Goal: Task Accomplishment & Management: Manage account settings

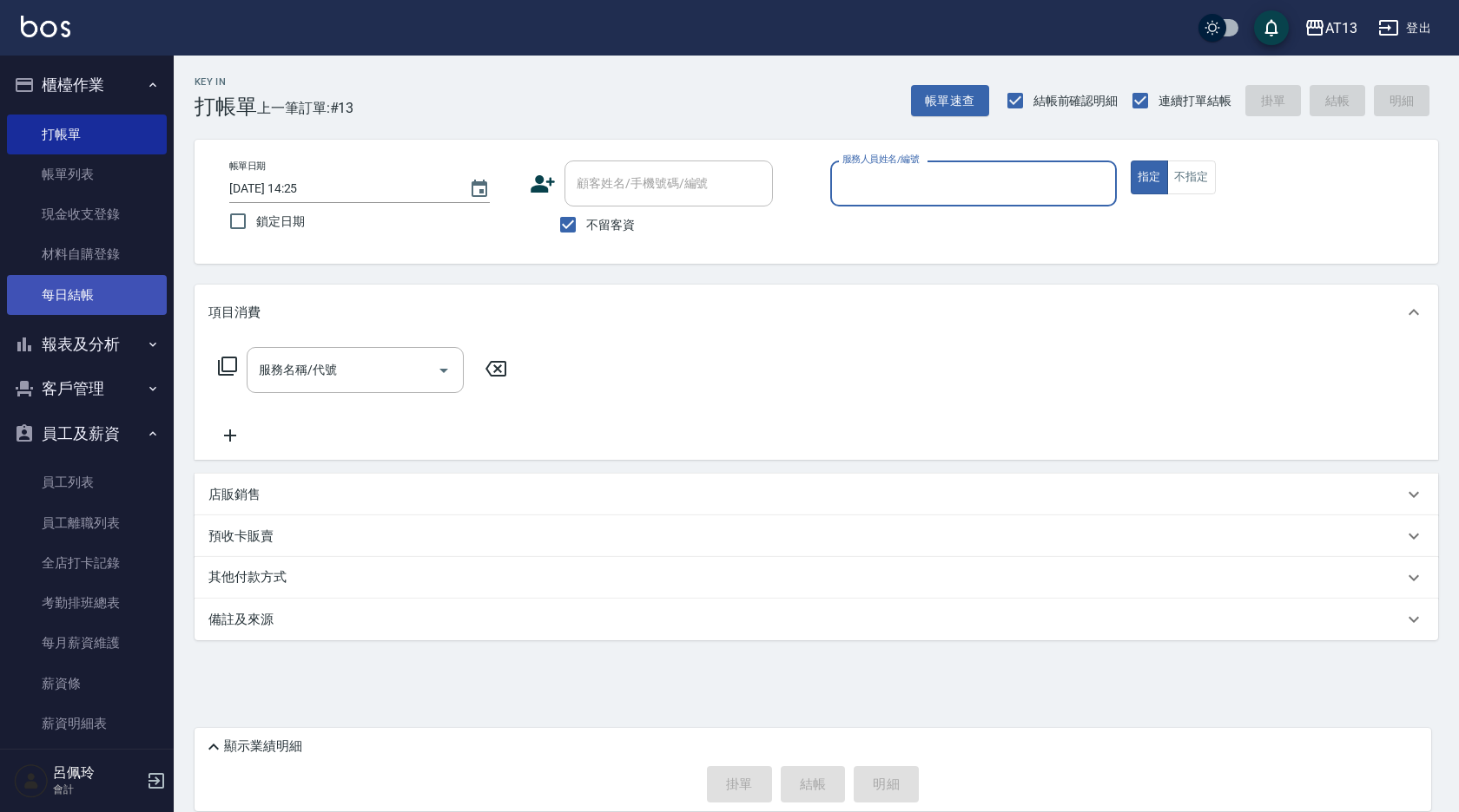
click at [77, 289] on link "每日結帳" at bounding box center [87, 295] width 160 height 40
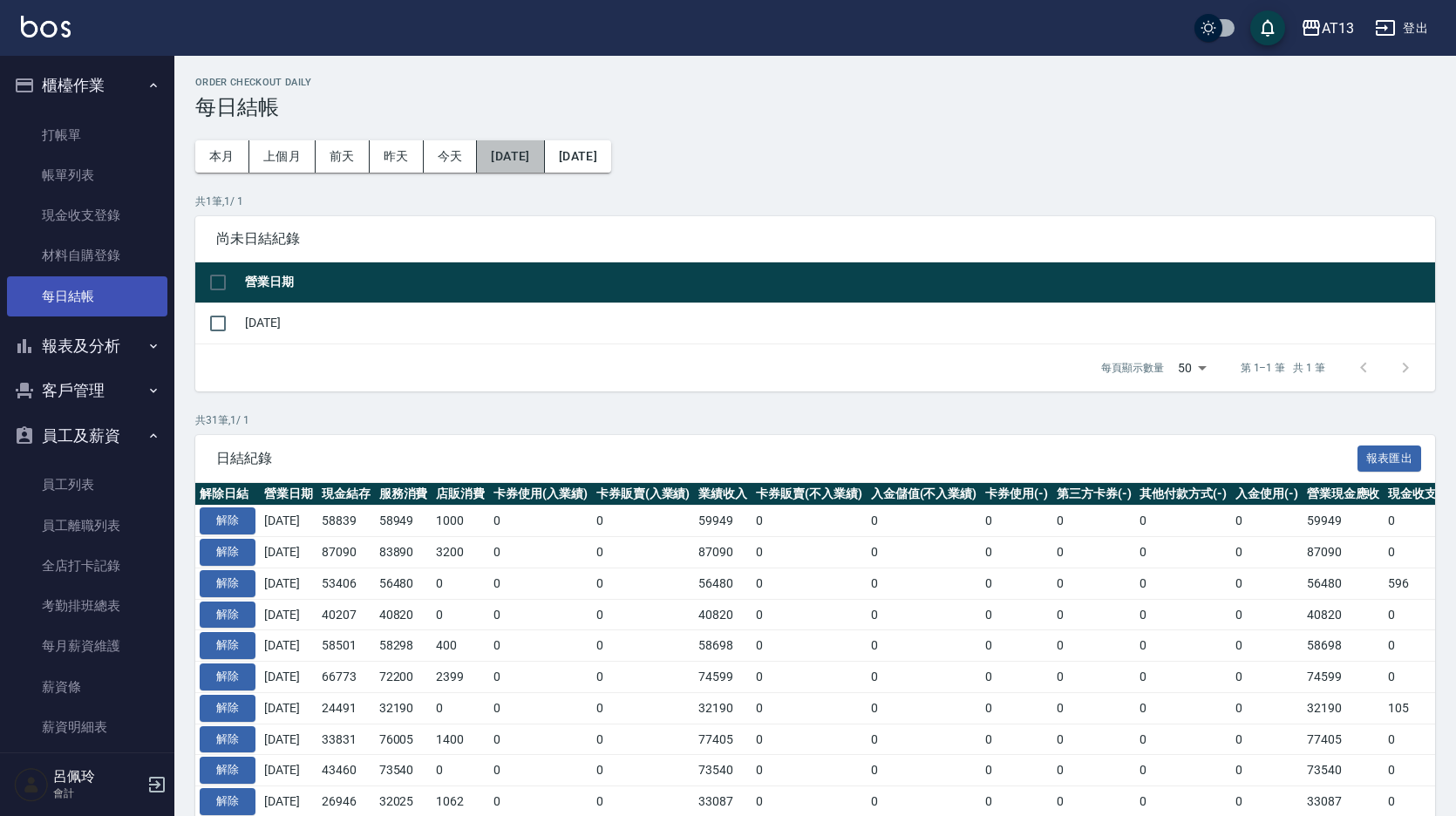
click at [529, 158] on button "[DATE]" at bounding box center [510, 156] width 67 height 33
click at [542, 163] on button "[DATE]" at bounding box center [510, 156] width 67 height 33
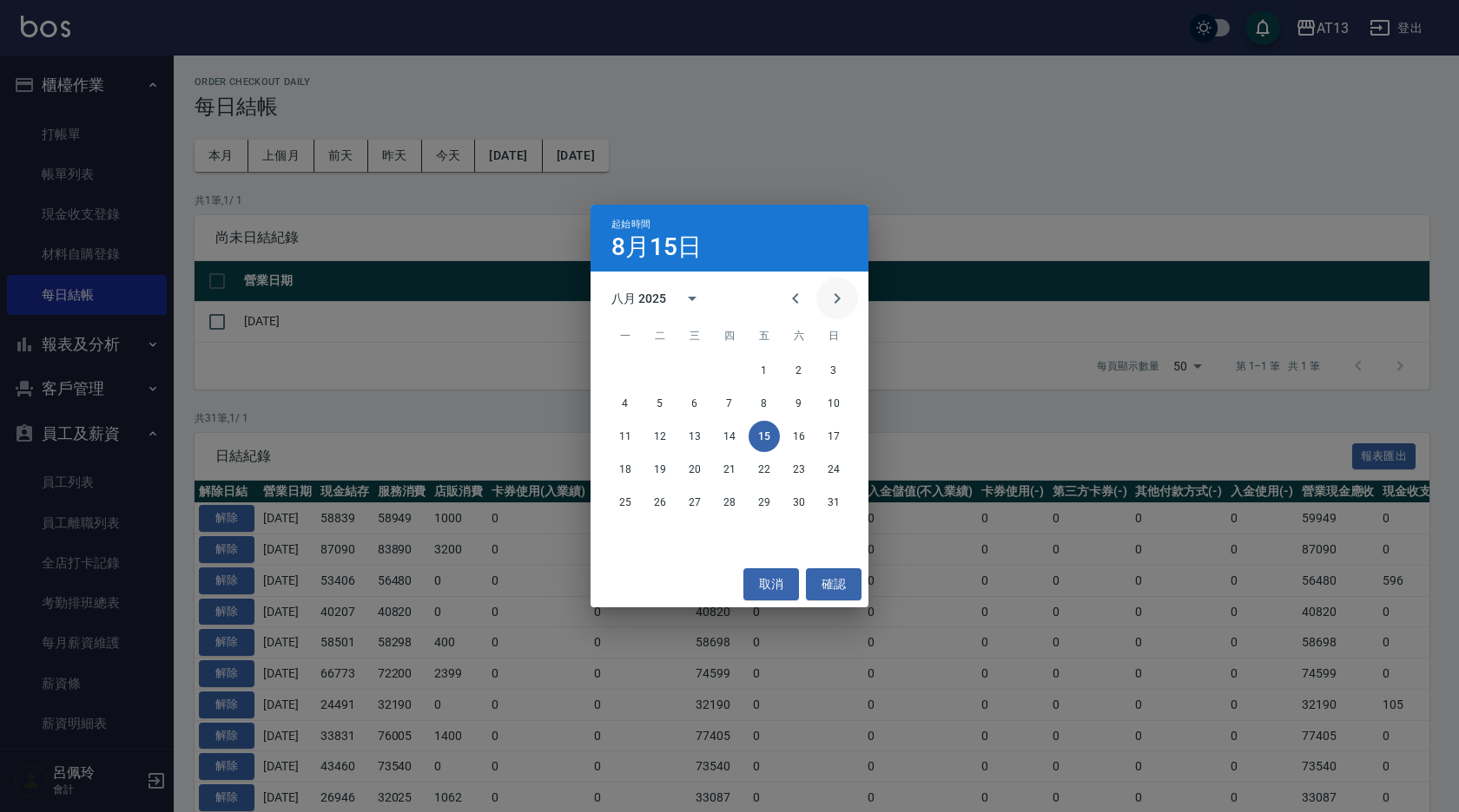
click at [829, 292] on icon "Next month" at bounding box center [837, 298] width 21 height 21
click at [662, 400] on button "9" at bounding box center [659, 403] width 31 height 31
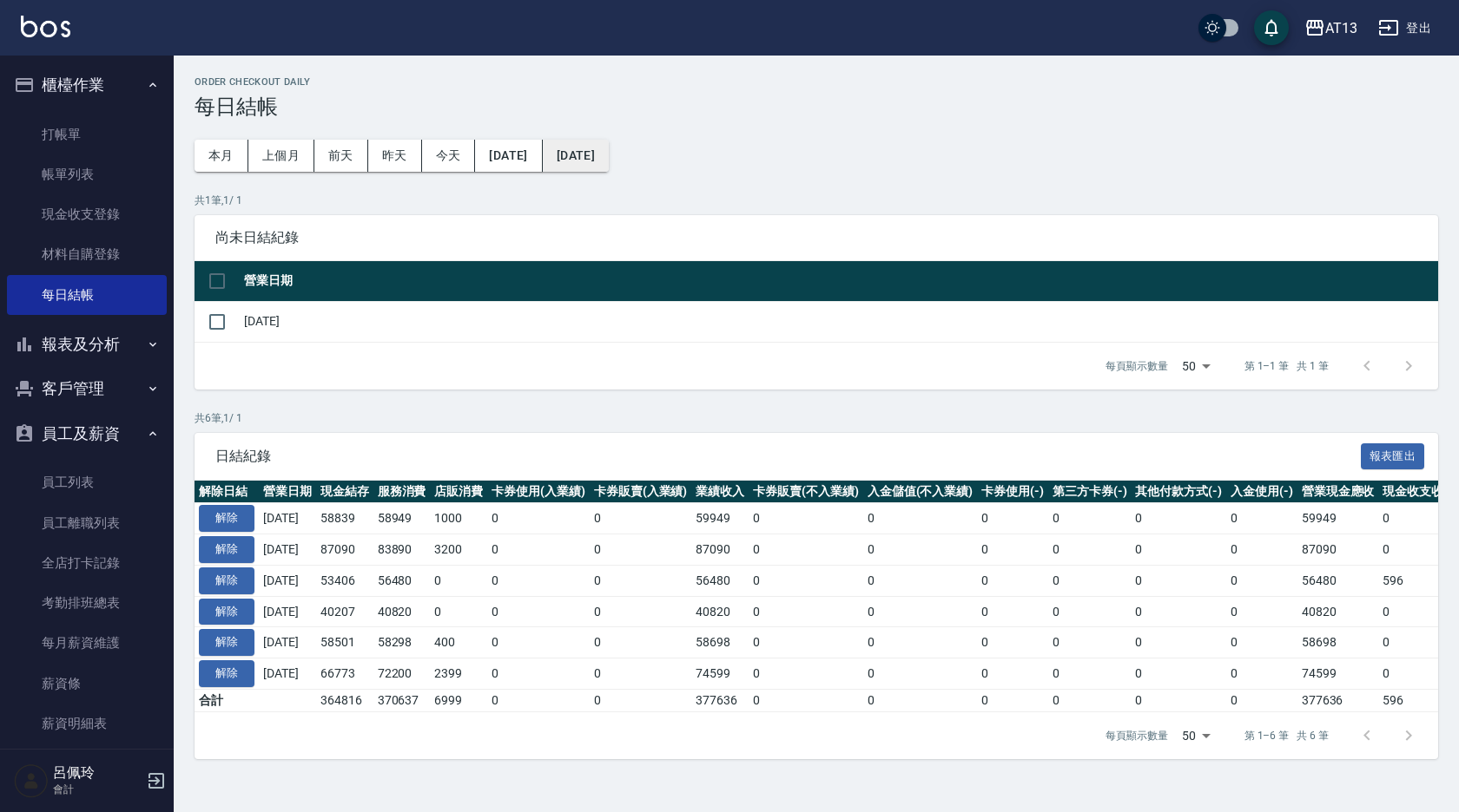
click at [609, 146] on button "[DATE]" at bounding box center [575, 156] width 66 height 32
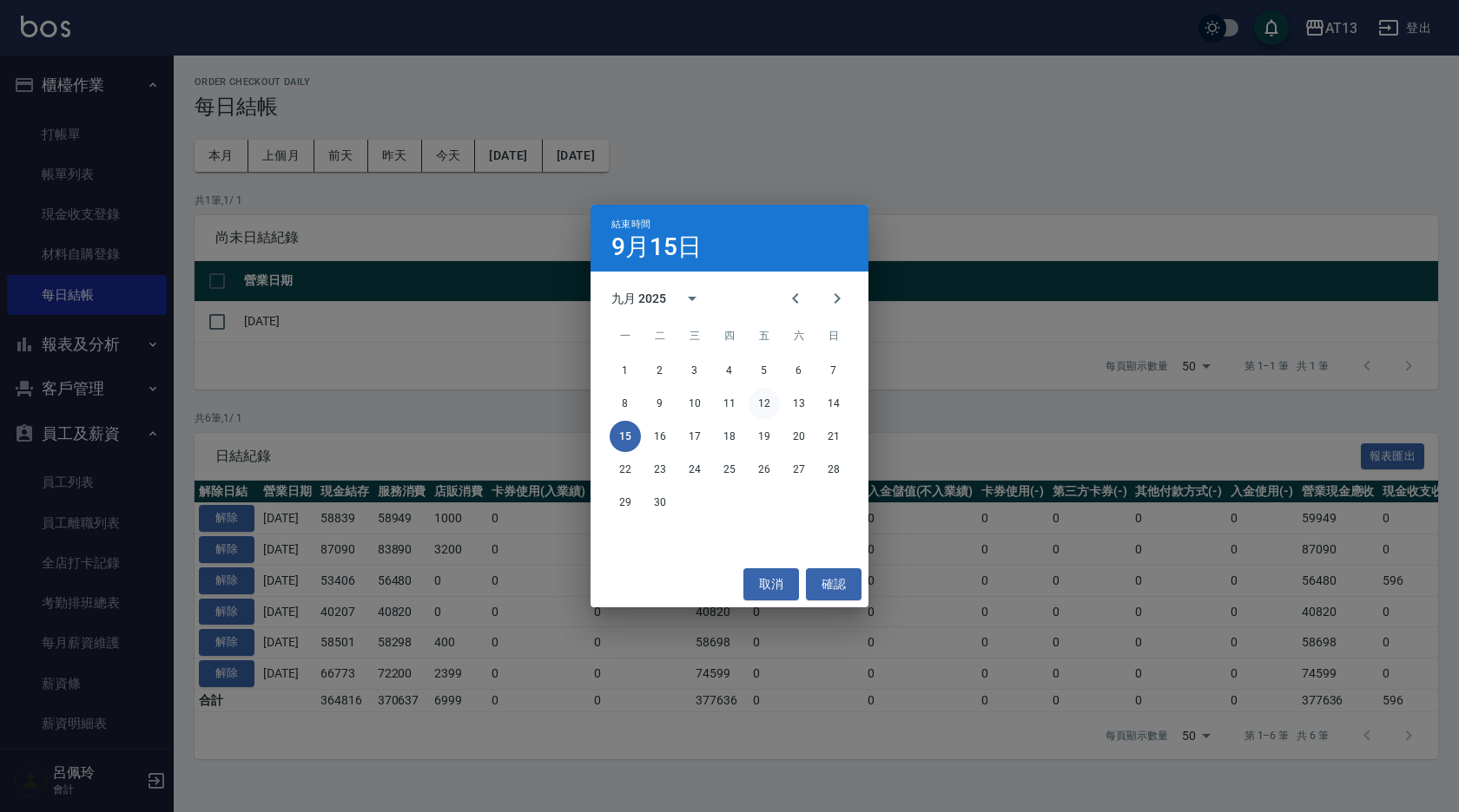
click at [765, 404] on button "12" at bounding box center [764, 403] width 31 height 31
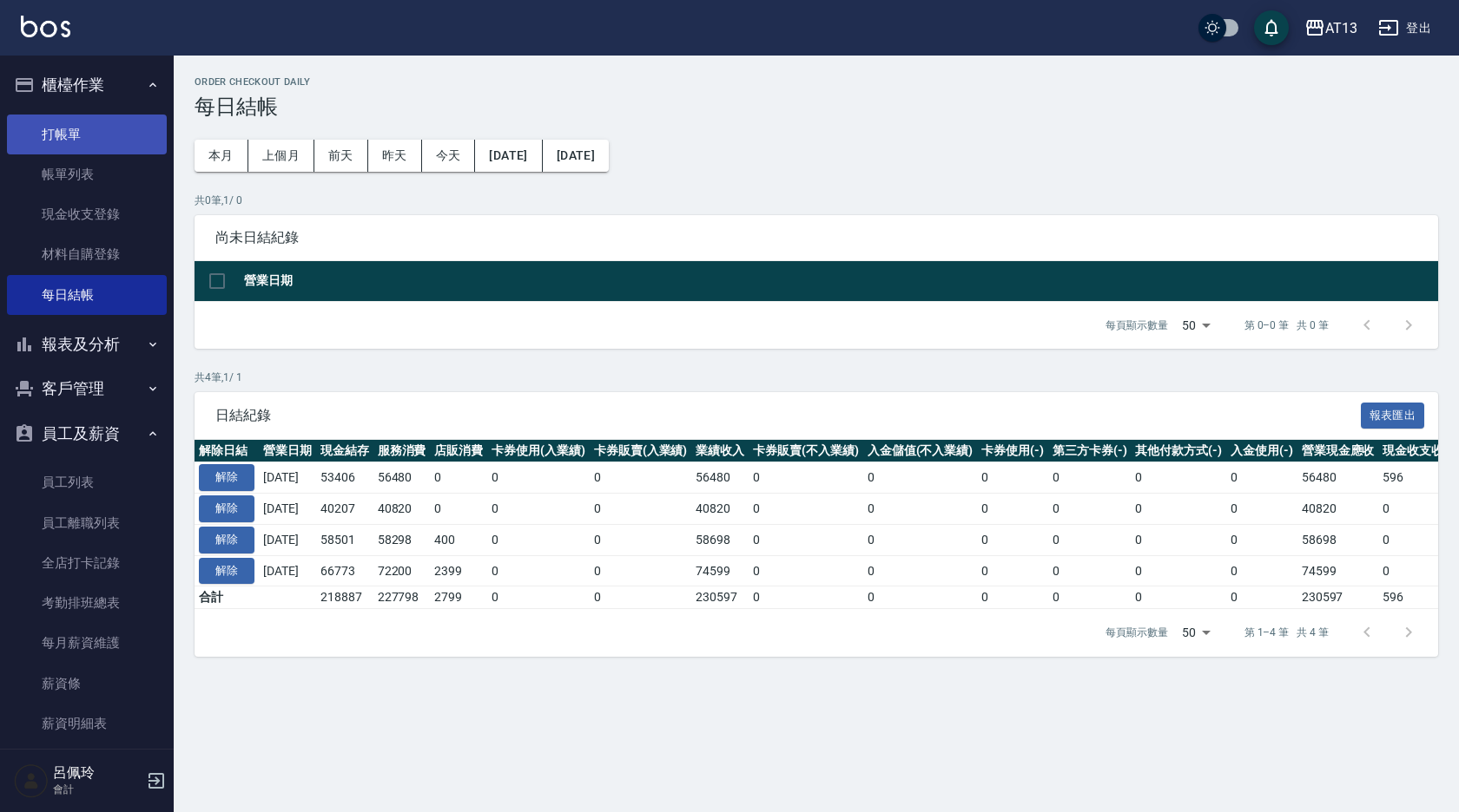
click at [68, 128] on link "打帳單" at bounding box center [87, 134] width 160 height 40
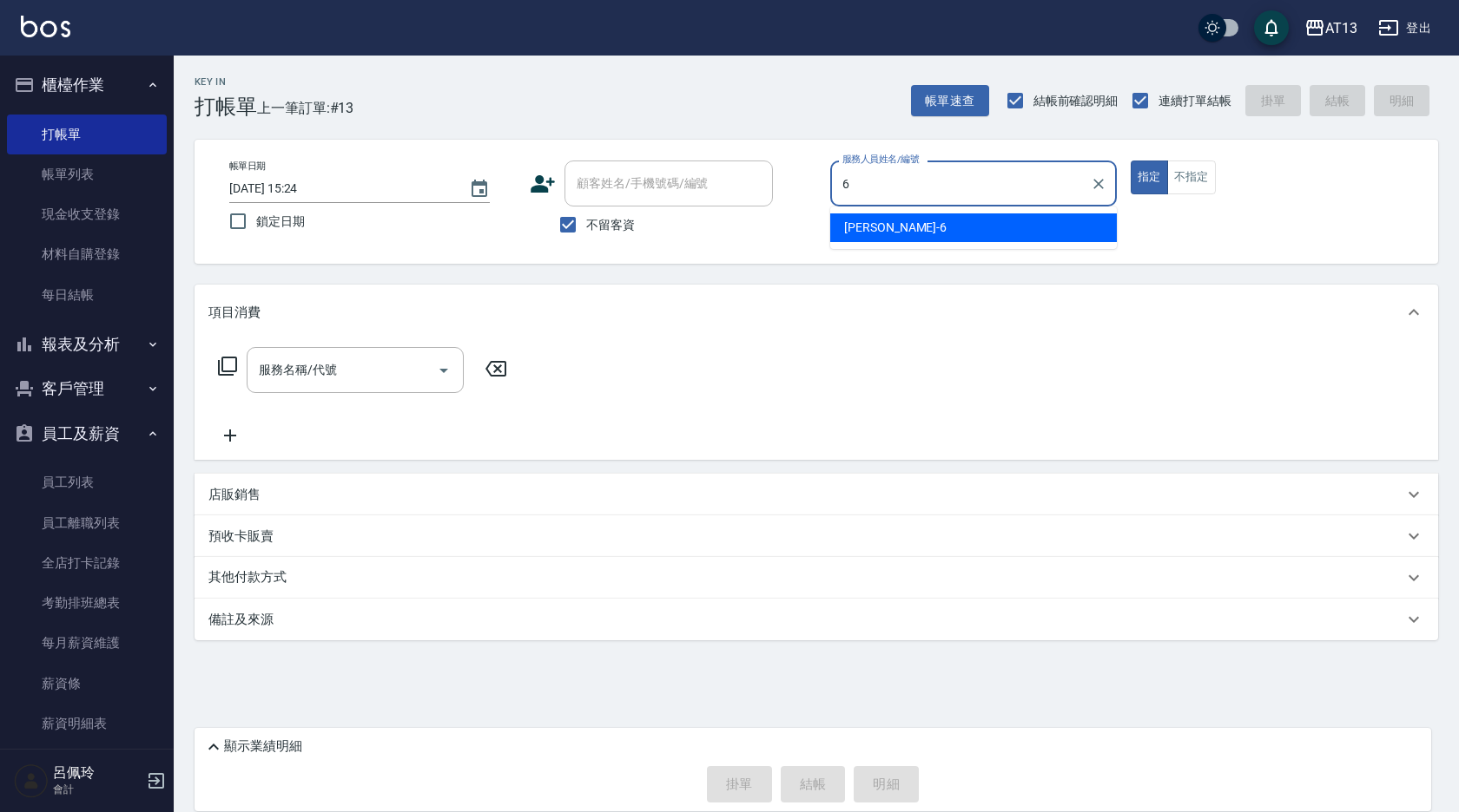
click at [884, 229] on div "亭妤 -6" at bounding box center [973, 228] width 287 height 29
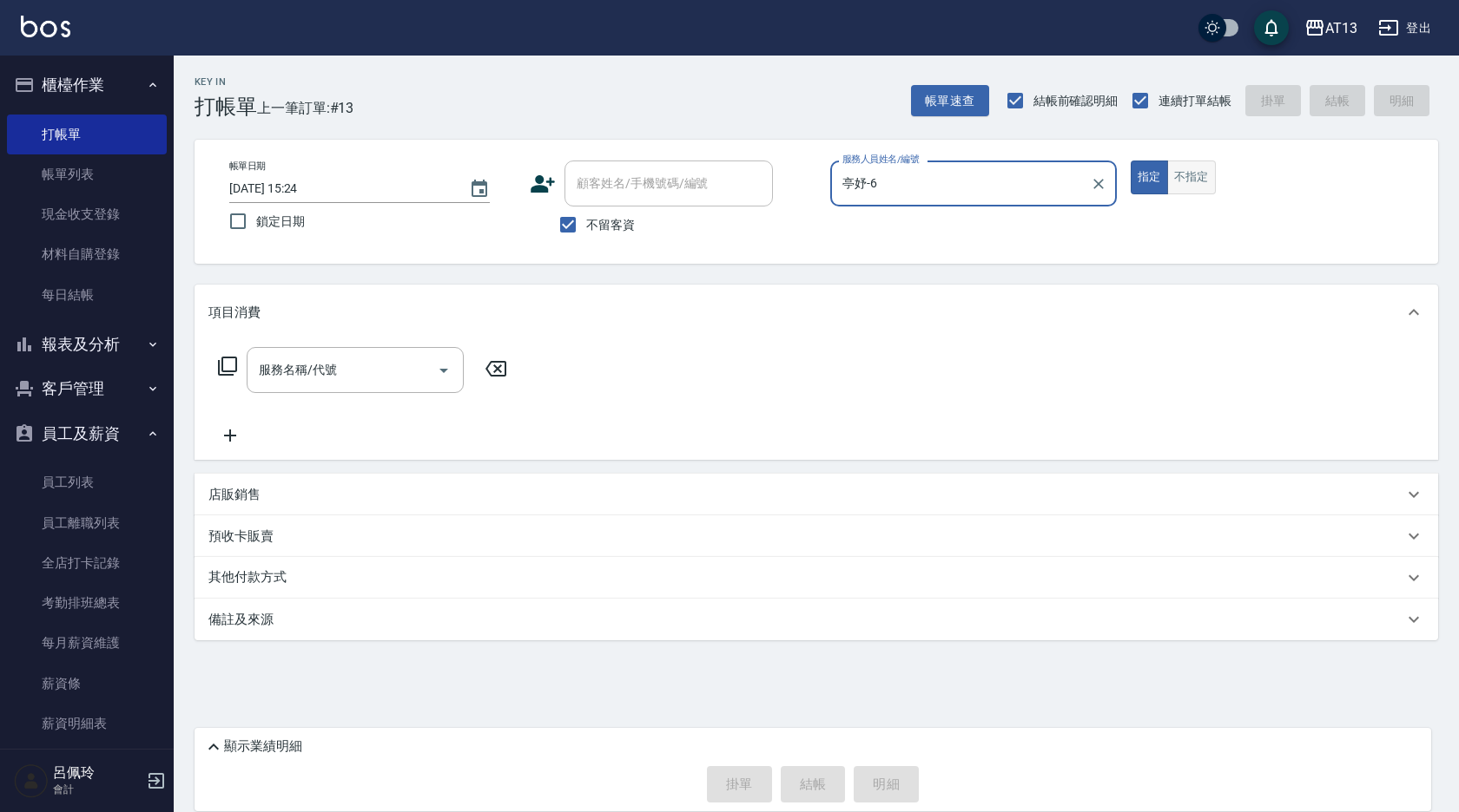
type input "亭妤-6"
click at [1201, 185] on button "不指定" at bounding box center [1191, 178] width 49 height 34
click at [295, 347] on div "服務名稱/代號" at bounding box center [354, 370] width 217 height 46
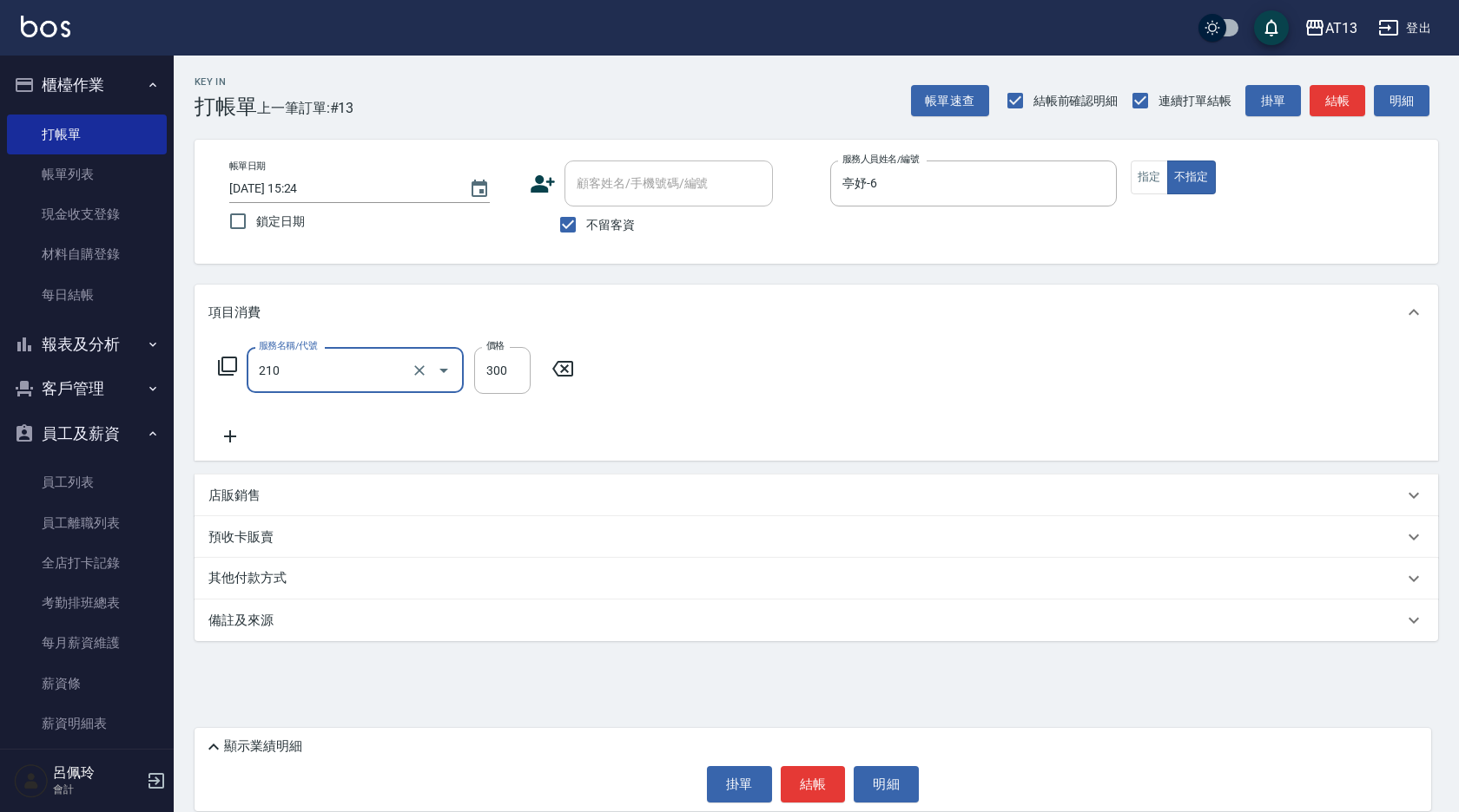
type input "[PERSON_NAME]洗髮精(210)"
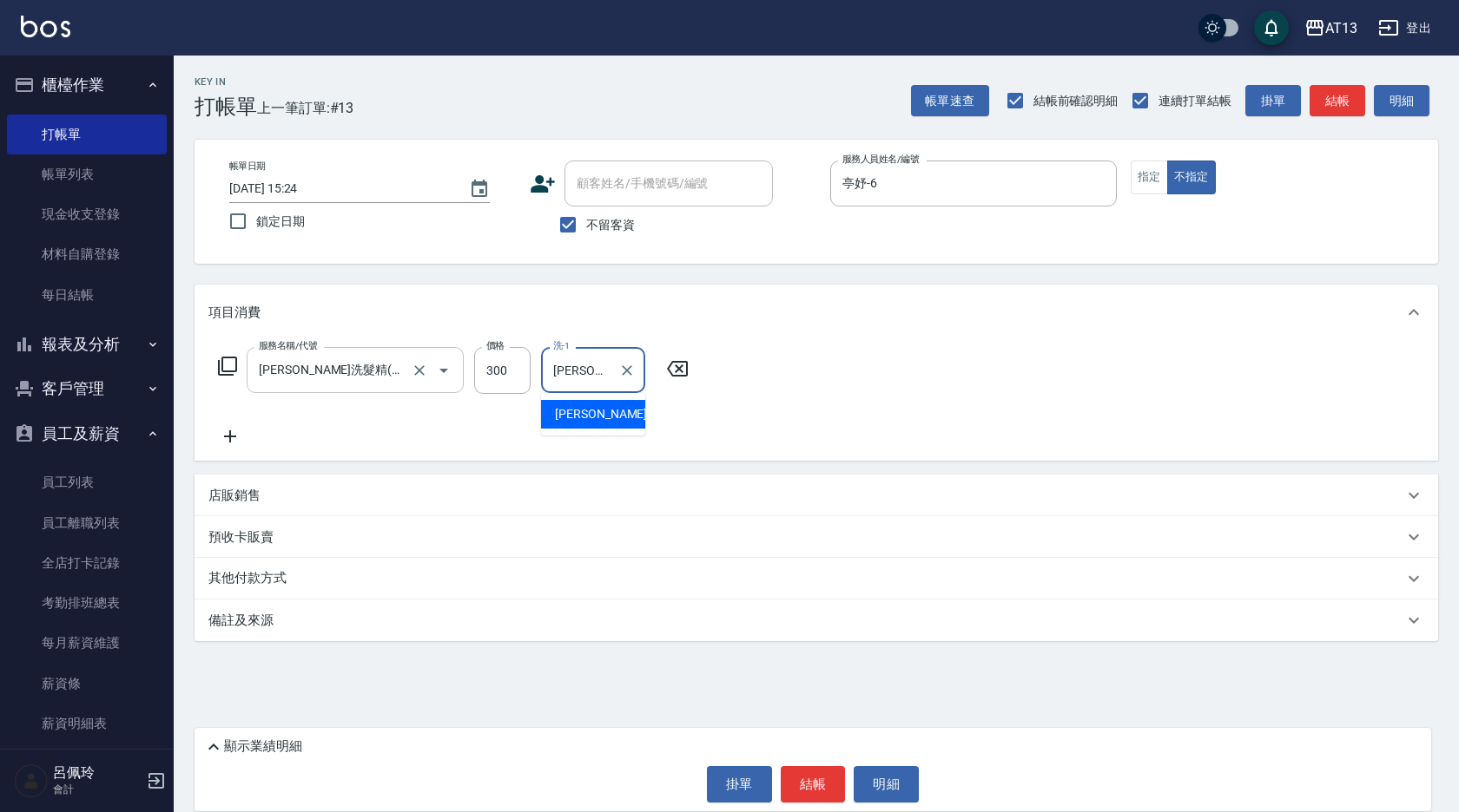
type input "[PERSON_NAME]-24"
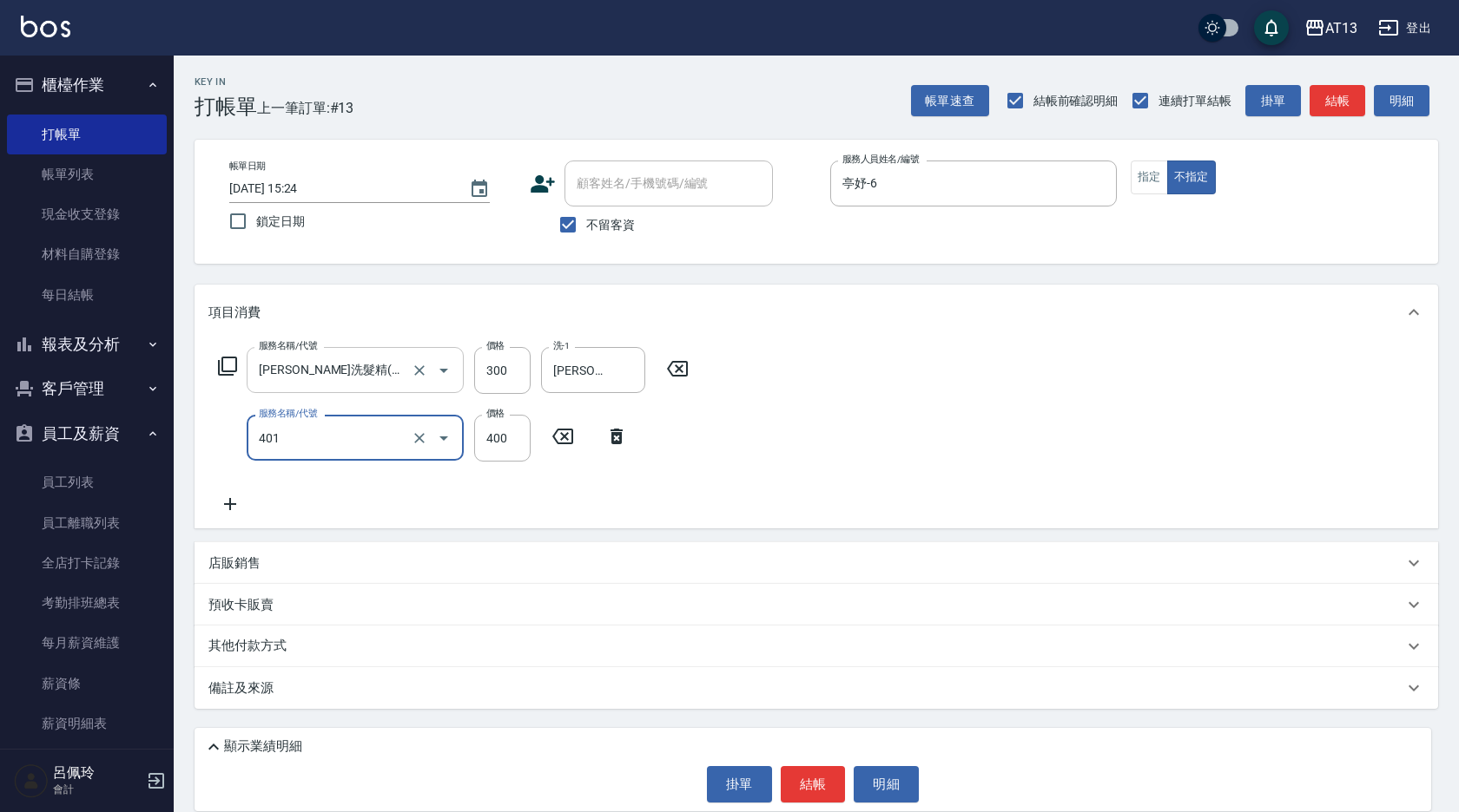
type input "剪髮(401)"
type input "200"
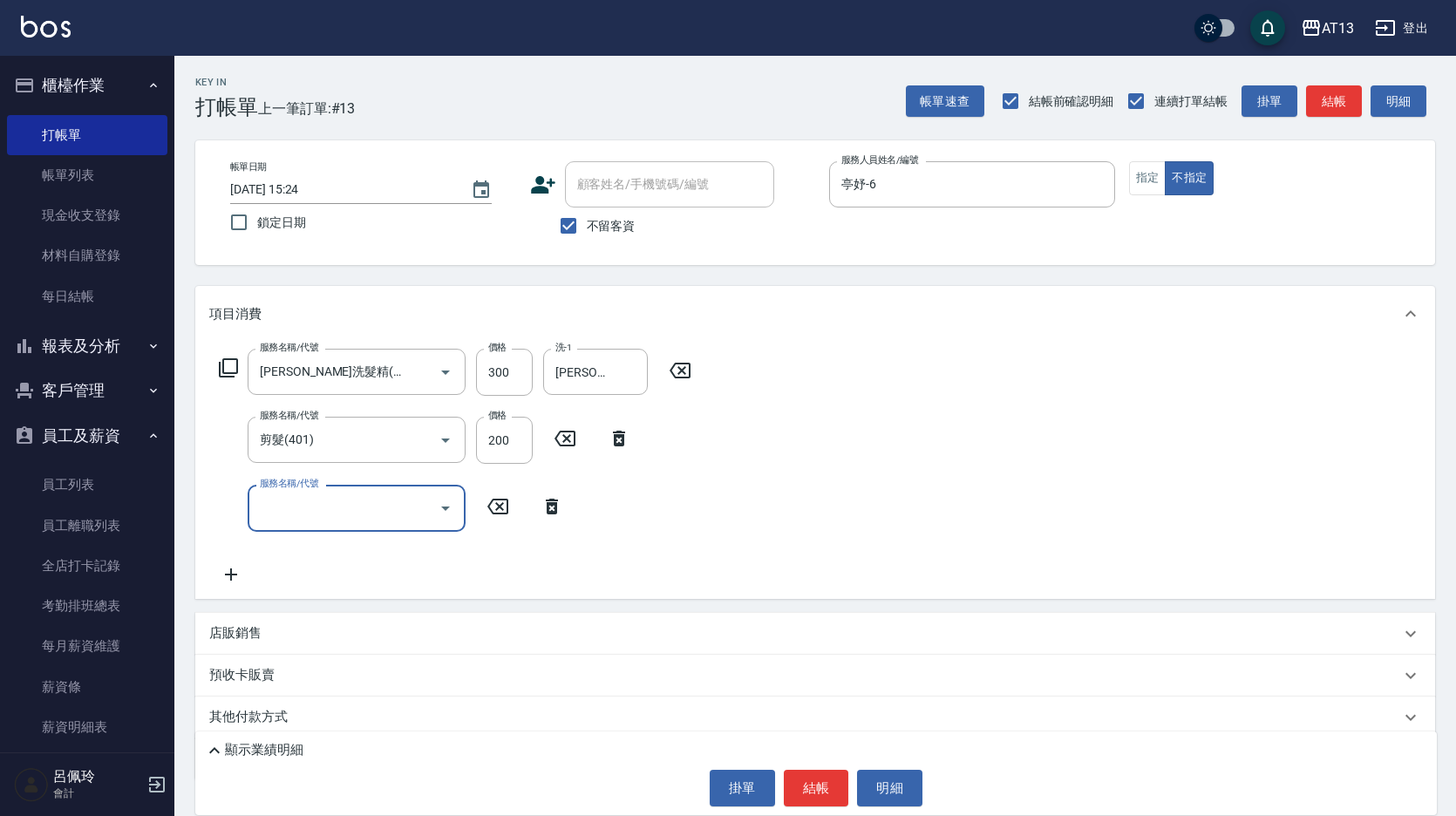
click at [740, 476] on div "服務名稱/代號 [PERSON_NAME]洗髮精(210) 服務名稱/代號 價格 300 價格 洗-1 [PERSON_NAME]-24 洗-1 服務名稱/代…" at bounding box center [815, 470] width 1240 height 257
click at [821, 798] on button "結帳" at bounding box center [817, 788] width 65 height 37
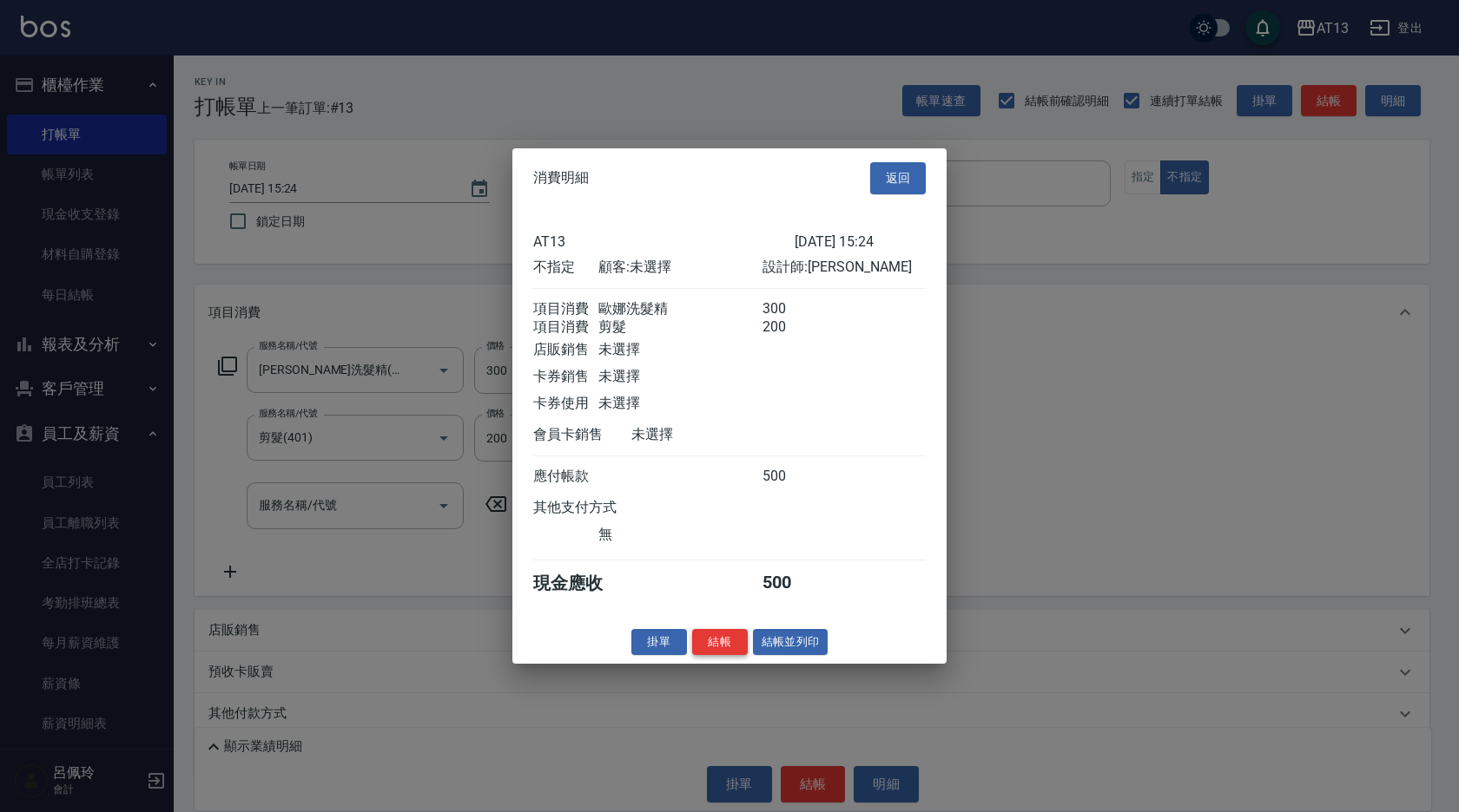
click at [698, 656] on button "結帳" at bounding box center [720, 642] width 56 height 27
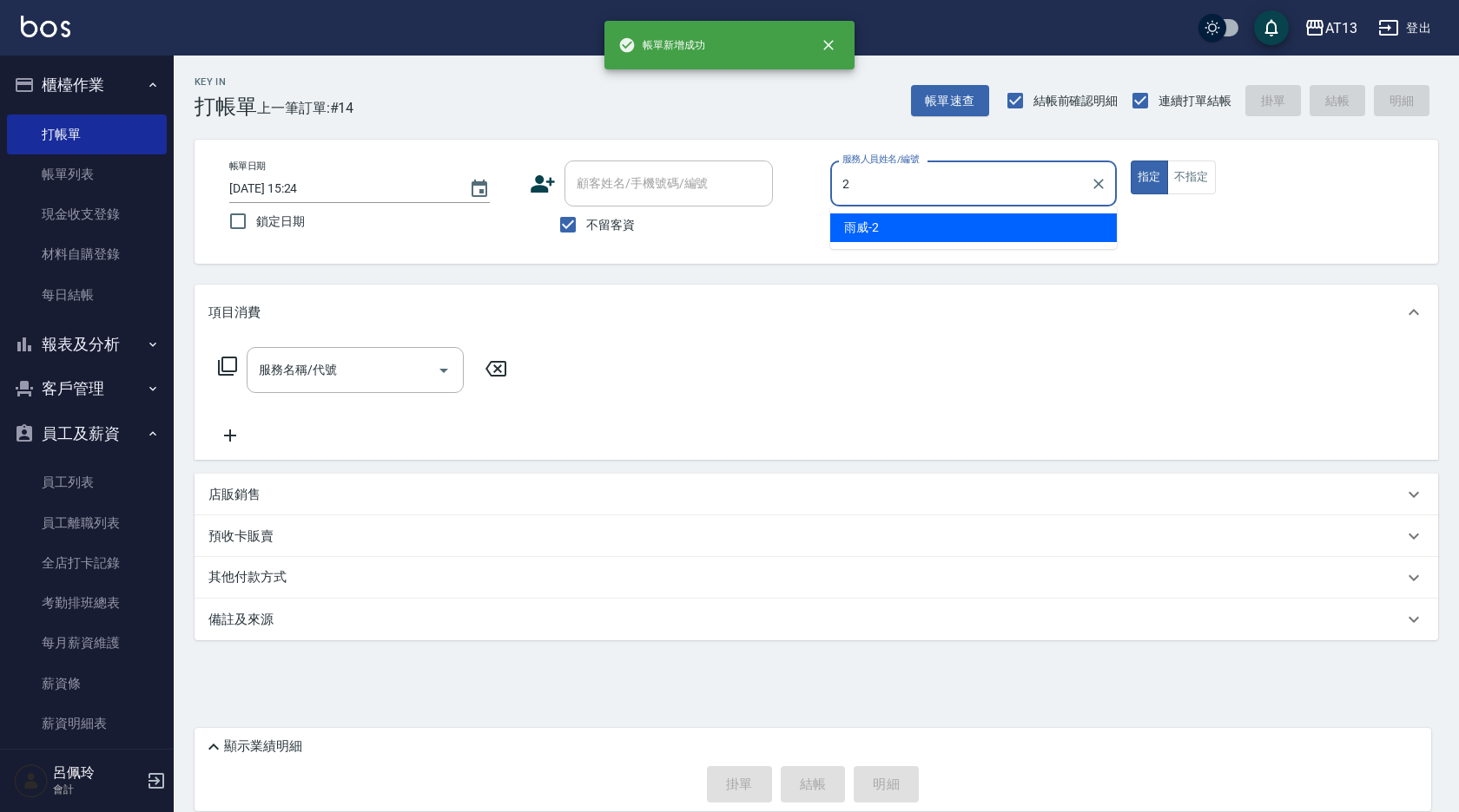
click at [925, 206] on div "2 服務人員姓名/編號" at bounding box center [973, 183] width 287 height 46
click at [935, 216] on div "雨威 -2" at bounding box center [973, 228] width 287 height 29
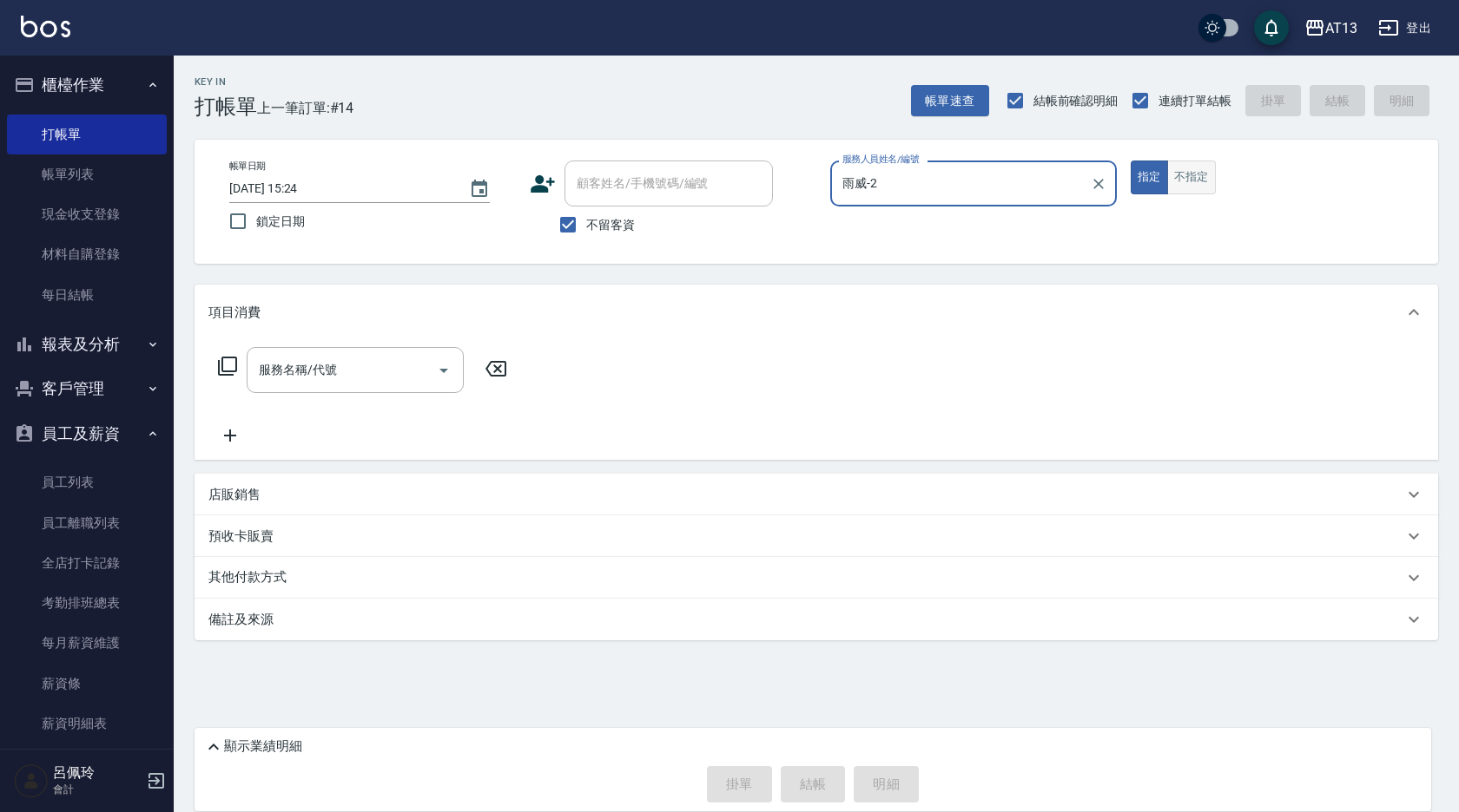
type input "雨威-2"
click at [1185, 169] on button "不指定" at bounding box center [1191, 178] width 49 height 34
click at [391, 361] on input "服務名稱/代號" at bounding box center [342, 370] width 175 height 31
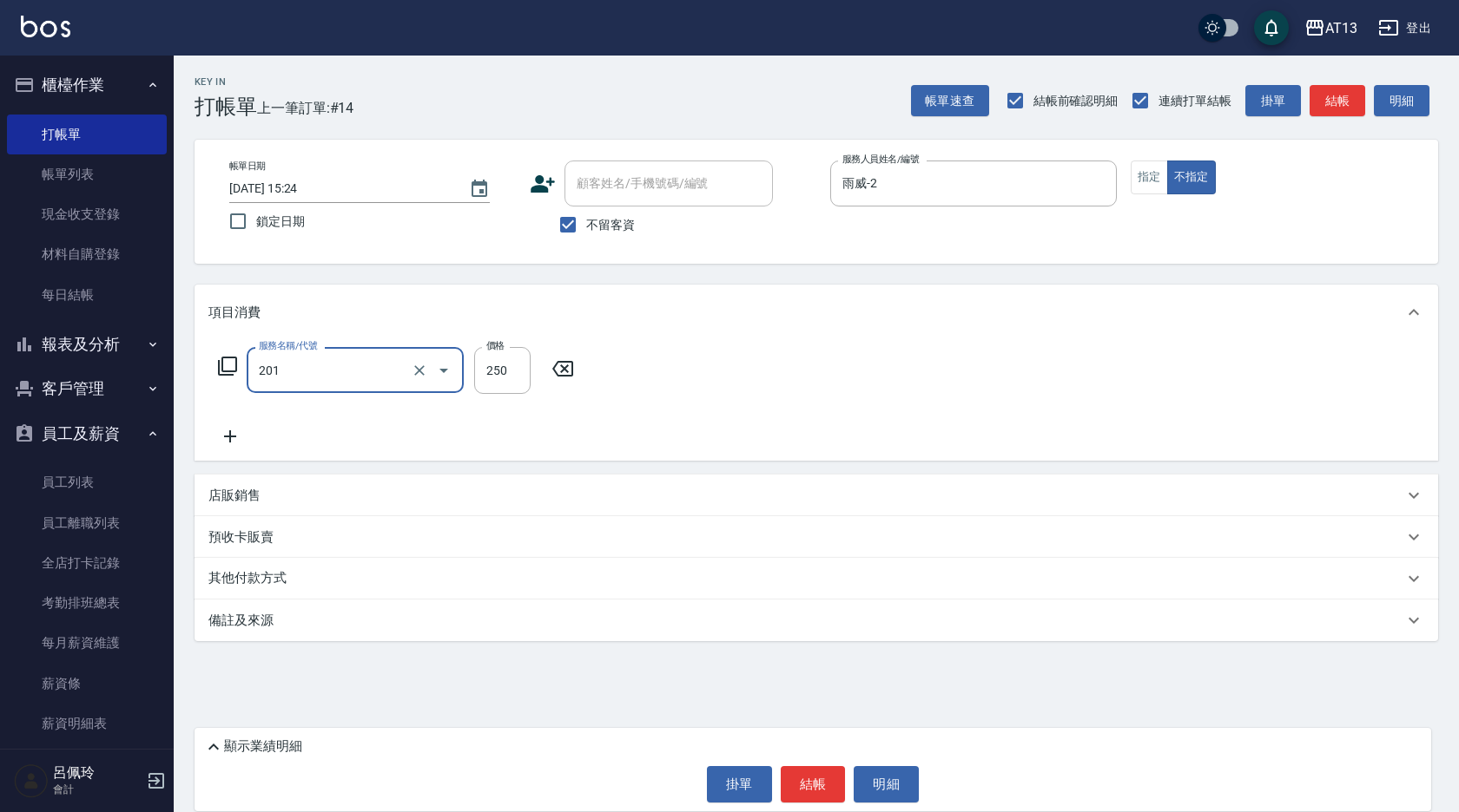
type input "洗髮(201)"
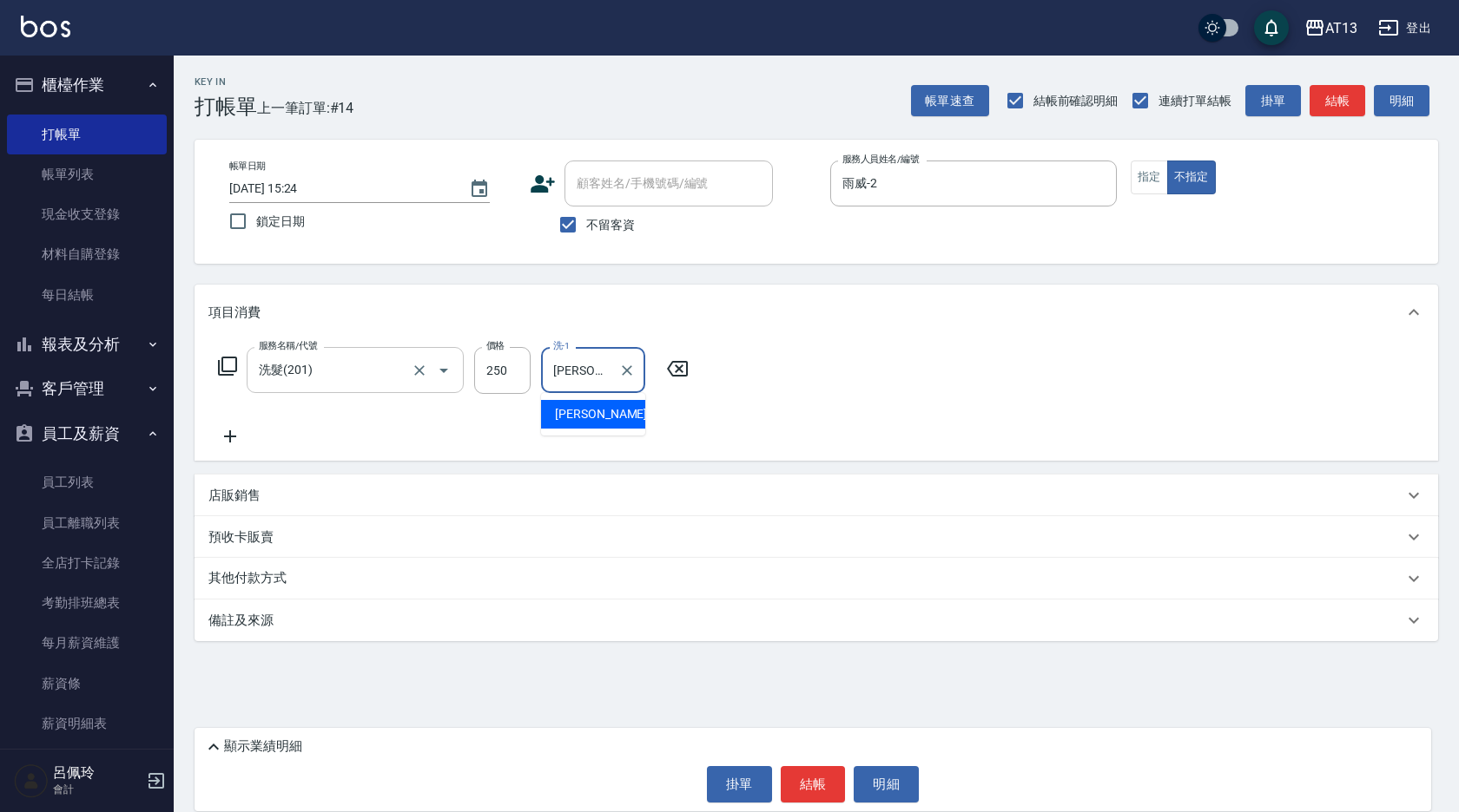
type input "[PERSON_NAME]-31"
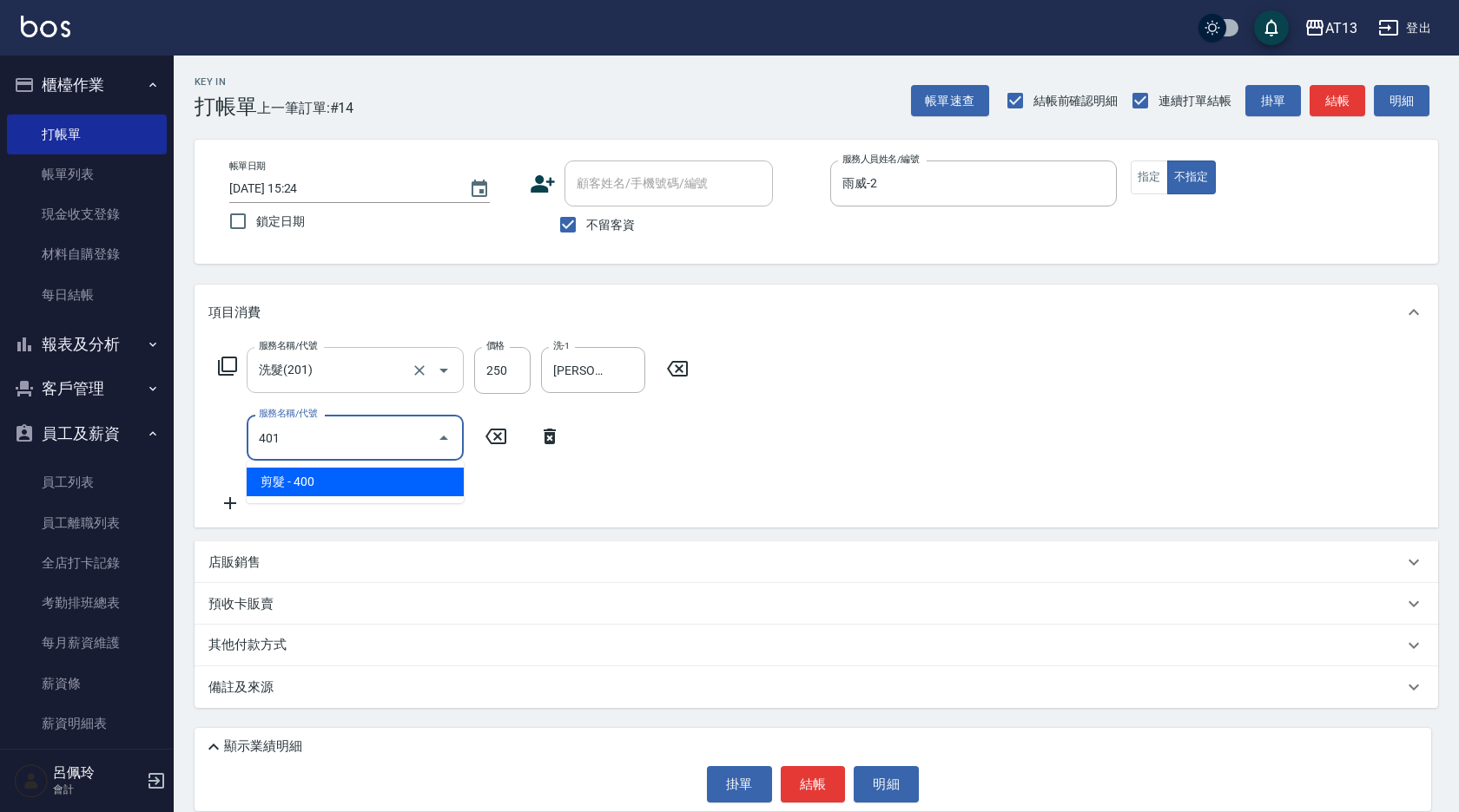
type input "剪髮(401)"
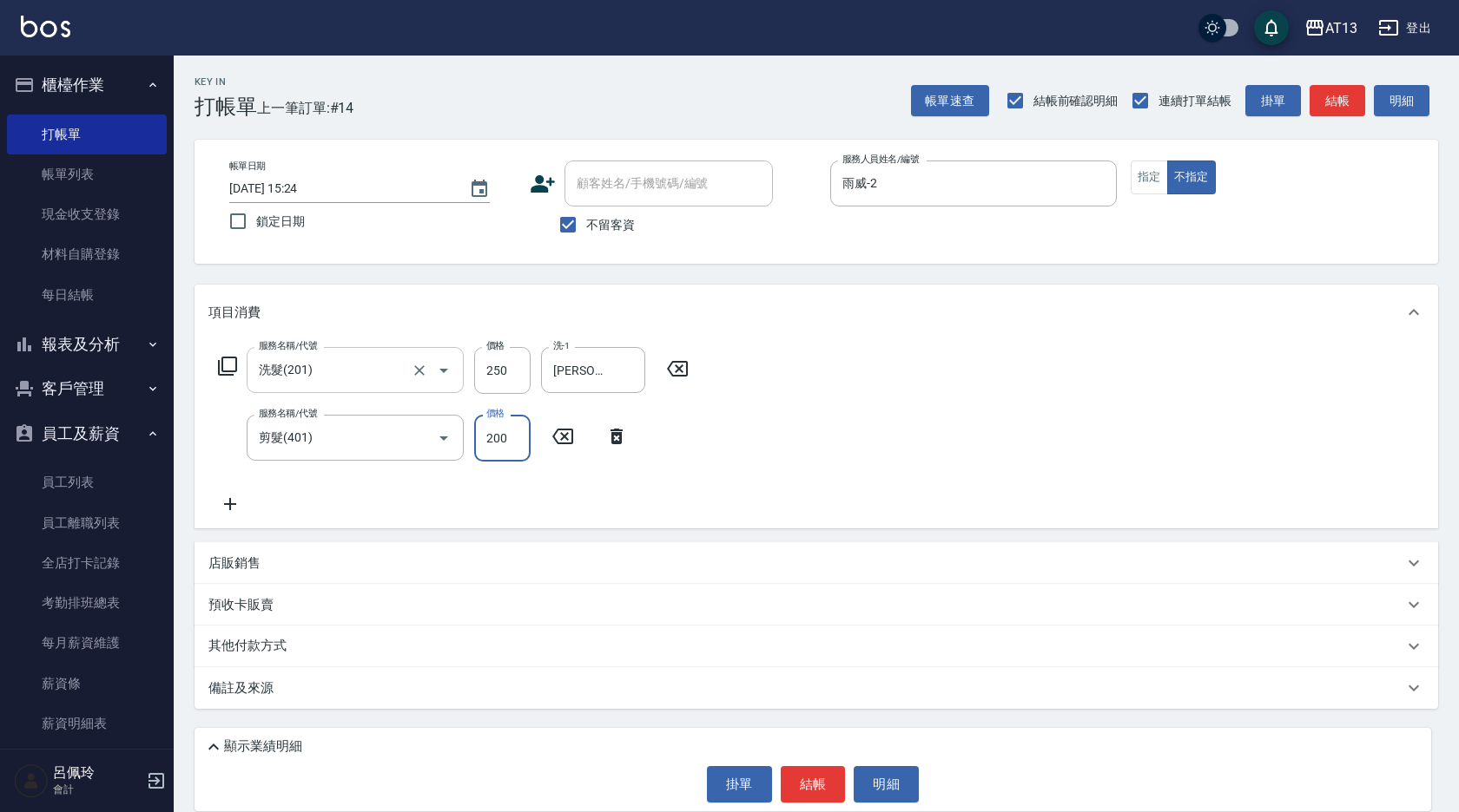
type input "200"
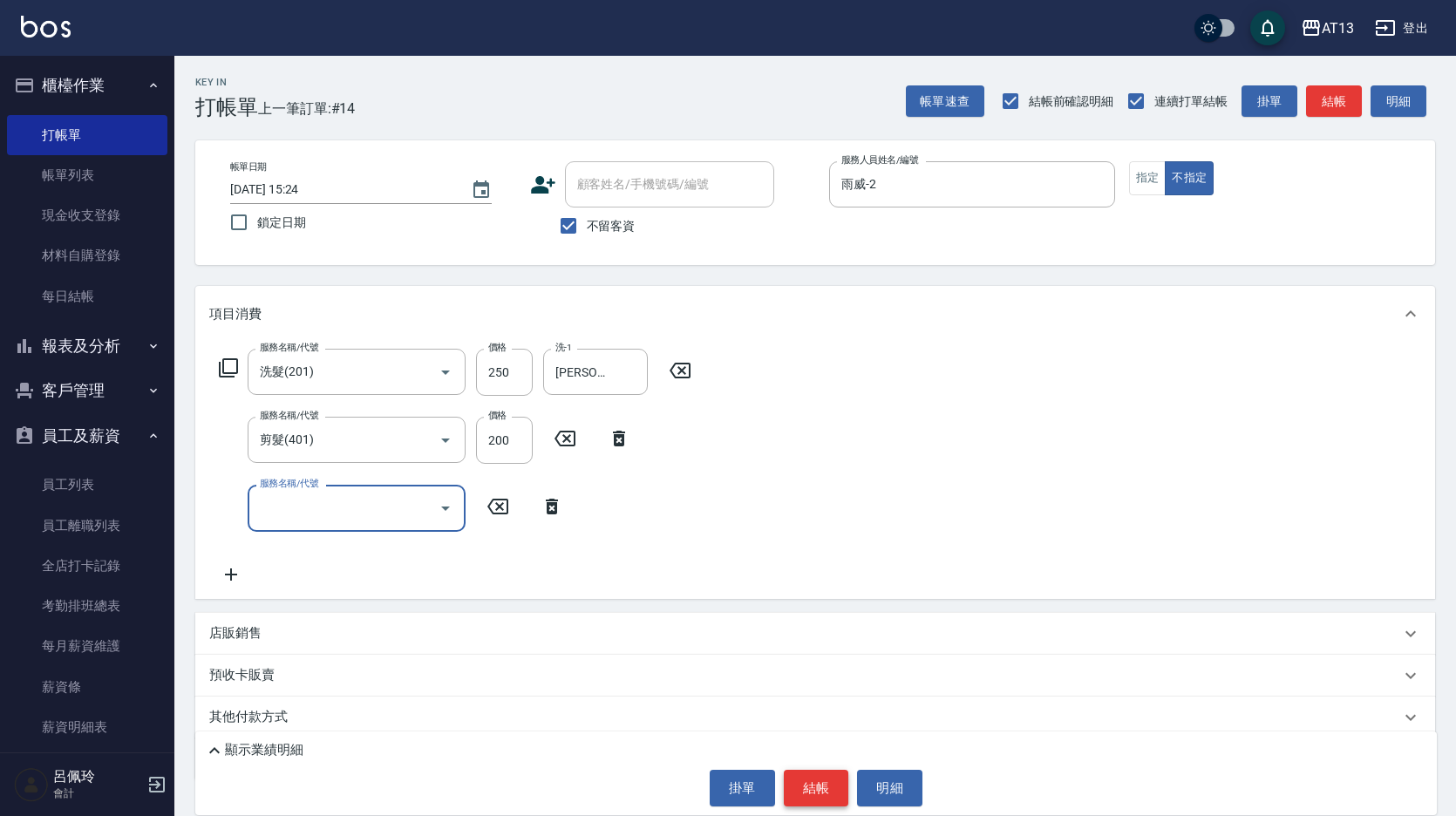
click at [823, 773] on button "結帳" at bounding box center [817, 788] width 65 height 37
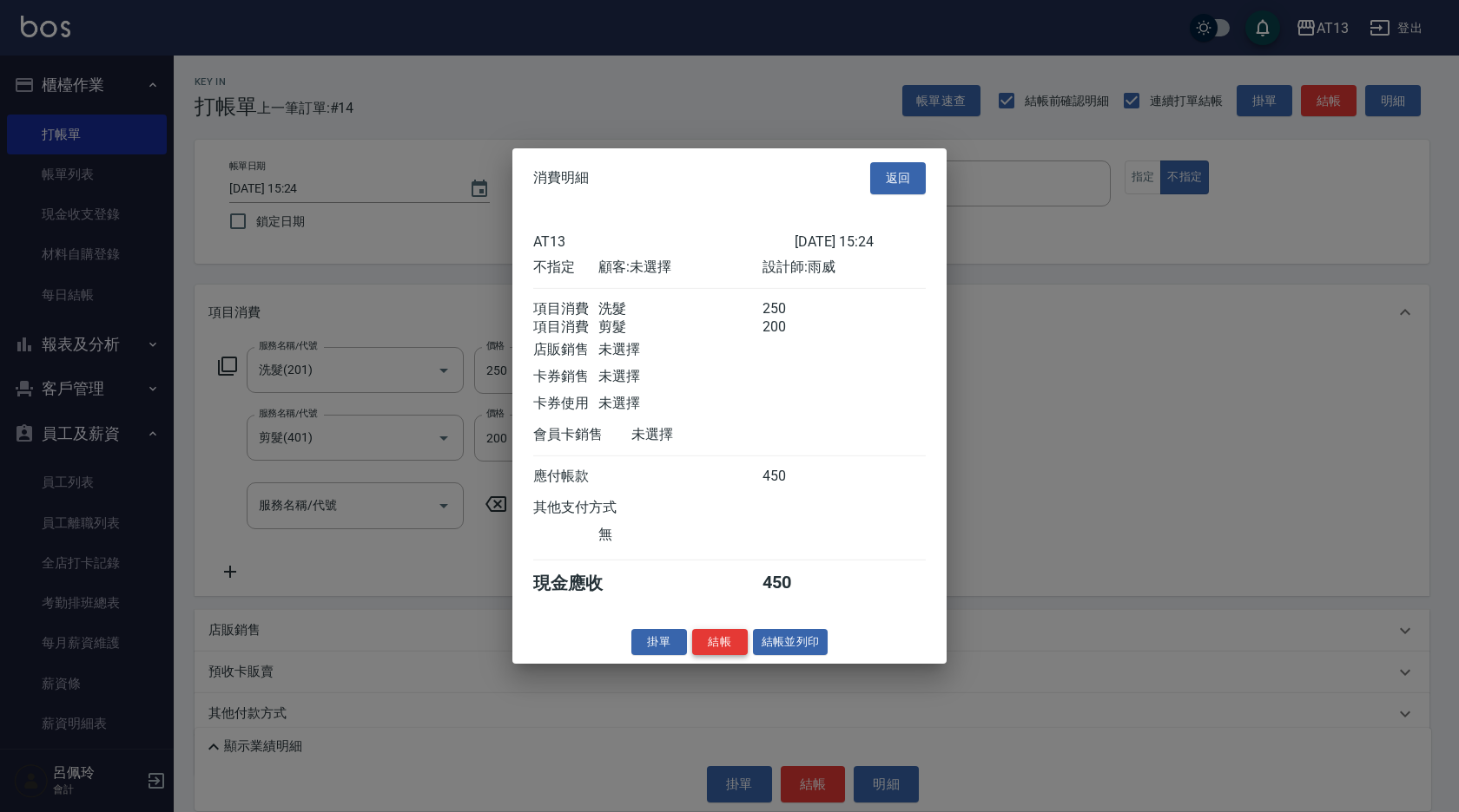
click at [709, 649] on button "結帳" at bounding box center [720, 642] width 56 height 27
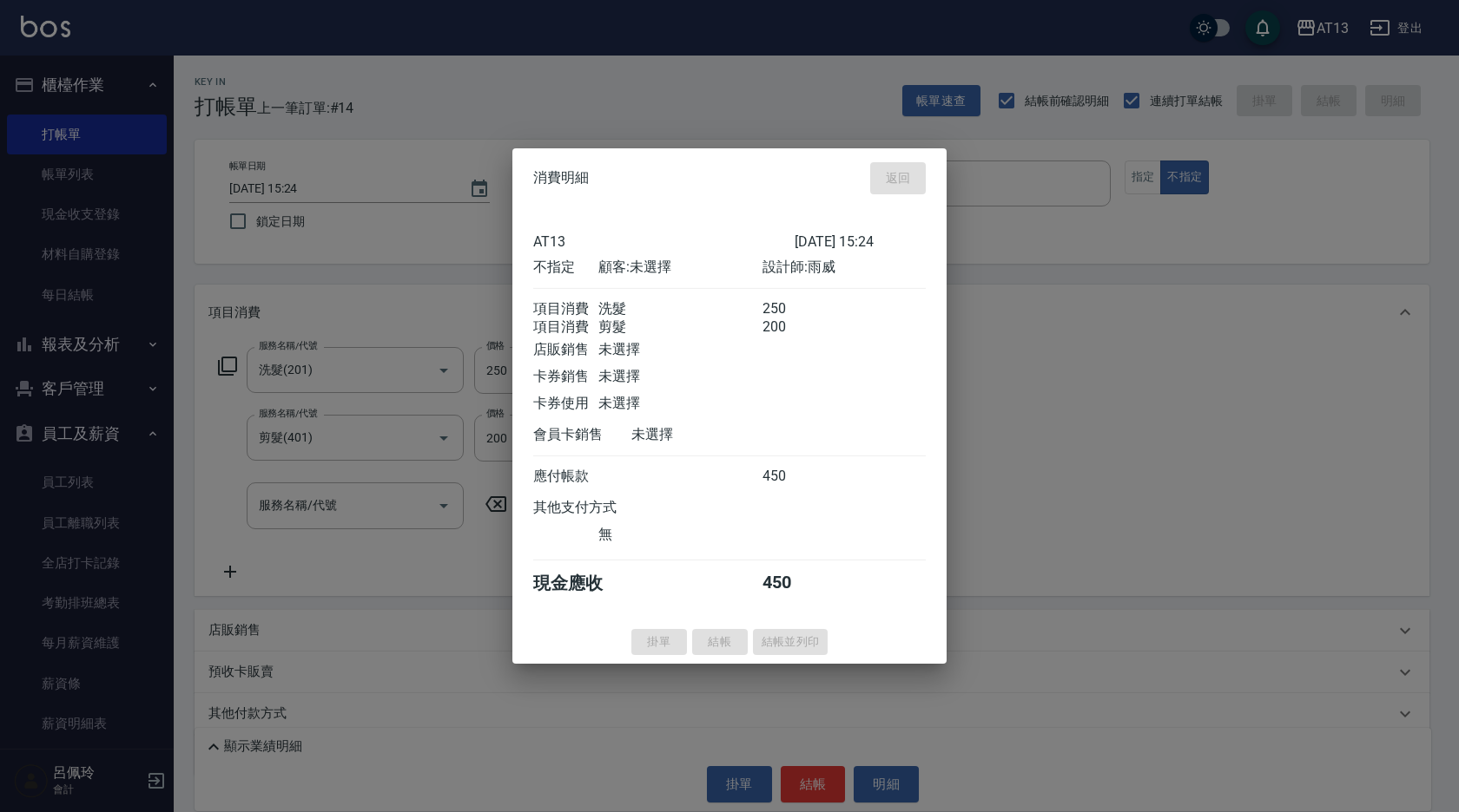
type input "[DATE] 15:25"
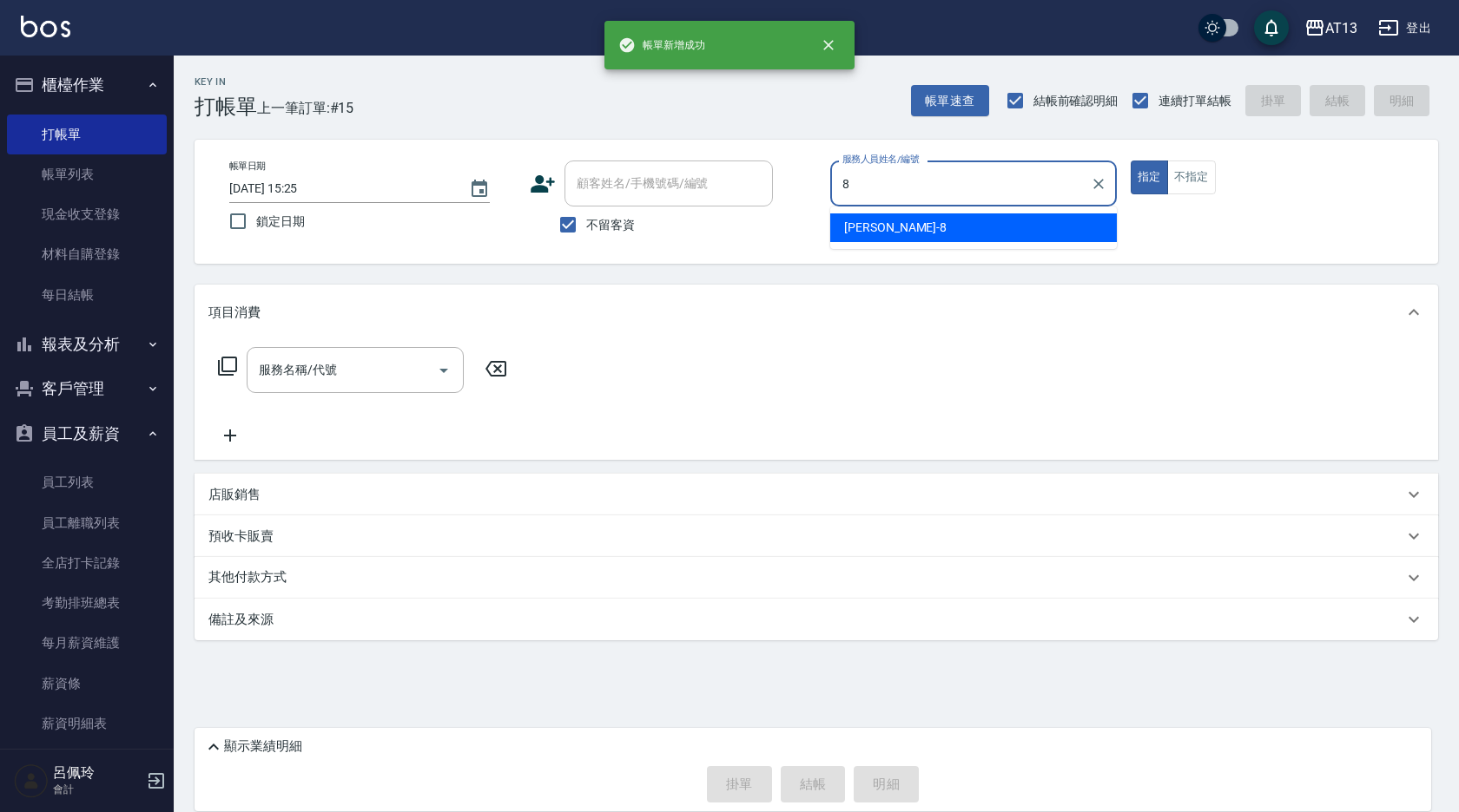
drag, startPoint x: 903, startPoint y: 233, endPoint x: 916, endPoint y: 226, distance: 14.8
click at [903, 231] on div "[PERSON_NAME] -8" at bounding box center [973, 228] width 287 height 29
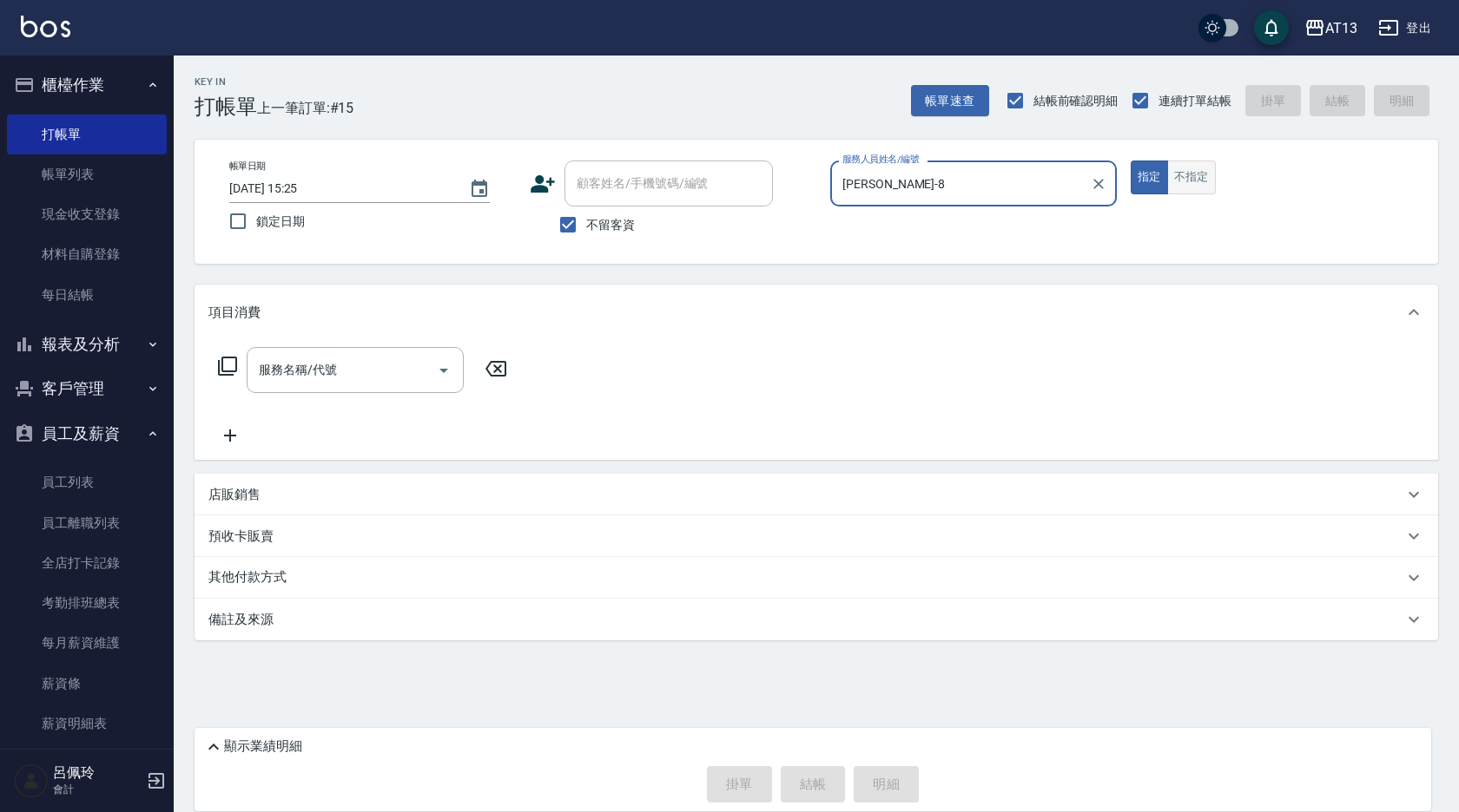
type input "[PERSON_NAME]-8"
click at [1203, 183] on button "不指定" at bounding box center [1191, 178] width 49 height 34
click at [411, 367] on input "服務名稱/代號" at bounding box center [342, 370] width 175 height 31
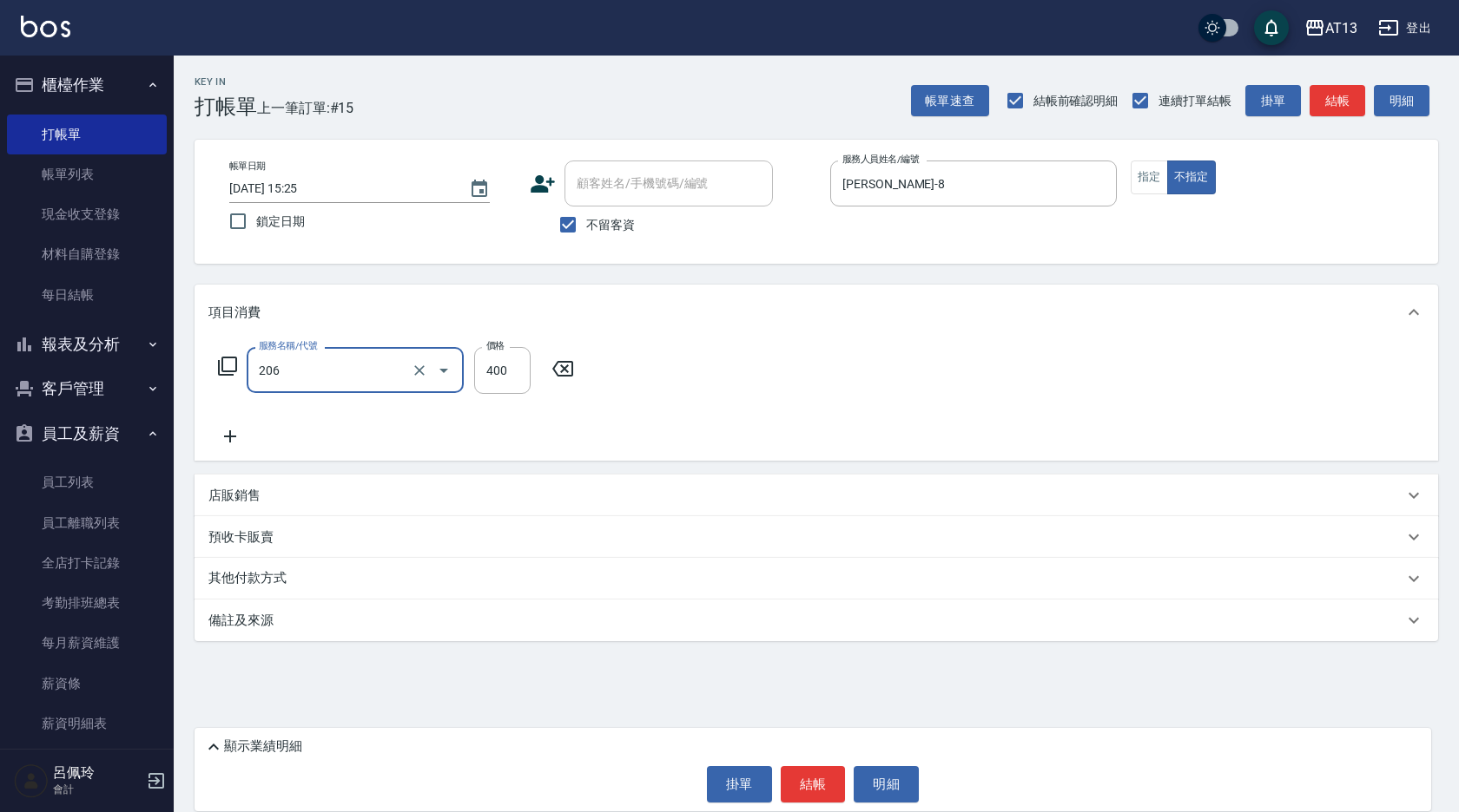
type input "健康洗(206)"
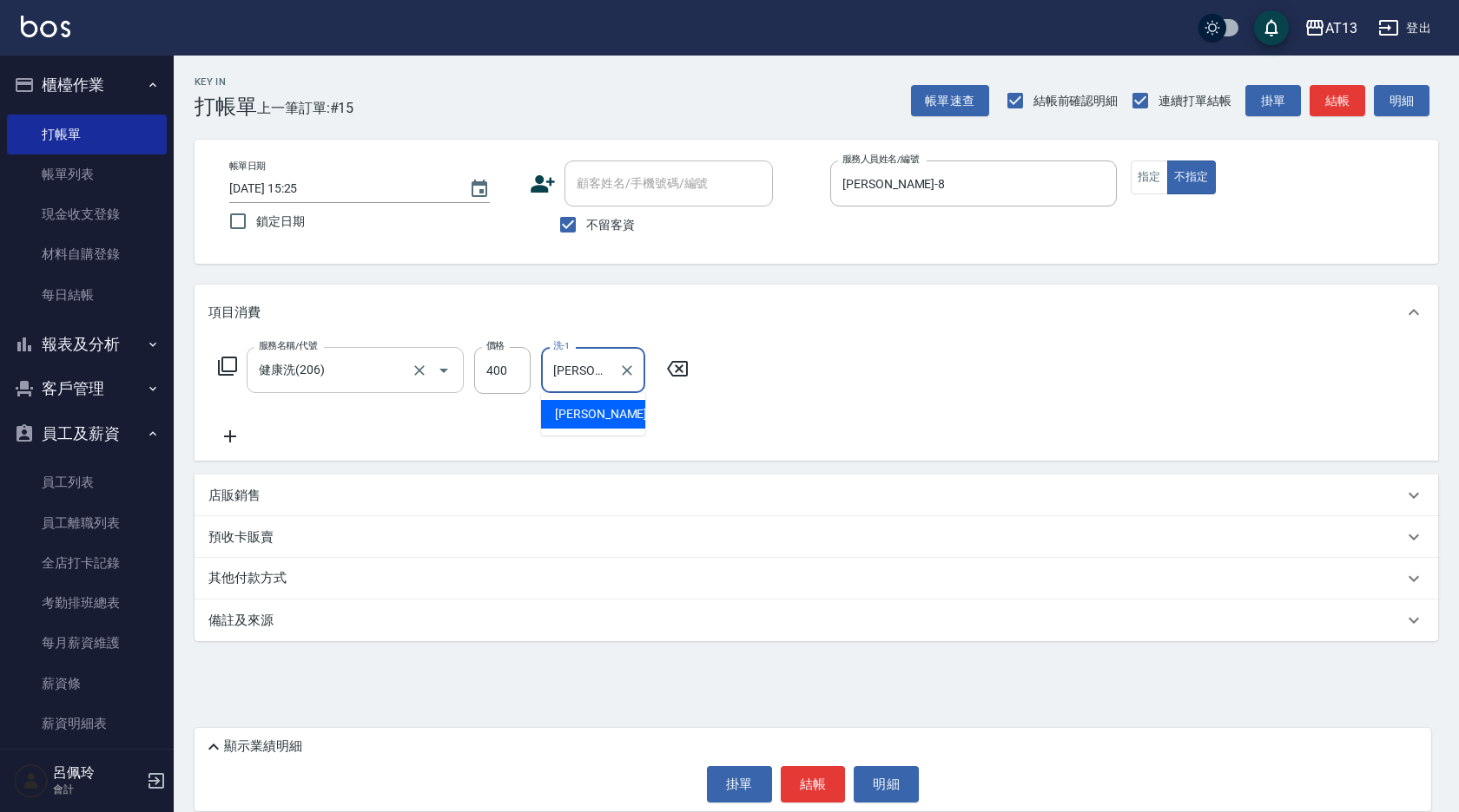
type input "[PERSON_NAME]-31"
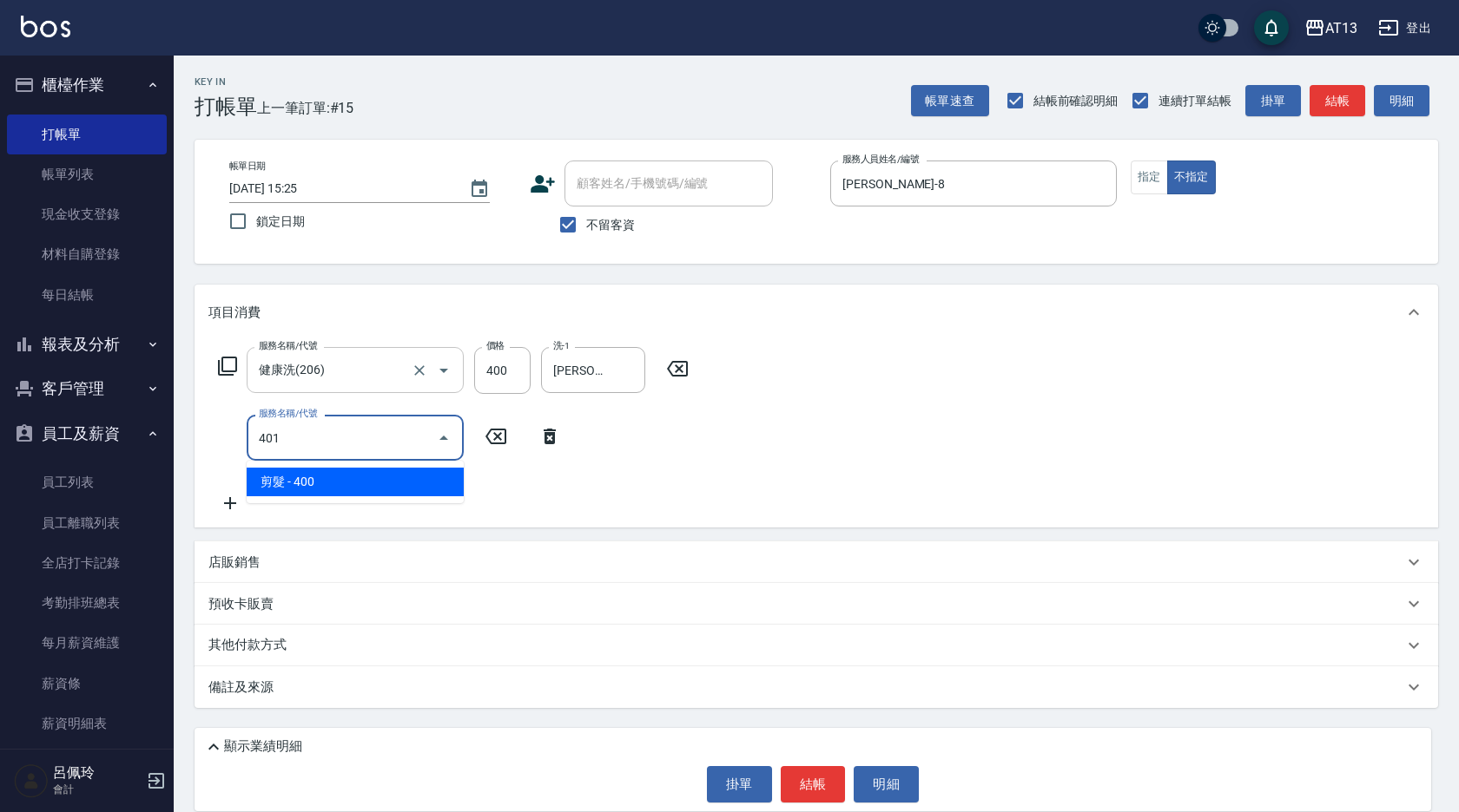
type input "剪髮(401)"
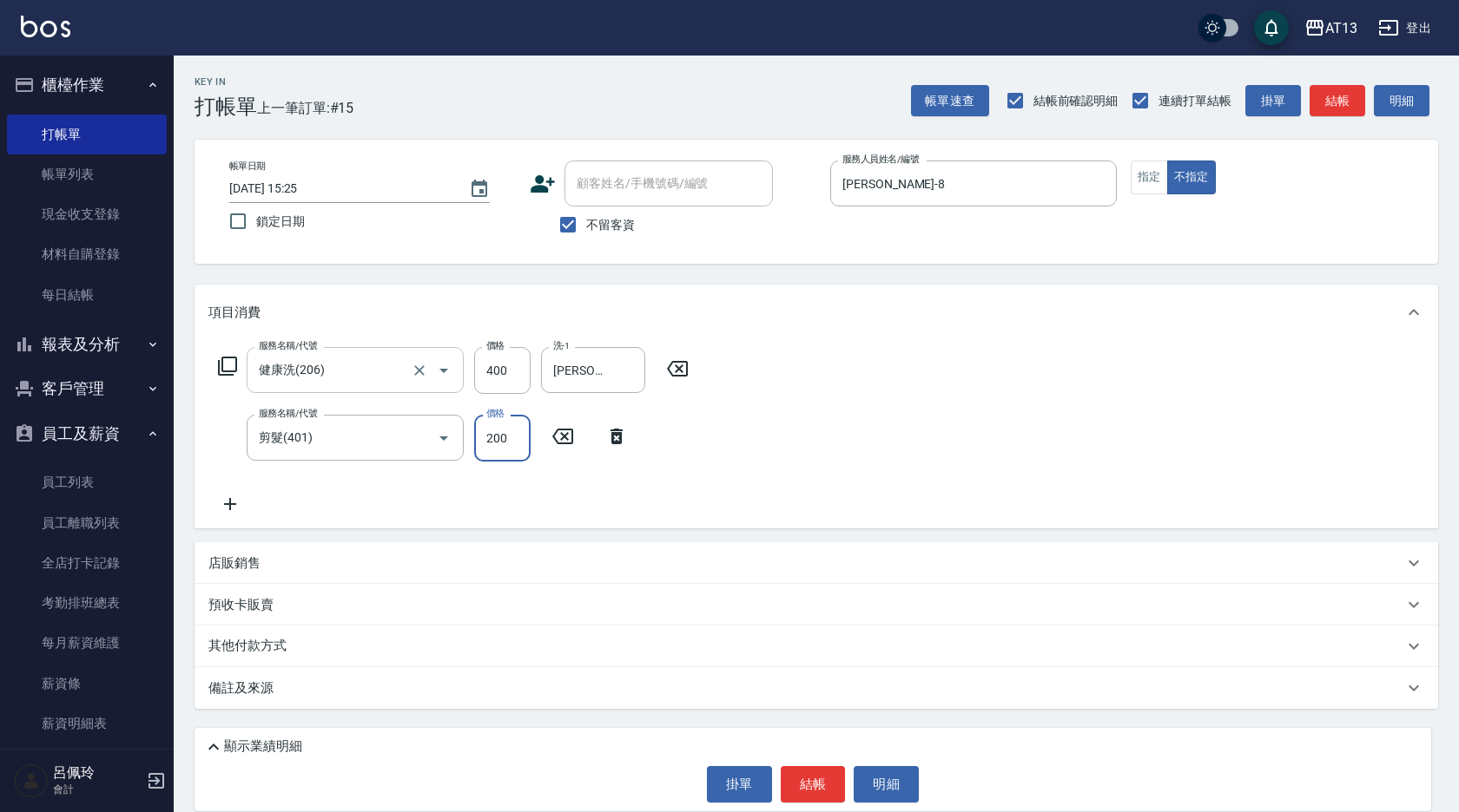
type input "200"
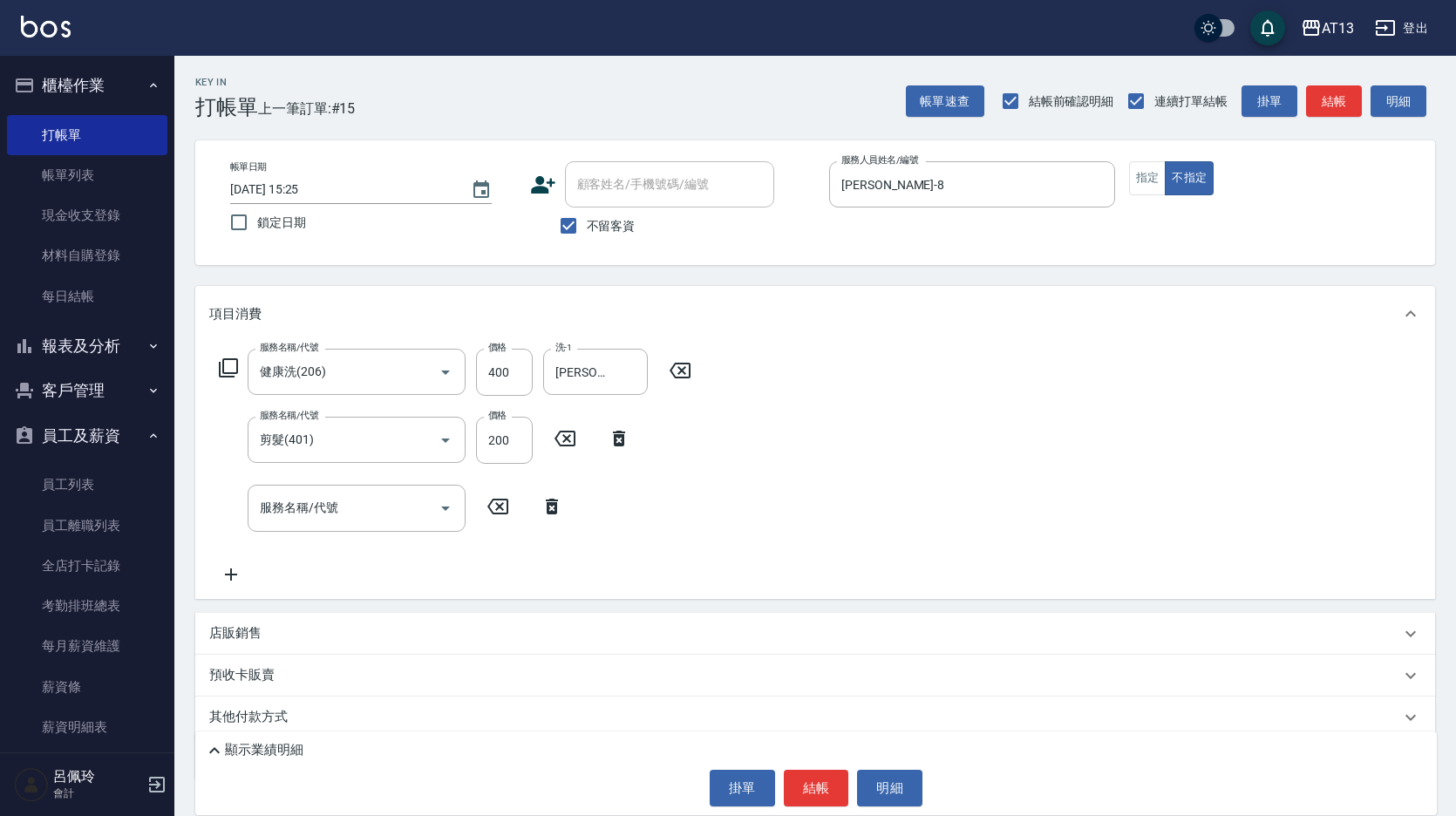
click at [1019, 416] on div "服務名稱/代號 健康洗(206) 服務名稱/代號 價格 400 價格 洗-1 [PERSON_NAME]-31 洗-1 服務名稱/代號 剪髮(401) 服務名…" at bounding box center [815, 470] width 1240 height 257
drag, startPoint x: 827, startPoint y: 786, endPoint x: 814, endPoint y: 767, distance: 23.0
click at [827, 787] on button "結帳" at bounding box center [817, 788] width 65 height 37
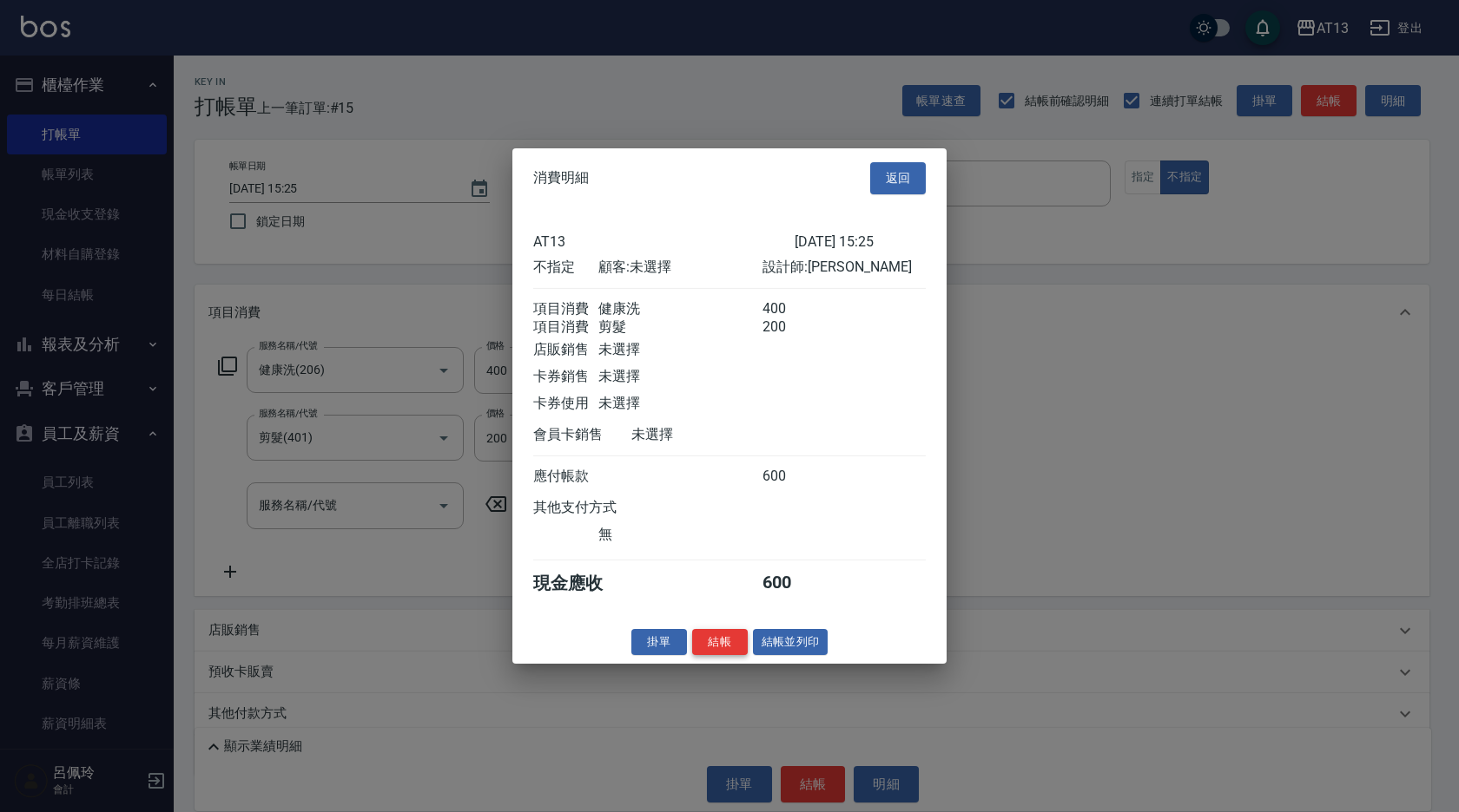
click at [725, 656] on button "結帳" at bounding box center [720, 642] width 56 height 27
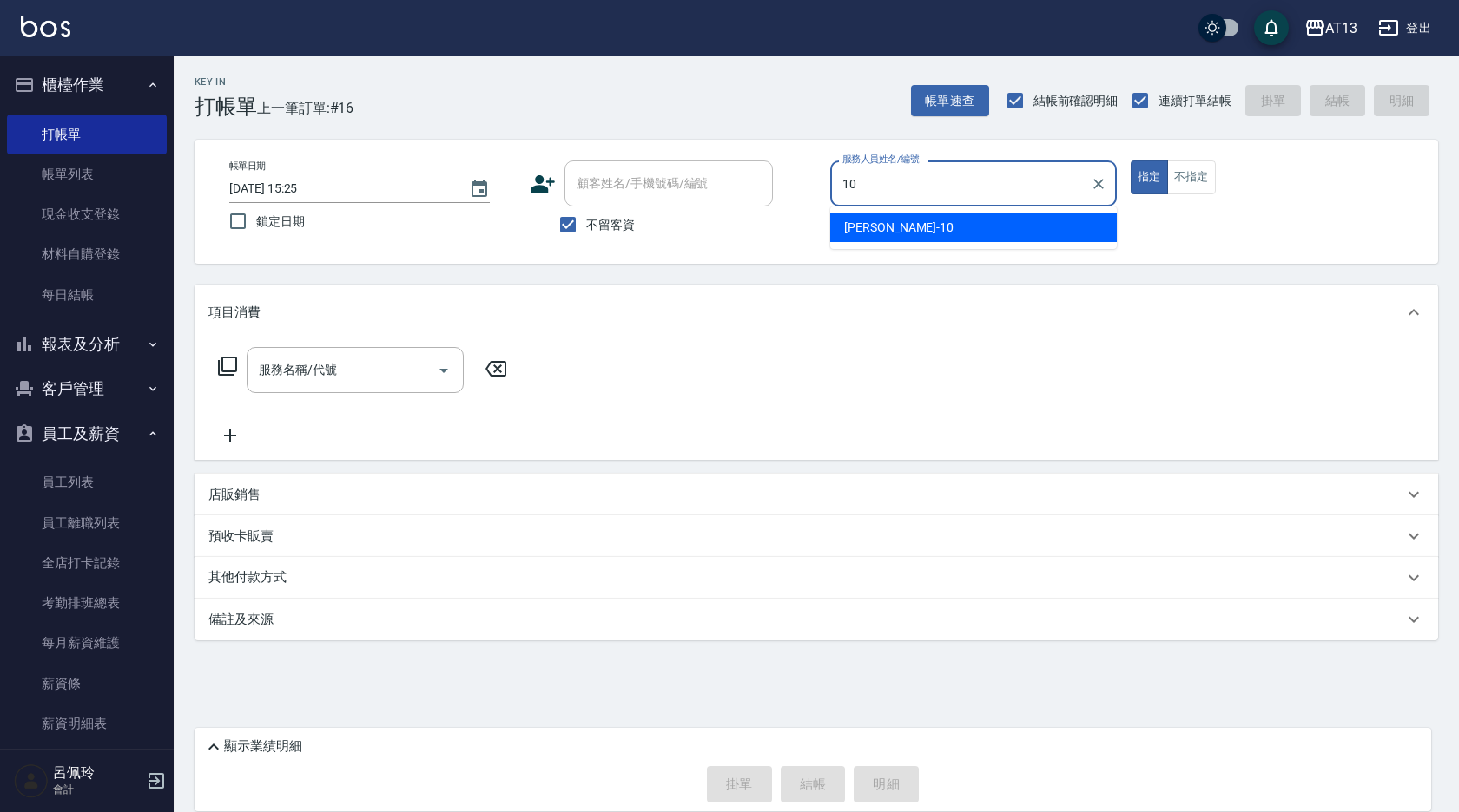
click at [920, 226] on div "[PERSON_NAME] -10" at bounding box center [973, 228] width 287 height 29
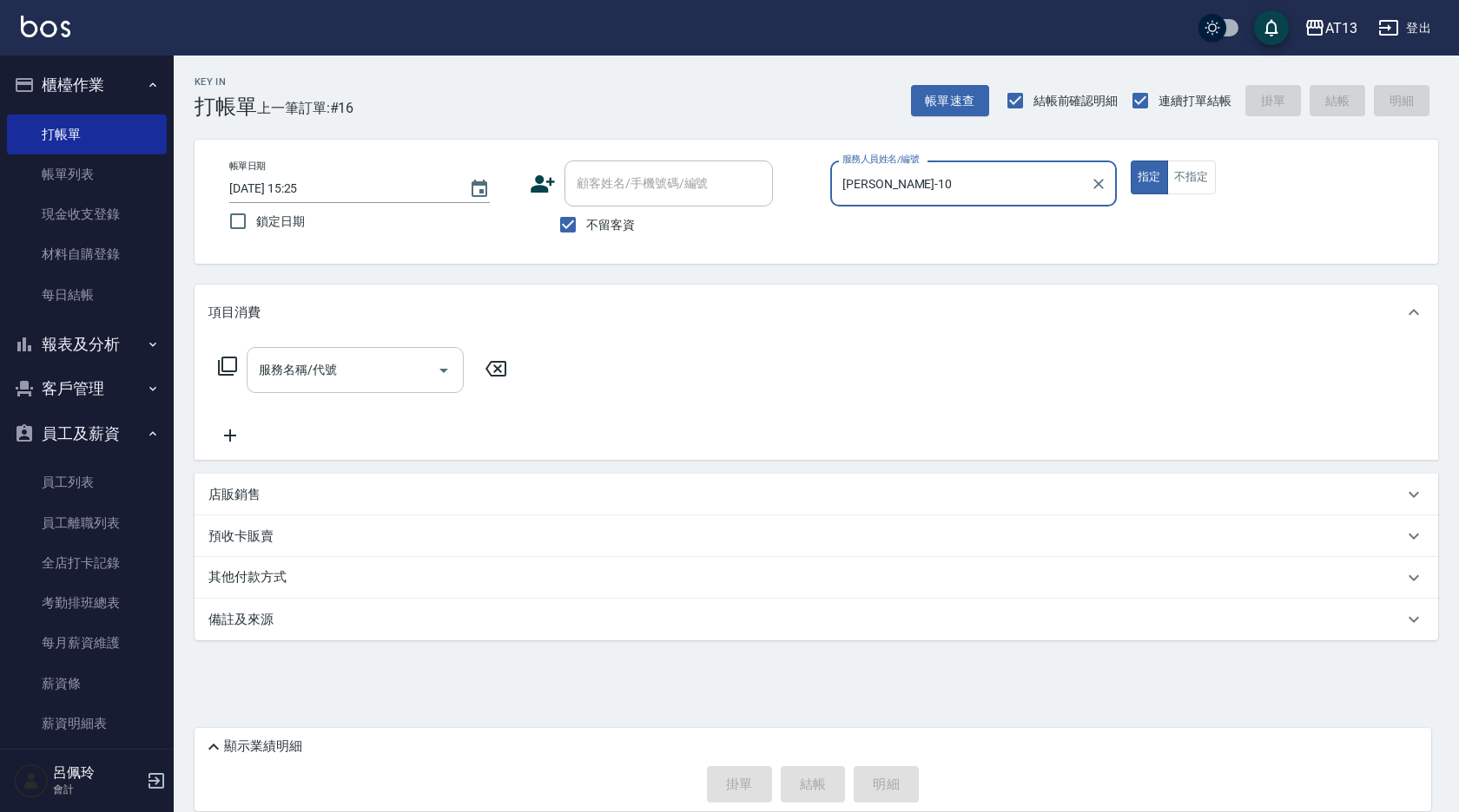
type input "[PERSON_NAME]-10"
click at [416, 361] on input "服務名稱/代號" at bounding box center [342, 370] width 175 height 31
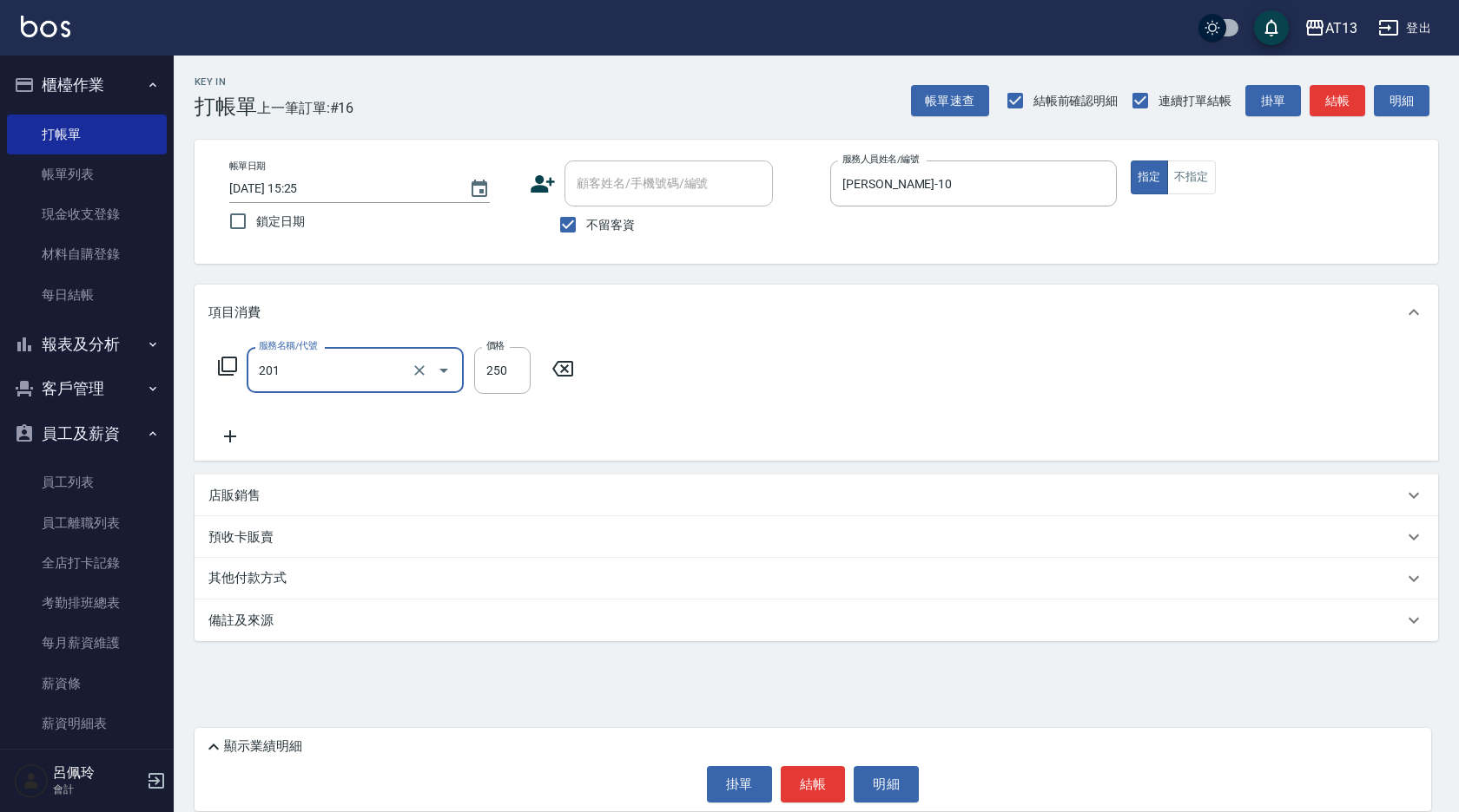
type input "洗髮(201)"
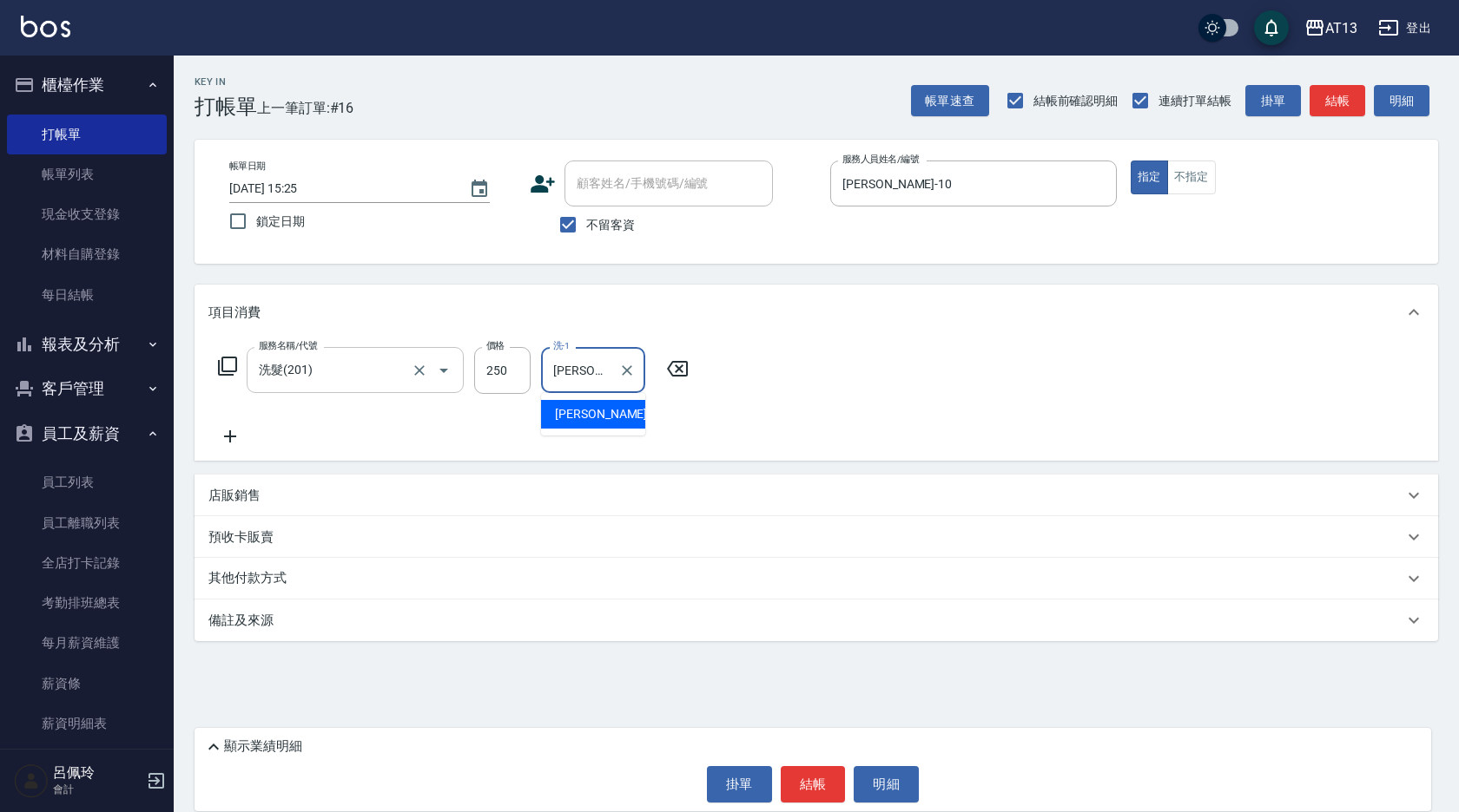
type input "[PERSON_NAME]-11"
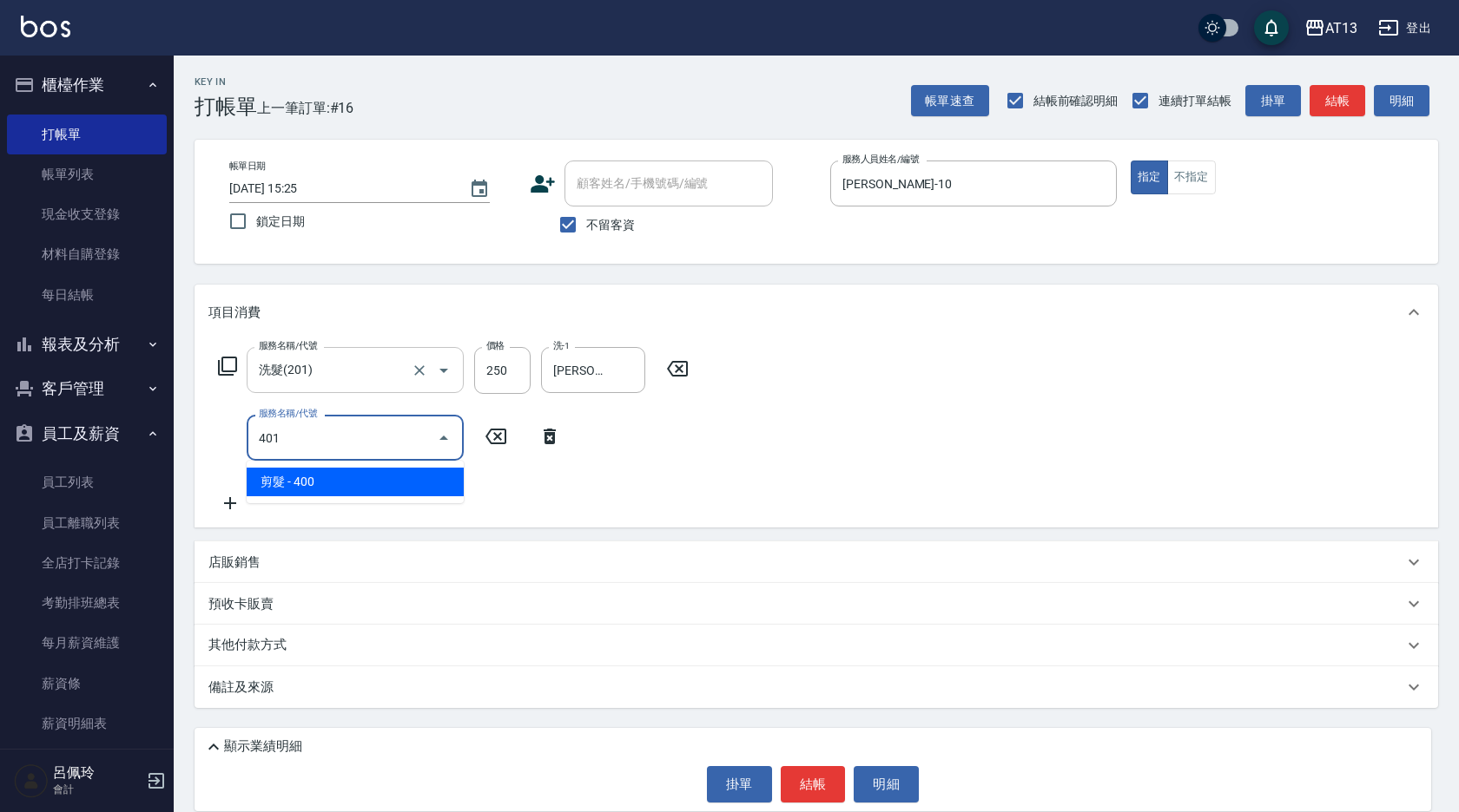
type input "剪髮(401)"
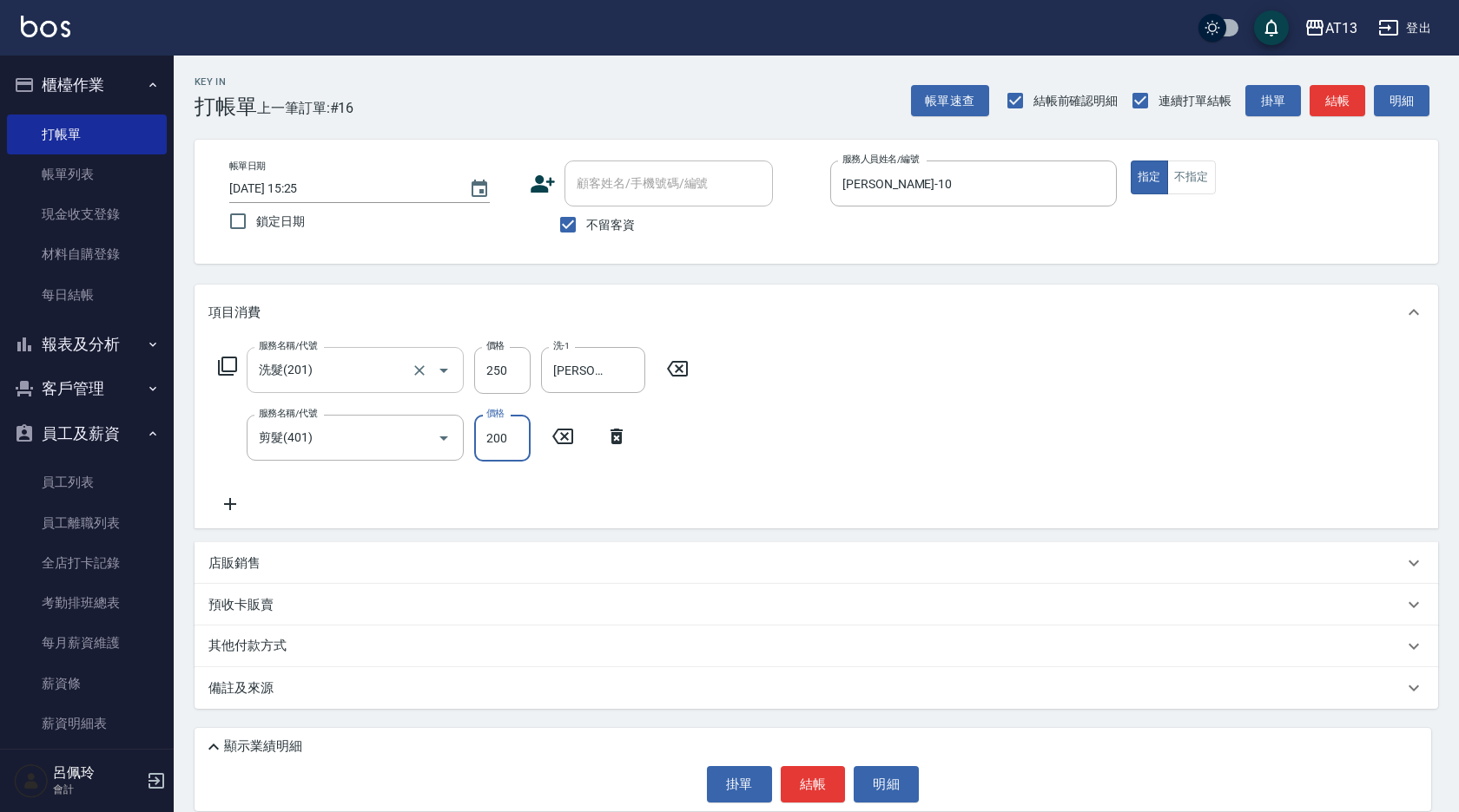
type input "200"
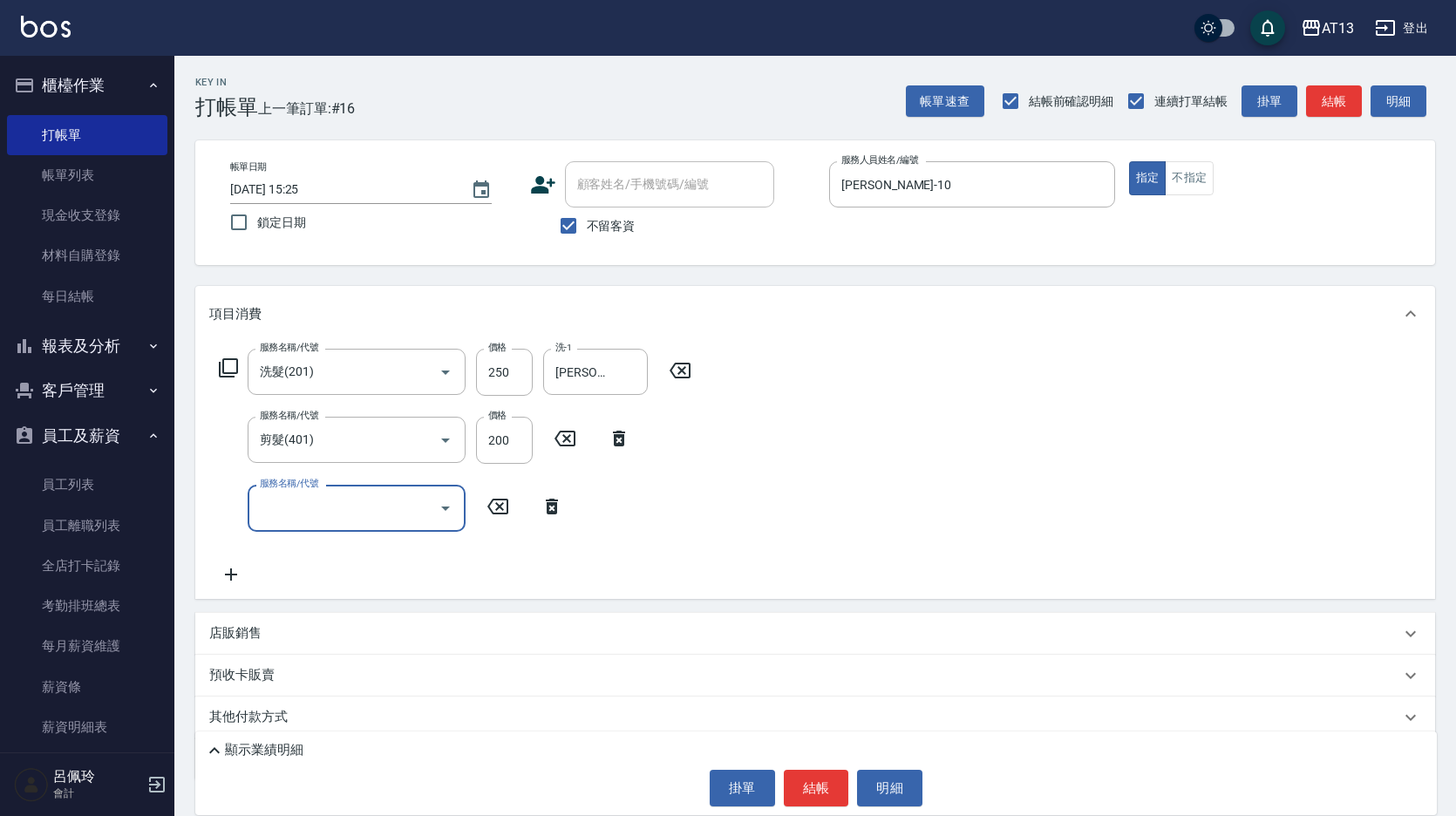
click at [757, 477] on div "服務名稱/代號 洗髮(201) 服務名稱/代號 價格 250 價格 洗-1 [PERSON_NAME]-11 洗-1 服務名稱/代號 剪髮(401) 服務名稱…" at bounding box center [815, 470] width 1240 height 257
click at [812, 776] on button "結帳" at bounding box center [817, 788] width 65 height 37
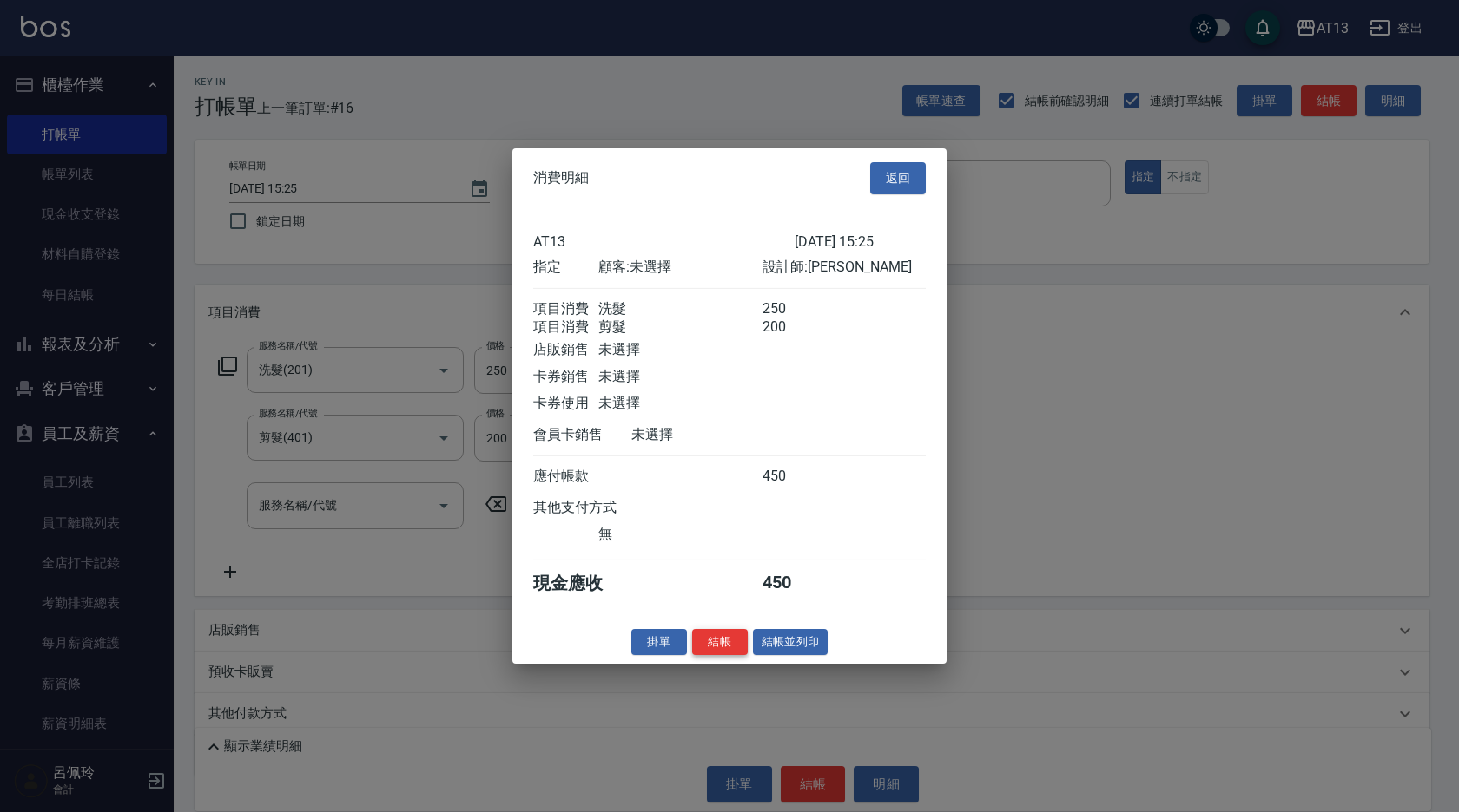
click at [711, 656] on button "結帳" at bounding box center [720, 642] width 56 height 27
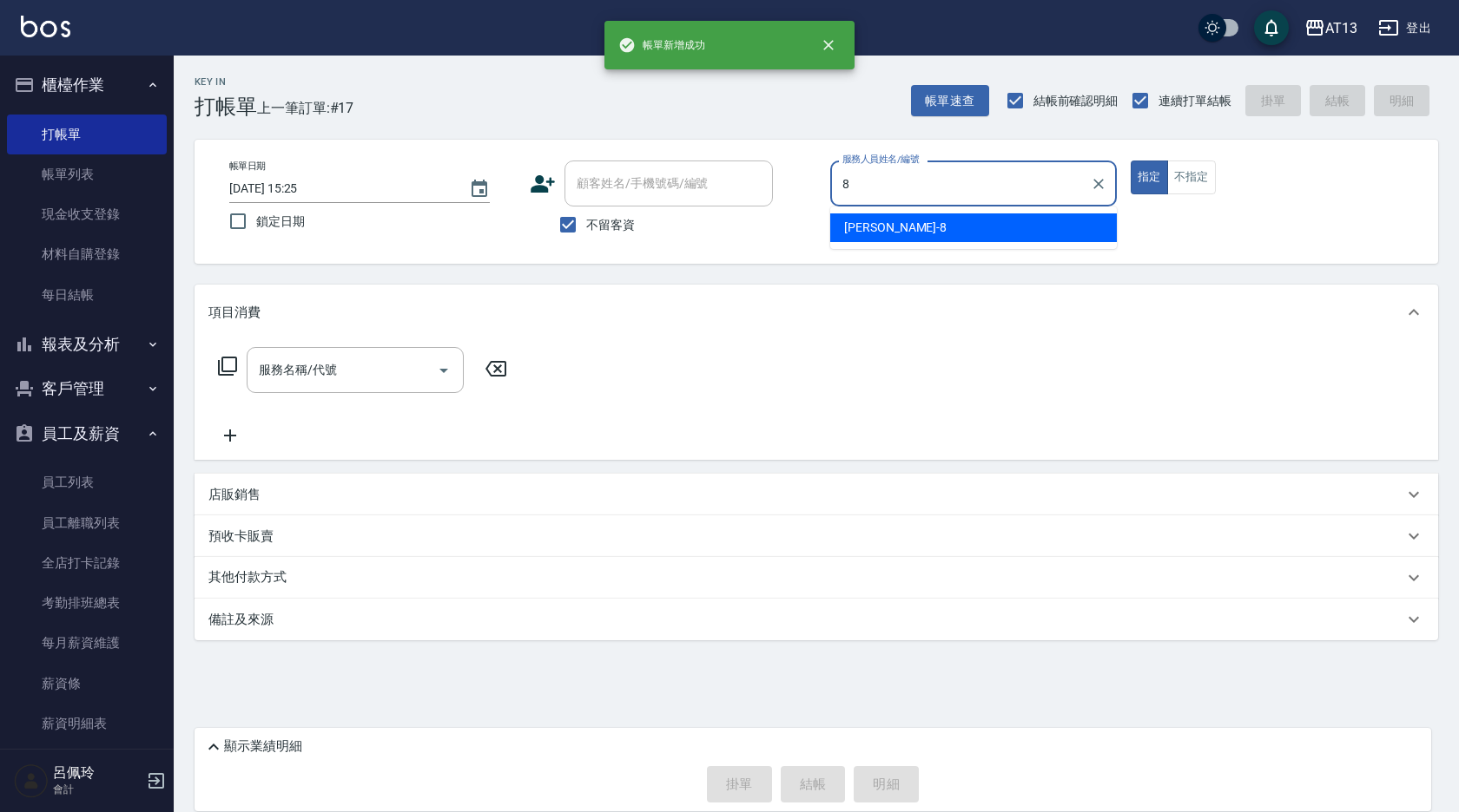
click at [866, 218] on div "[PERSON_NAME] -8" at bounding box center [973, 228] width 287 height 29
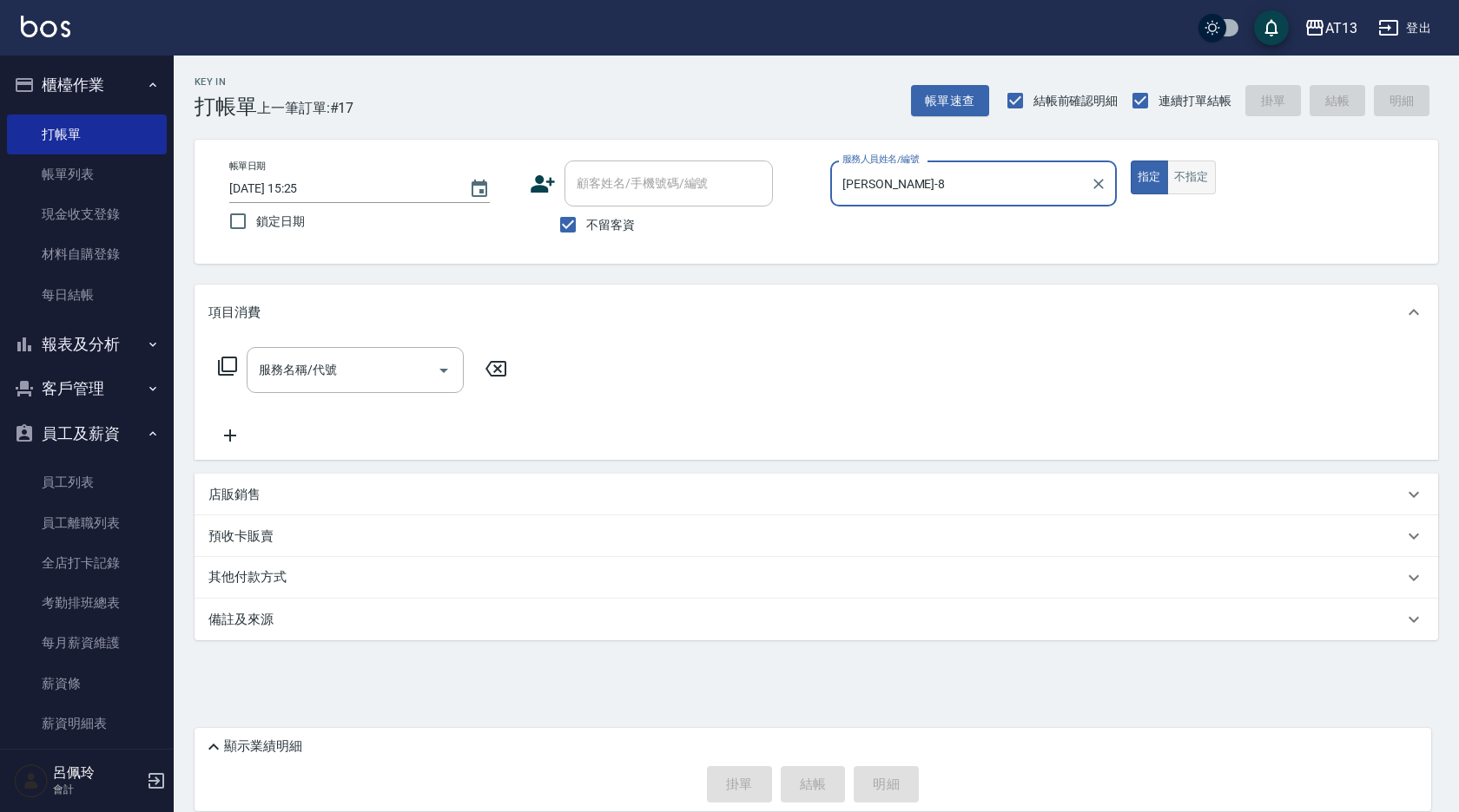
type input "[PERSON_NAME]-8"
click at [1197, 182] on button "不指定" at bounding box center [1191, 178] width 49 height 34
click at [391, 362] on input "服務名稱/代號" at bounding box center [342, 370] width 175 height 31
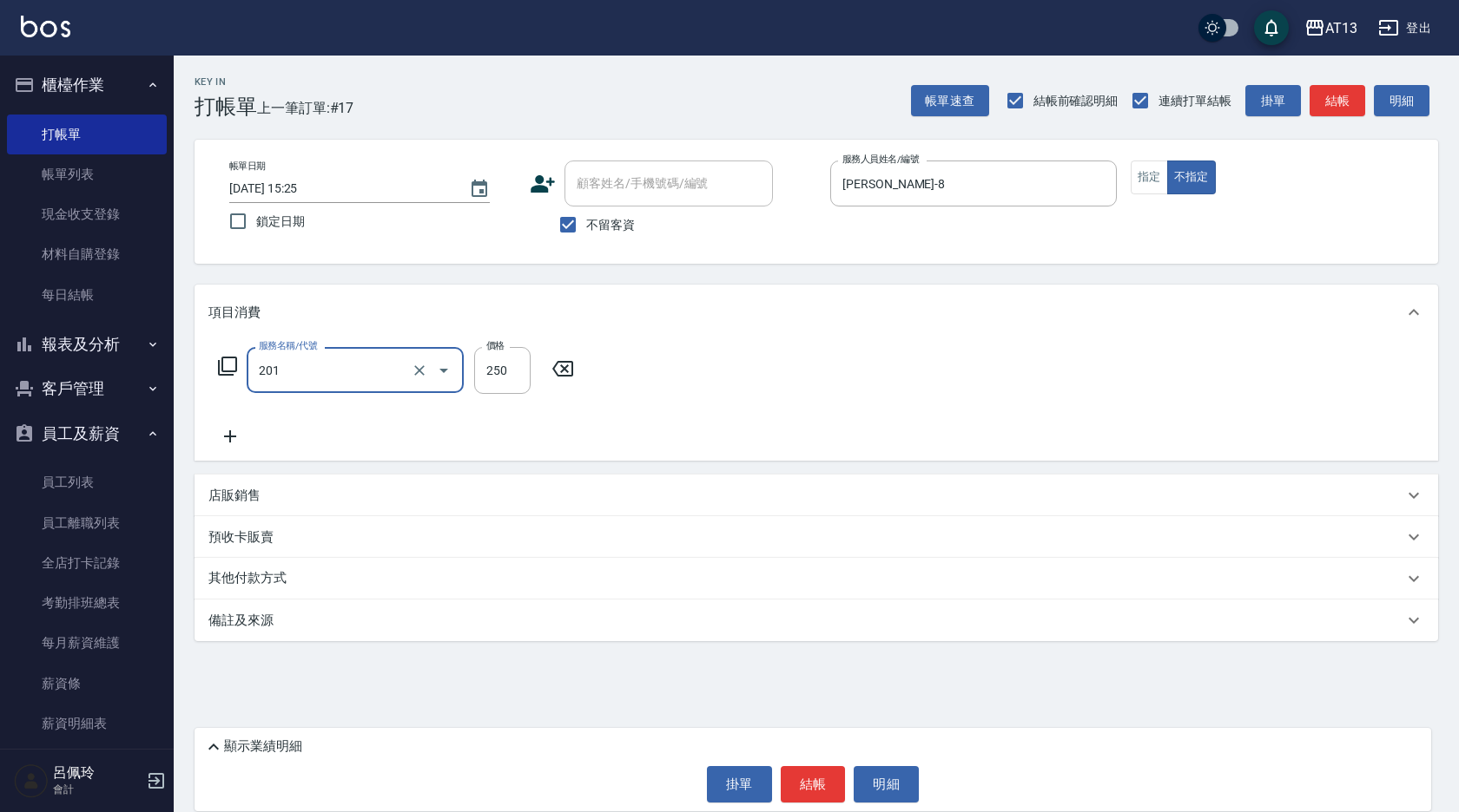
type input "洗髮(201)"
type input "[PERSON_NAME]-24"
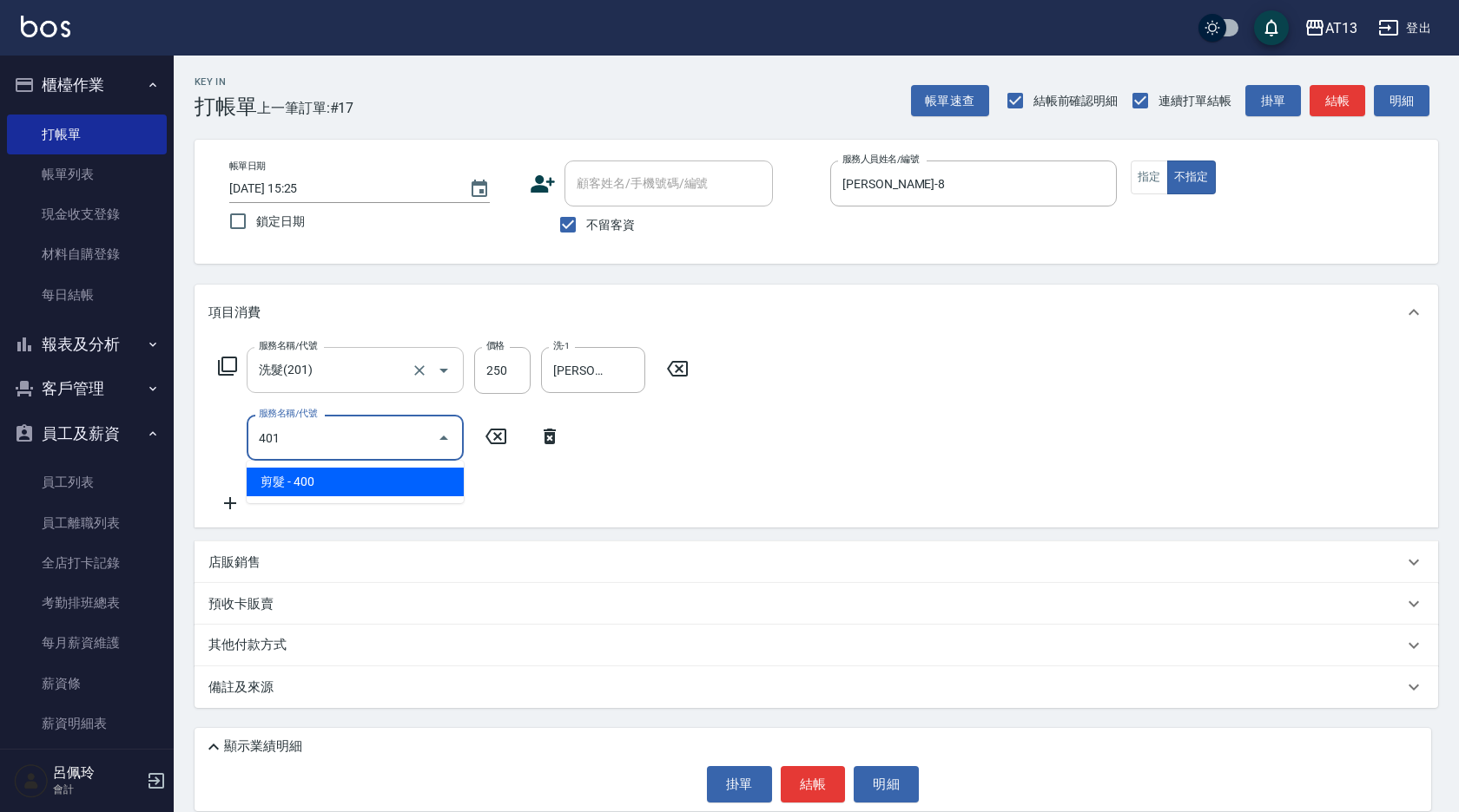
type input "剪髮(401)"
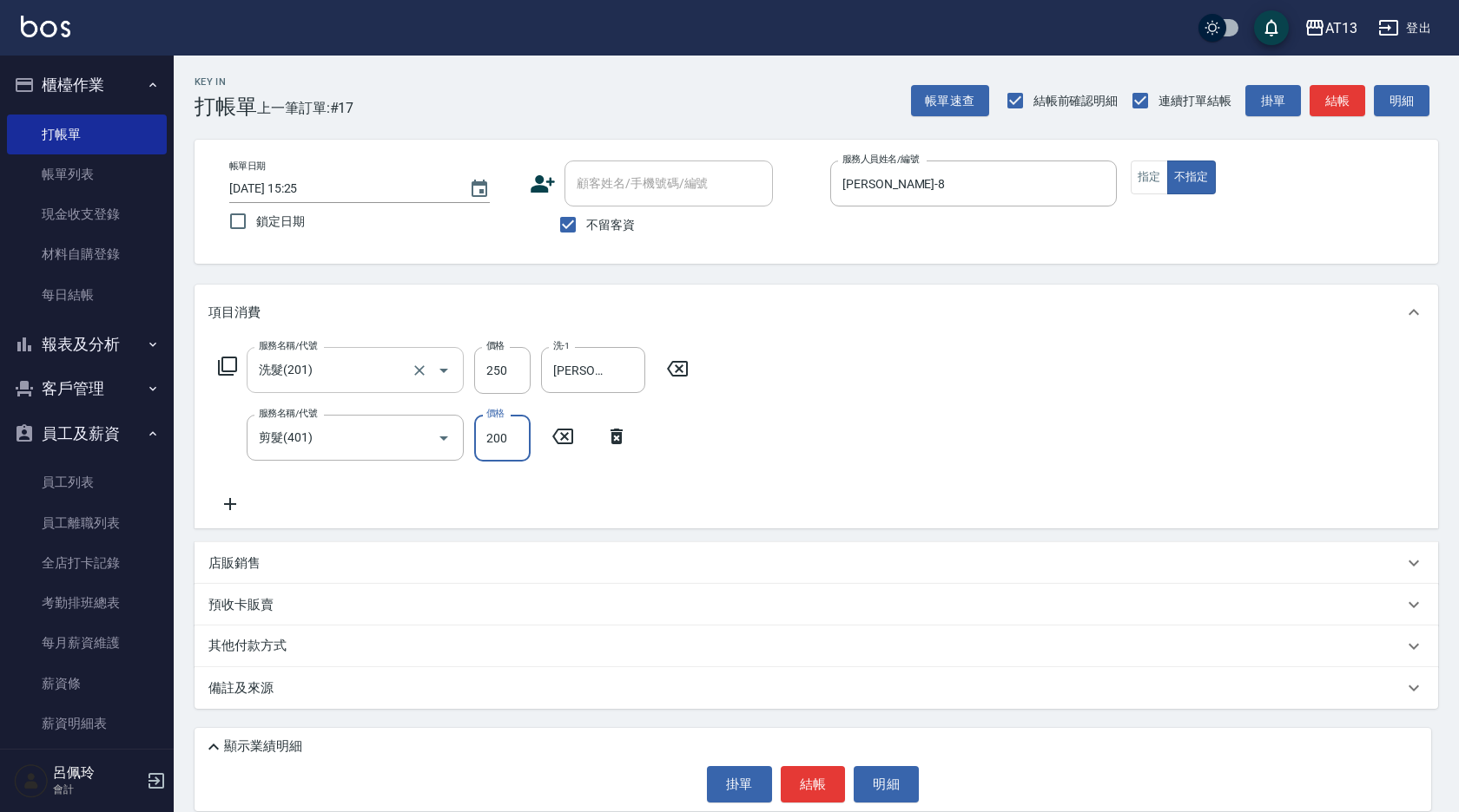
type input "200"
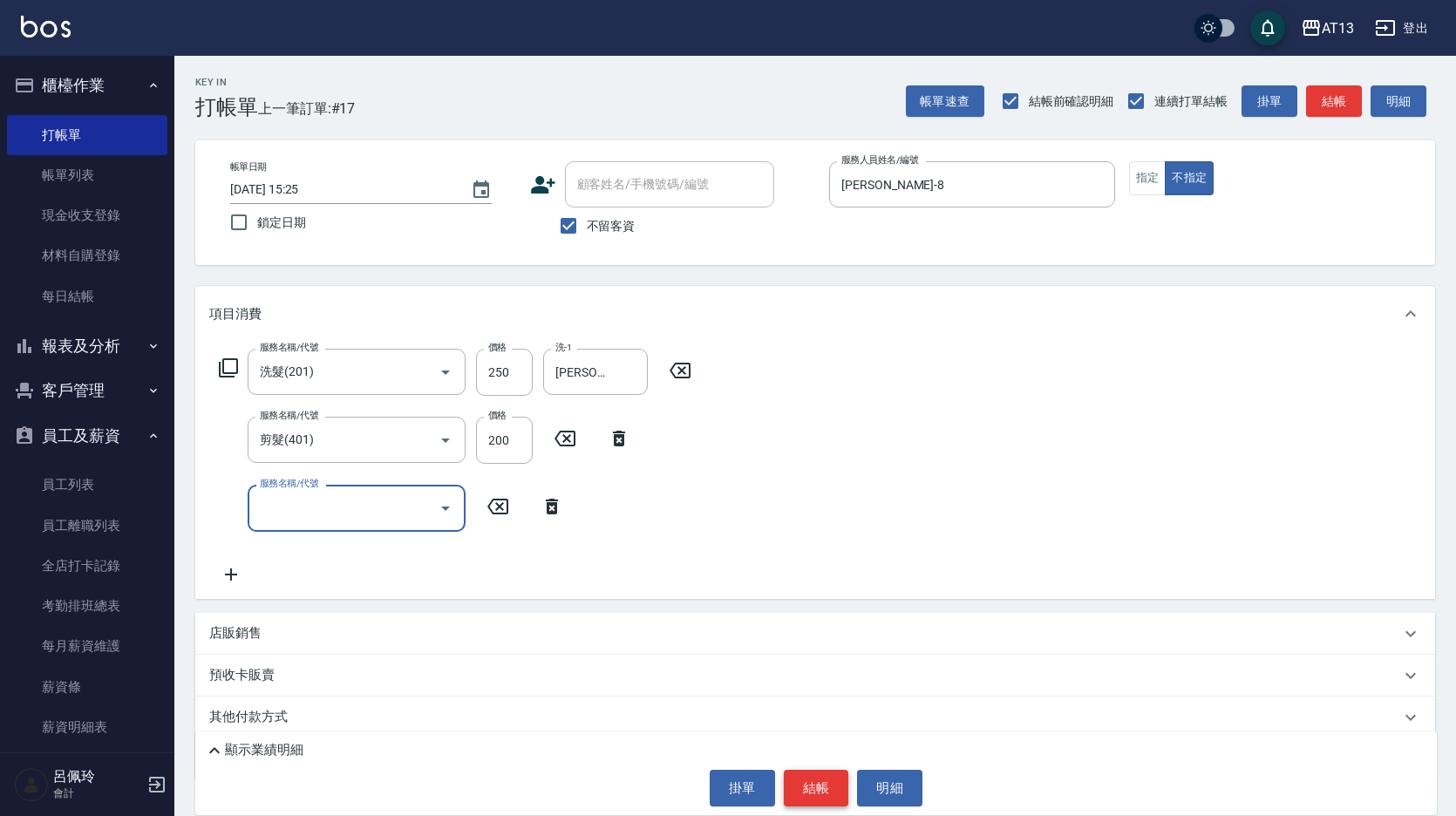
drag, startPoint x: 807, startPoint y: 780, endPoint x: 816, endPoint y: 783, distance: 9.5
click at [807, 781] on button "結帳" at bounding box center [817, 788] width 65 height 37
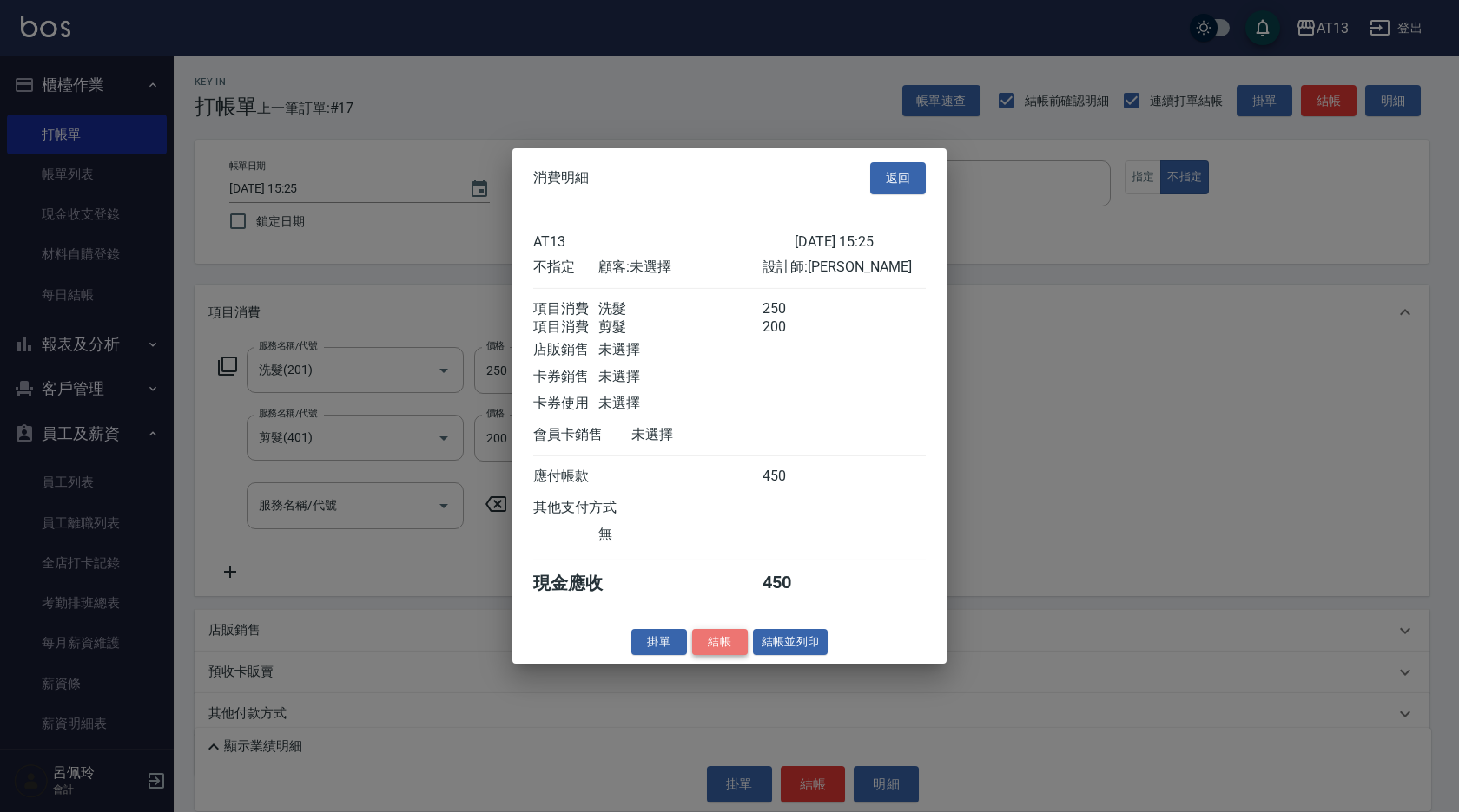
click at [724, 653] on button "結帳" at bounding box center [720, 642] width 56 height 27
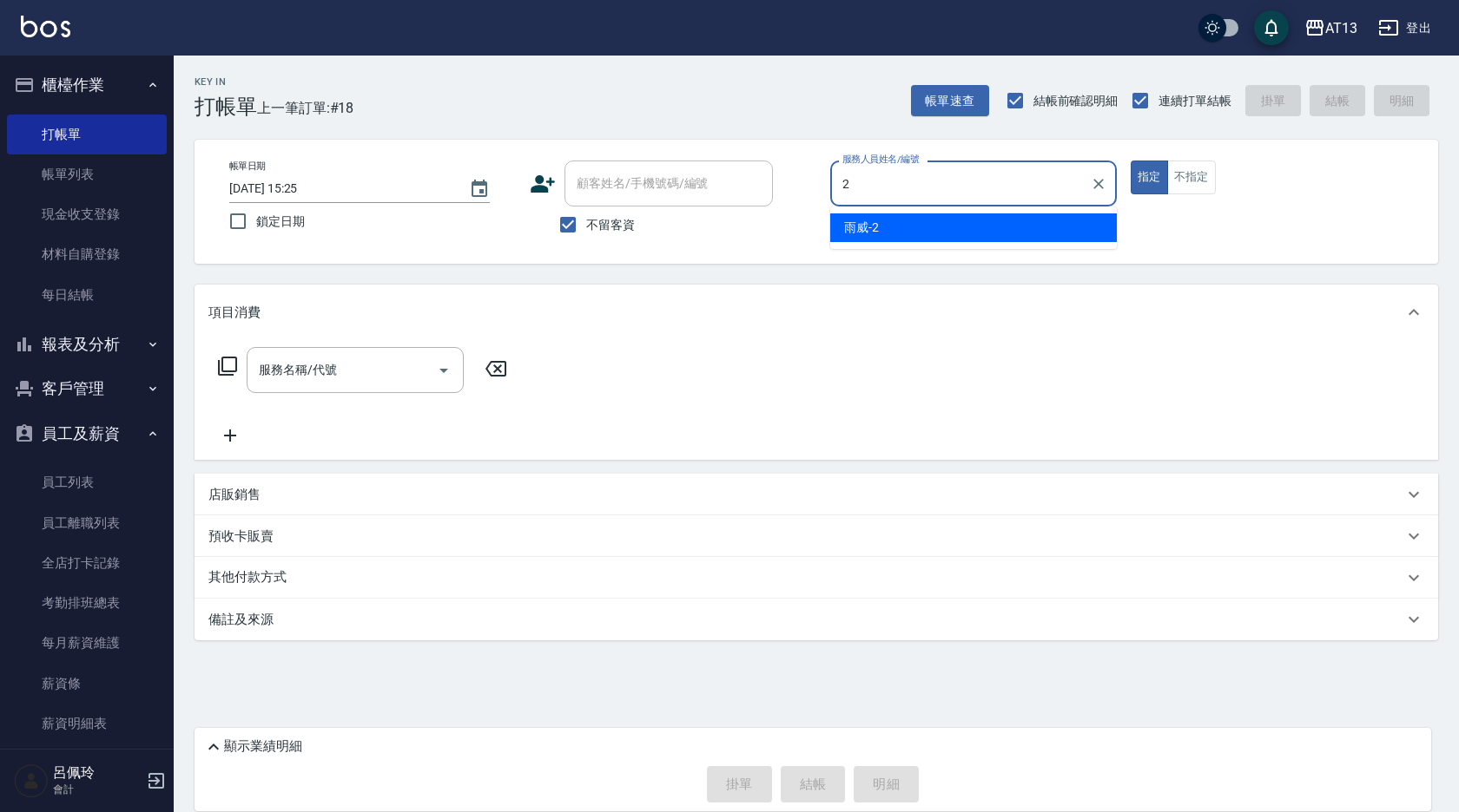
click at [920, 234] on div "雨威 -2" at bounding box center [973, 228] width 287 height 29
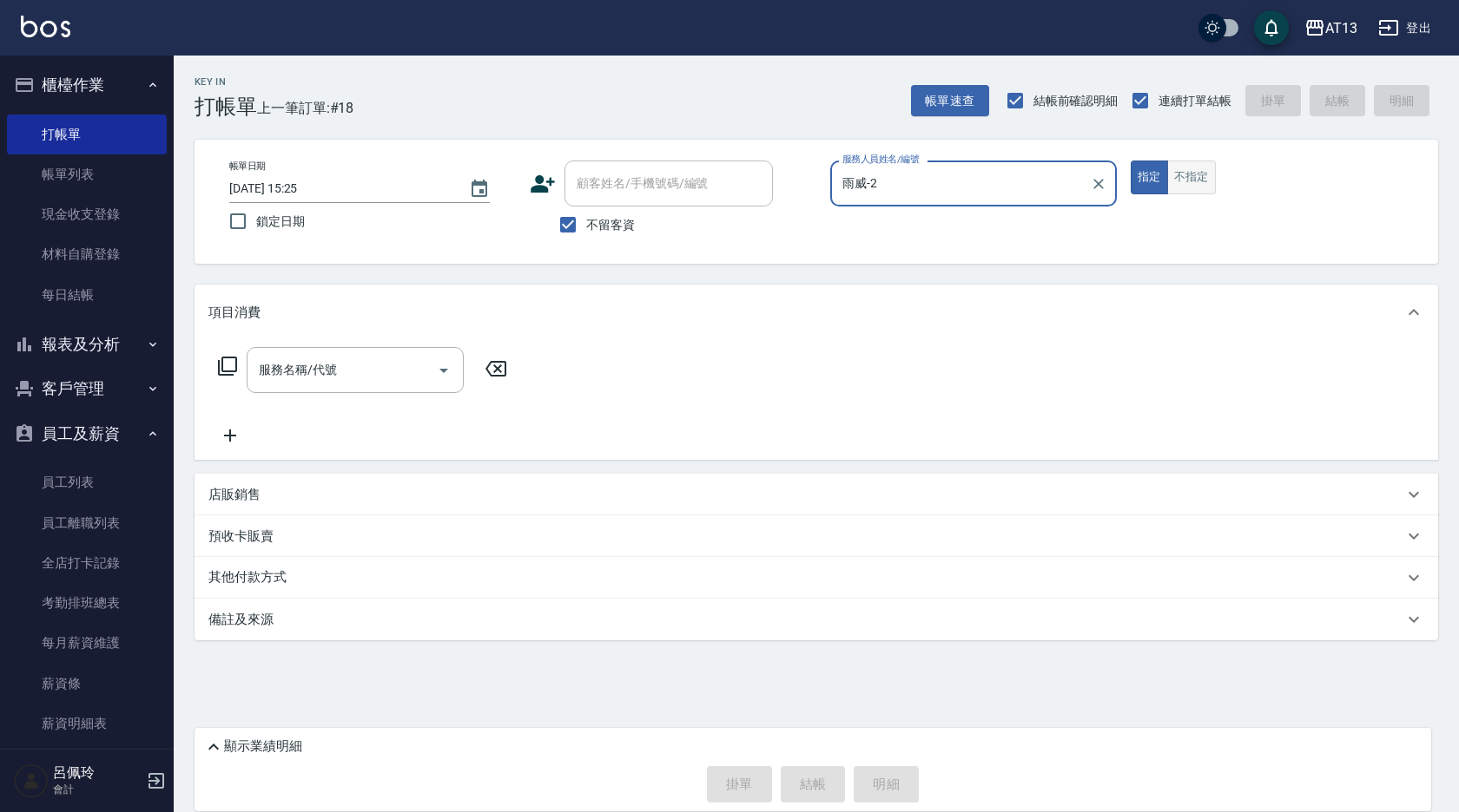
type input "雨威-2"
click at [1202, 182] on button "不指定" at bounding box center [1191, 178] width 49 height 34
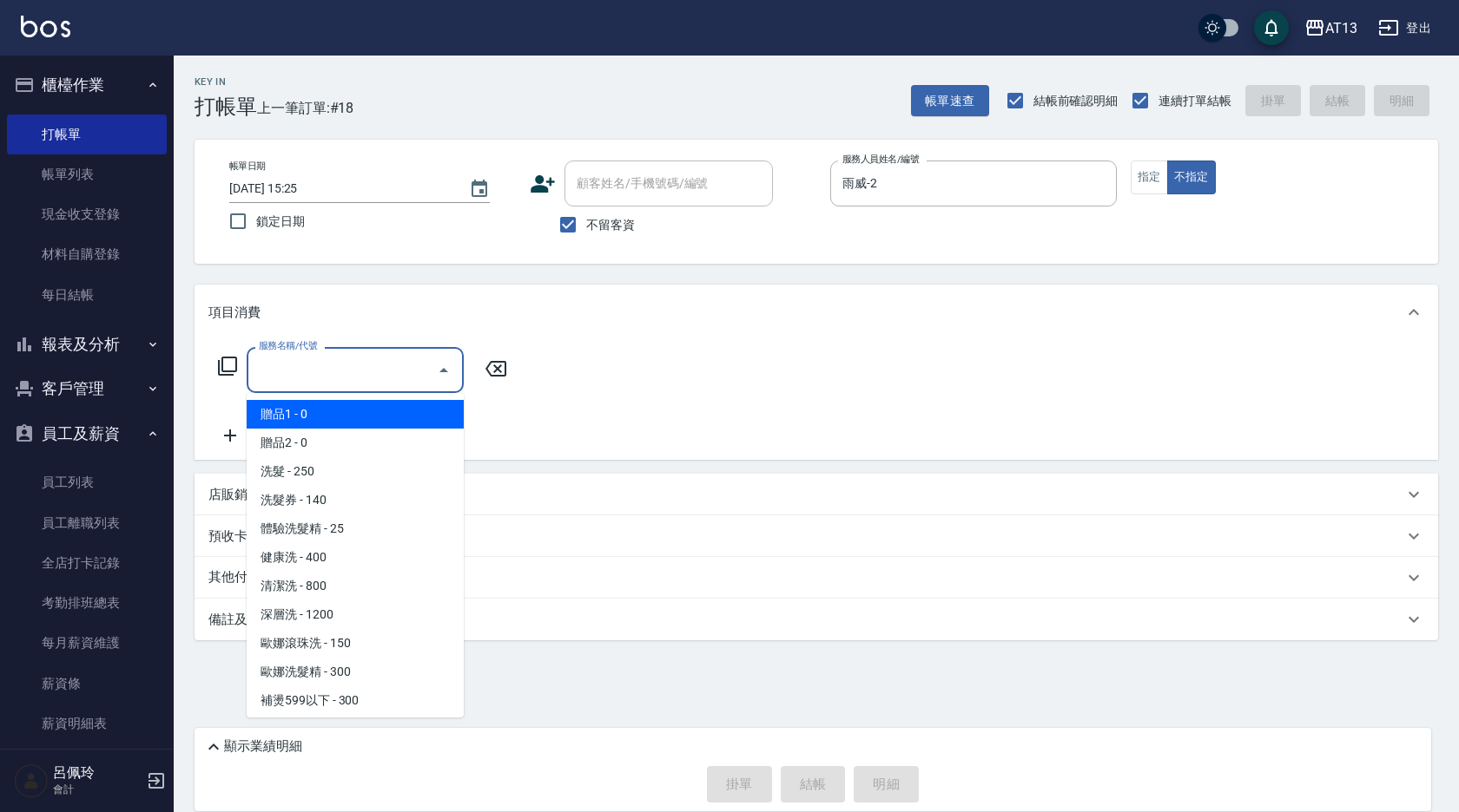
click at [381, 379] on input "服務名稱/代號" at bounding box center [342, 370] width 175 height 31
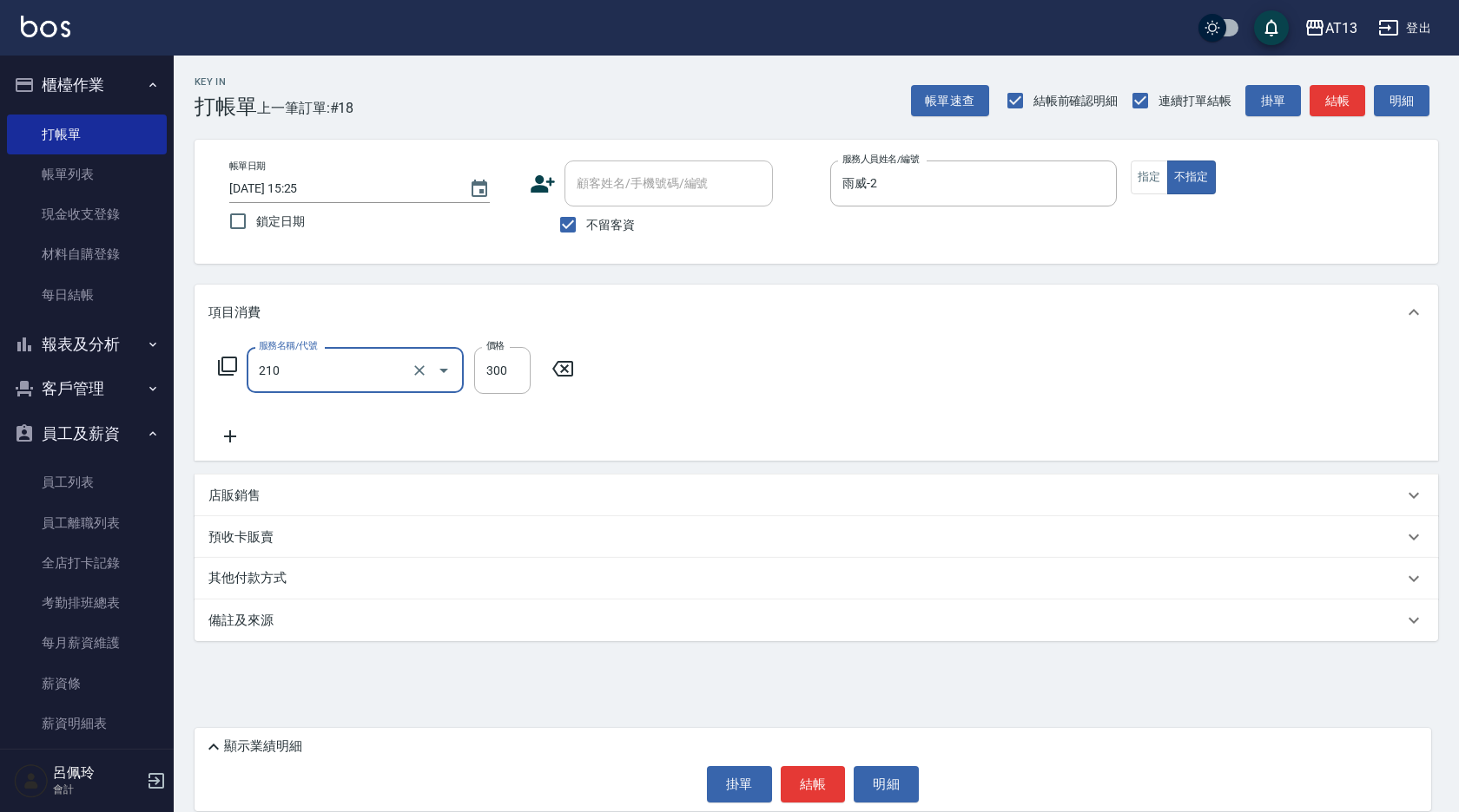
type input "[PERSON_NAME]洗髮精(210)"
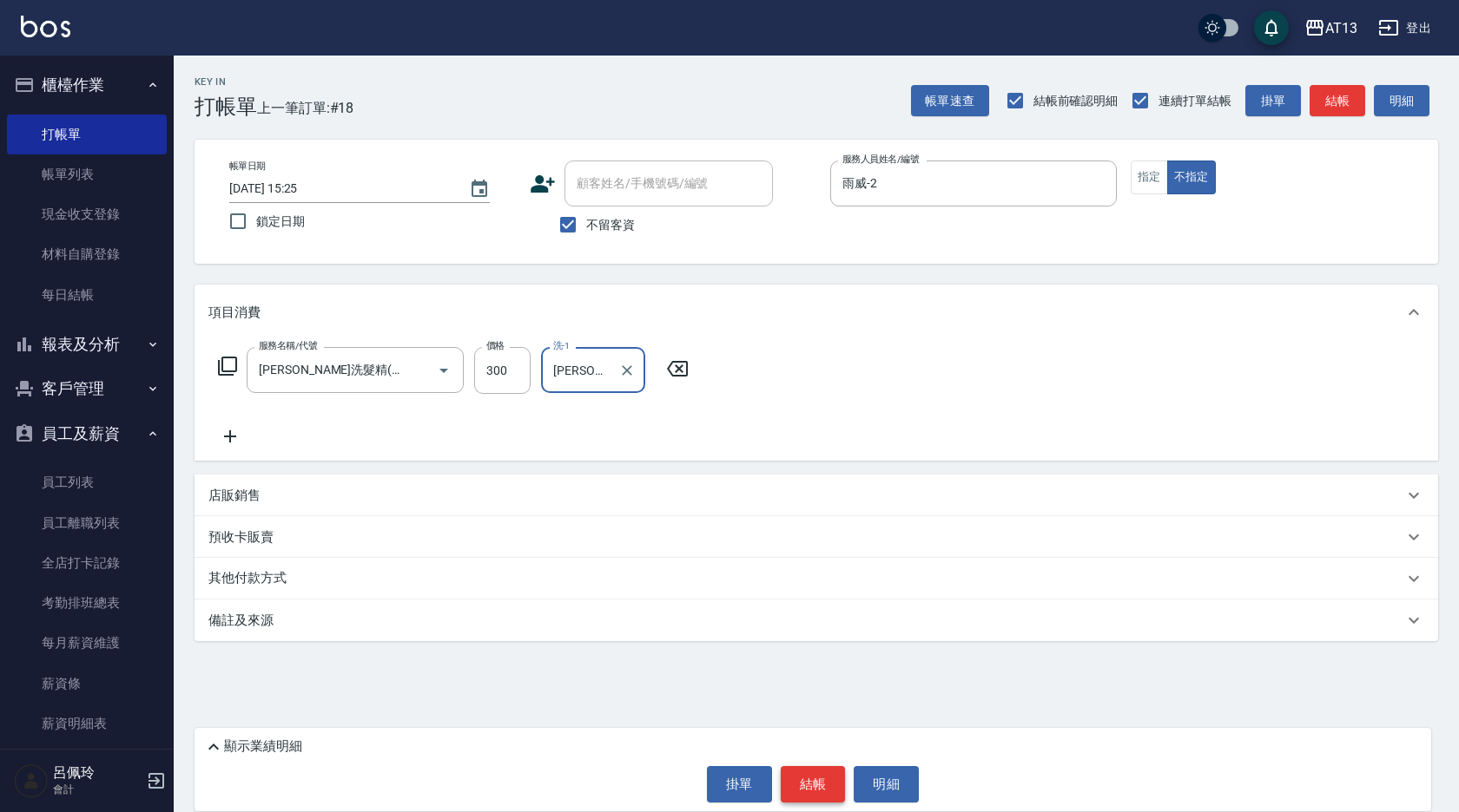
type input "[PERSON_NAME]-24"
click at [787, 797] on button "結帳" at bounding box center [813, 784] width 65 height 37
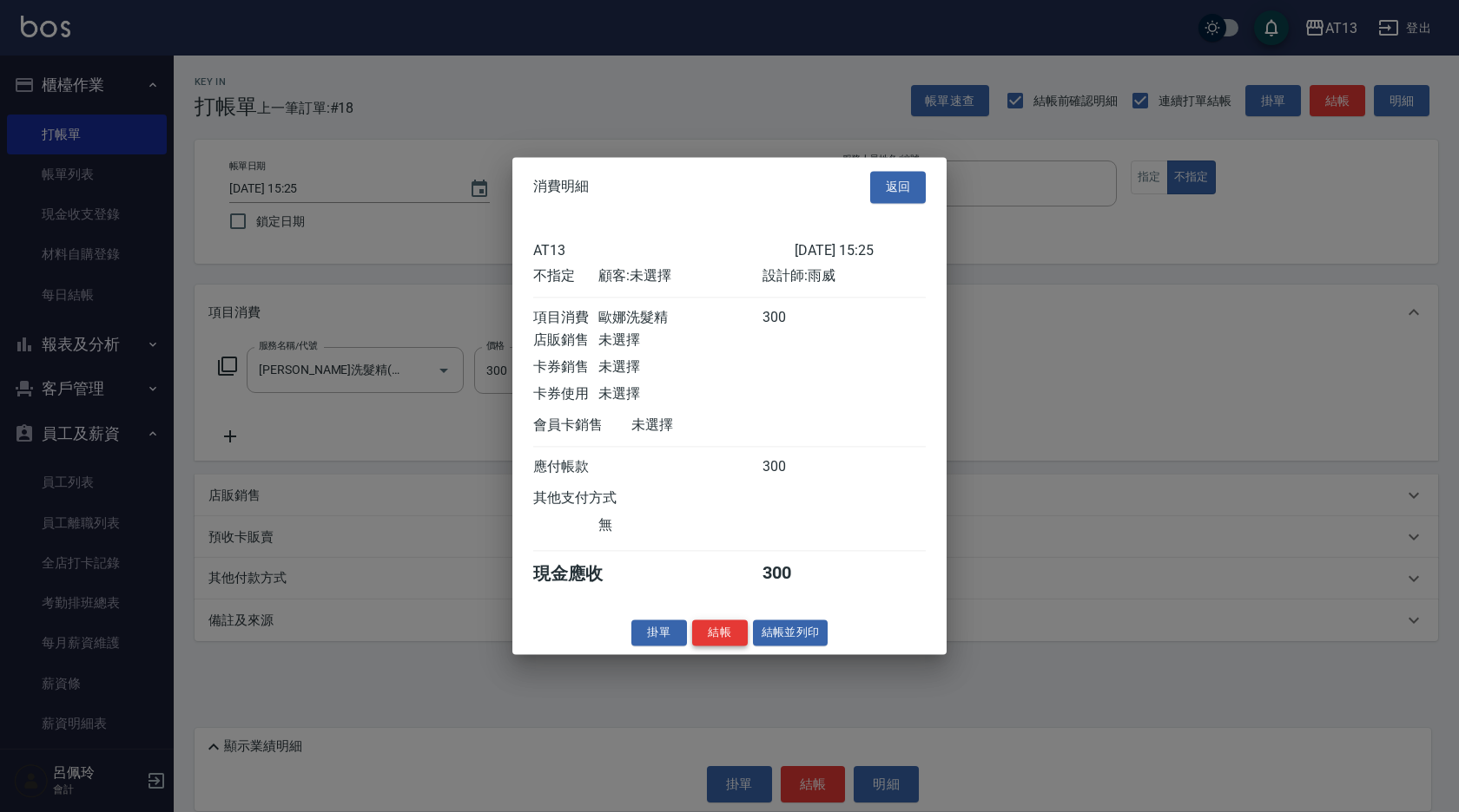
click at [712, 647] on button "結帳" at bounding box center [720, 633] width 56 height 27
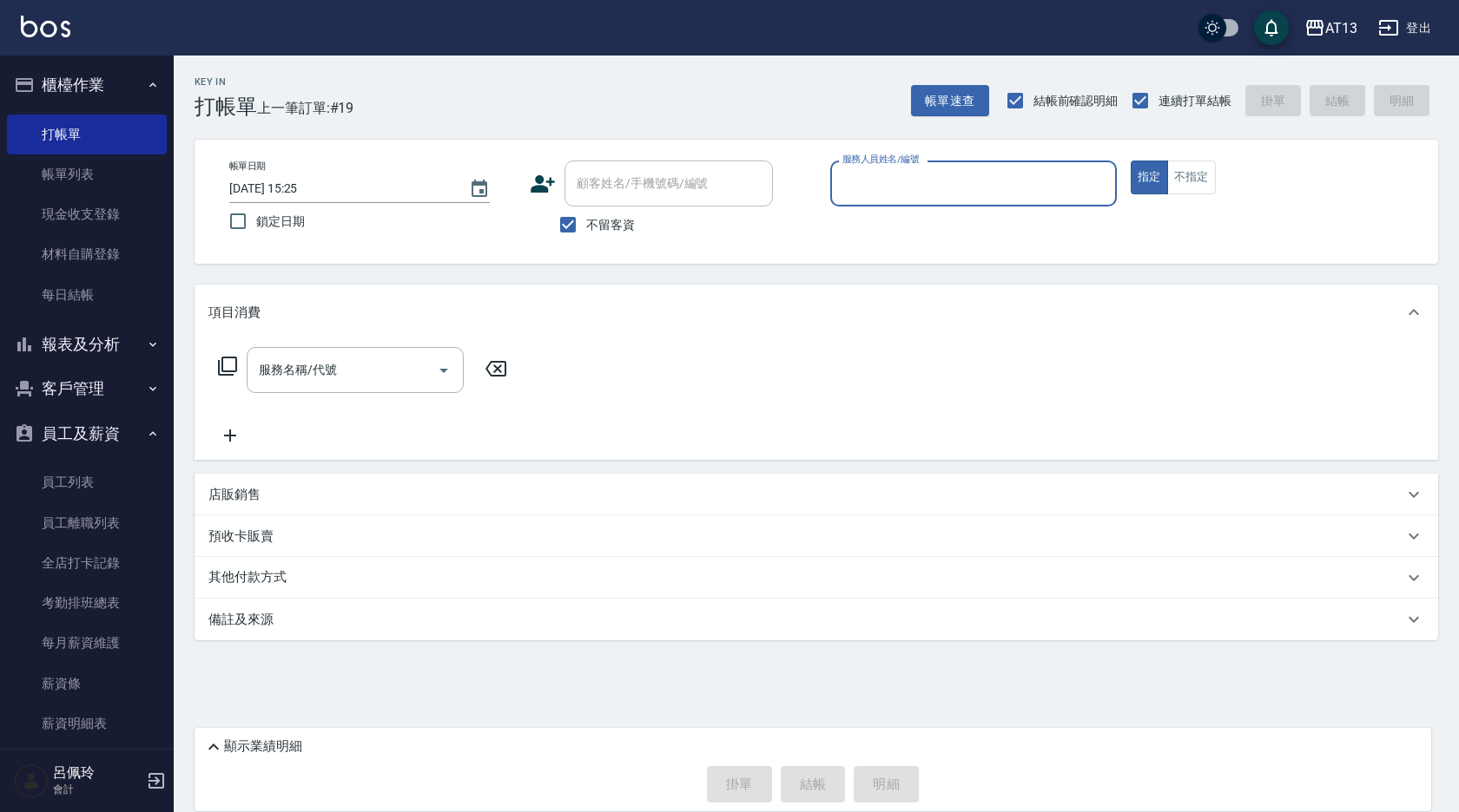
click at [707, 646] on div "Key In 打帳單 上一筆訂單:#19 帳單速查 結帳前確認明細 連續打單結帳 掛單 結帳 明細 帳單日期 [DATE] 15:25 鎖定日期 顧客姓名/手…" at bounding box center [816, 396] width 1285 height 681
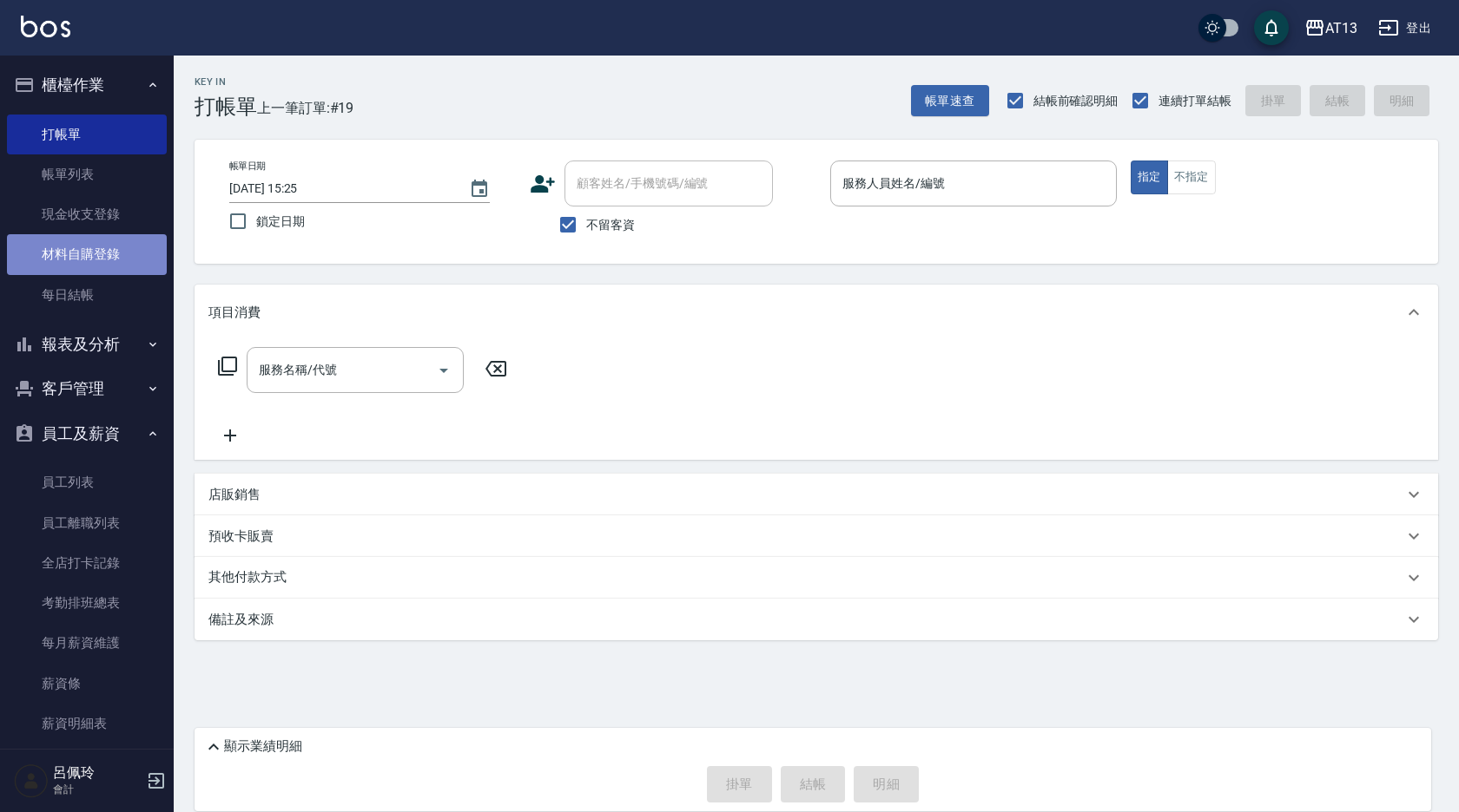
click at [88, 254] on link "材料自購登錄" at bounding box center [87, 254] width 160 height 40
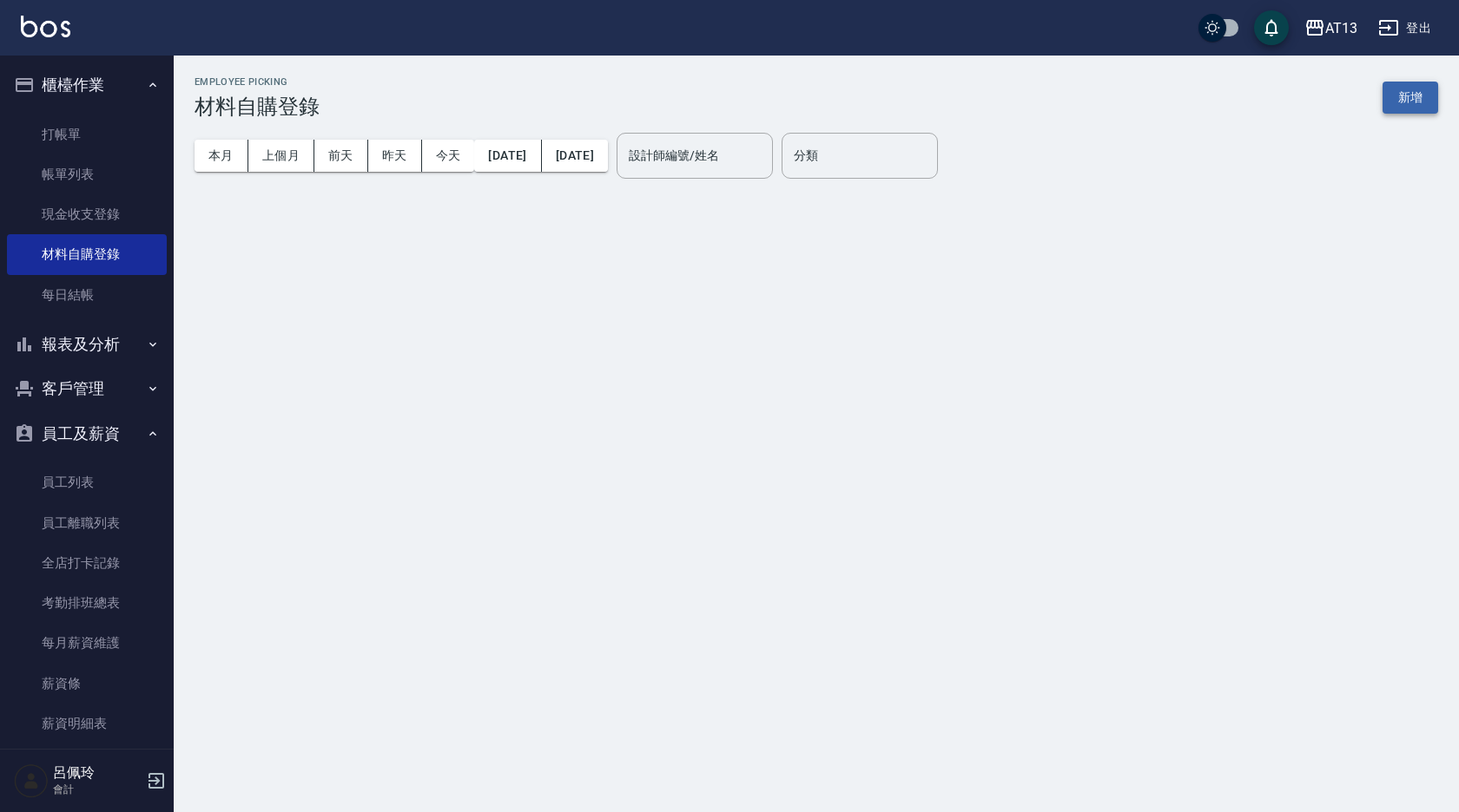
click at [1404, 95] on button "新增" at bounding box center [1410, 98] width 56 height 32
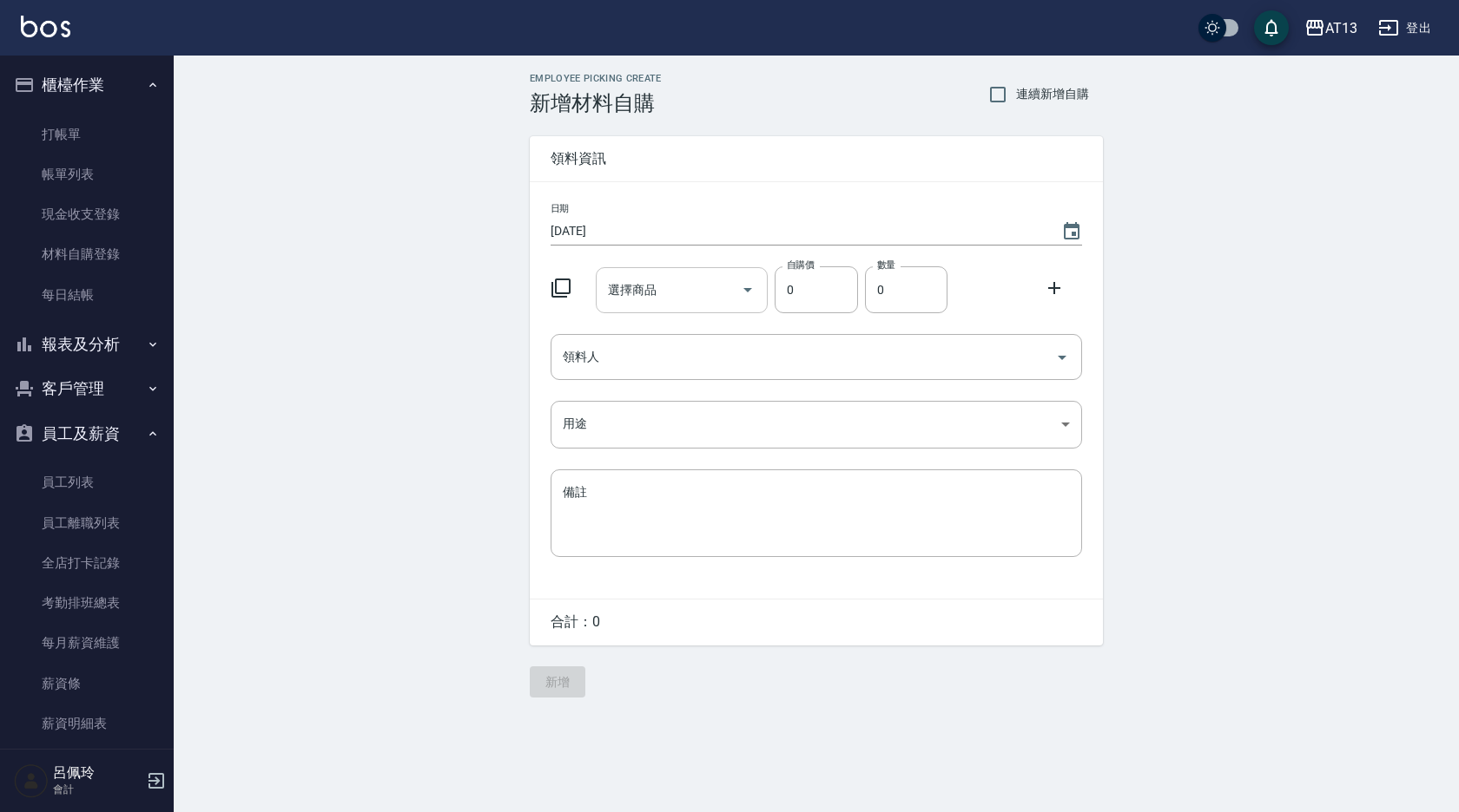
click at [685, 290] on input "選擇商品" at bounding box center [669, 290] width 131 height 31
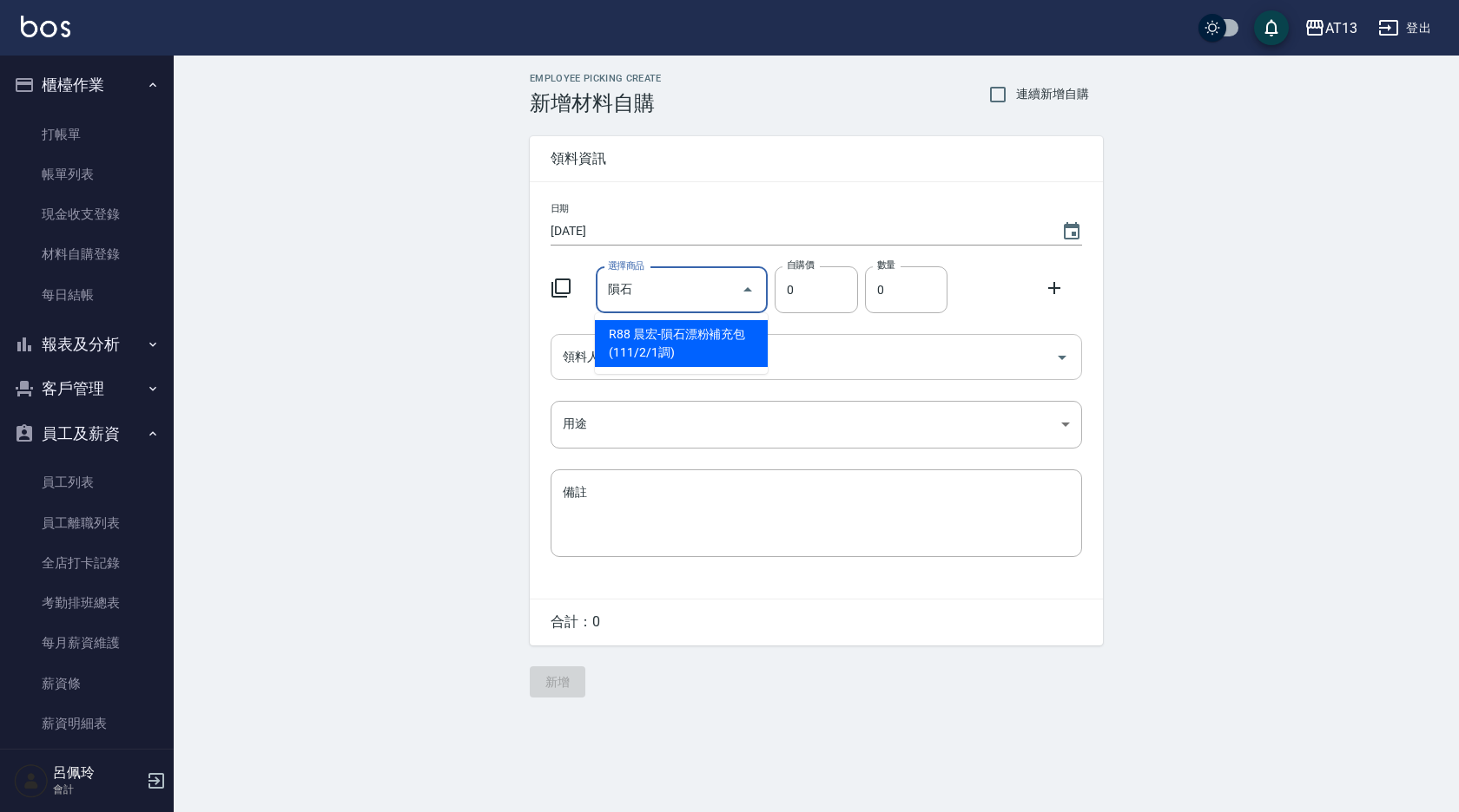
click at [693, 337] on li "R88 晨宏-隕石漂粉補充包(111/2/1調)" at bounding box center [681, 344] width 173 height 47
type input "晨宏-隕石漂粉補充包(111/2/1調)"
type input "700"
type input "1"
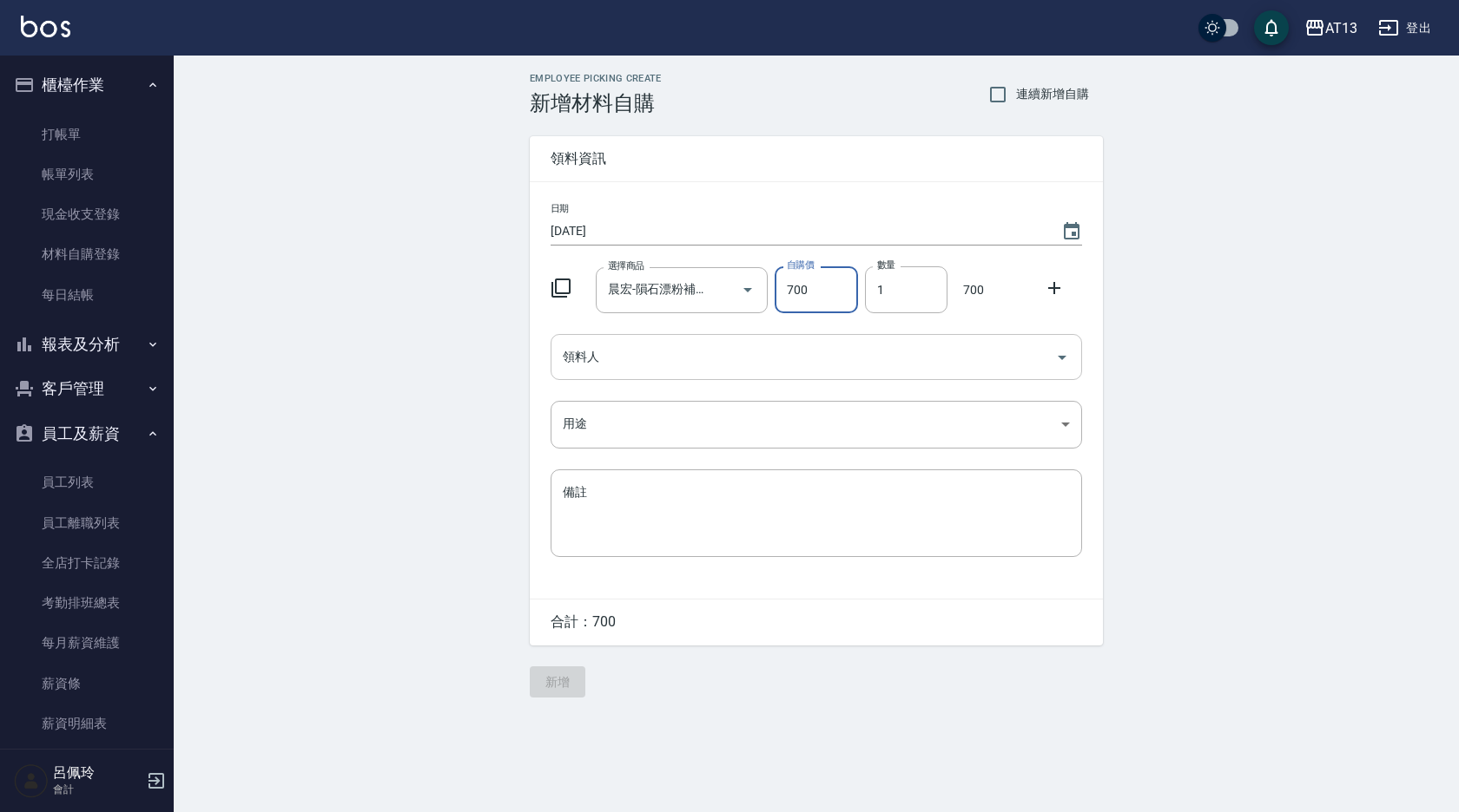
click at [1054, 361] on icon "Open" at bounding box center [1061, 357] width 21 height 21
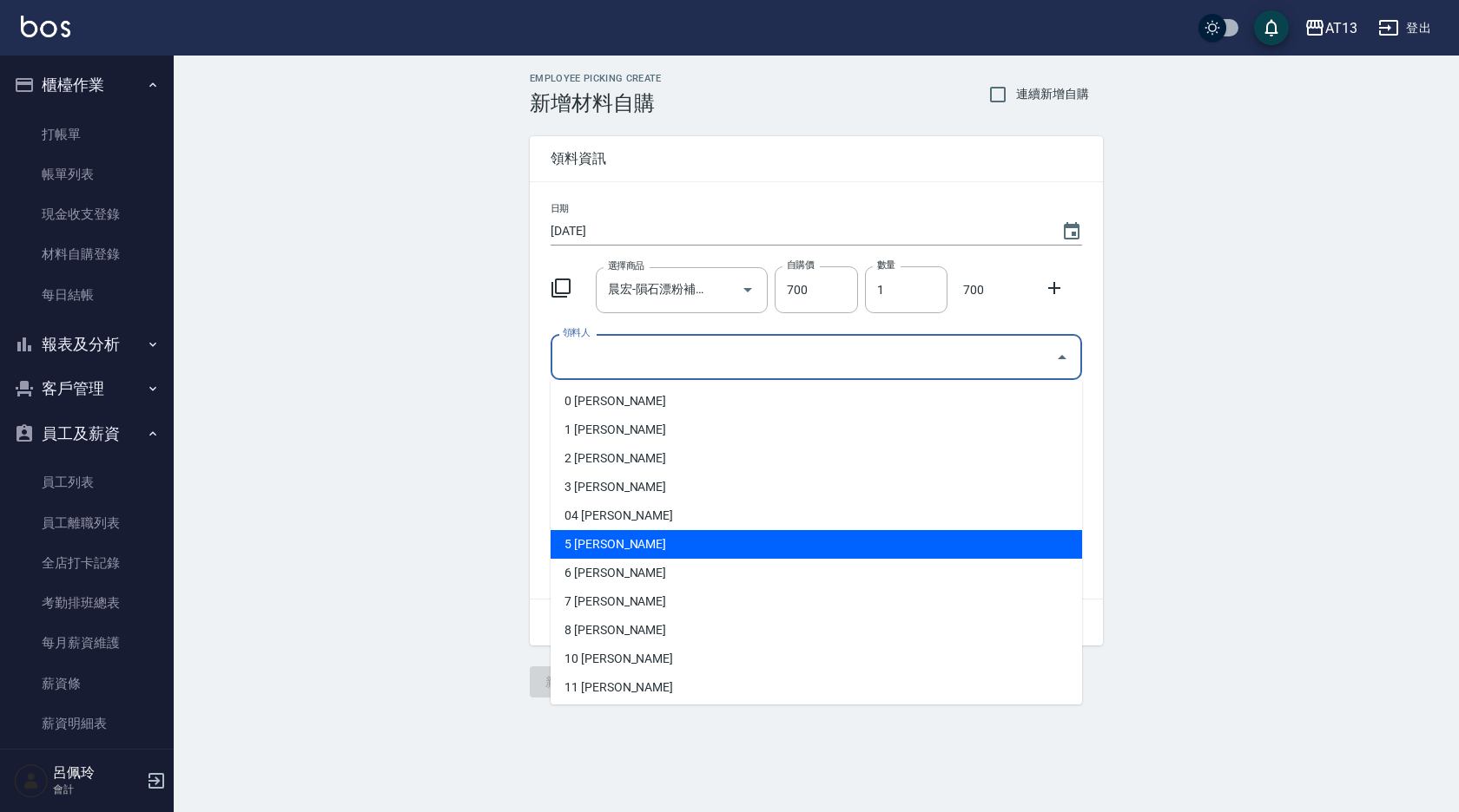
click at [734, 555] on li "5 [PERSON_NAME]" at bounding box center [816, 545] width 532 height 29
type input "[PERSON_NAME]"
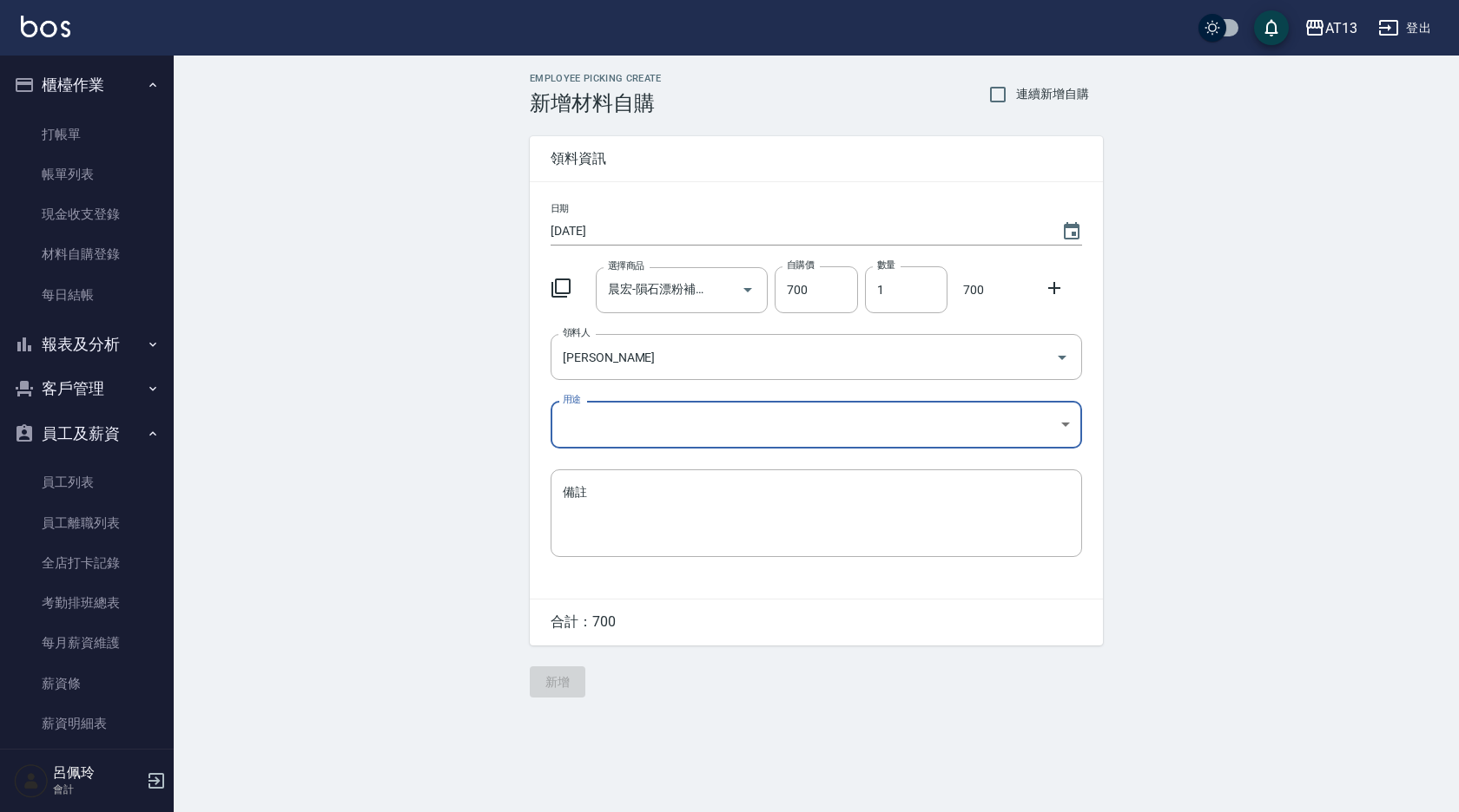
click at [1066, 422] on body "AT13 登出 櫃檯作業 打帳單 帳單列表 現金收支登錄 材料自購登錄 每日結帳 報表及分析 報表目錄 店家區間累計表 店家日報表 互助日報表 互助月報表 互…" at bounding box center [730, 406] width 1459 height 812
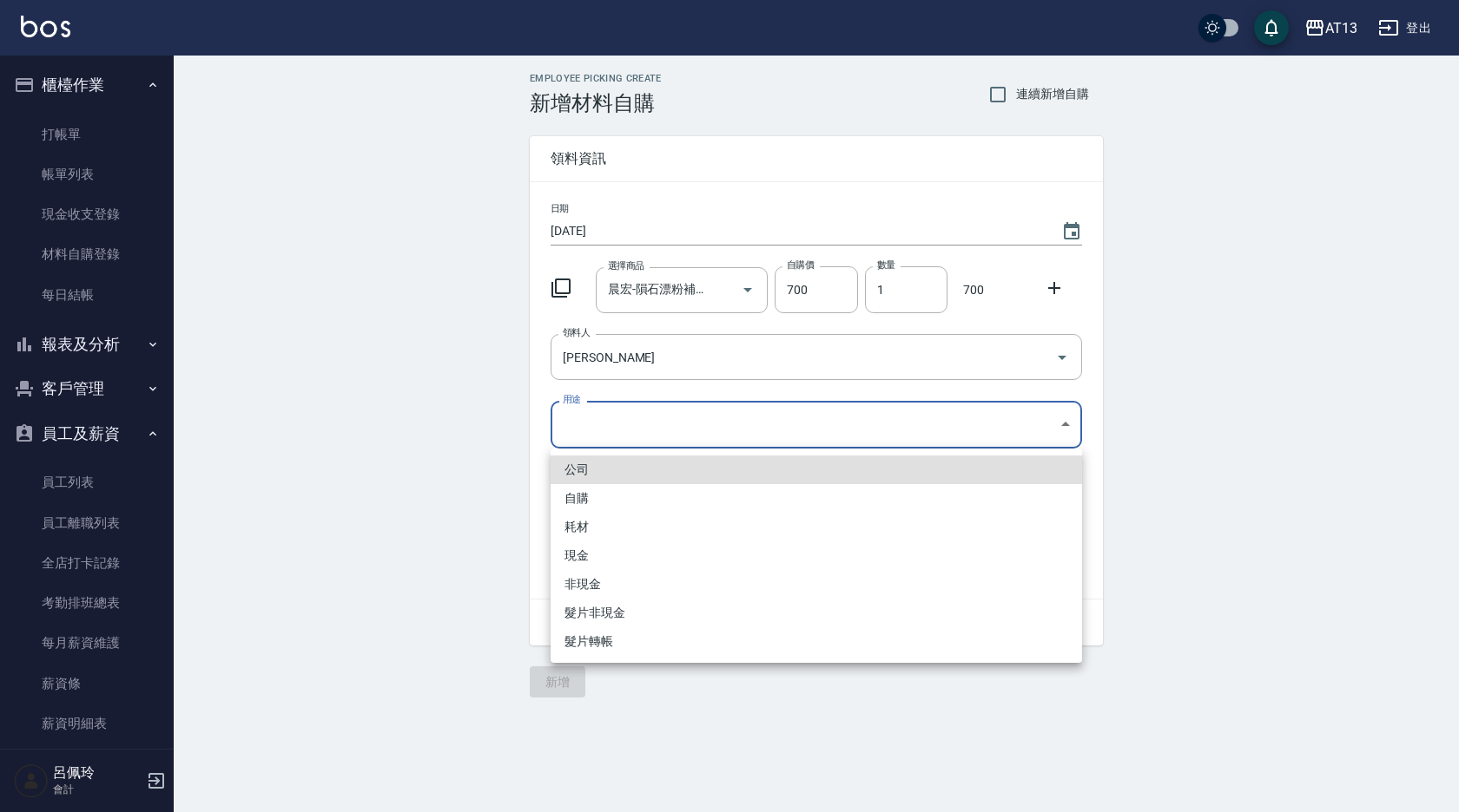
click at [668, 494] on li "自購" at bounding box center [816, 499] width 532 height 29
type input "自購"
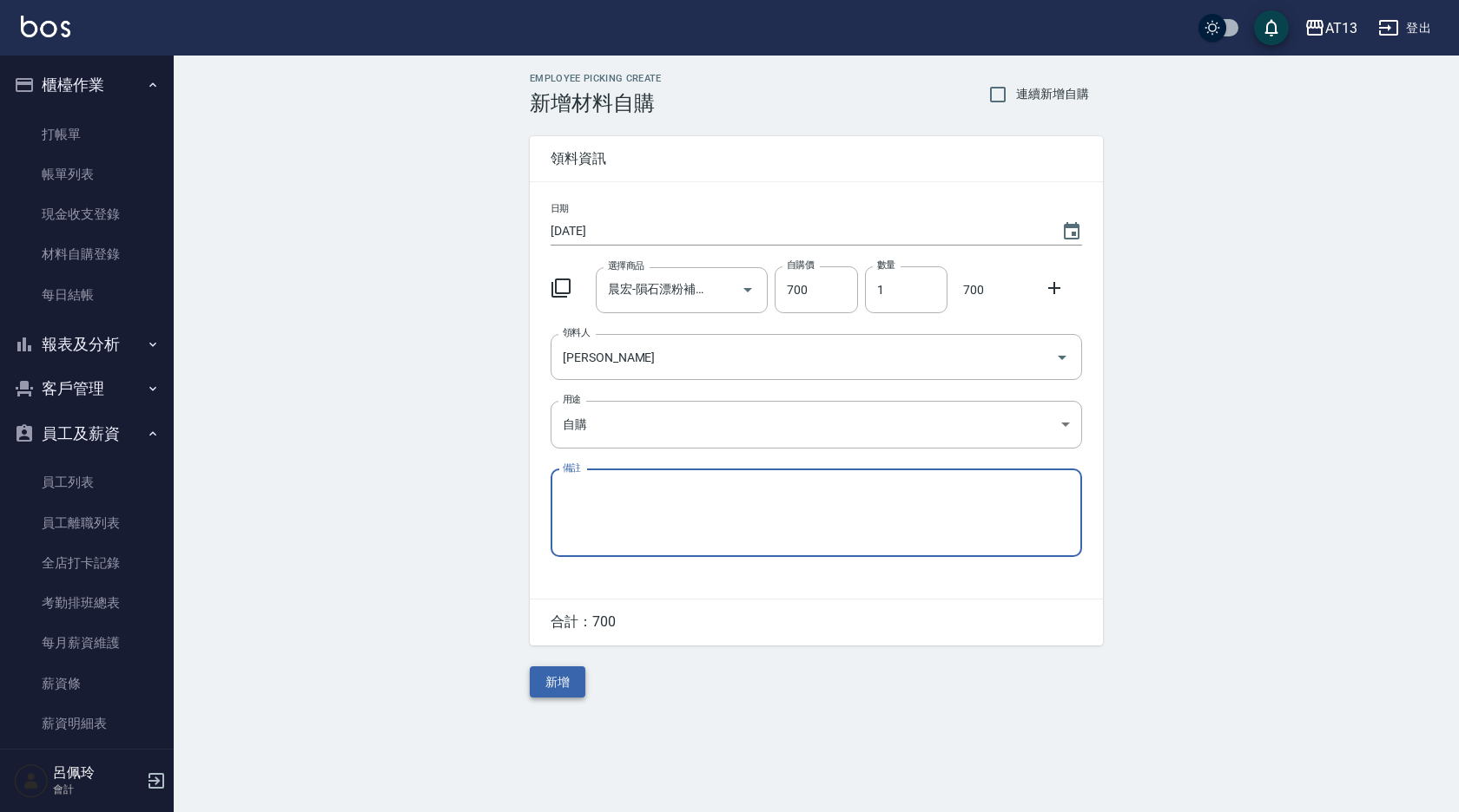
click at [572, 691] on button "新增" at bounding box center [558, 683] width 56 height 32
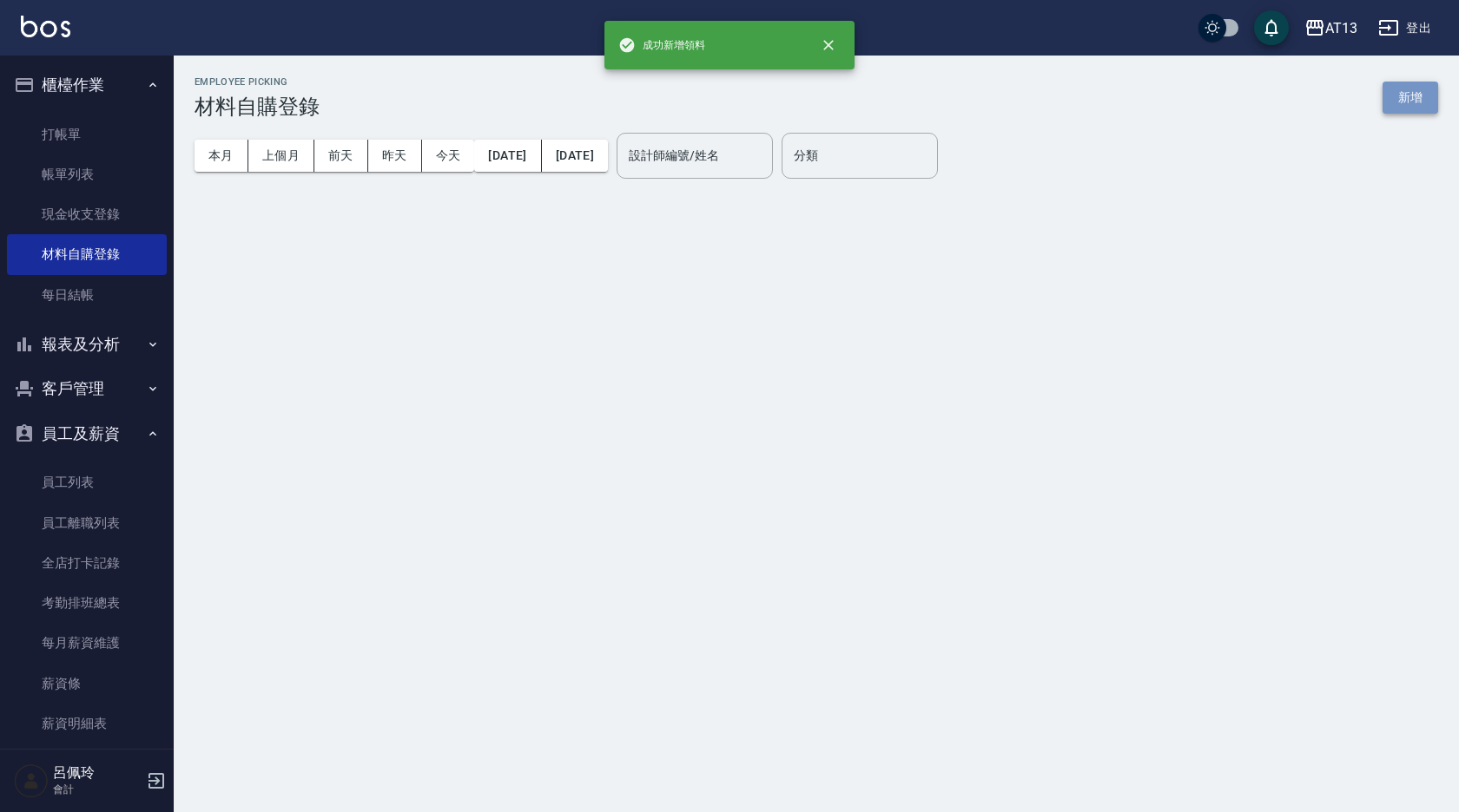
click at [1401, 103] on button "新增" at bounding box center [1410, 98] width 56 height 32
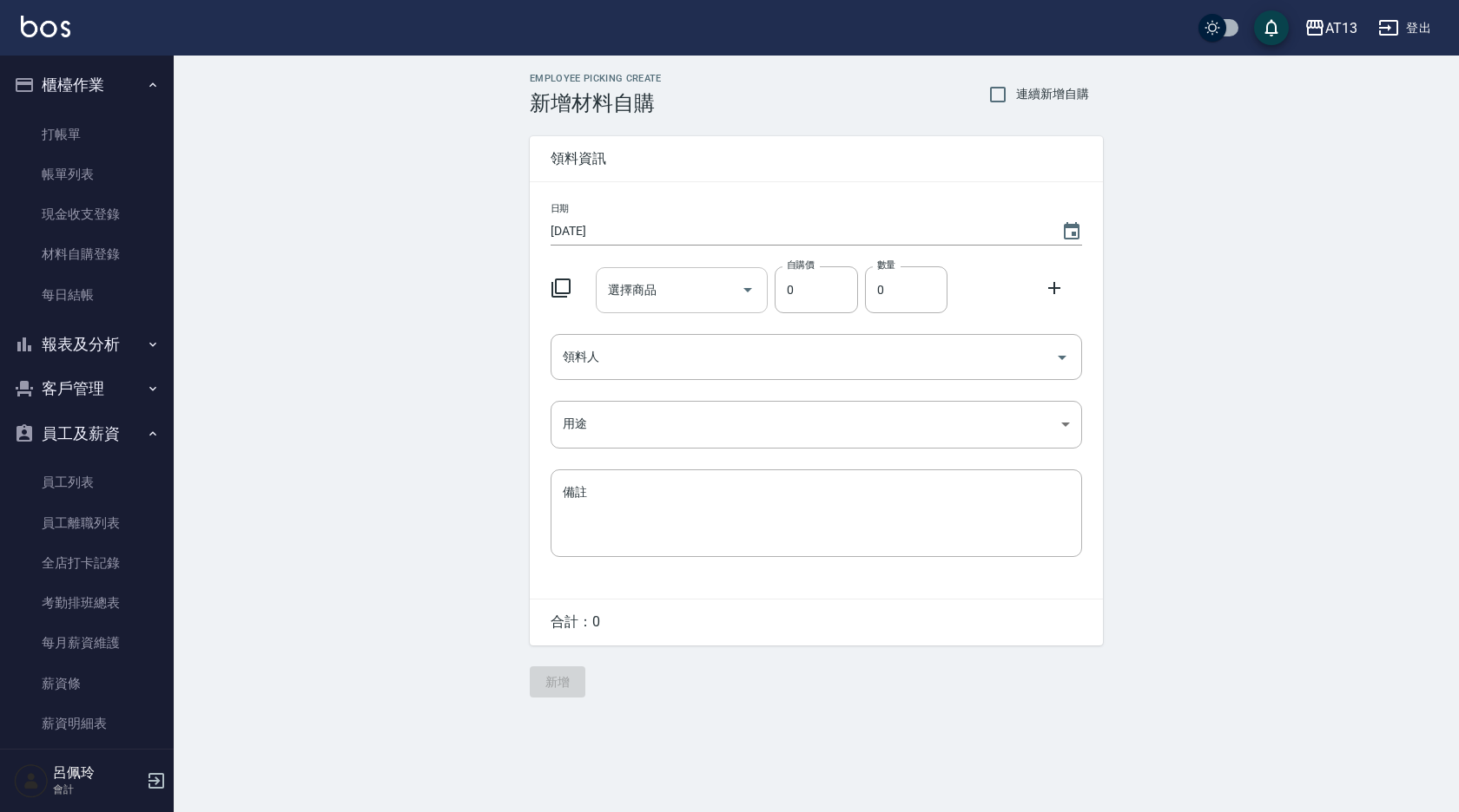
click at [667, 299] on input "選擇商品" at bounding box center [669, 290] width 131 height 31
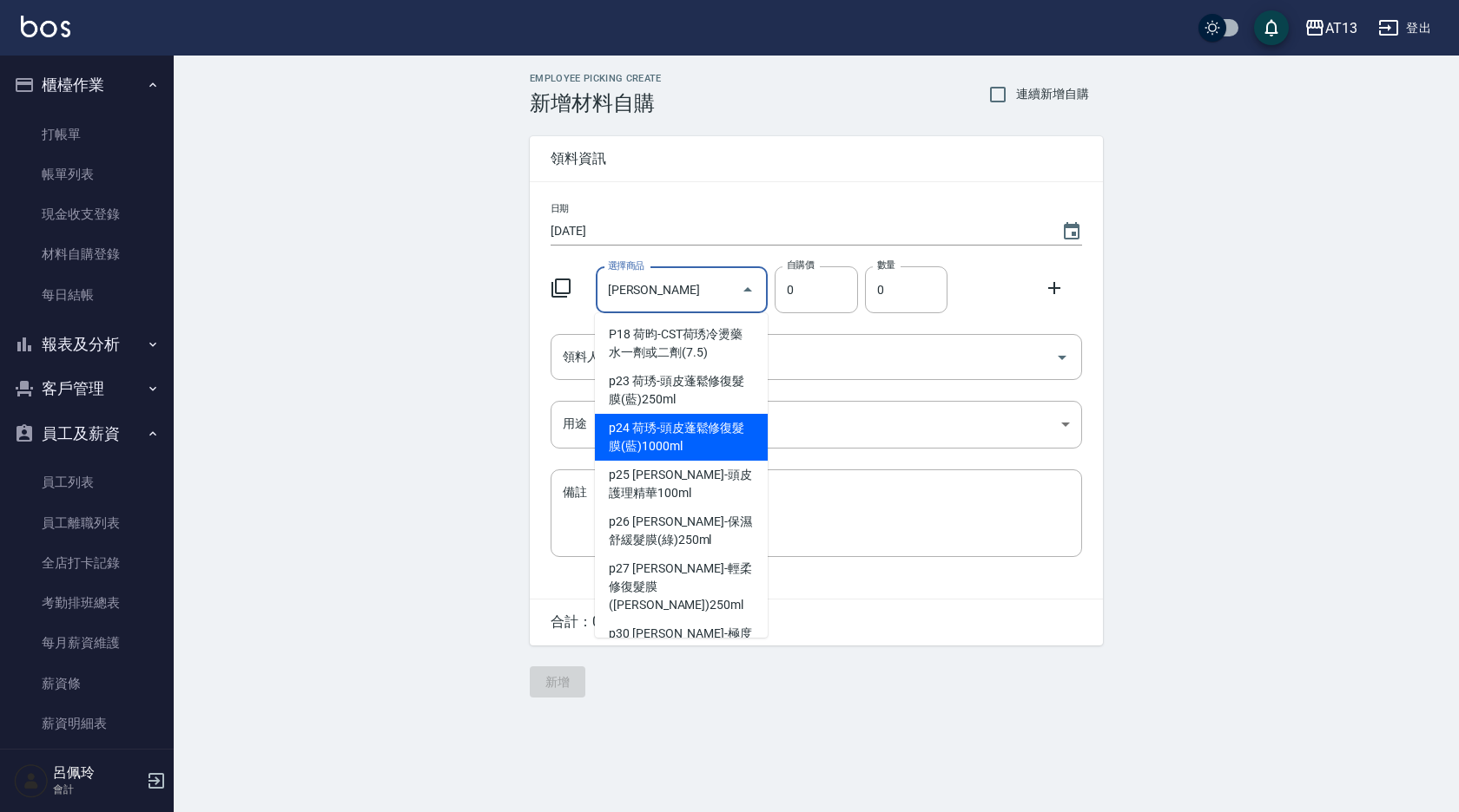
click at [657, 447] on li "p24 荷琇-頭皮蓬鬆修復髮膜(藍)1000ml" at bounding box center [681, 437] width 173 height 47
type input "[PERSON_NAME]-頭皮蓬鬆修復髮膜(藍)1000ml"
type input "1280"
type input "1"
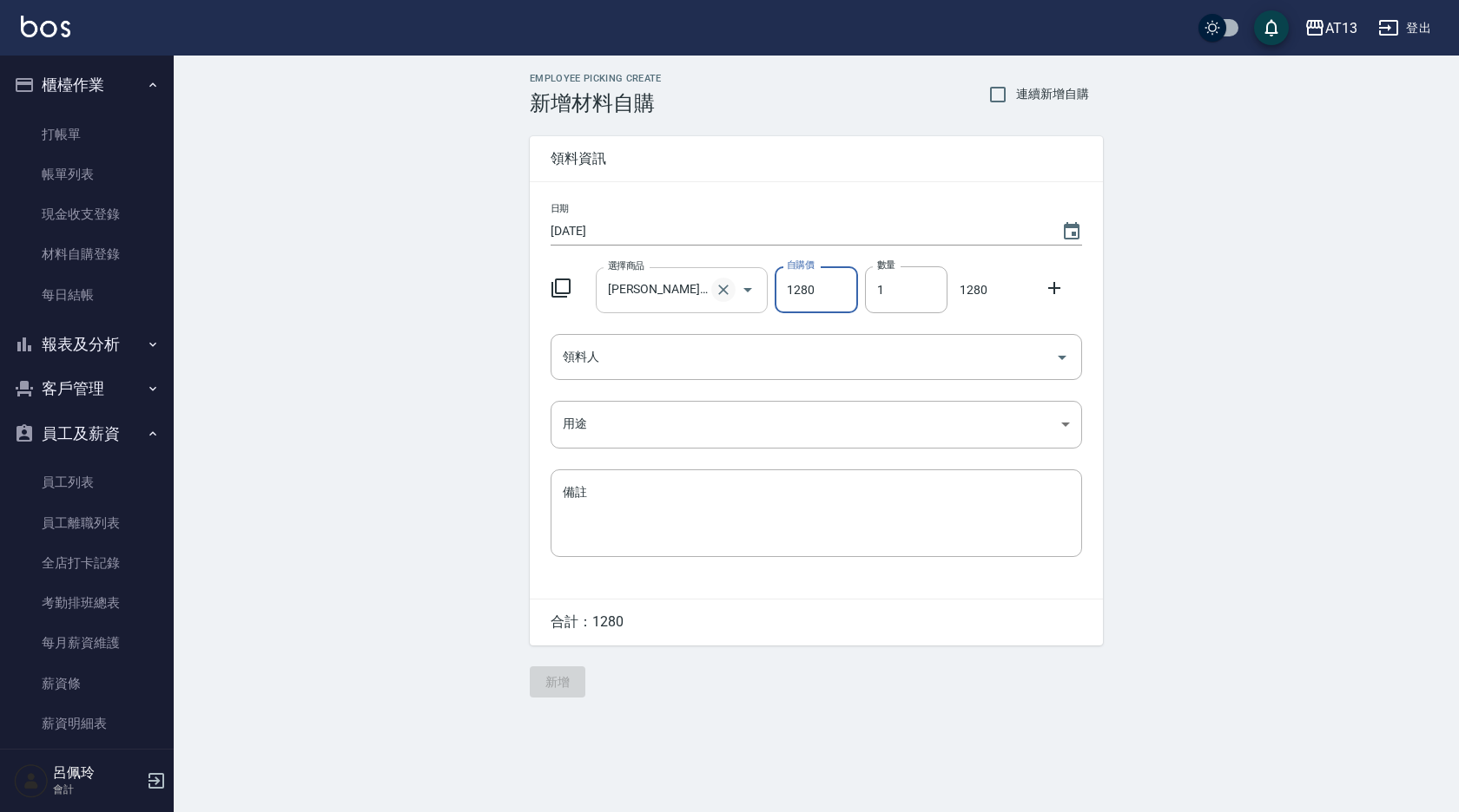
click at [718, 290] on icon "Clear" at bounding box center [722, 290] width 17 height 17
type input "0"
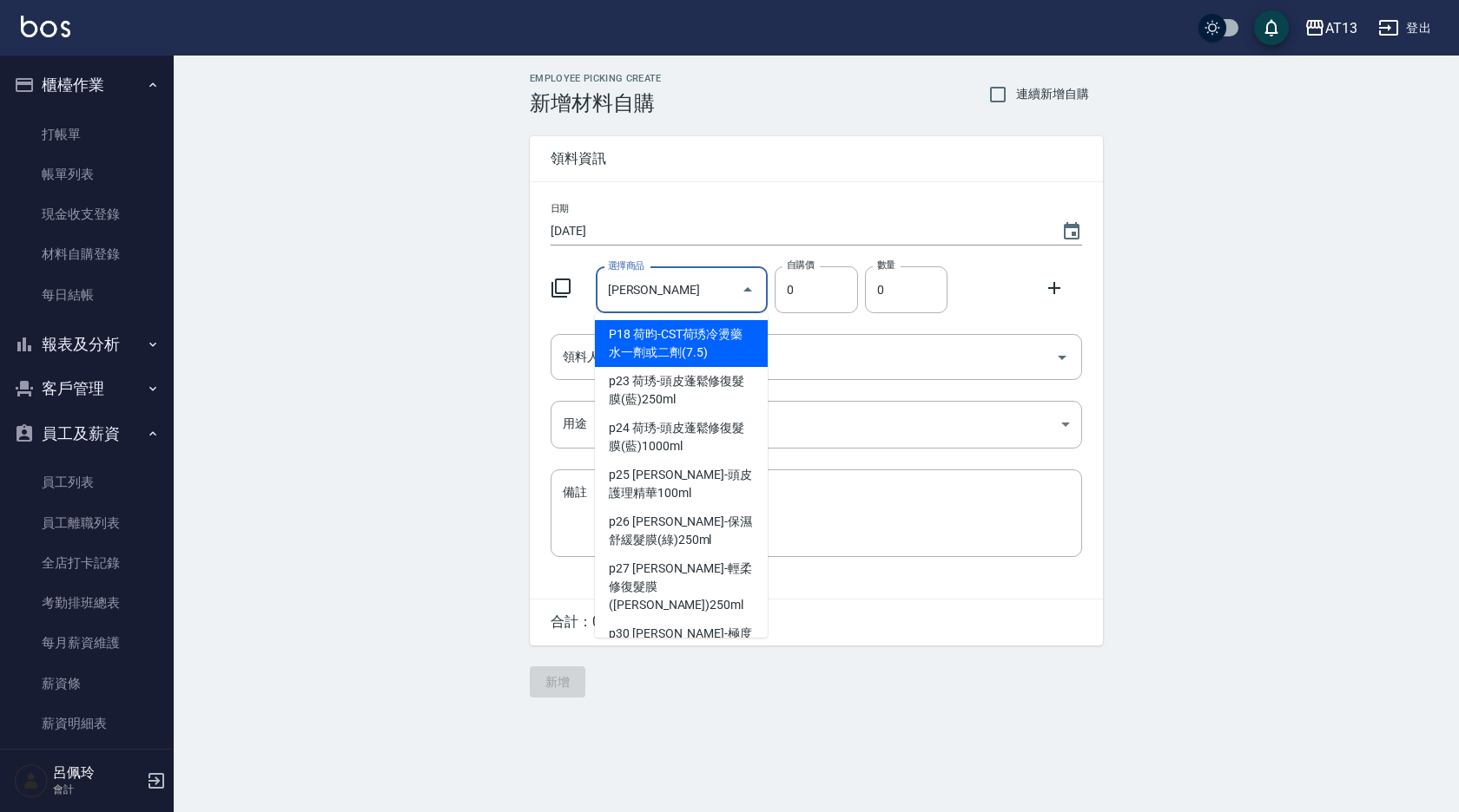
click at [641, 281] on input "[PERSON_NAME]" at bounding box center [669, 290] width 131 height 31
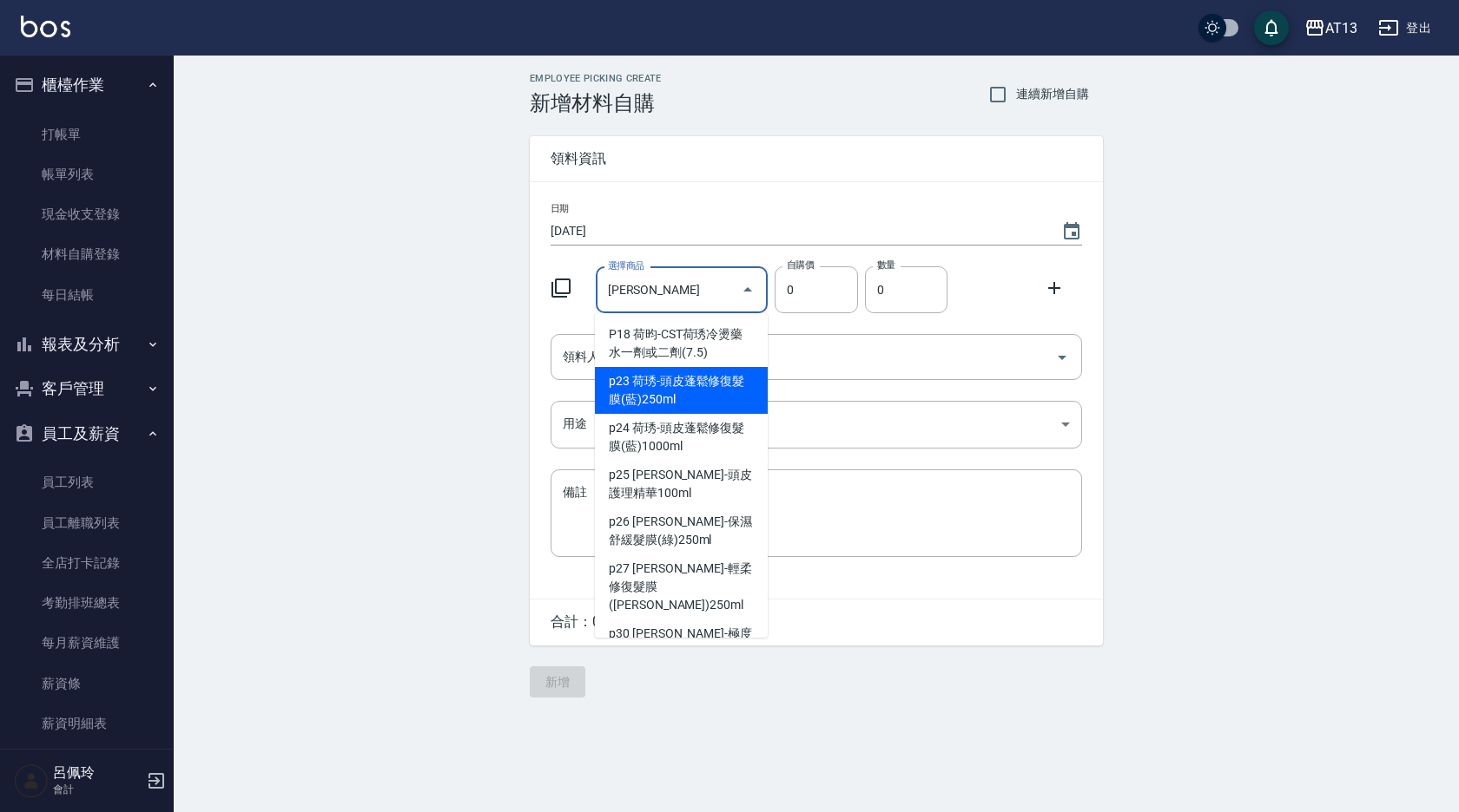
click at [633, 387] on li "p23 荷琇-頭皮蓬鬆修復髮膜(藍)250ml" at bounding box center [681, 390] width 173 height 47
type input "[PERSON_NAME]-頭皮蓬鬆修復髮膜(藍)250ml"
type input "360"
type input "1"
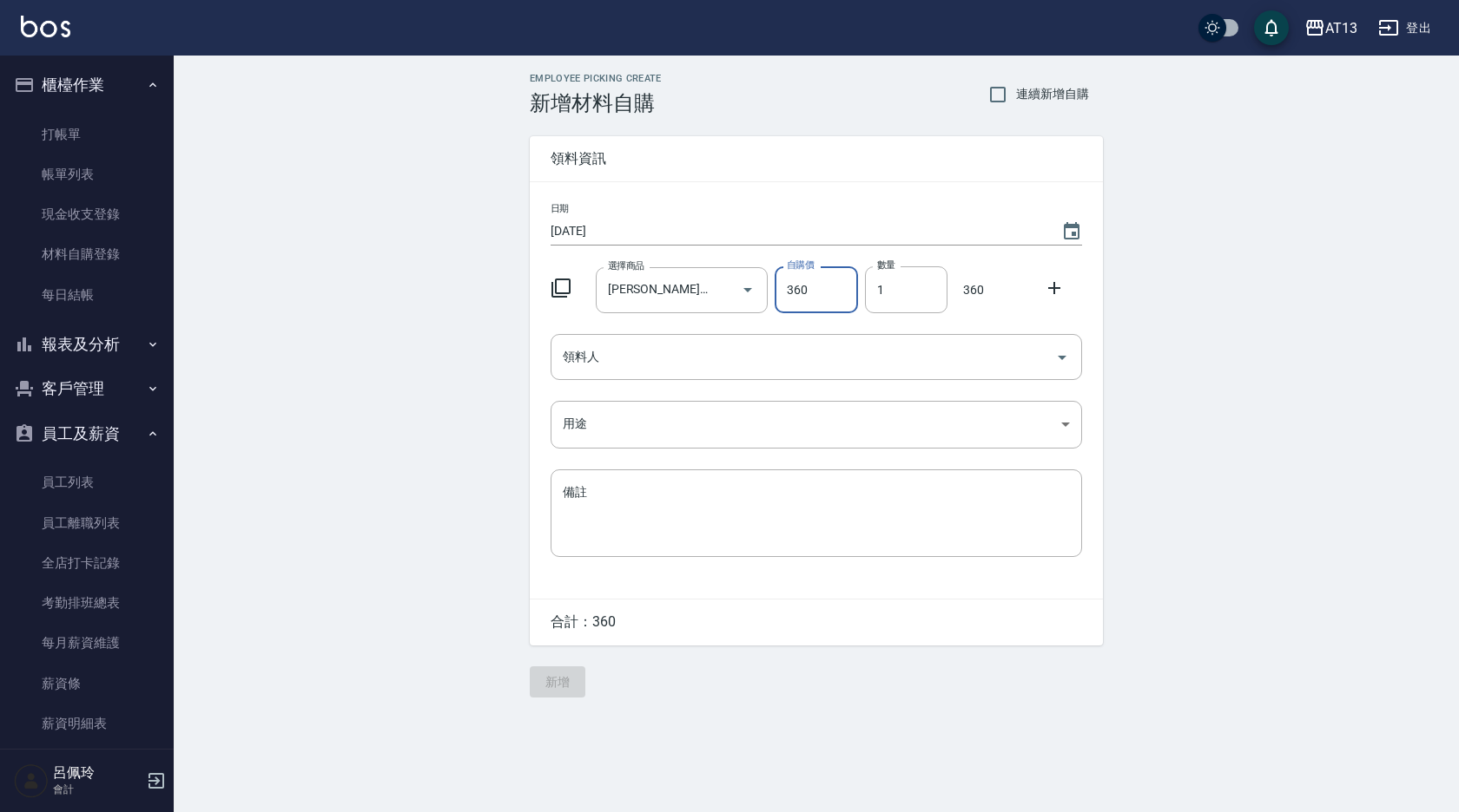
click at [1050, 288] on icon at bounding box center [1054, 289] width 13 height 13
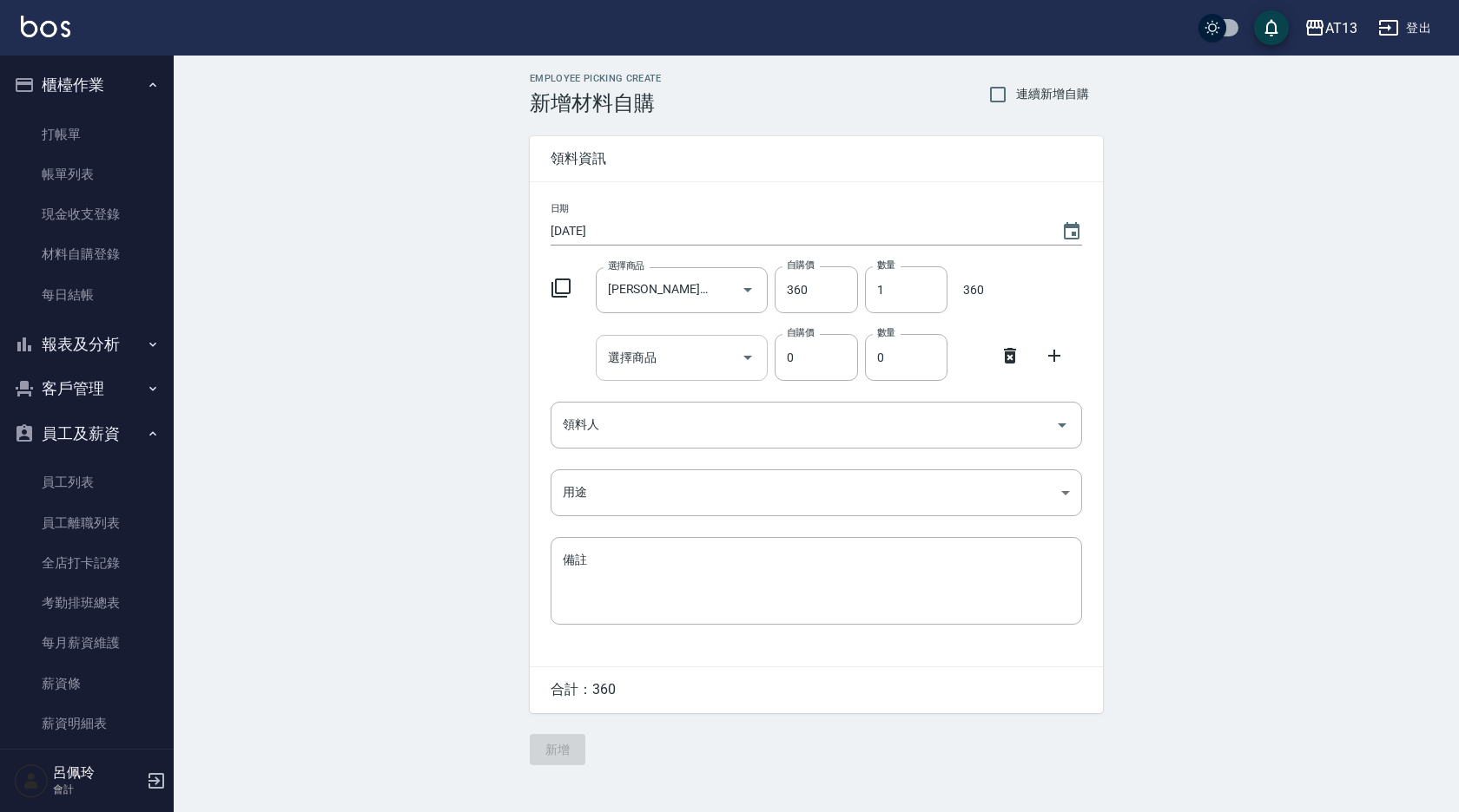
click at [712, 361] on input "選擇商品" at bounding box center [669, 358] width 131 height 31
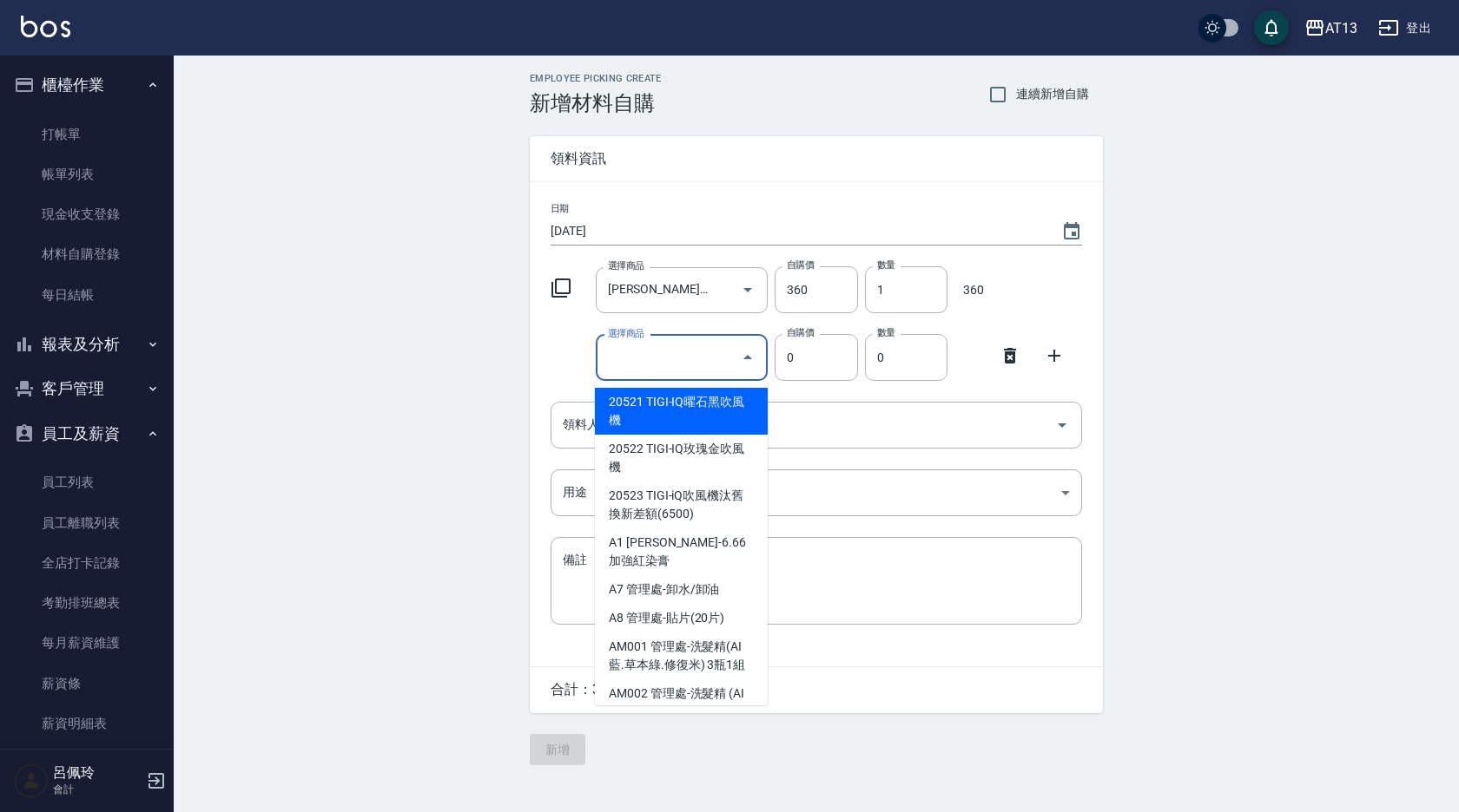
click at [1047, 347] on icon at bounding box center [1053, 355] width 21 height 21
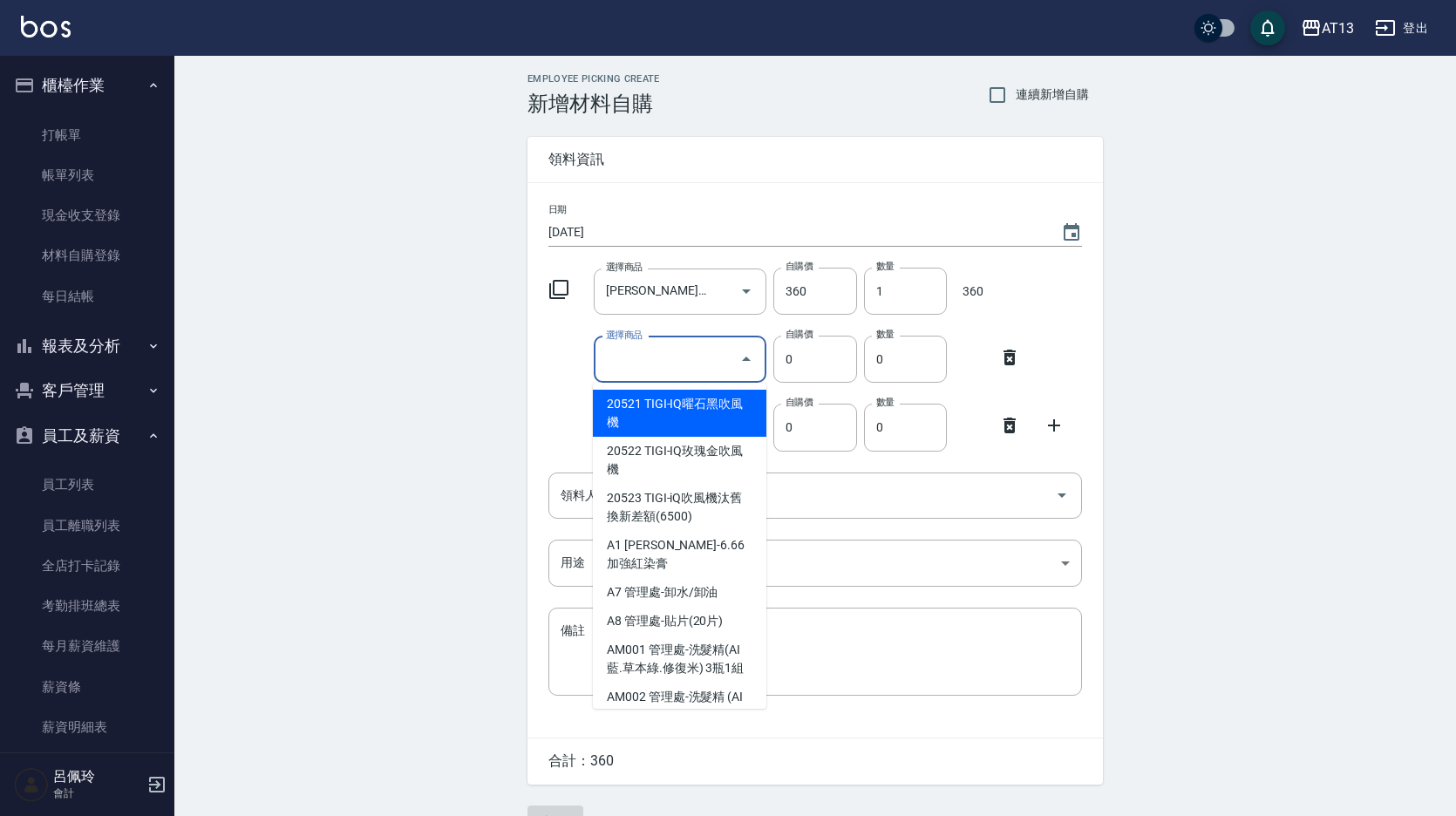
click at [687, 358] on input "選擇商品" at bounding box center [667, 360] width 132 height 31
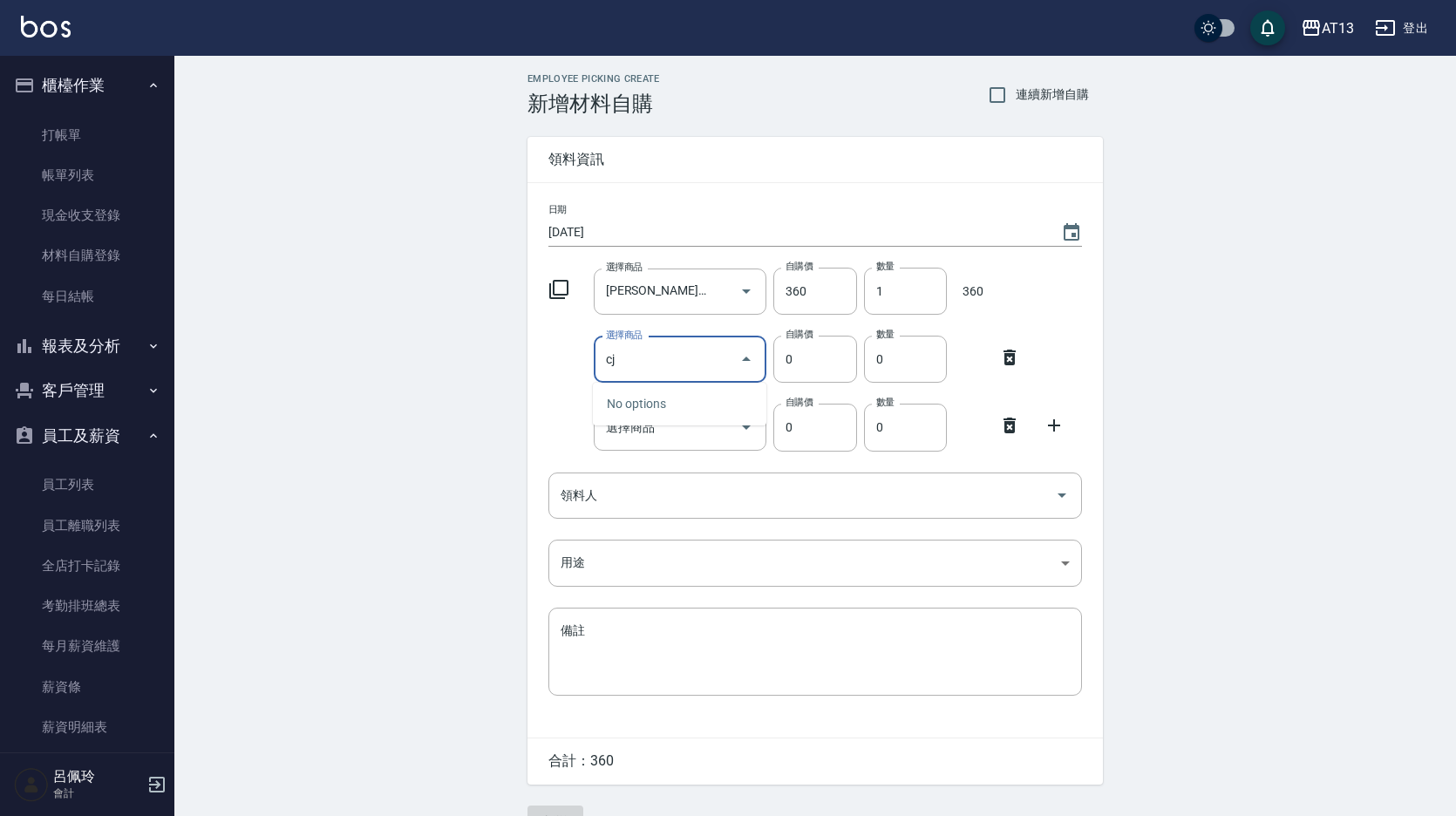
type input "c"
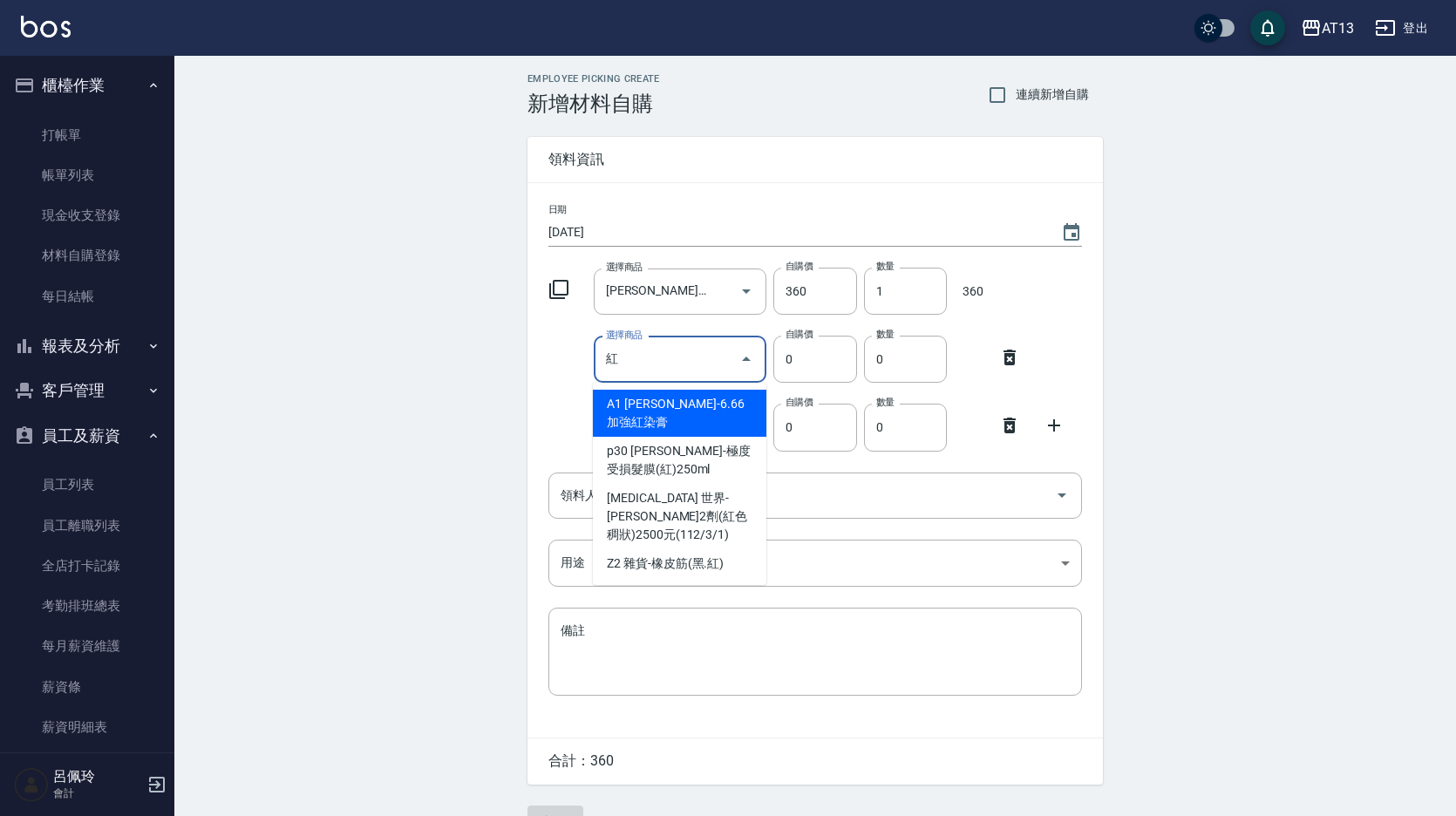
click at [650, 362] on input "紅" at bounding box center [667, 360] width 132 height 31
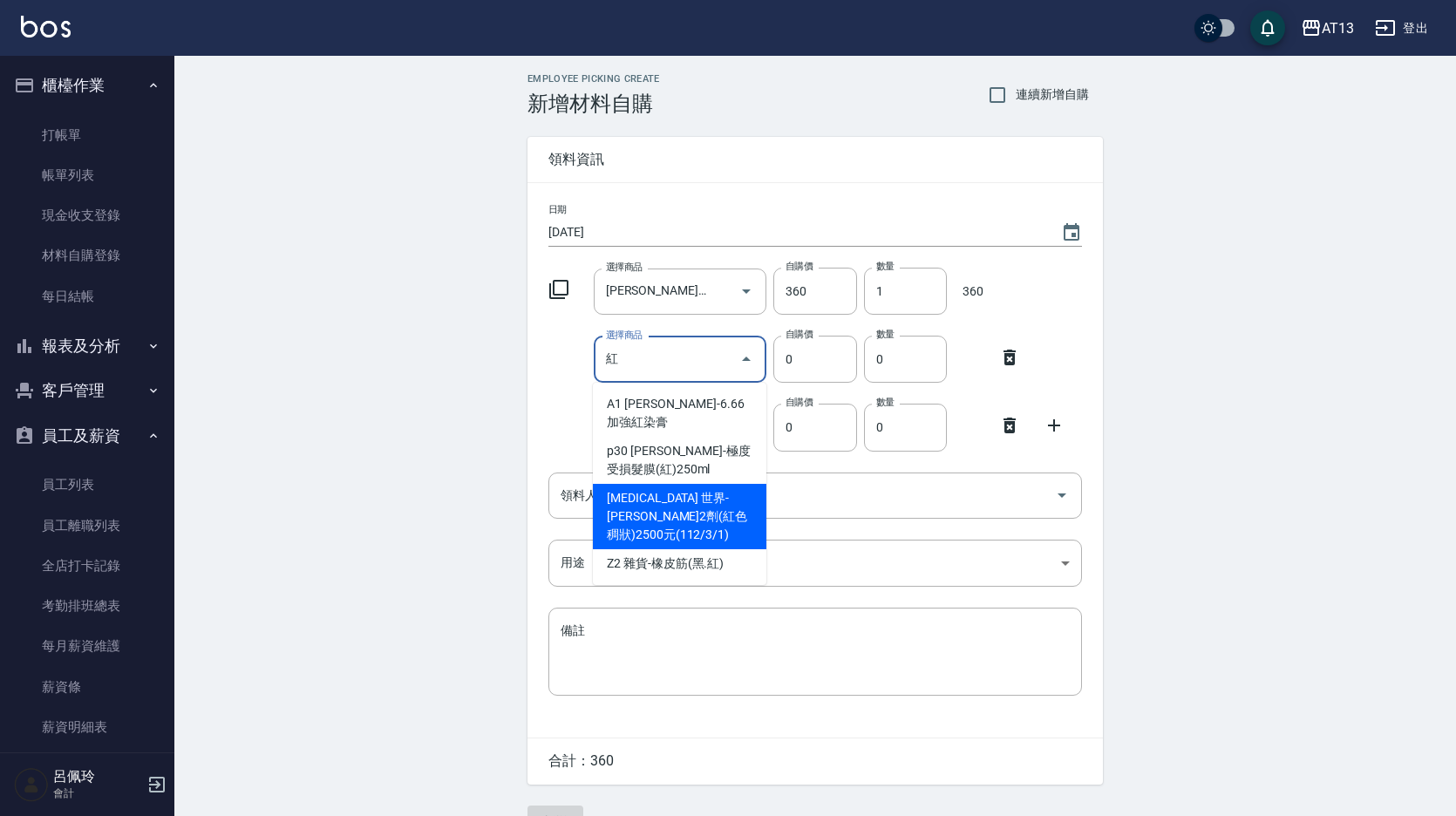
click at [695, 484] on li "[MEDICAL_DATA] 世界-[PERSON_NAME]2劑(紅色稠狀)2500元(112/3/1)" at bounding box center [679, 517] width 173 height 65
type input "世界-[PERSON_NAME]2劑(紅色稠狀)2500元(112/3/1)"
type input "256"
type input "1"
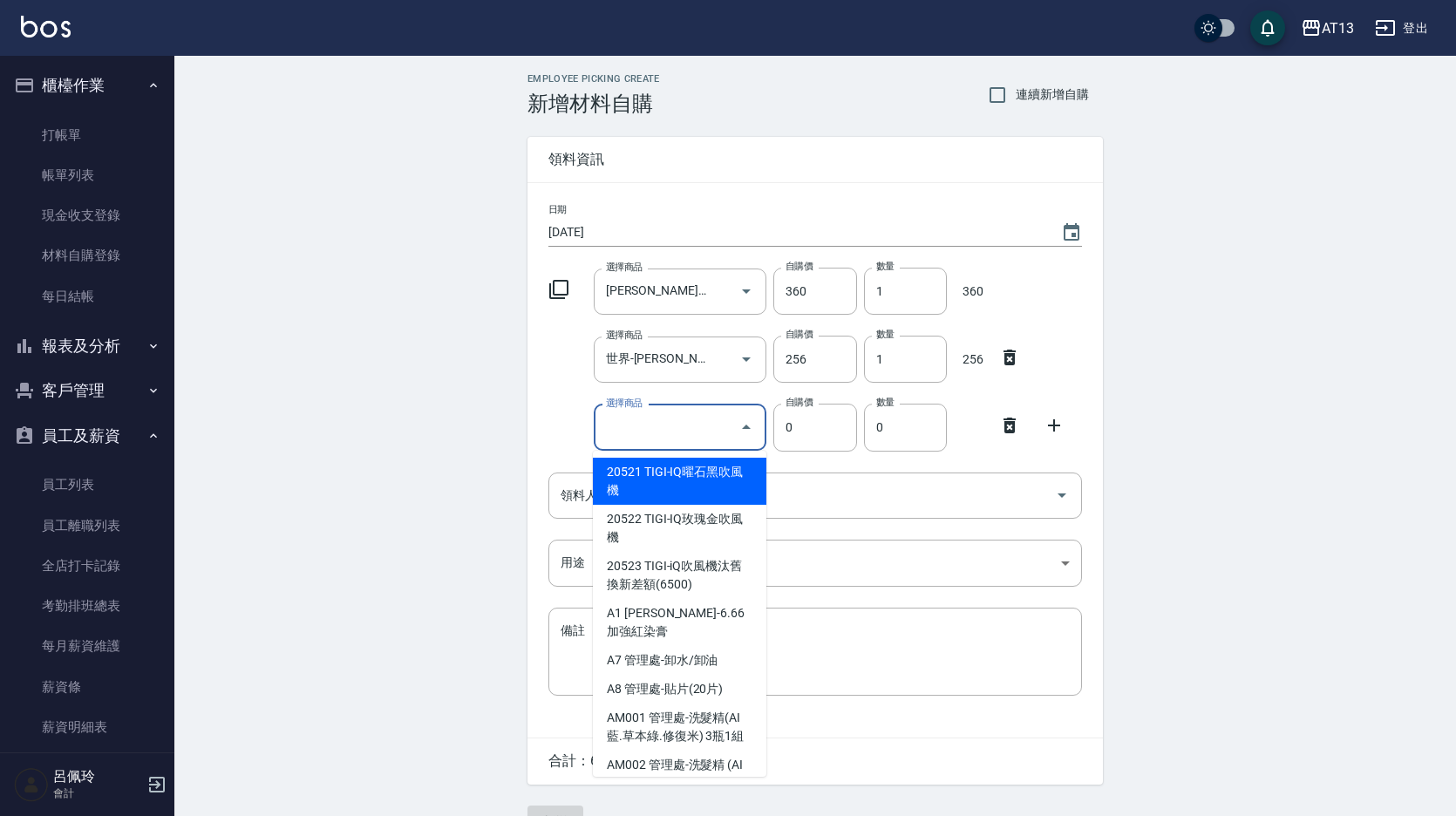
click at [650, 421] on div "選擇商品 選擇商品" at bounding box center [680, 427] width 173 height 46
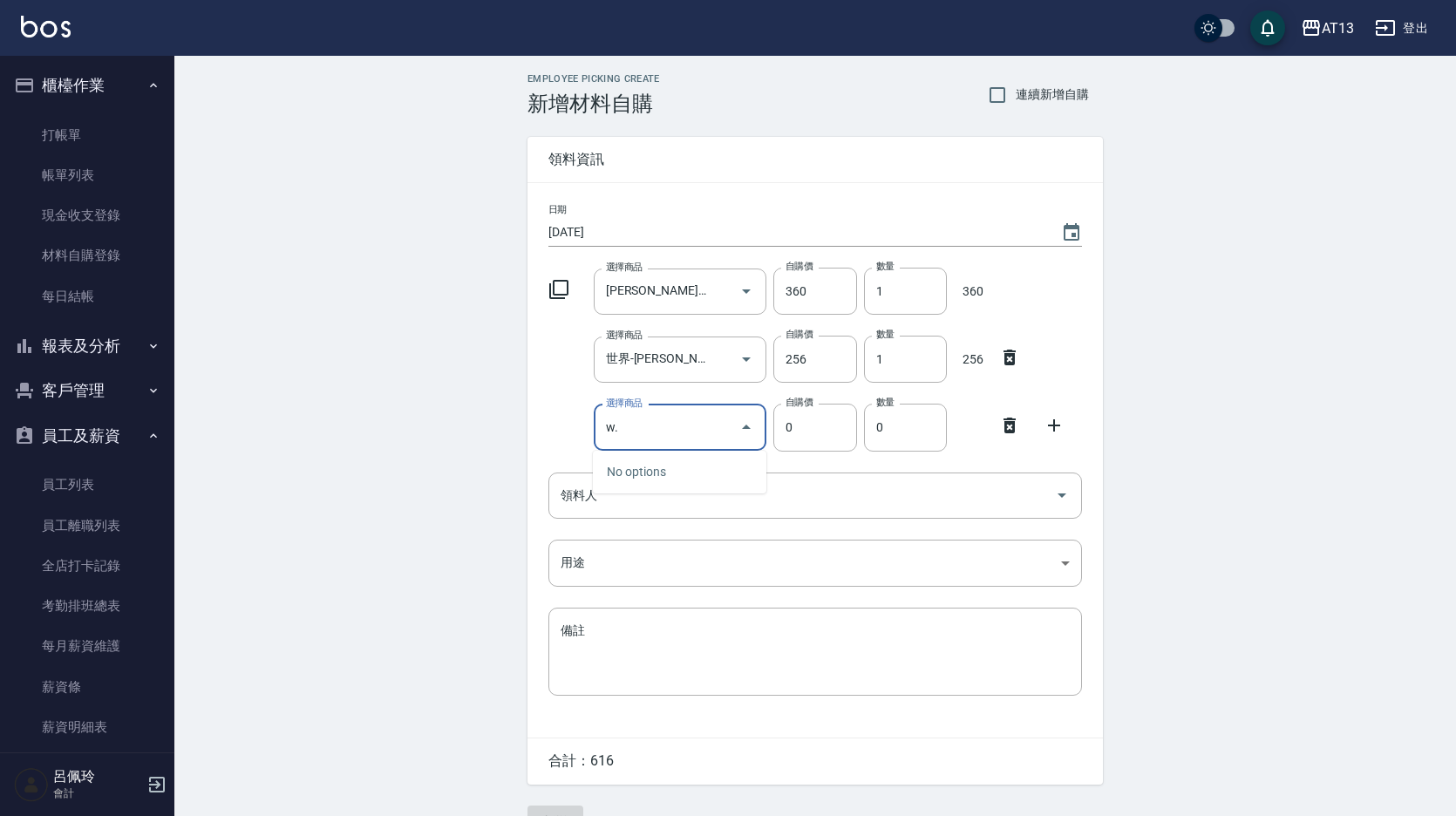
type input "w"
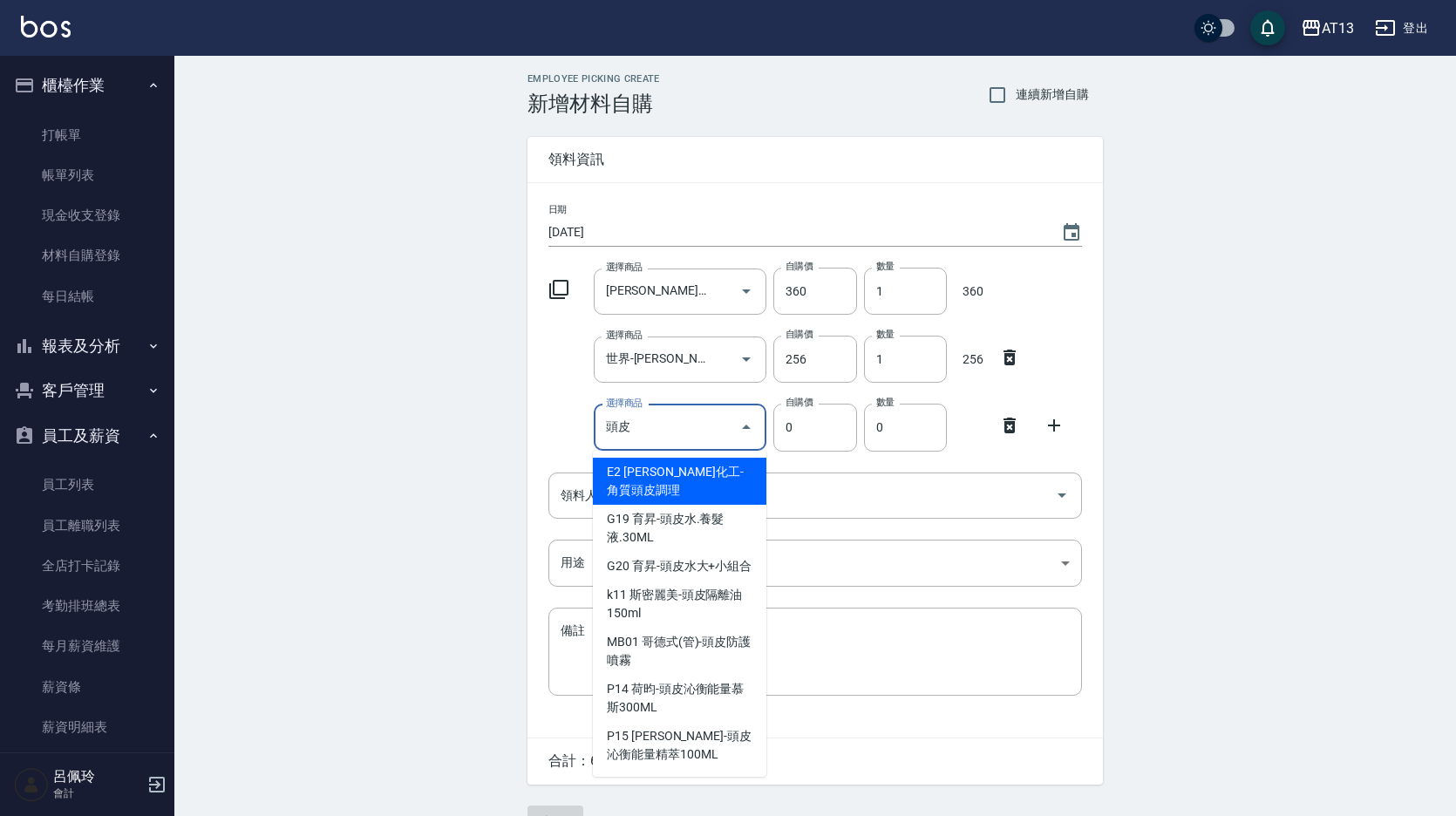
click at [650, 421] on input "頭皮" at bounding box center [667, 428] width 132 height 31
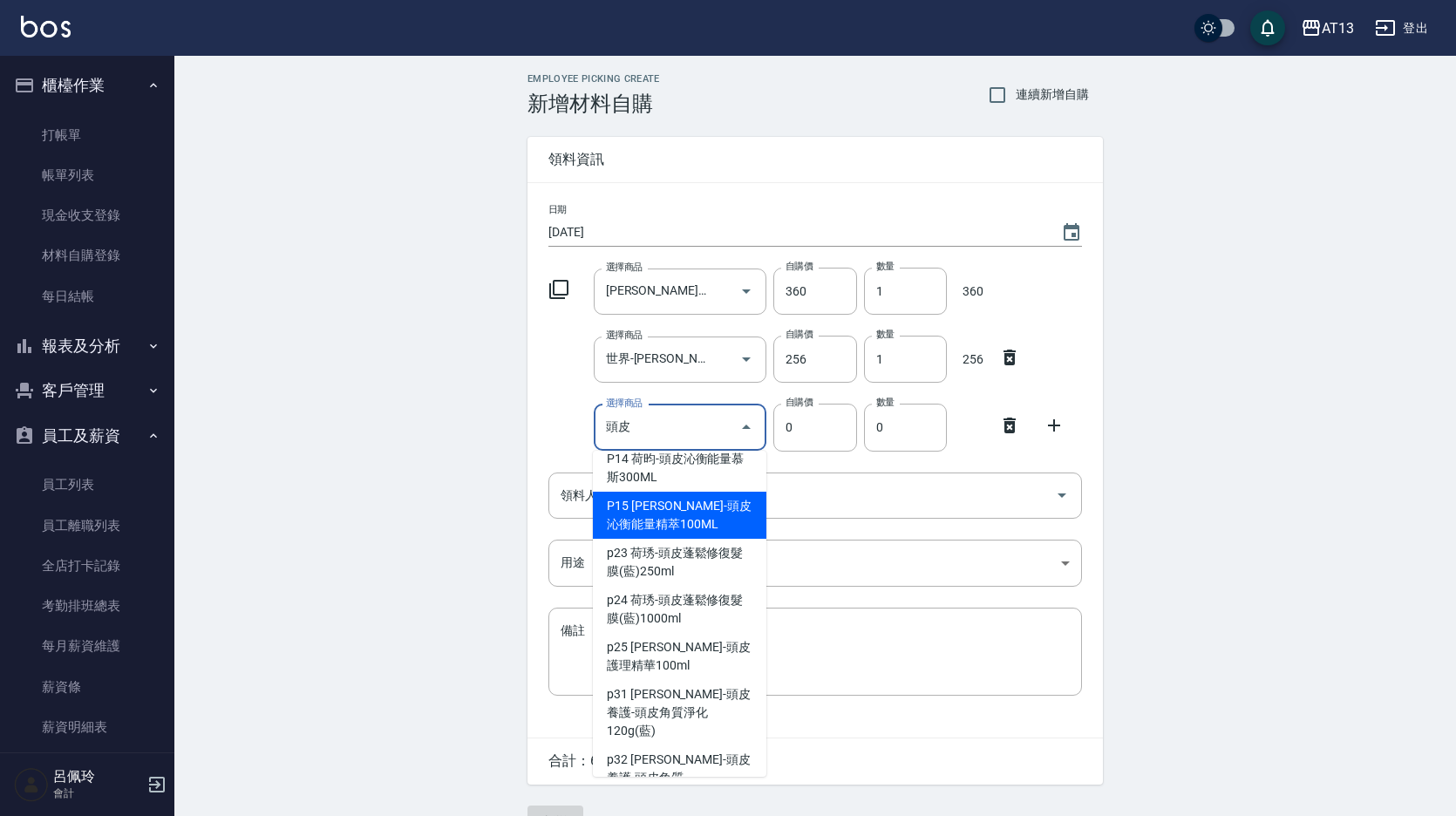
scroll to position [262, 0]
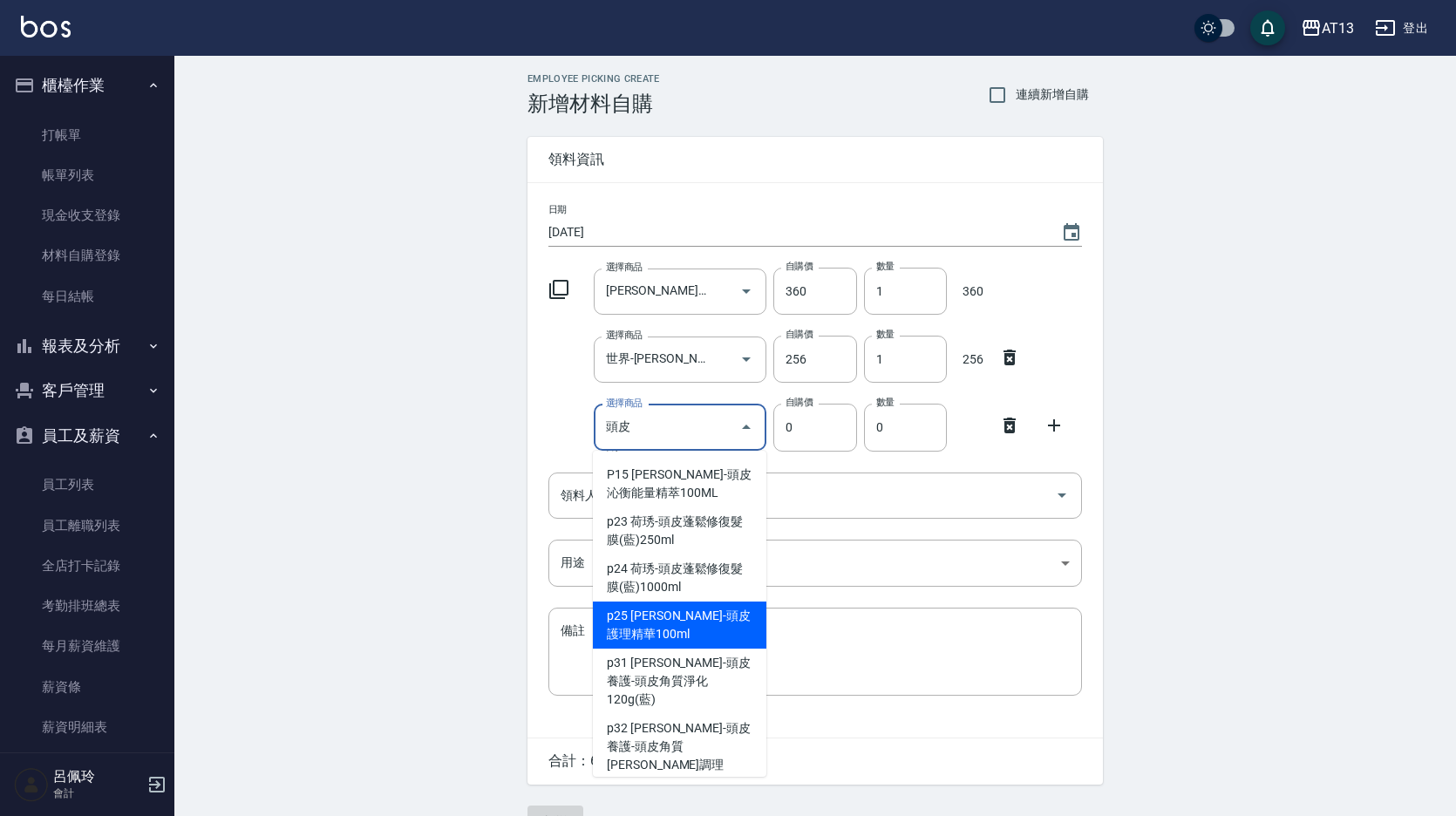
click at [687, 641] on li "p25 [PERSON_NAME]-頭皮護理精華100ml" at bounding box center [679, 625] width 173 height 47
type input "[PERSON_NAME]-頭皮護理精華100ml"
type input "360"
type input "1"
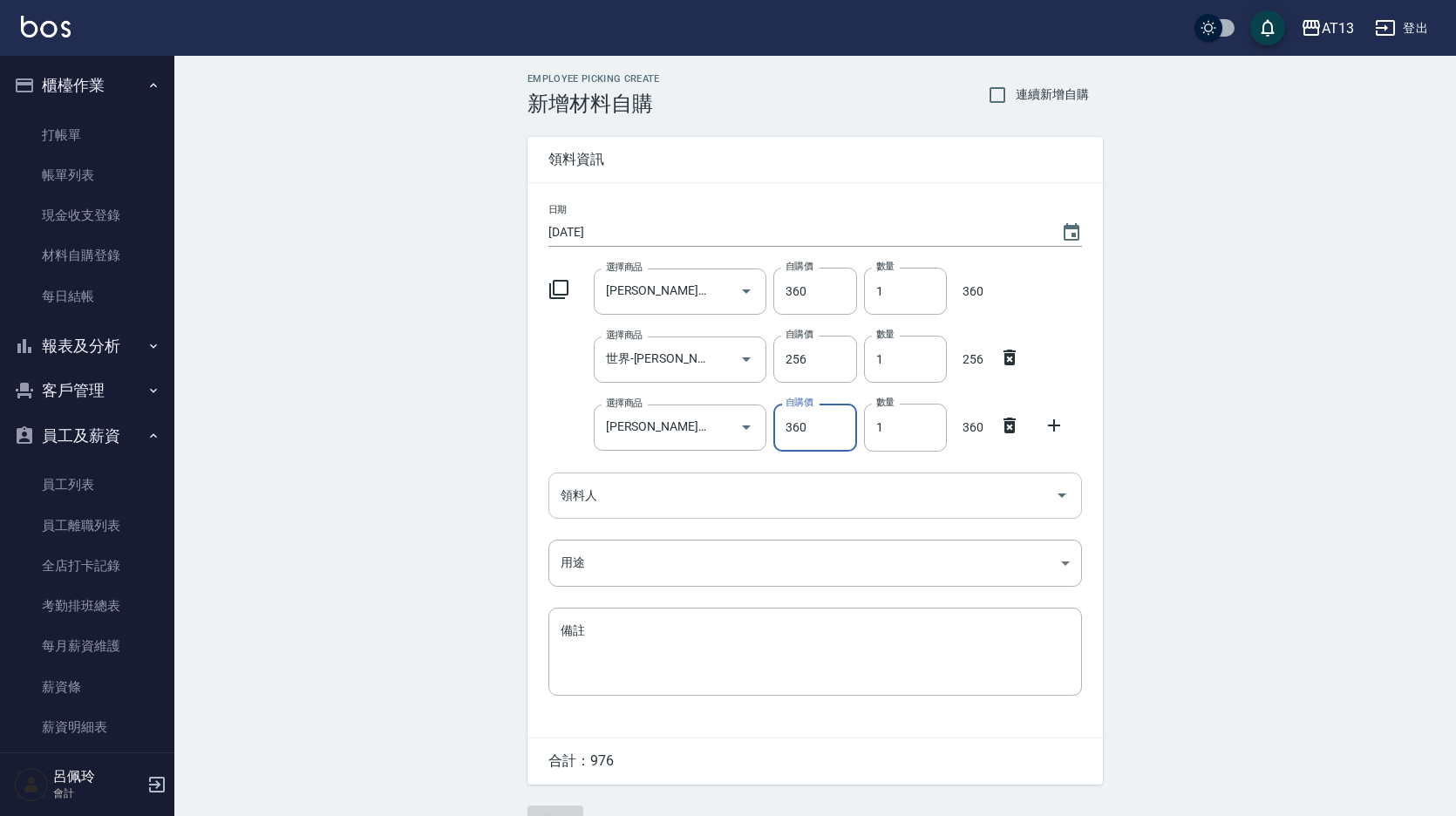
click at [1069, 496] on icon "Open" at bounding box center [1061, 495] width 21 height 21
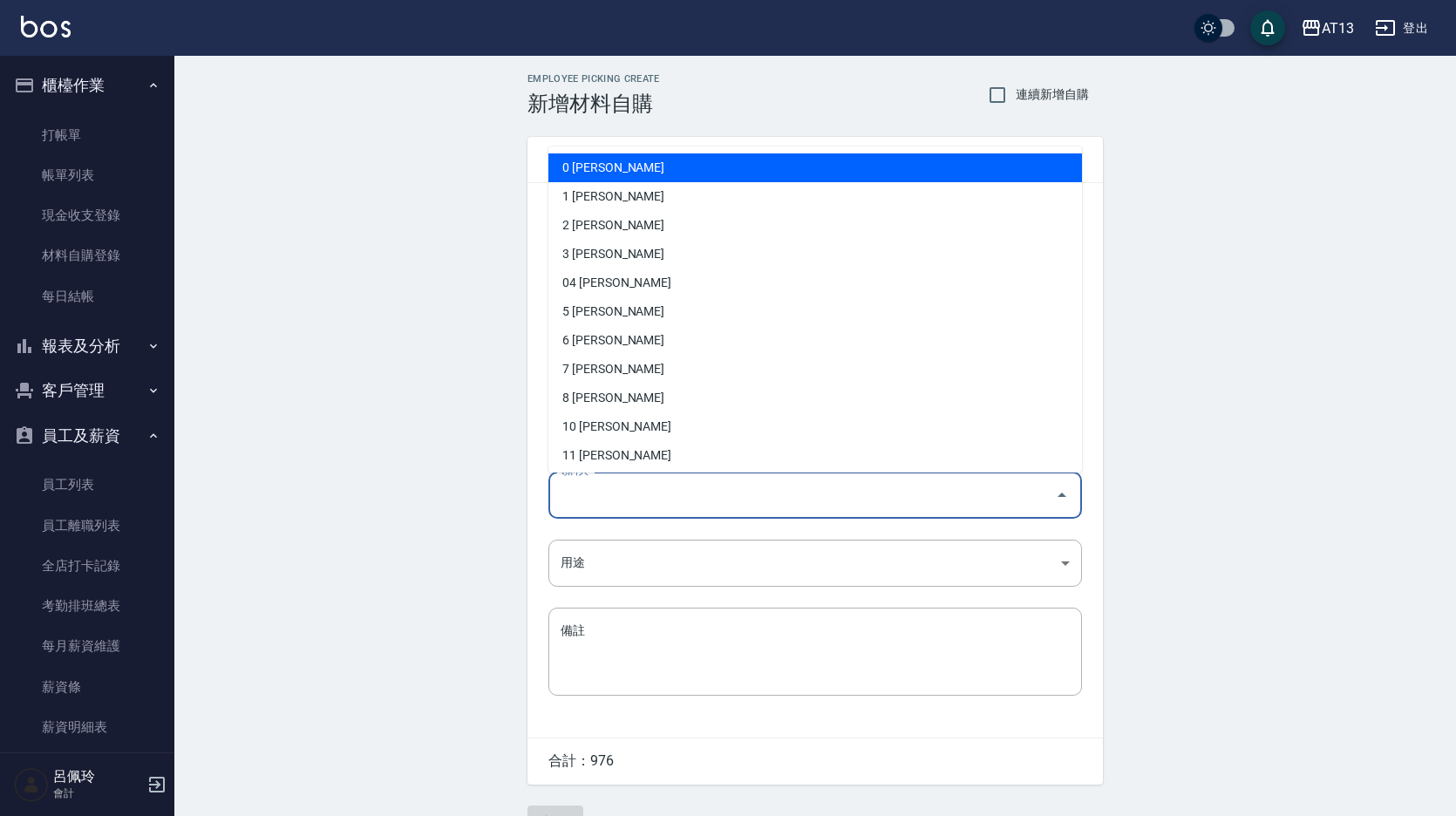
click at [638, 164] on li "0 [PERSON_NAME]" at bounding box center [815, 168] width 534 height 29
type input "[PERSON_NAME]"
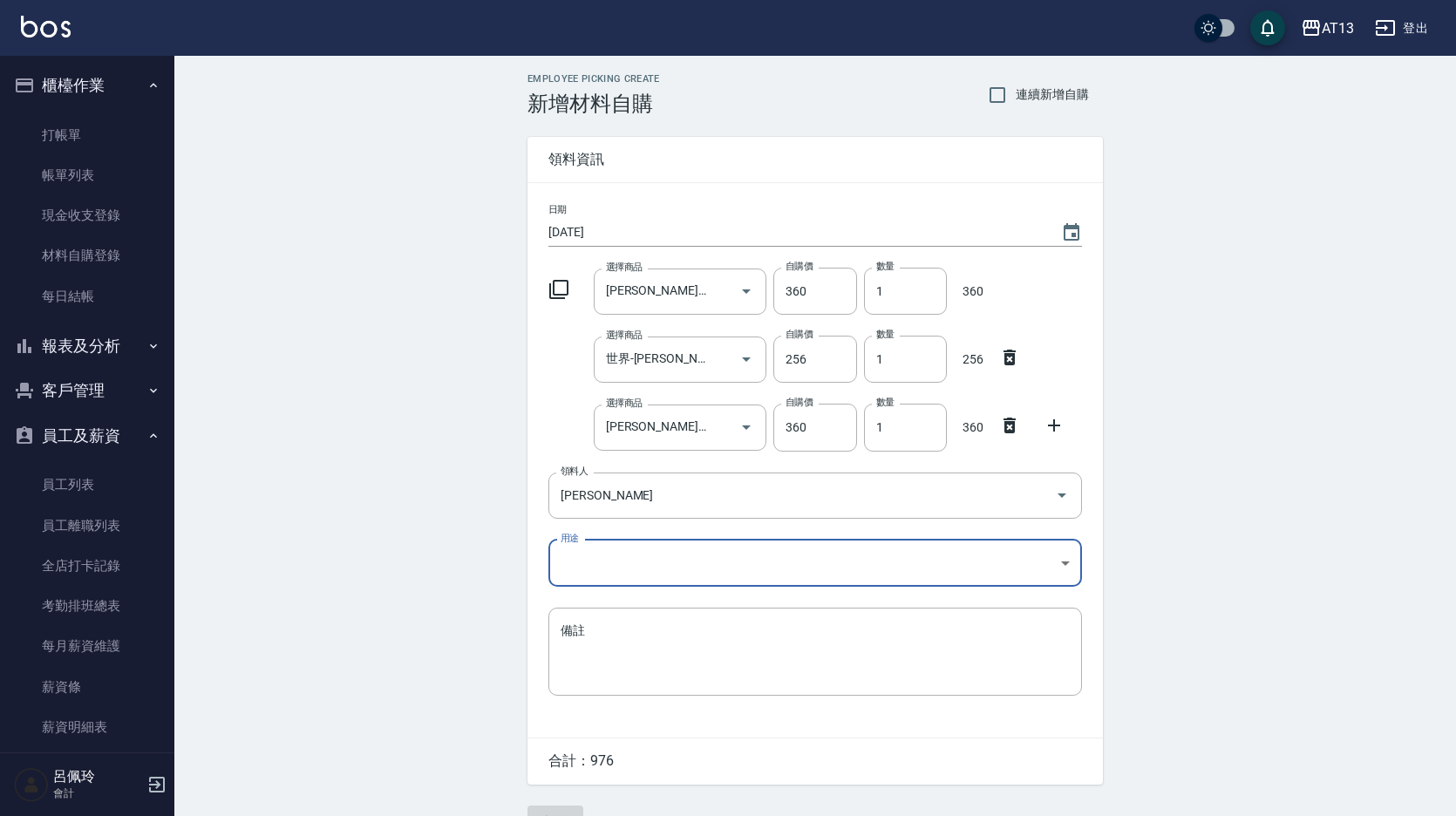
click at [1067, 561] on body "AT13 登出 櫃檯作業 打帳單 帳單列表 現金收支登錄 材料自購登錄 每日結帳 報表及分析 報表目錄 店家區間累計表 店家日報表 互助日報表 互助月報表 互…" at bounding box center [728, 427] width 1456 height 855
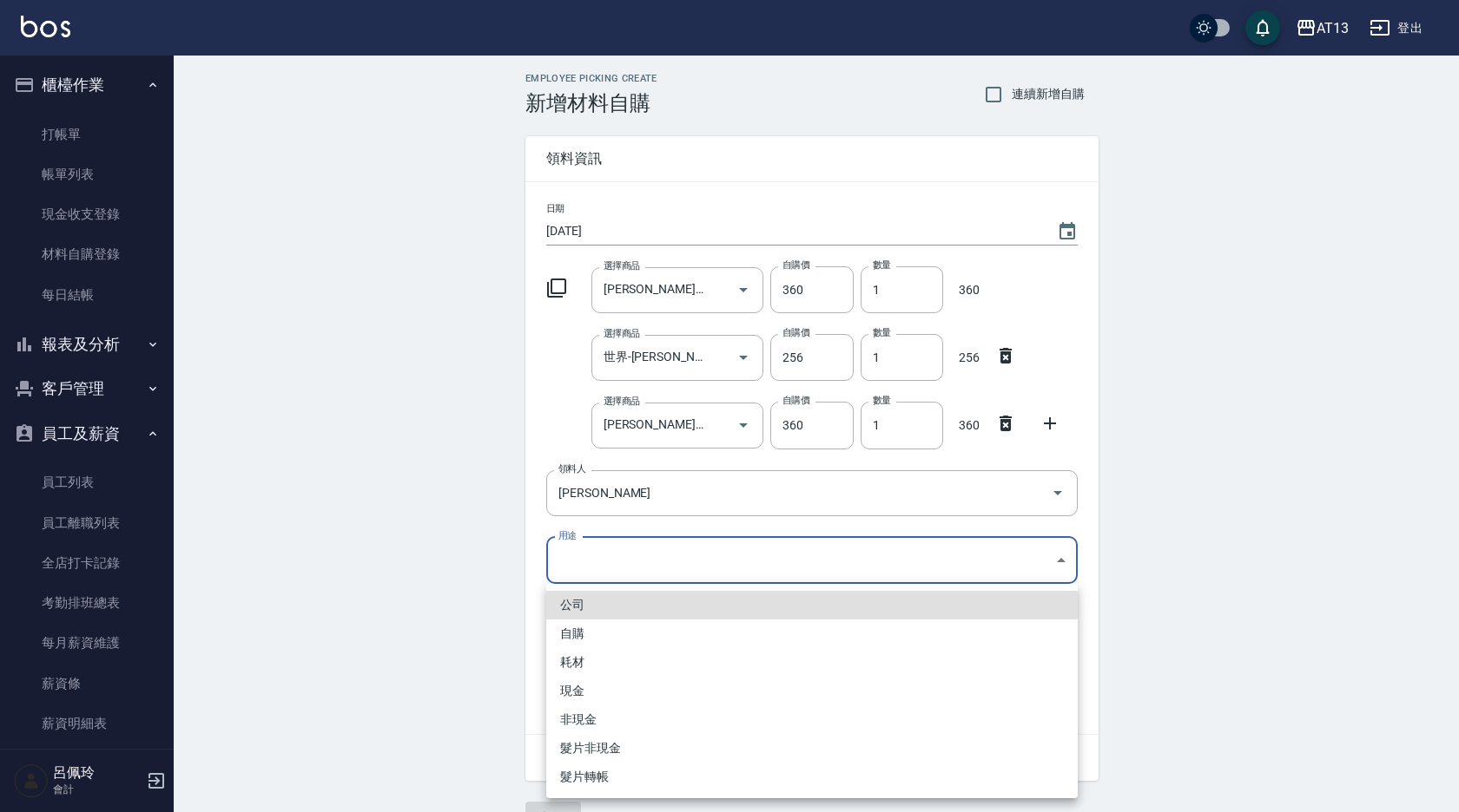
click at [594, 634] on li "自購" at bounding box center [811, 634] width 532 height 29
type input "自購"
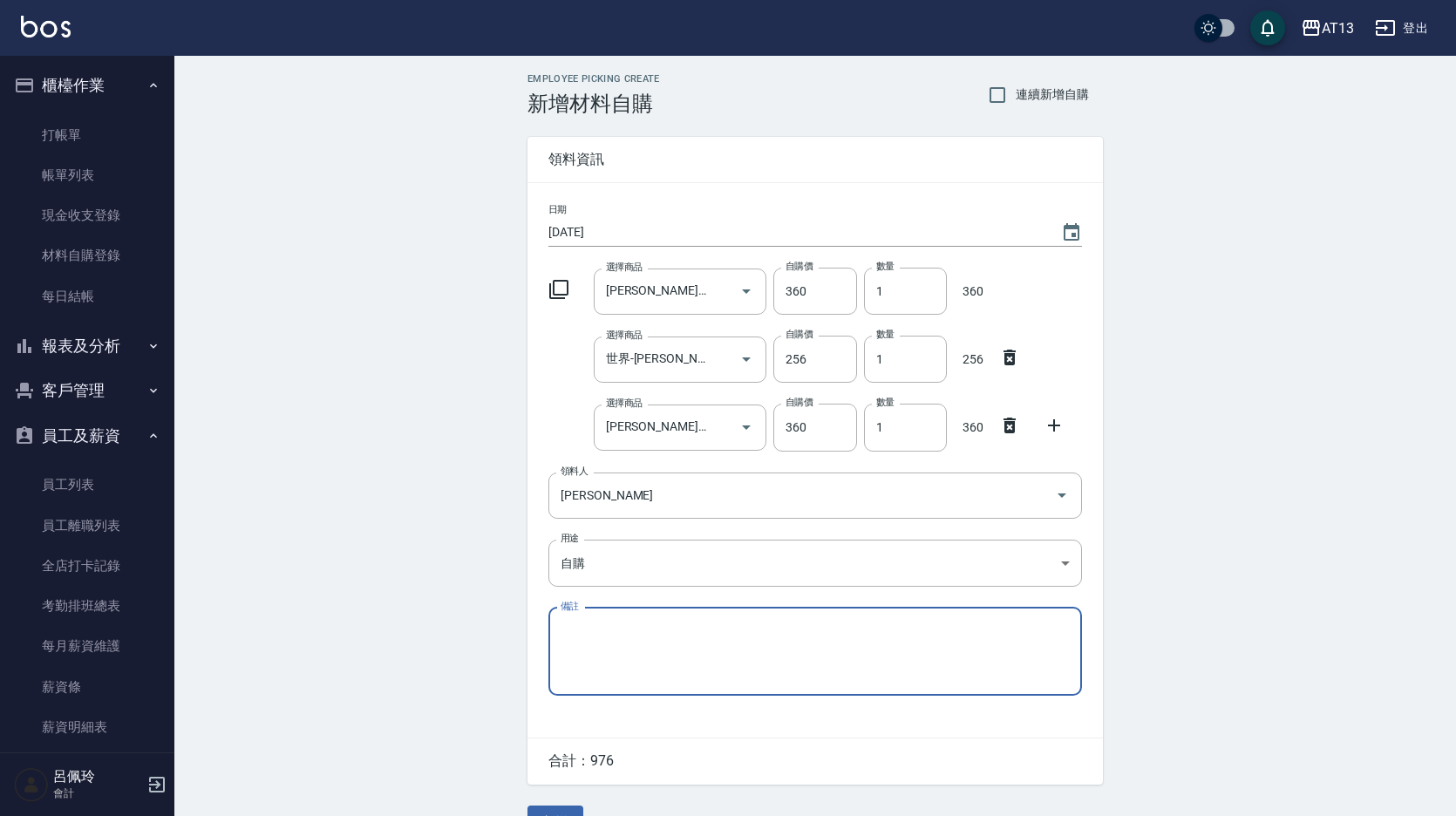
scroll to position [41, 0]
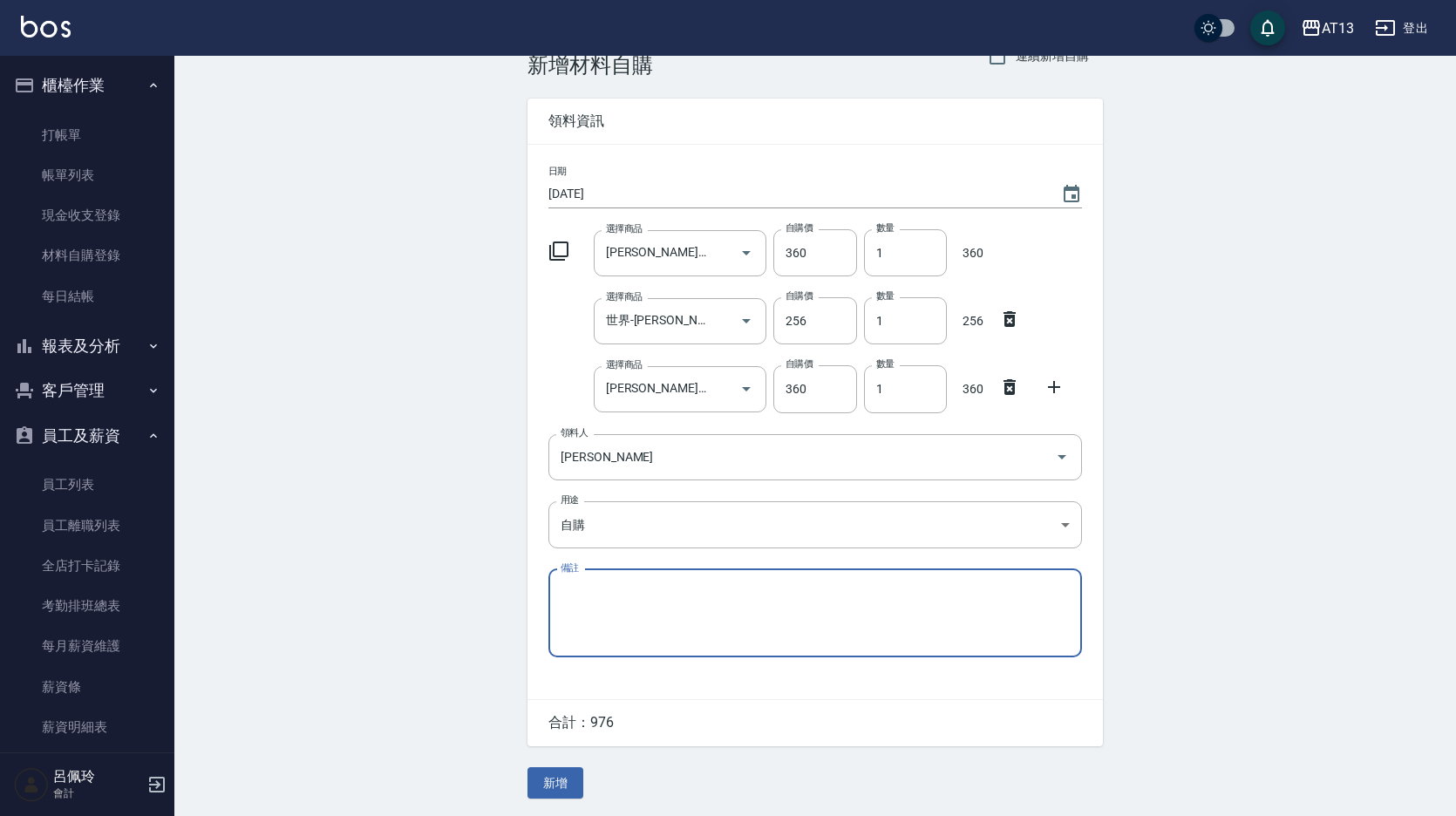
click at [549, 776] on button "新增" at bounding box center [555, 783] width 56 height 33
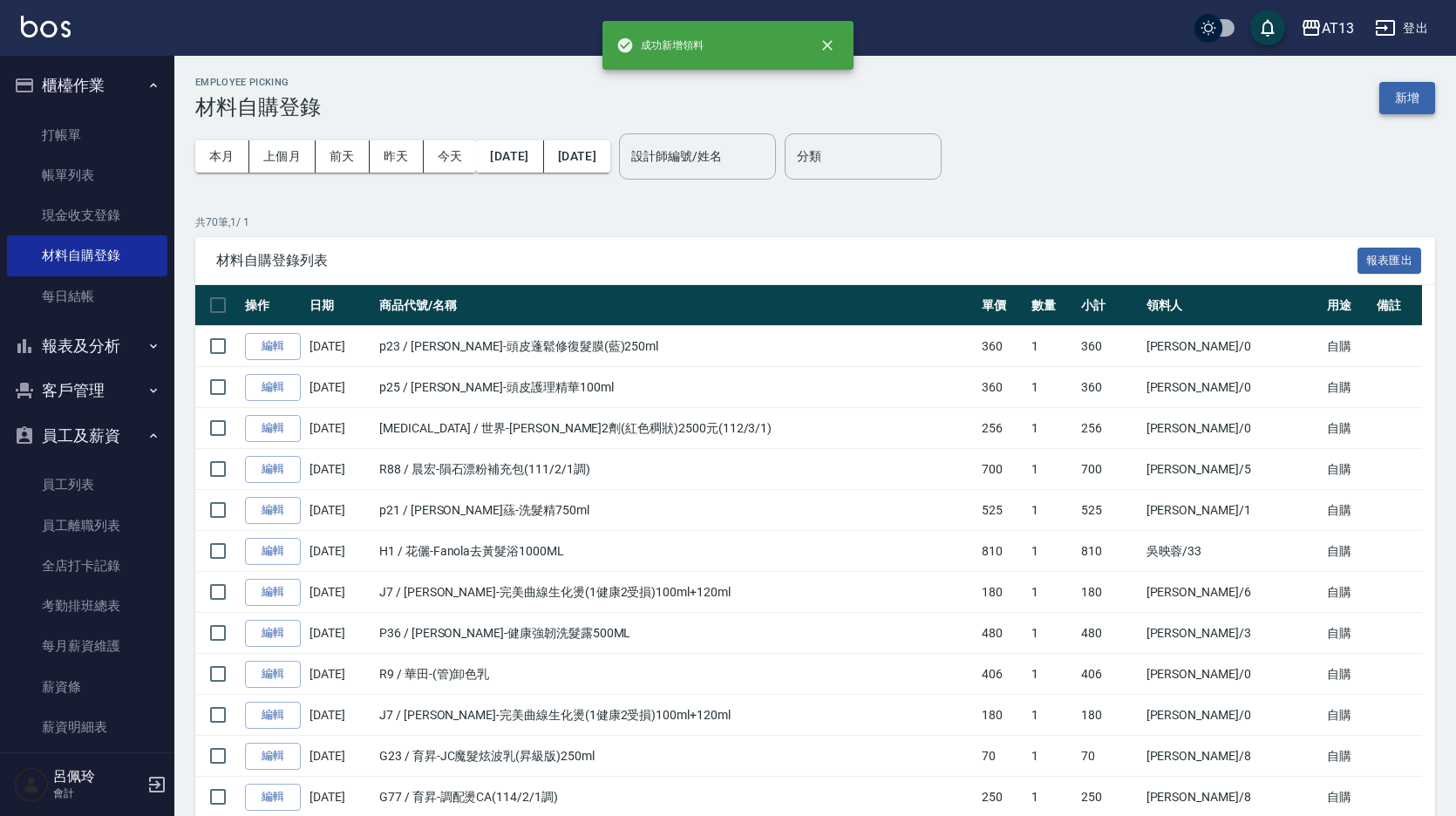
click at [1380, 101] on button "新增" at bounding box center [1407, 98] width 56 height 33
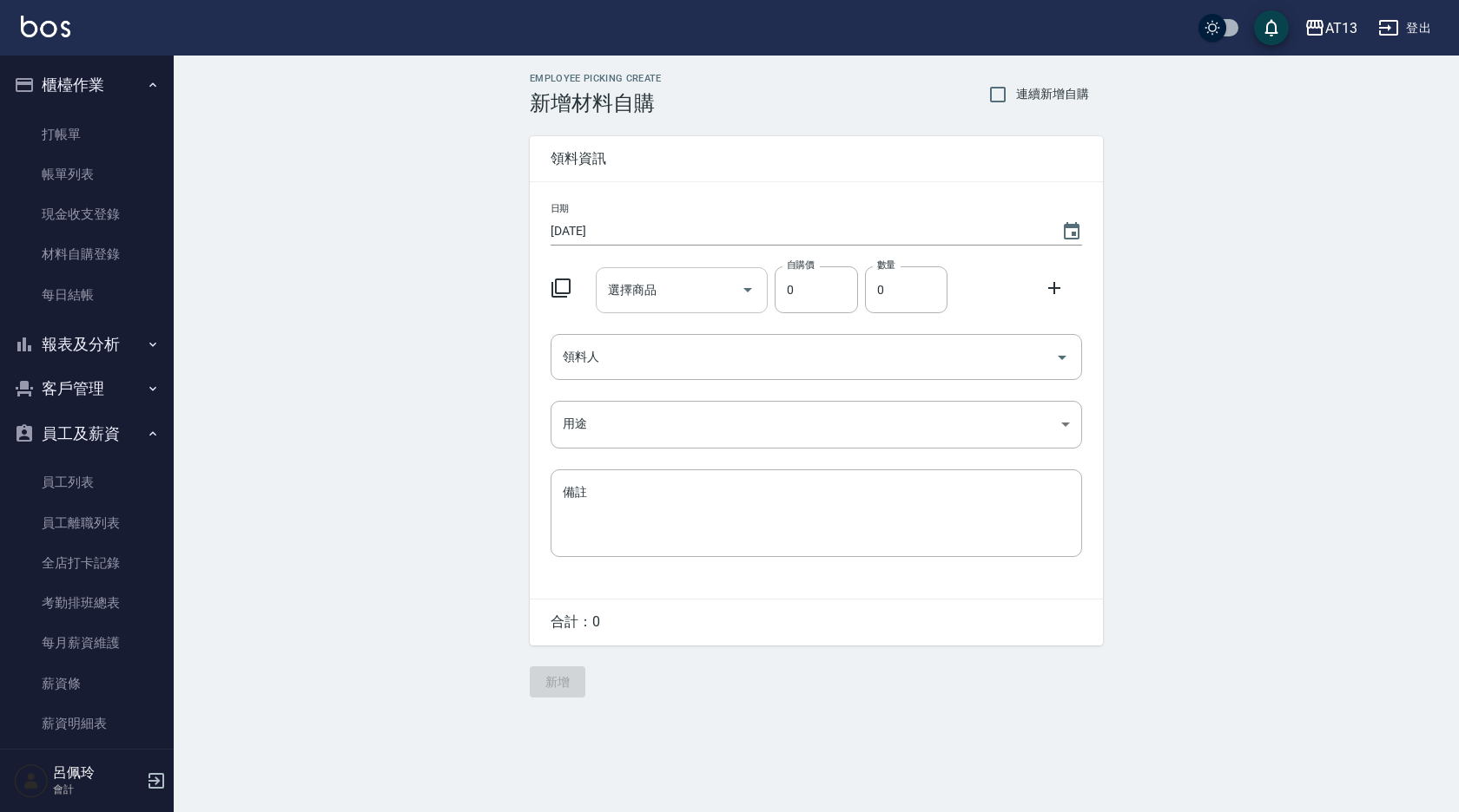
click at [645, 276] on div "選擇商品 選擇商品" at bounding box center [682, 290] width 173 height 46
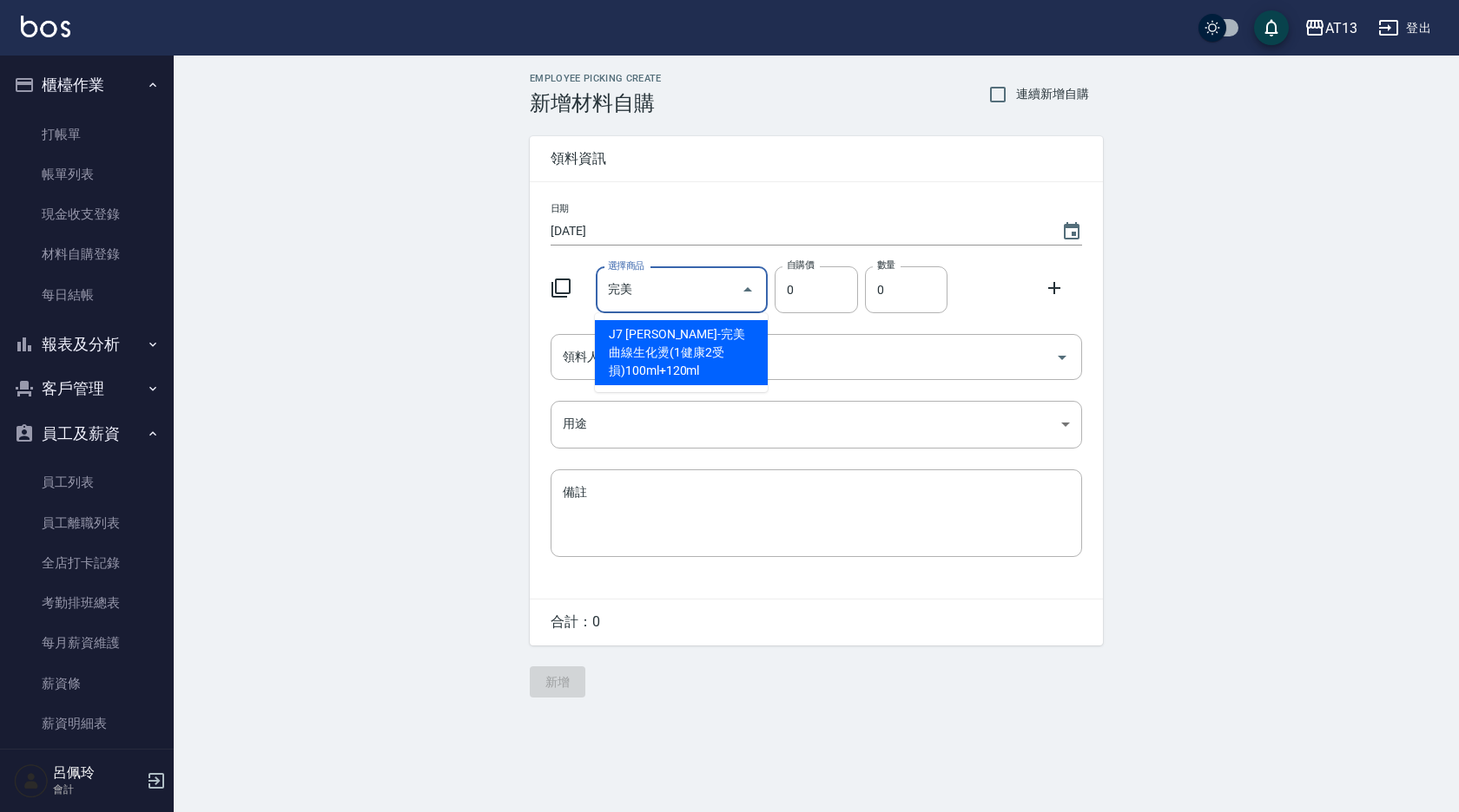
click at [673, 353] on li "J7 [PERSON_NAME]-完美曲線生化燙(1健康2受損)100ml+120ml" at bounding box center [681, 352] width 173 height 65
type input "[PERSON_NAME]-完美曲線生化燙(1健康2受損)100ml+120ml"
type input "180"
type input "1"
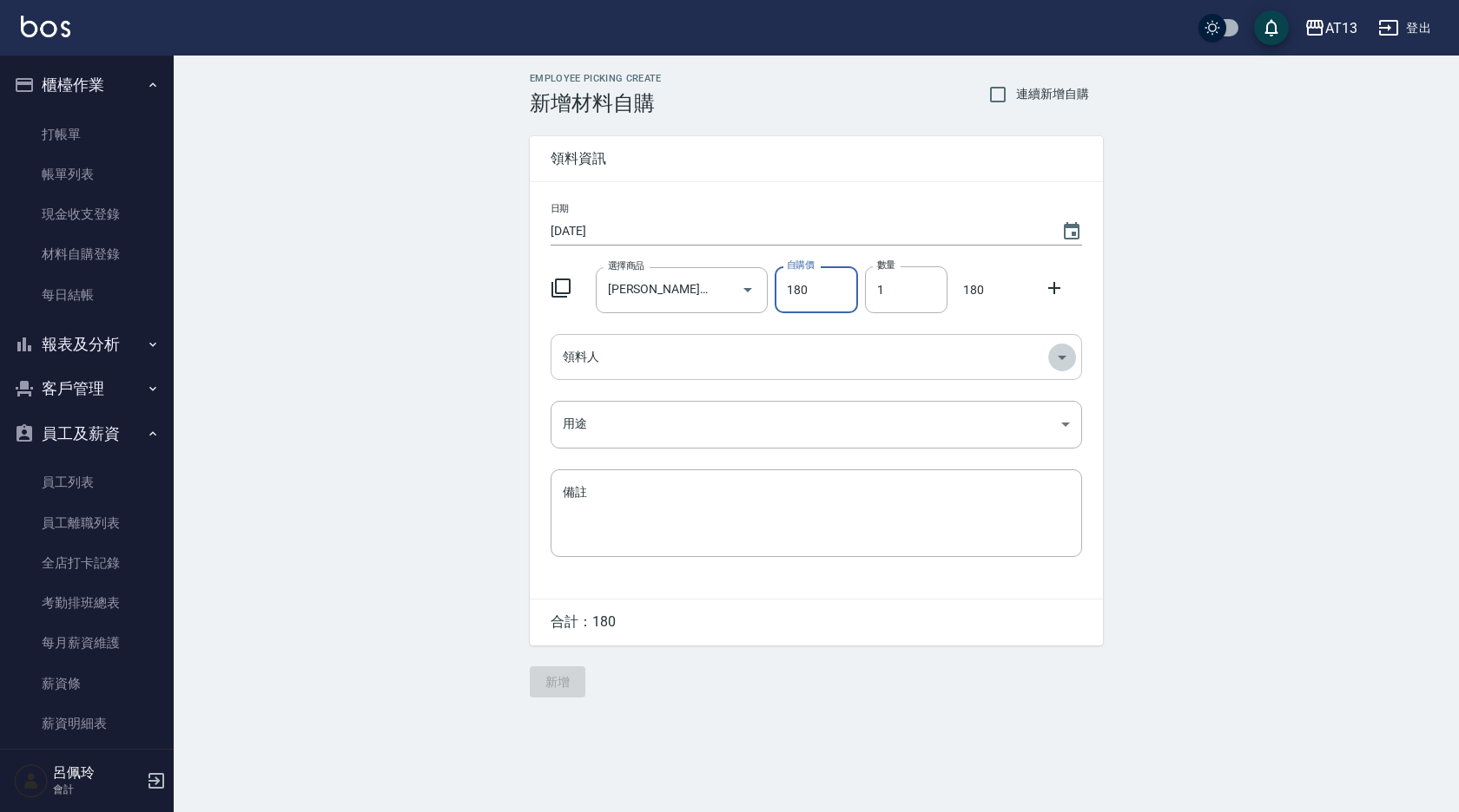
click at [1061, 361] on icon "Open" at bounding box center [1061, 357] width 21 height 21
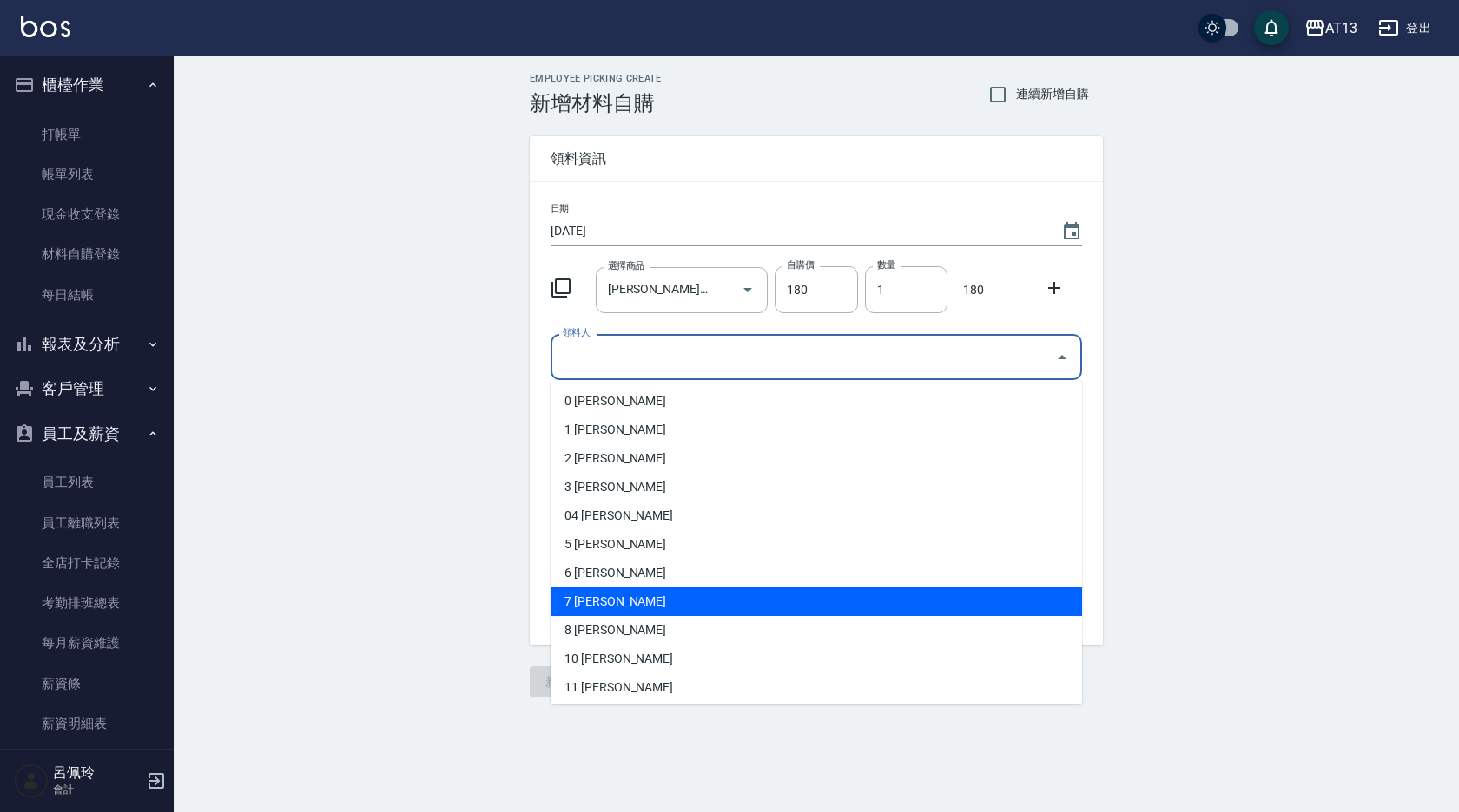
click at [713, 595] on li "7 [PERSON_NAME]" at bounding box center [816, 602] width 532 height 29
type input "[PERSON_NAME]"
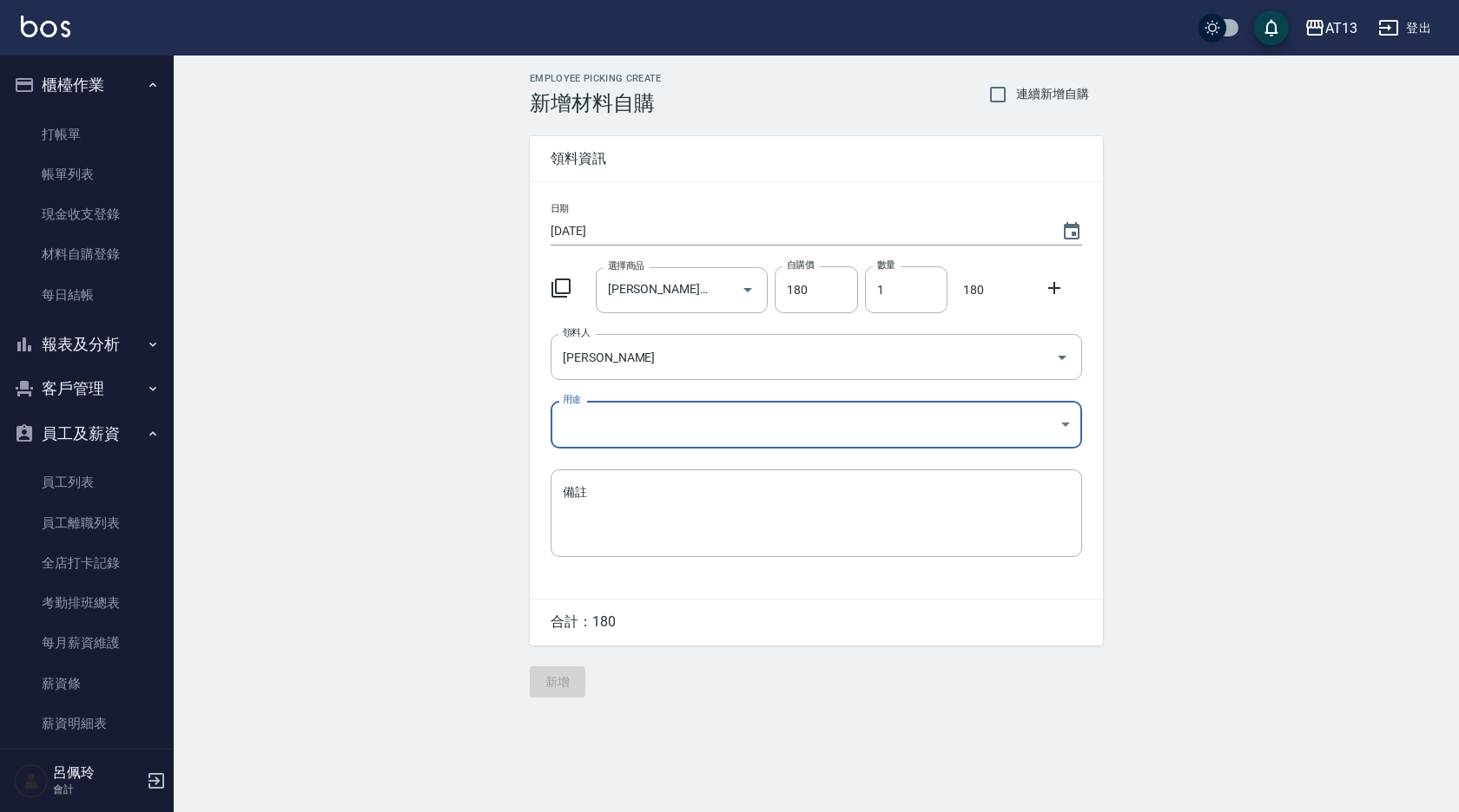
click at [1071, 427] on body "AT13 登出 櫃檯作業 打帳單 帳單列表 現金收支登錄 材料自購登錄 每日結帳 報表及分析 報表目錄 店家區間累計表 店家日報表 互助日報表 互助月報表 互…" at bounding box center [730, 406] width 1459 height 812
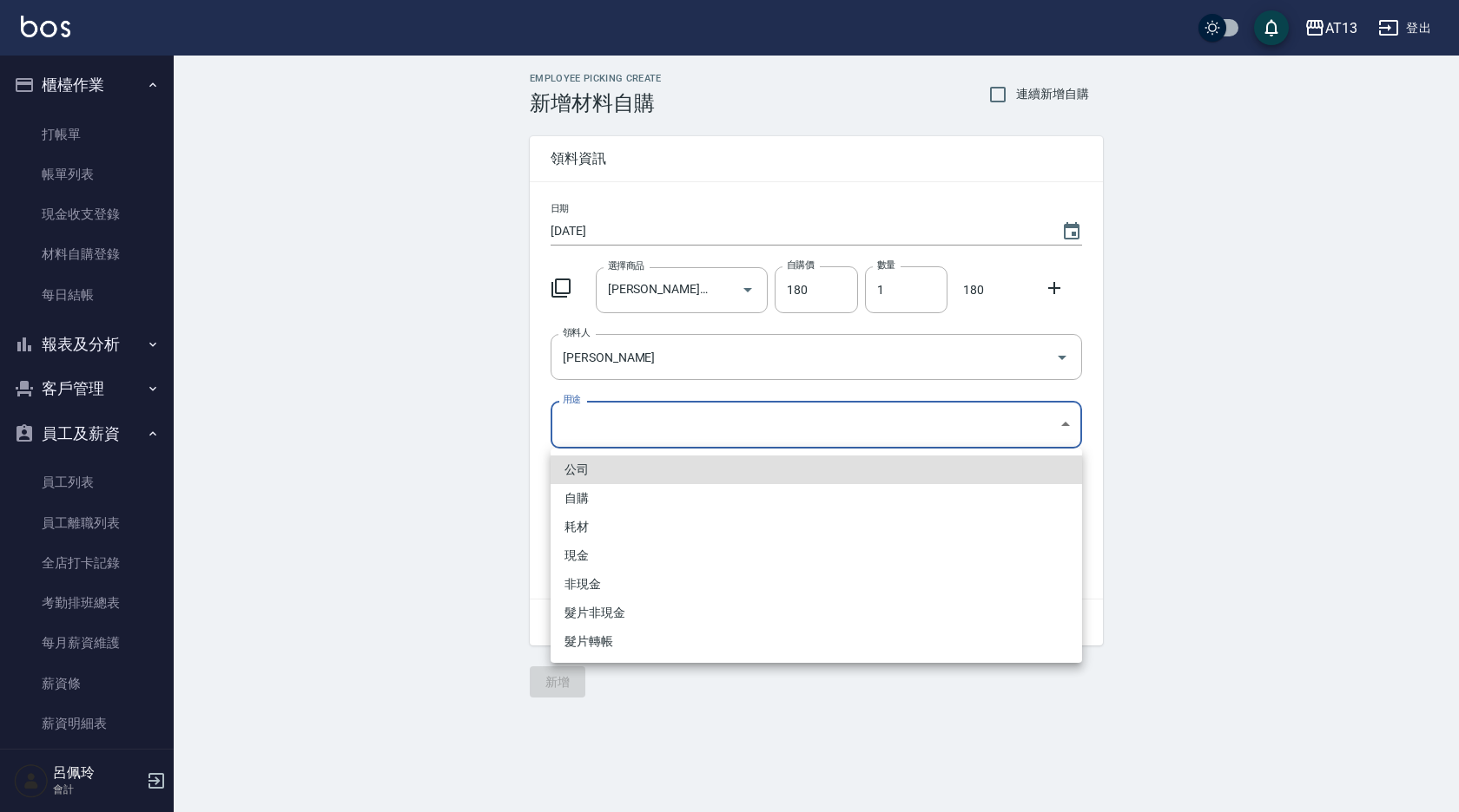
click at [620, 499] on li "自購" at bounding box center [816, 499] width 532 height 29
type input "自購"
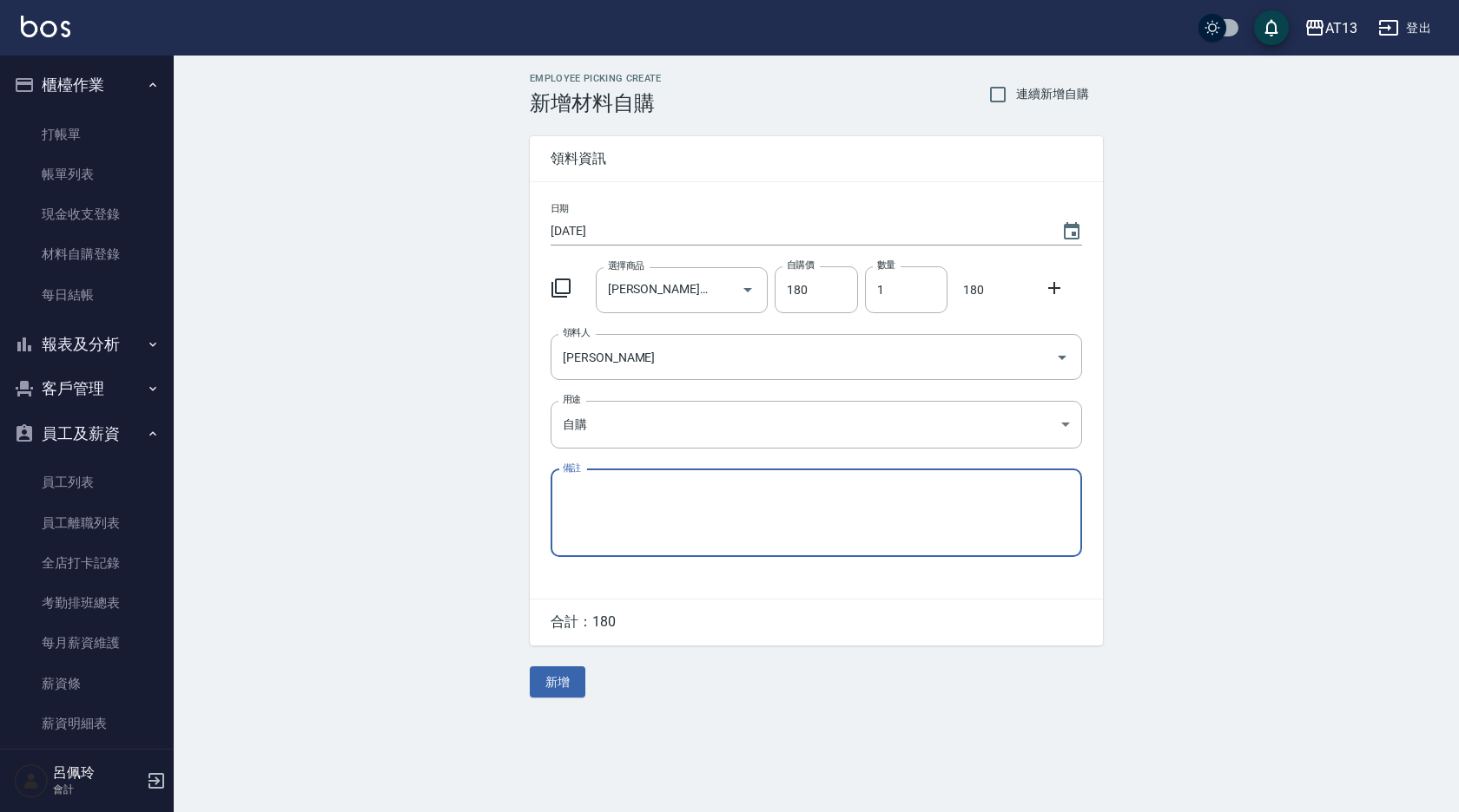
click at [1061, 291] on icon at bounding box center [1053, 288] width 21 height 21
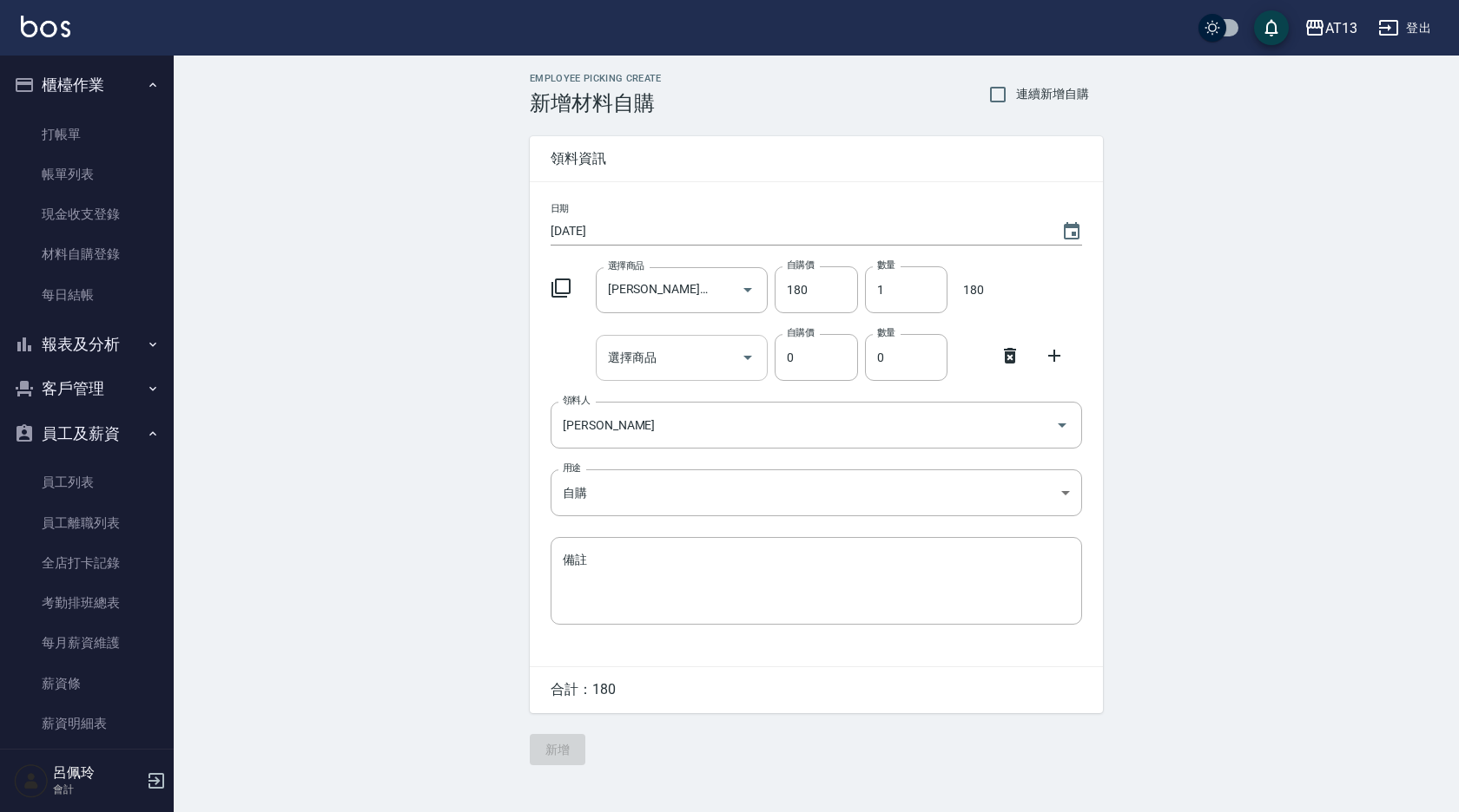
click at [610, 369] on input "選擇商品" at bounding box center [669, 358] width 131 height 31
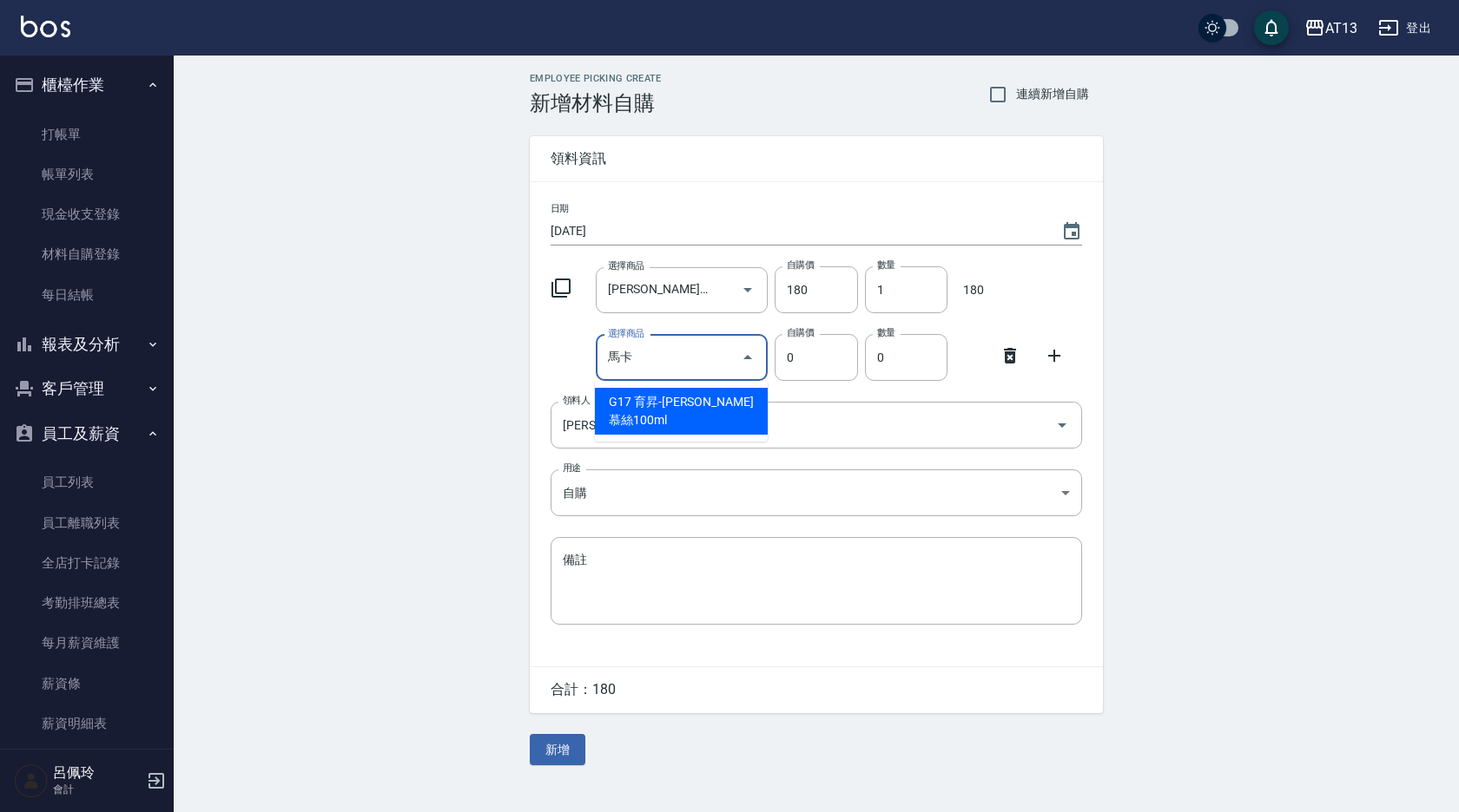
click at [658, 360] on input "馬卡" at bounding box center [669, 358] width 131 height 31
click at [635, 406] on li "G17 育昇-[PERSON_NAME]慕絲100ml" at bounding box center [681, 411] width 173 height 47
type input "育昇-馬卡龍慕絲100ml"
type input "65"
type input "1"
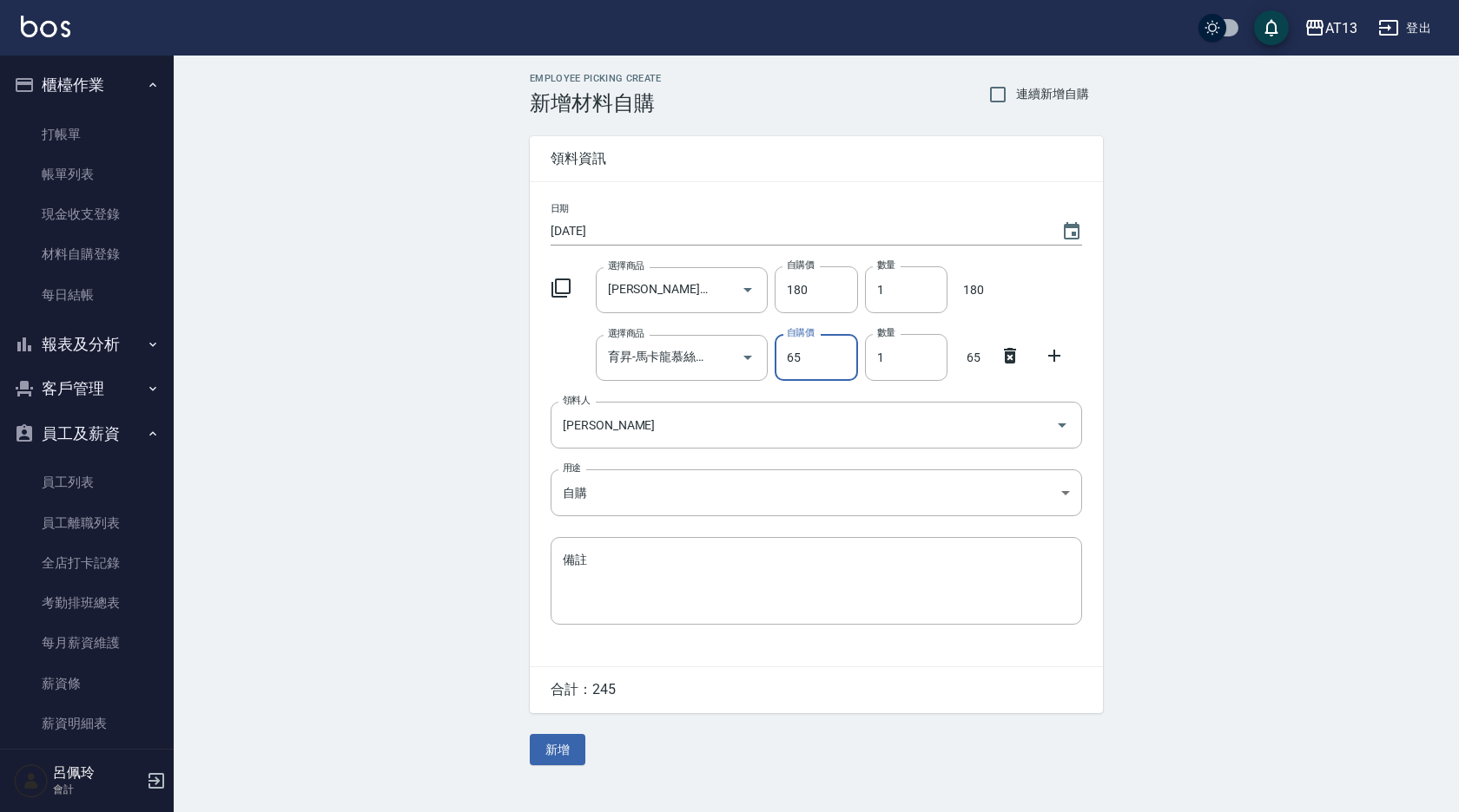
click at [1054, 352] on icon at bounding box center [1054, 356] width 13 height 13
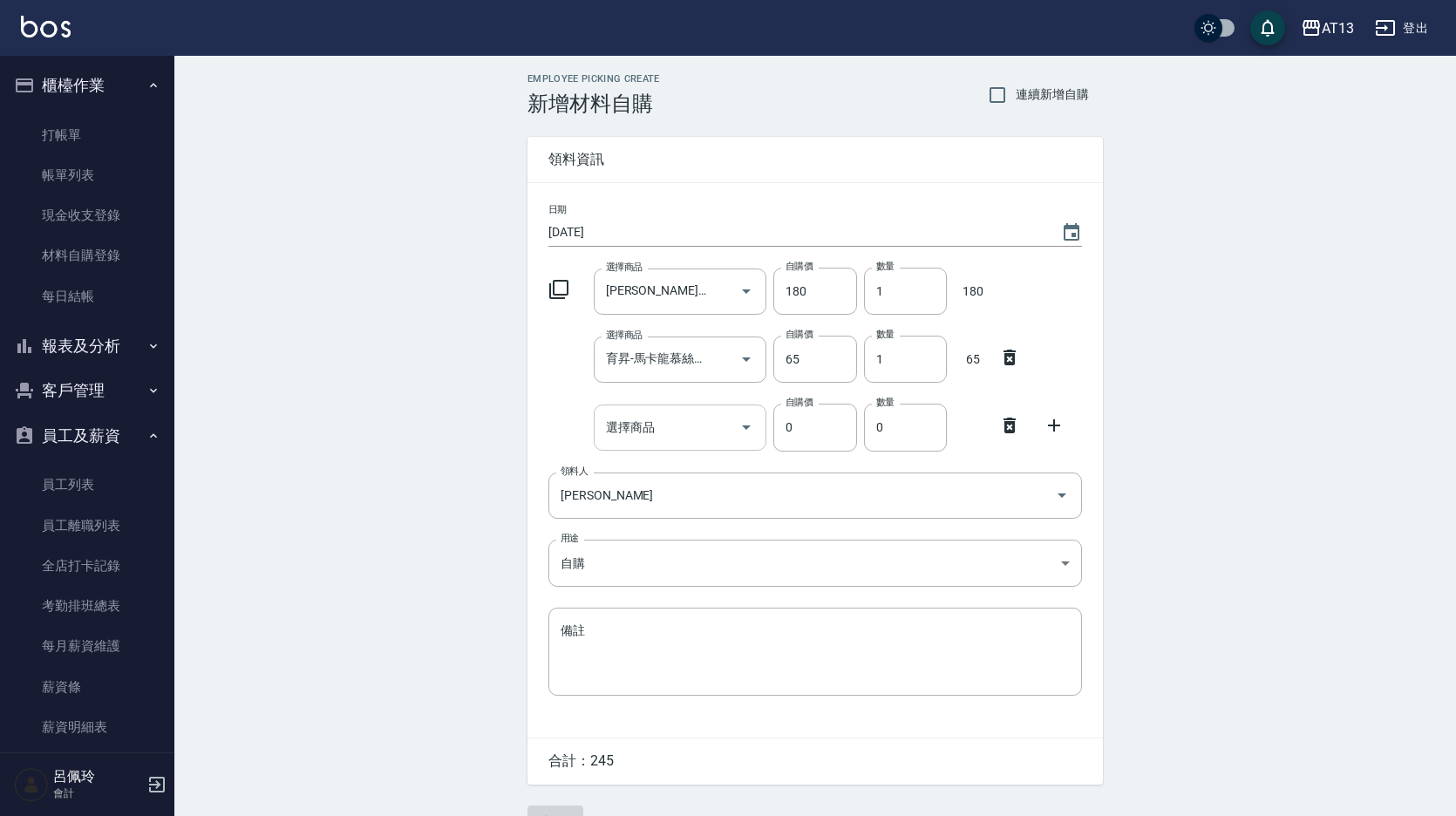
click at [705, 418] on input "選擇商品" at bounding box center [667, 428] width 132 height 31
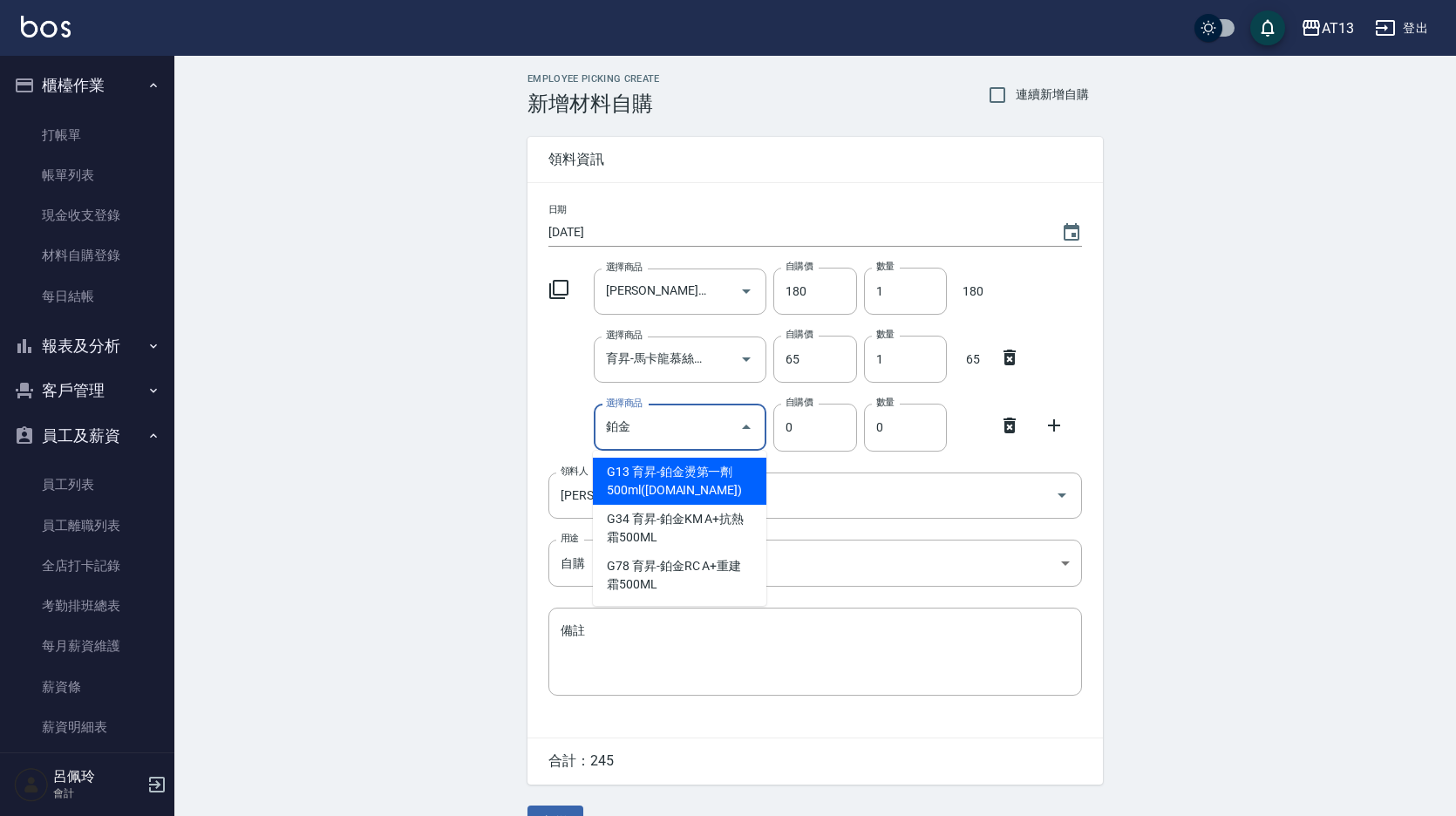
click at [714, 492] on li "G13 育昇-鉑金燙第一劑500ml([DOMAIN_NAME])" at bounding box center [679, 482] width 173 height 47
type input "育昇-鉑金燙第一劑500ml([DOMAIN_NAME])"
type input "300"
type input "1"
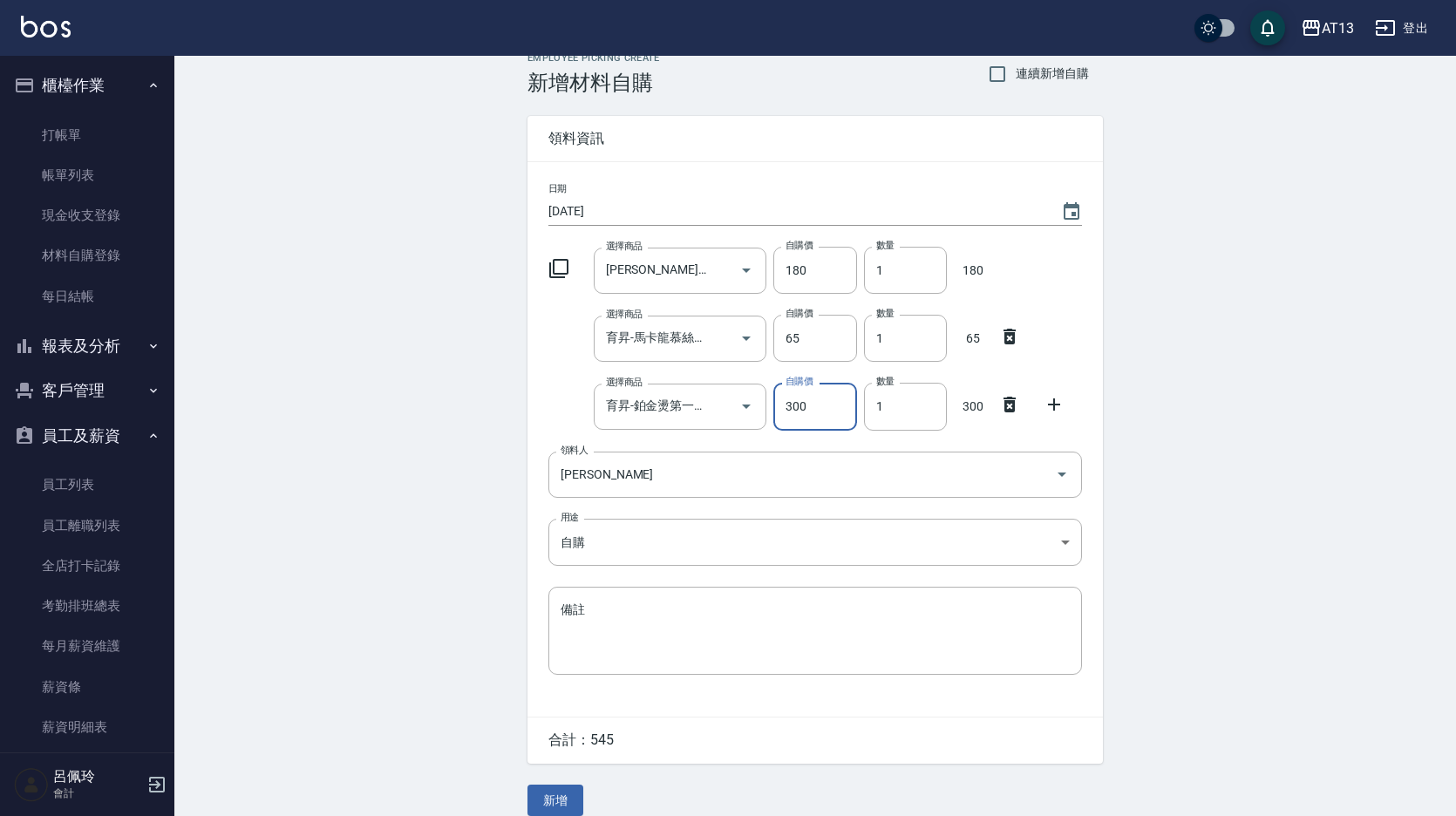
scroll to position [41, 0]
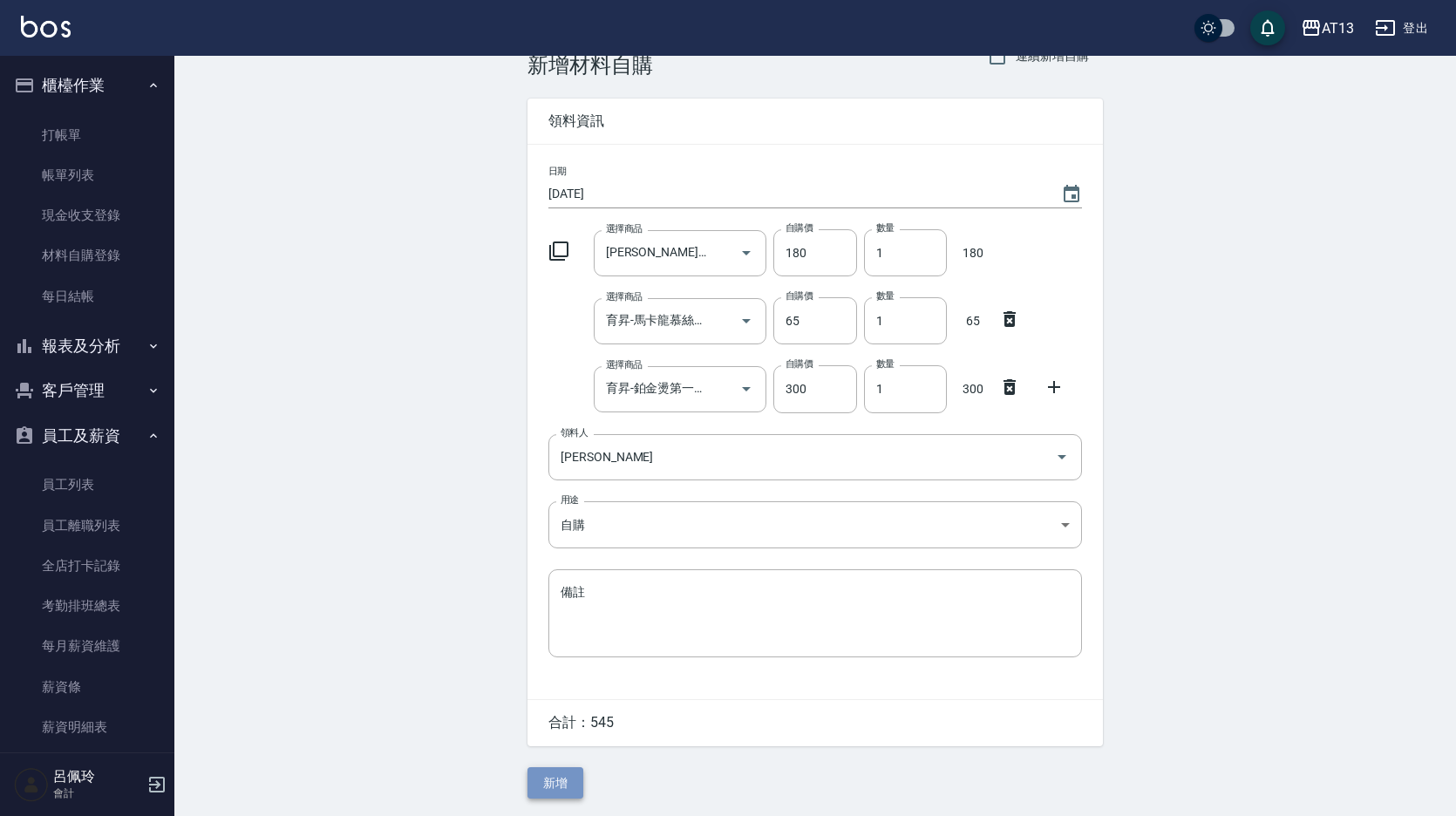
click at [581, 778] on button "新增" at bounding box center [555, 783] width 56 height 33
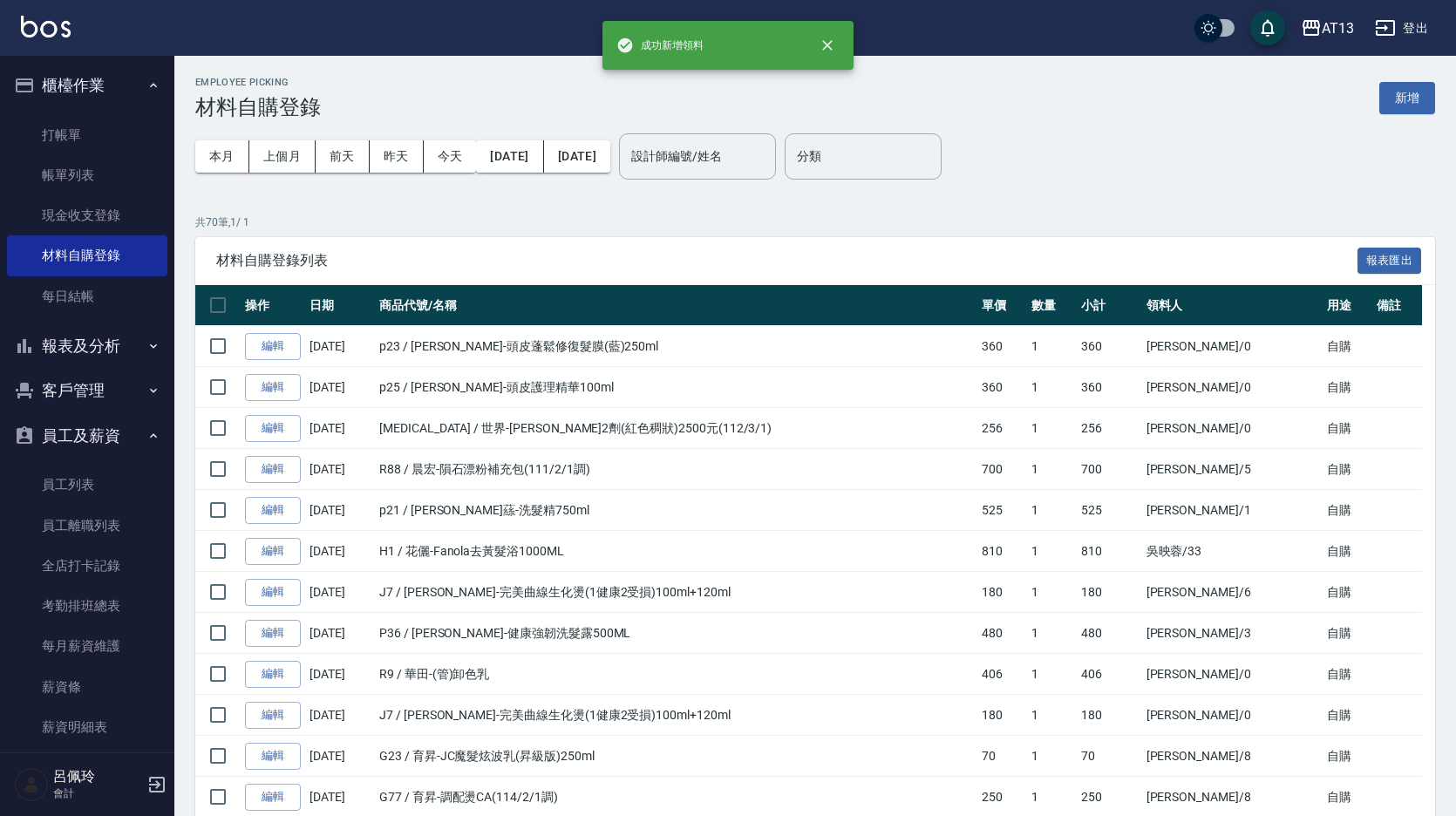
drag, startPoint x: 572, startPoint y: 780, endPoint x: 1408, endPoint y: 97, distance: 1079.5
click at [1408, 97] on button "新增" at bounding box center [1407, 98] width 56 height 33
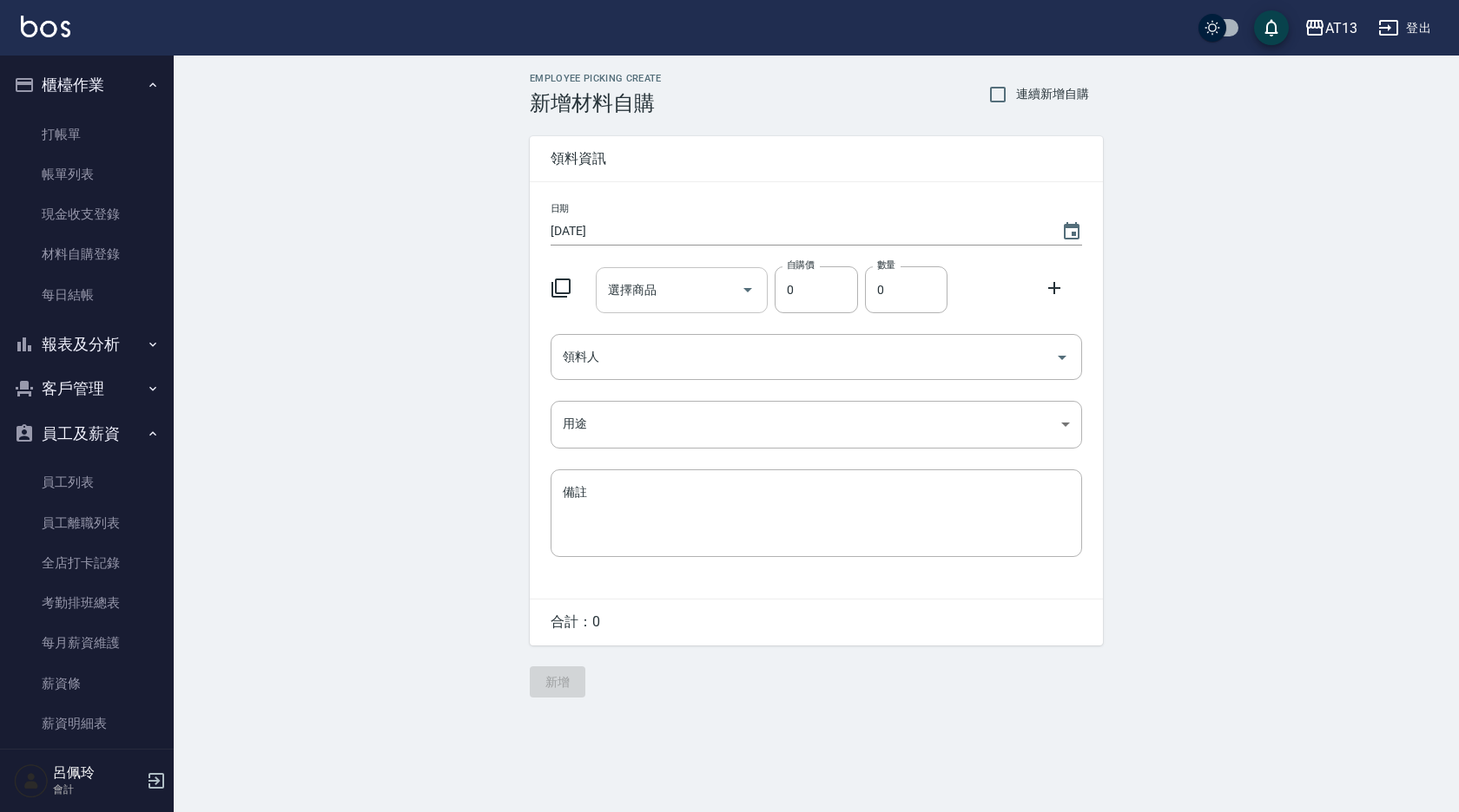
click at [678, 296] on input "選擇商品" at bounding box center [669, 290] width 131 height 31
click at [555, 275] on div at bounding box center [566, 286] width 45 height 31
click at [554, 281] on icon at bounding box center [560, 288] width 21 height 21
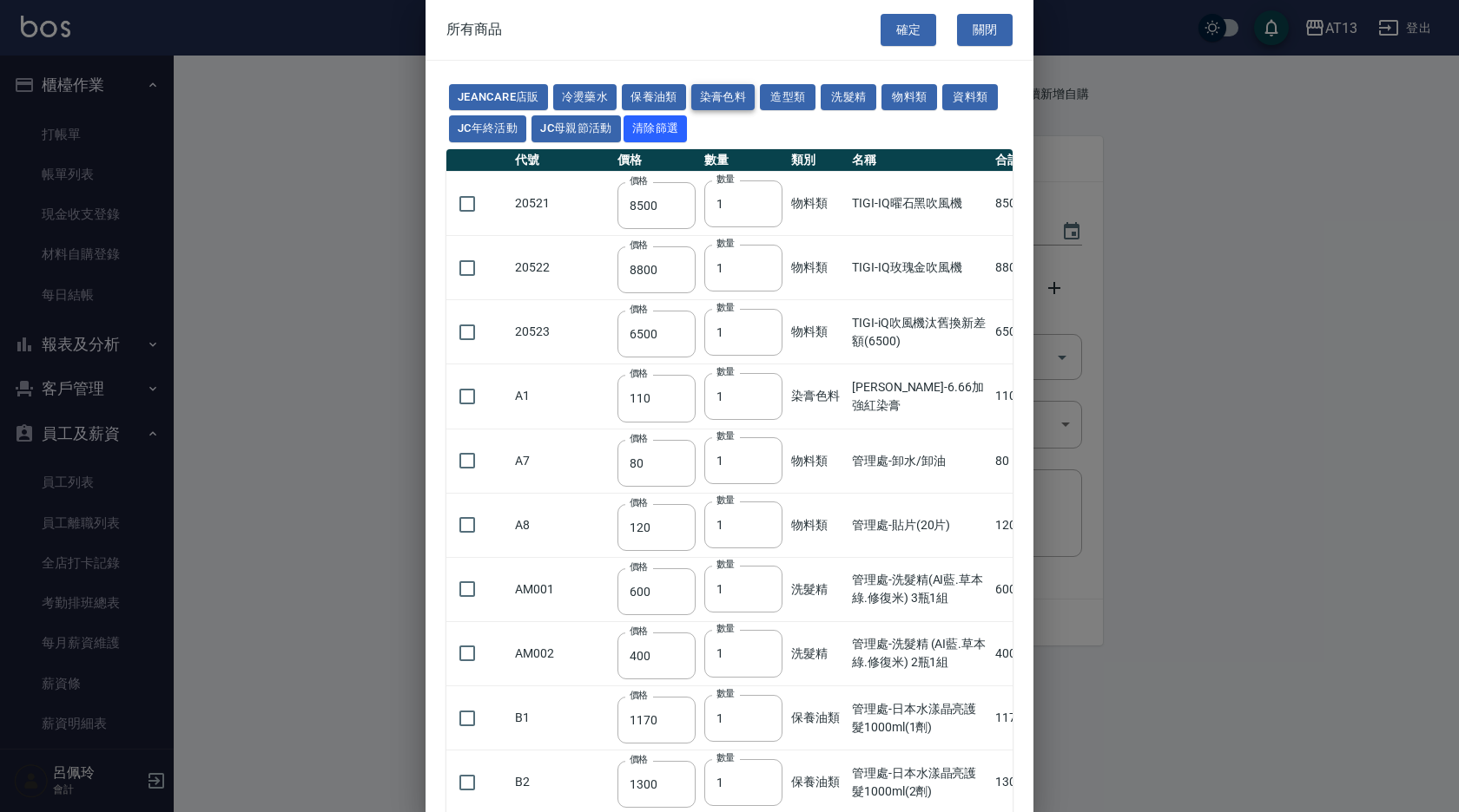
click at [736, 89] on button "染膏色料" at bounding box center [722, 98] width 64 height 27
type input "110"
type input "100"
type input "183"
type input "150"
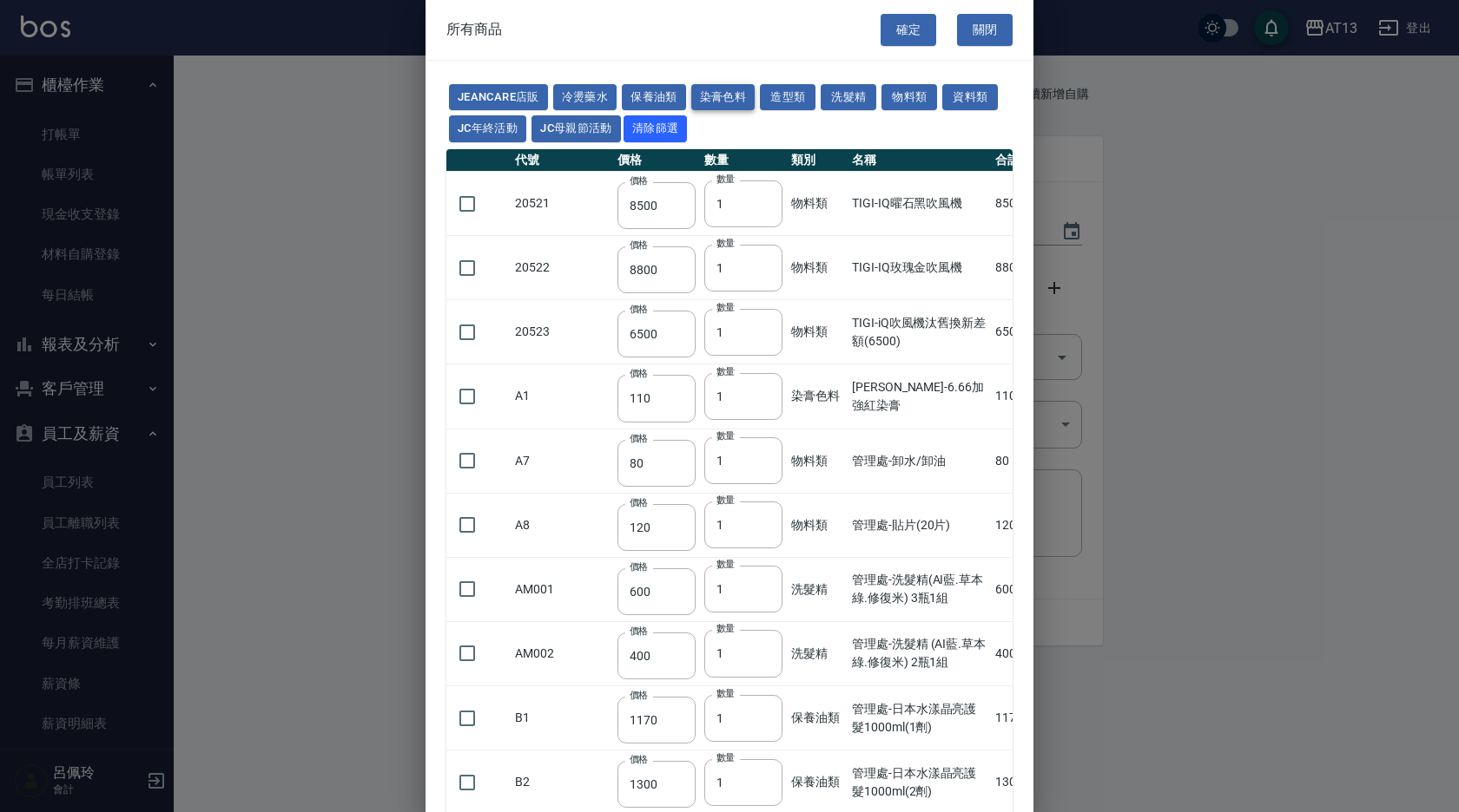
type input "115"
type input "500"
type input "306"
type input "250"
type input "288"
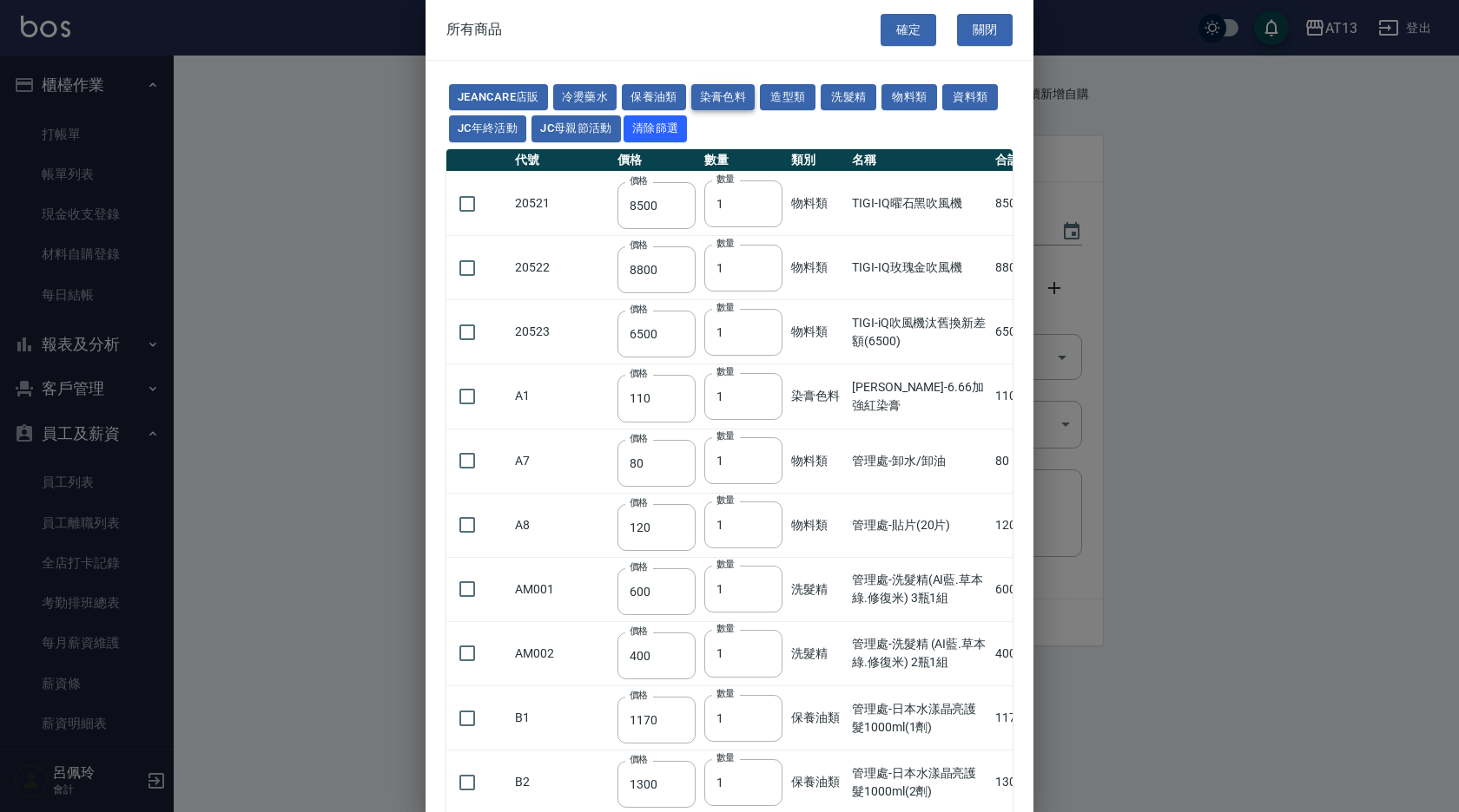
type input "121"
type input "222"
type input "840"
type input "120"
type input "750"
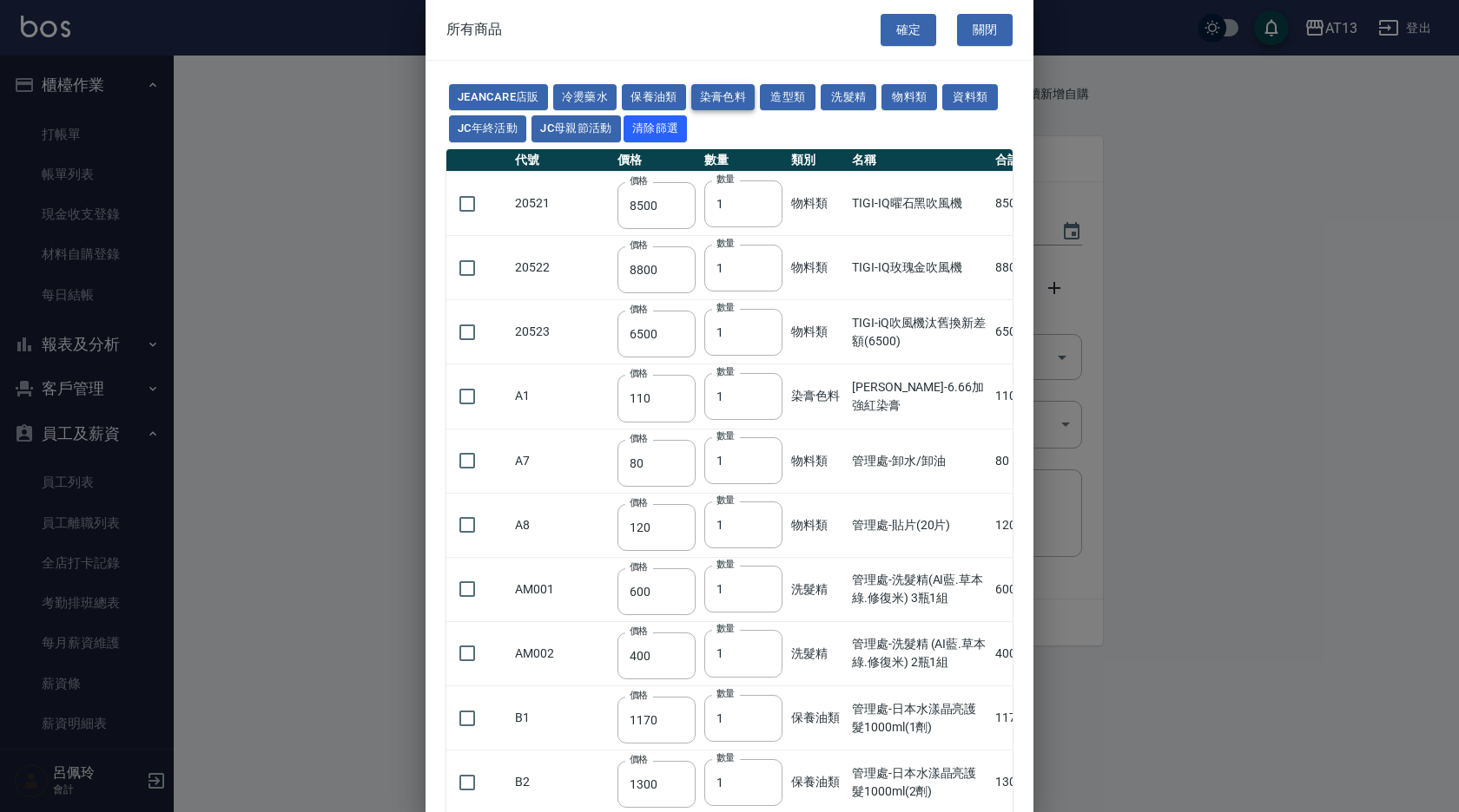
type input "183"
type input "204"
type input "360"
type input "490"
type input "406"
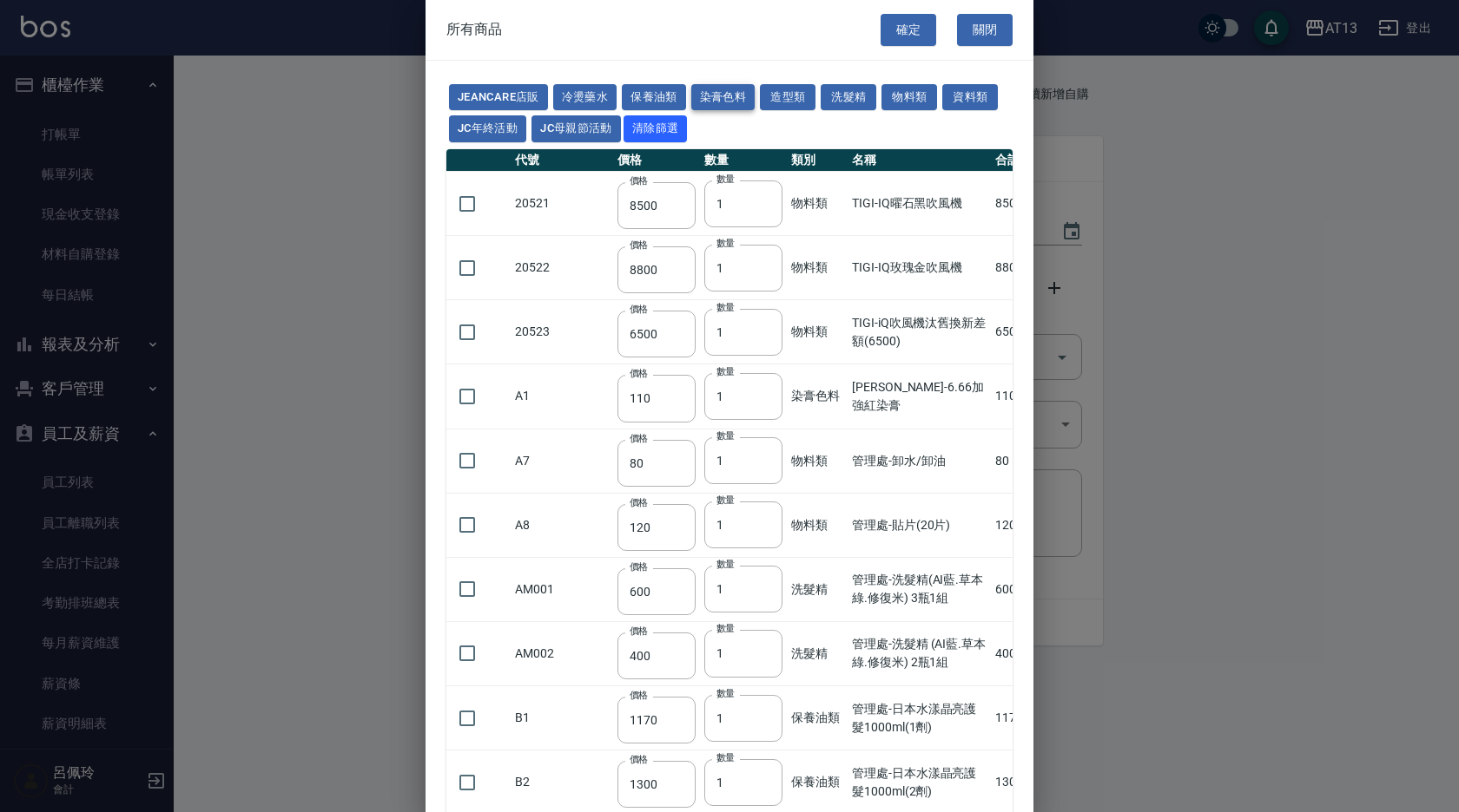
type input "246"
type input "160"
type input "700"
type input "105"
type input "490"
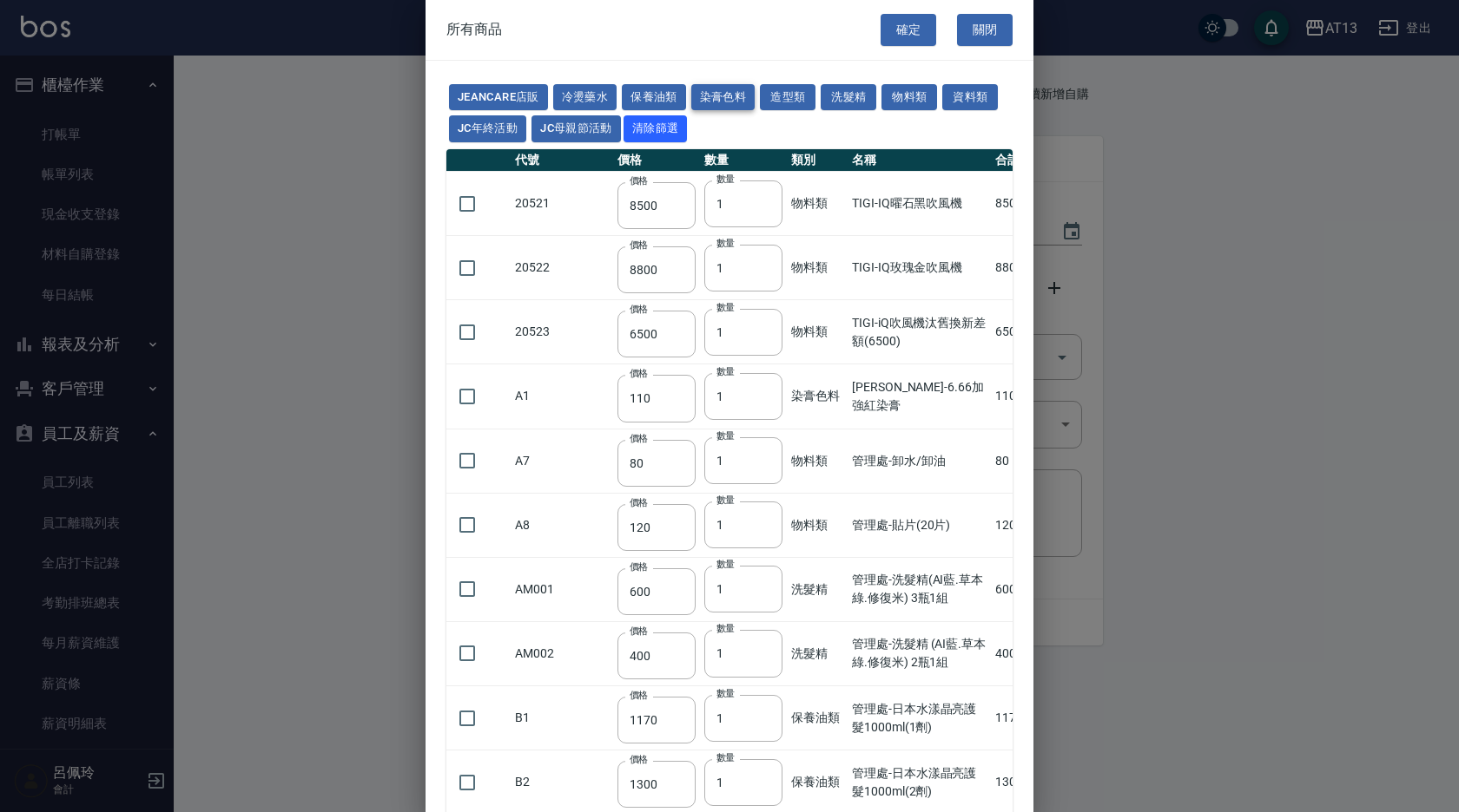
type input "490"
type input "175"
type input "464"
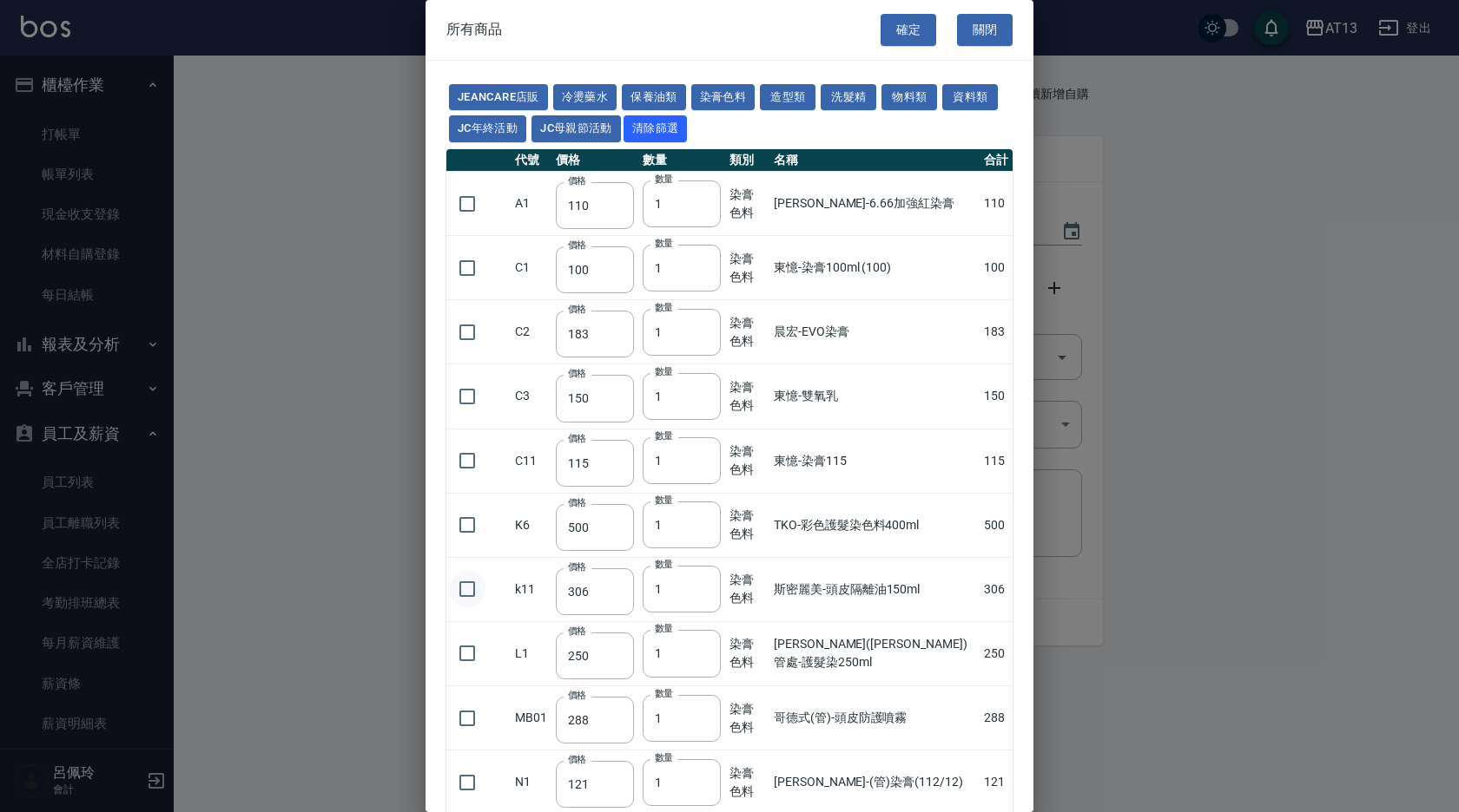
click at [475, 588] on input "checkbox" at bounding box center [467, 589] width 37 height 37
checkbox input "true"
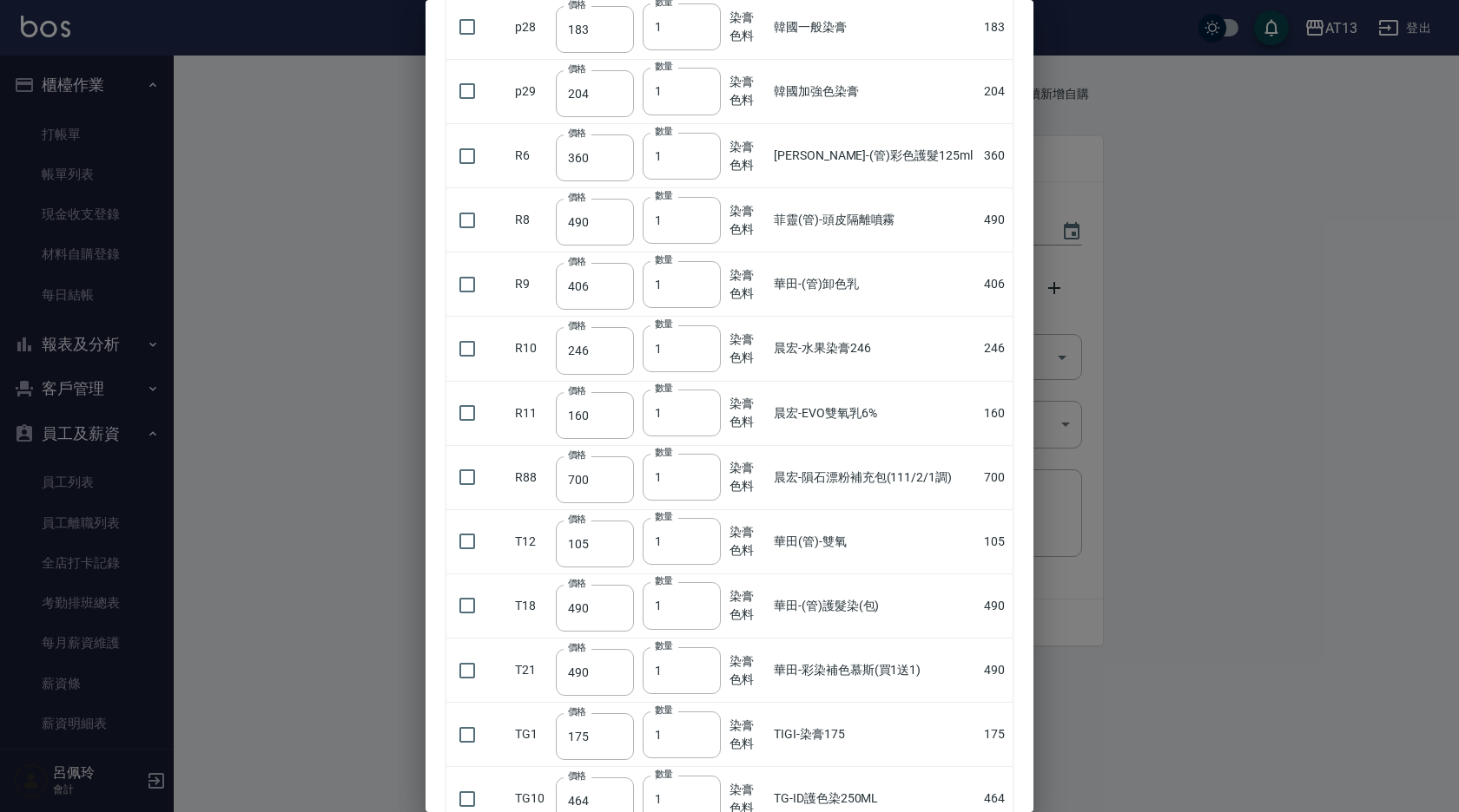
scroll to position [1205, 0]
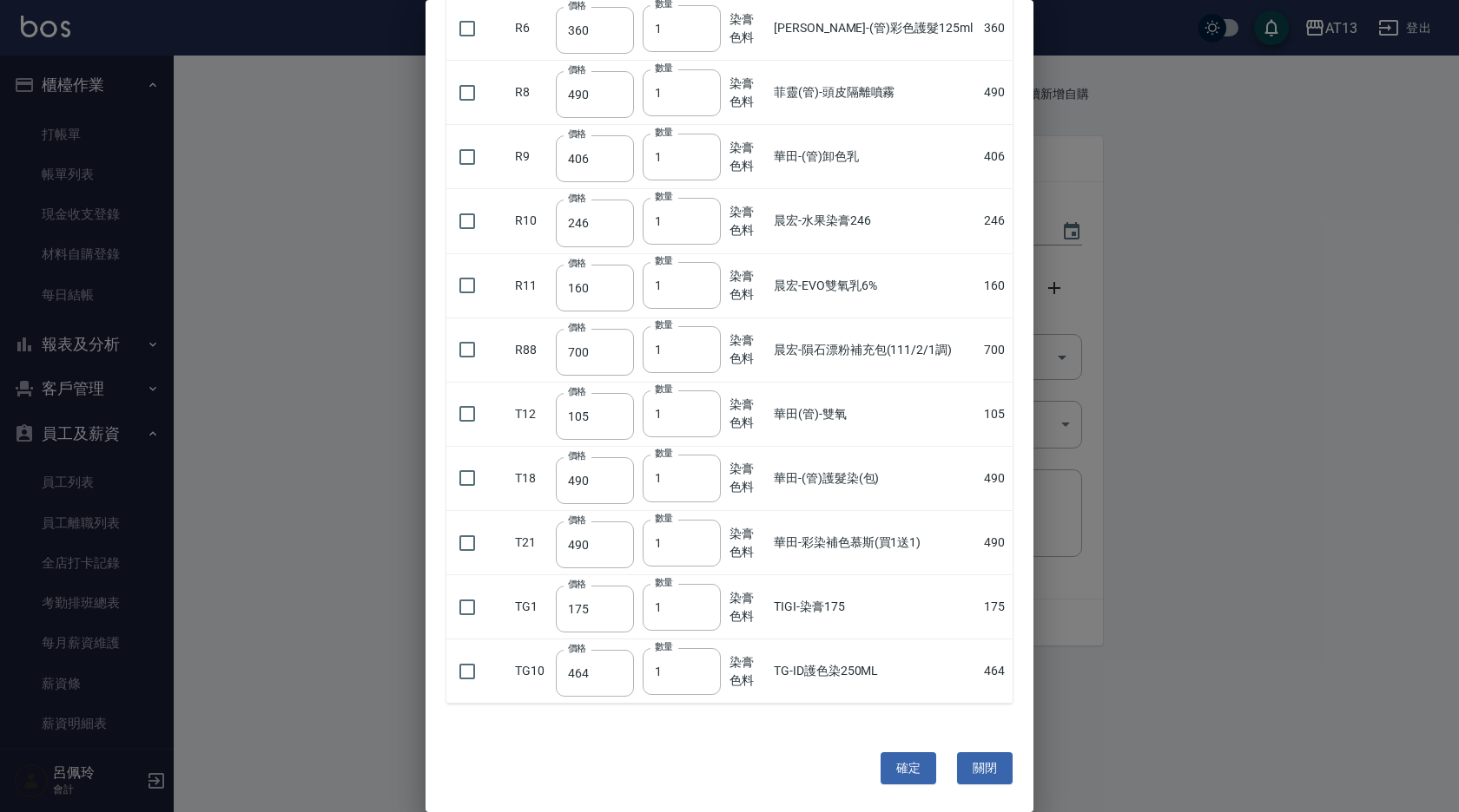
click at [907, 776] on button "確定" at bounding box center [909, 769] width 56 height 32
type input "斯密麗美-頭皮隔離油150ml"
type input "306"
type input "1"
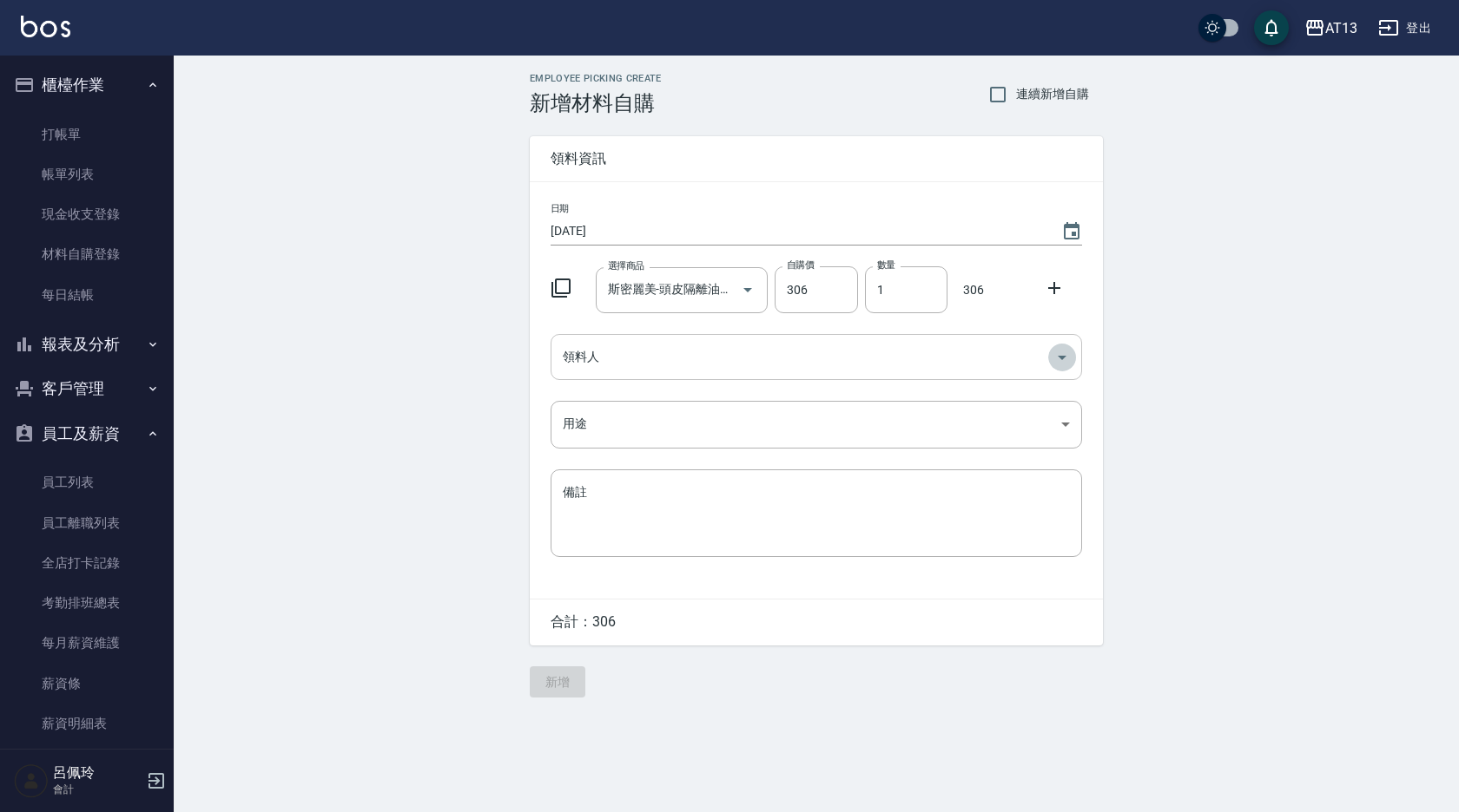
click at [1065, 357] on icon "Open" at bounding box center [1061, 357] width 21 height 21
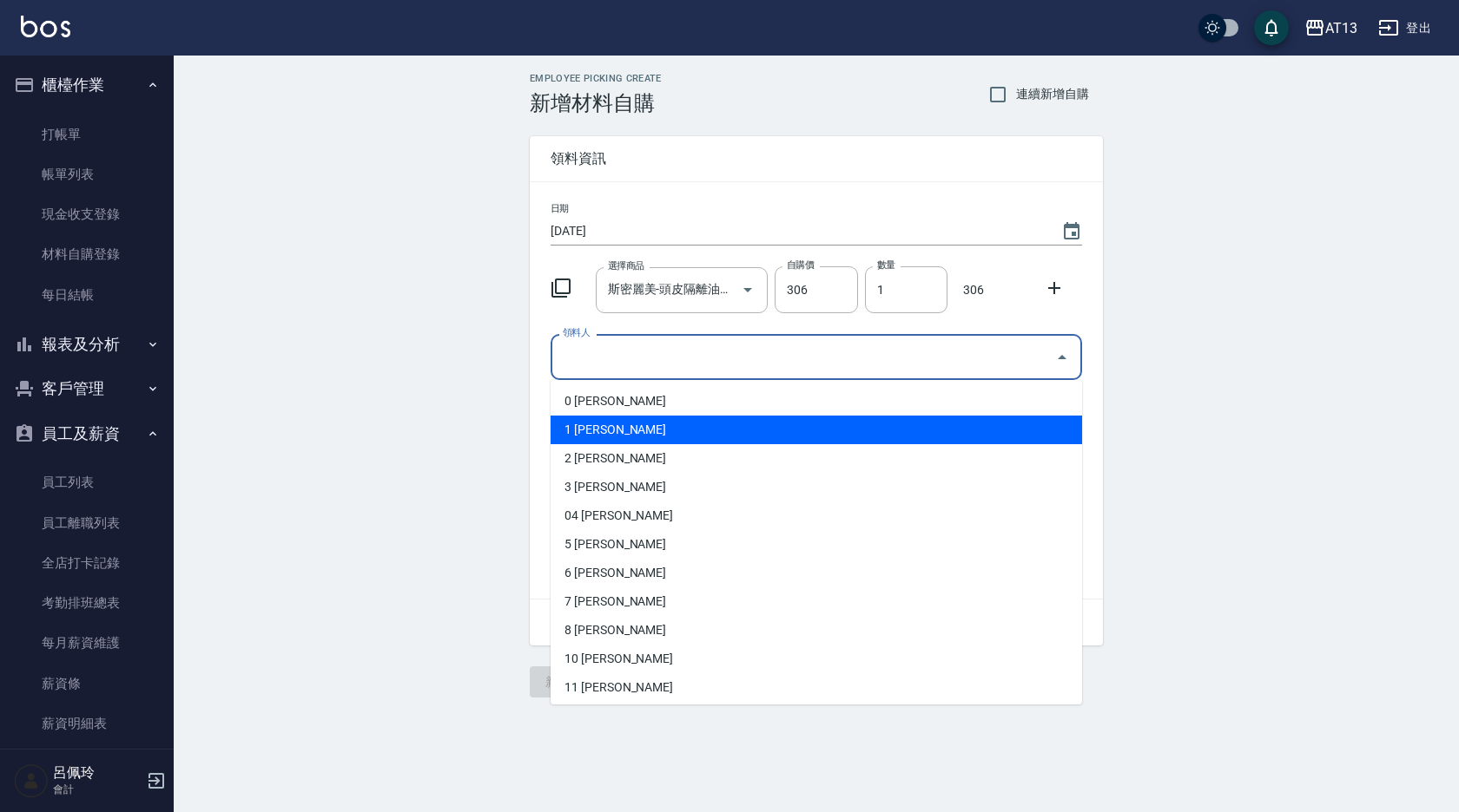
click at [750, 425] on li "1 [PERSON_NAME]" at bounding box center [816, 430] width 532 height 29
type input "[PERSON_NAME]"
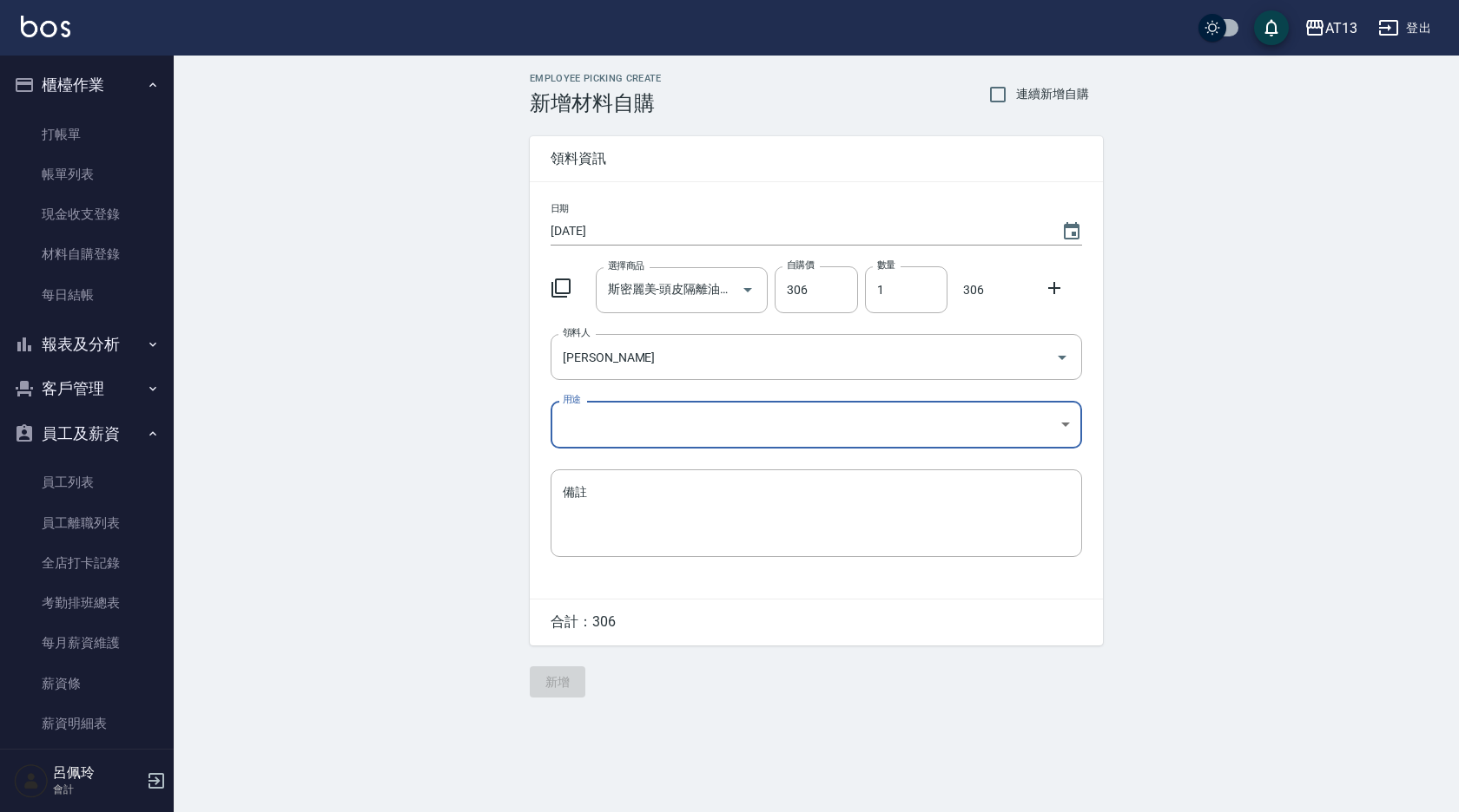
click at [1061, 426] on body "AT13 登出 櫃檯作業 打帳單 帳單列表 現金收支登錄 材料自購登錄 每日結帳 報表及分析 報表目錄 店家區間累計表 店家日報表 互助日報表 互助月報表 互…" at bounding box center [730, 406] width 1459 height 812
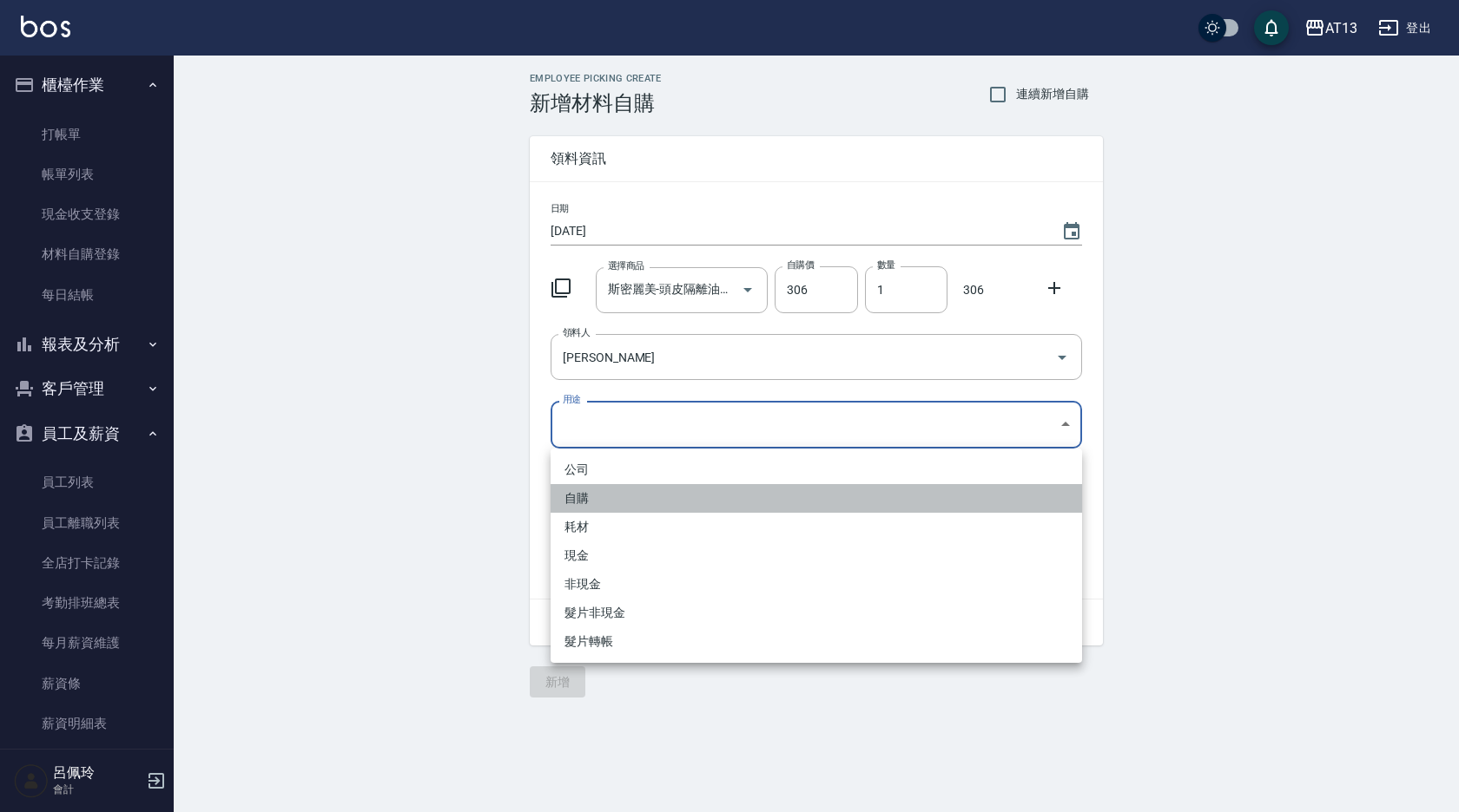
click at [620, 503] on li "自購" at bounding box center [816, 499] width 532 height 29
type input "自購"
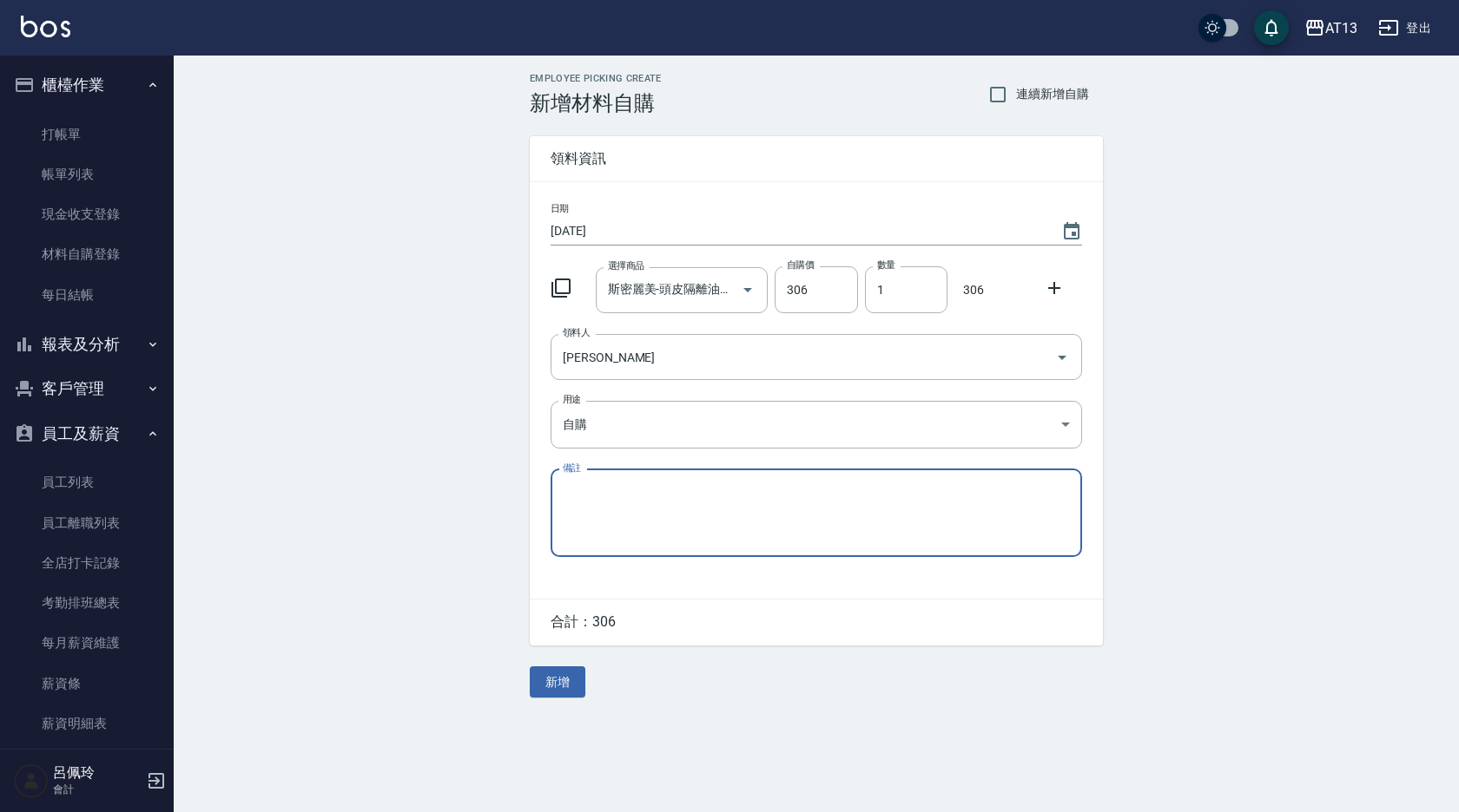
click at [1056, 291] on icon at bounding box center [1053, 288] width 21 height 21
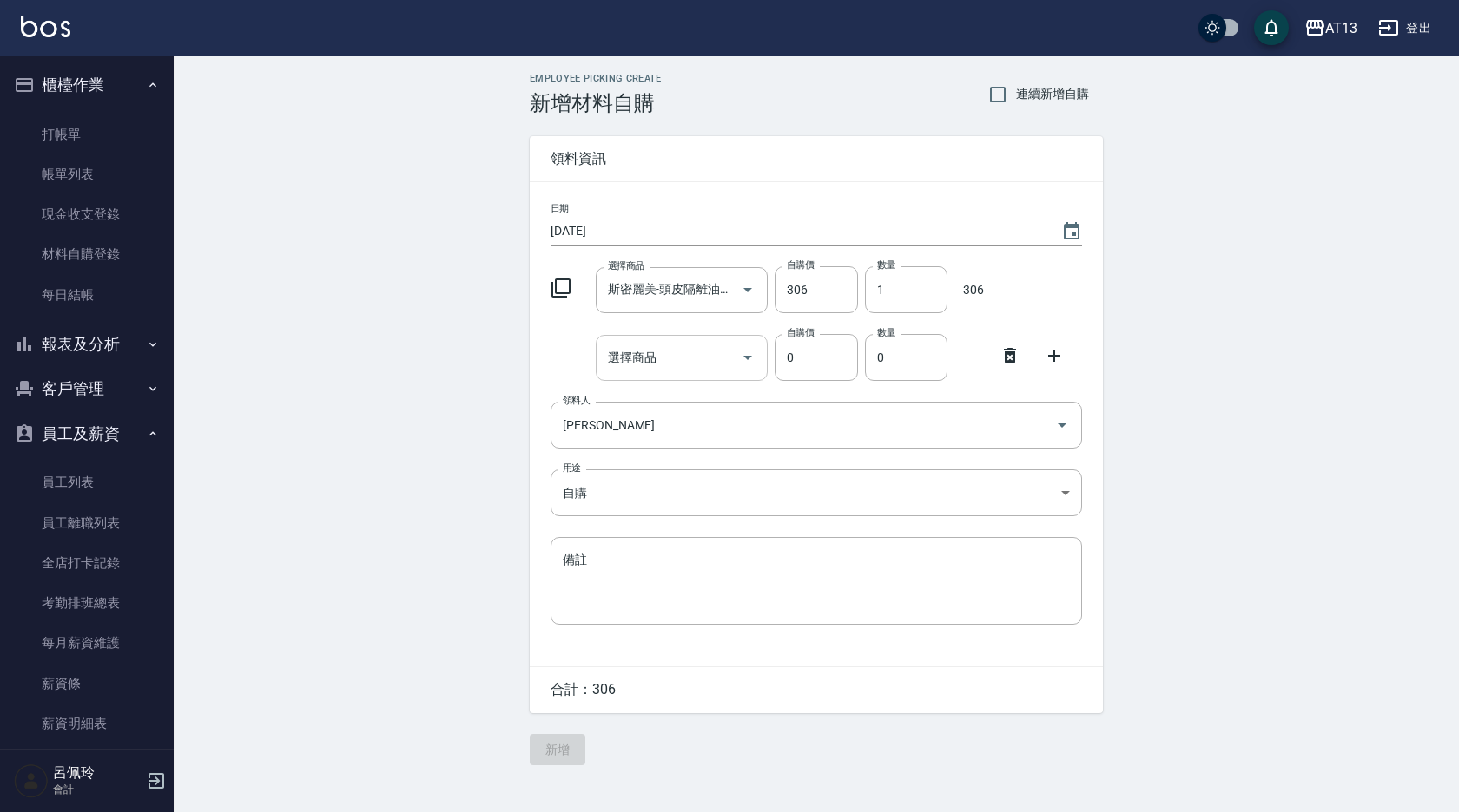
click at [642, 366] on input "選擇商品" at bounding box center [669, 358] width 131 height 31
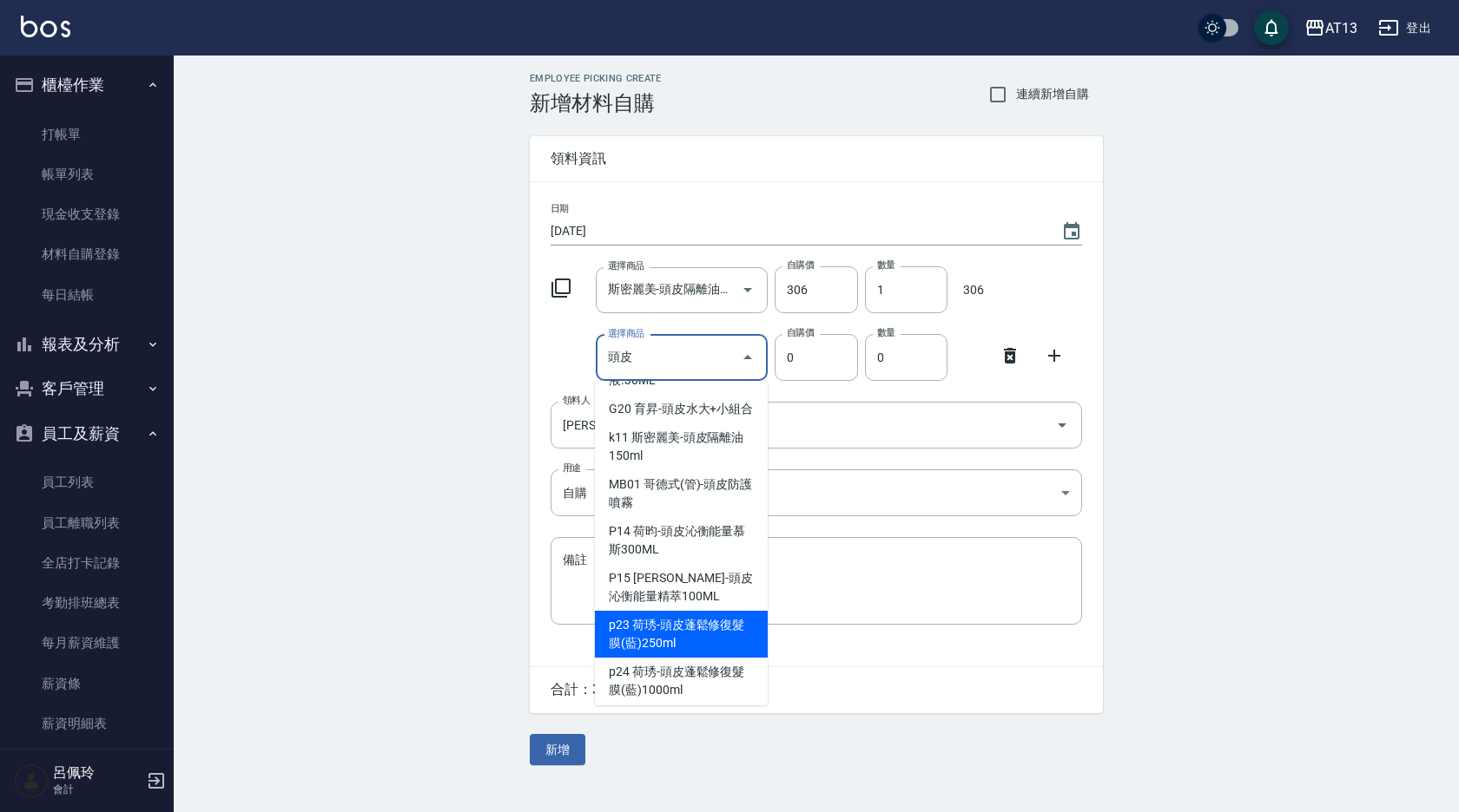
scroll to position [174, 0]
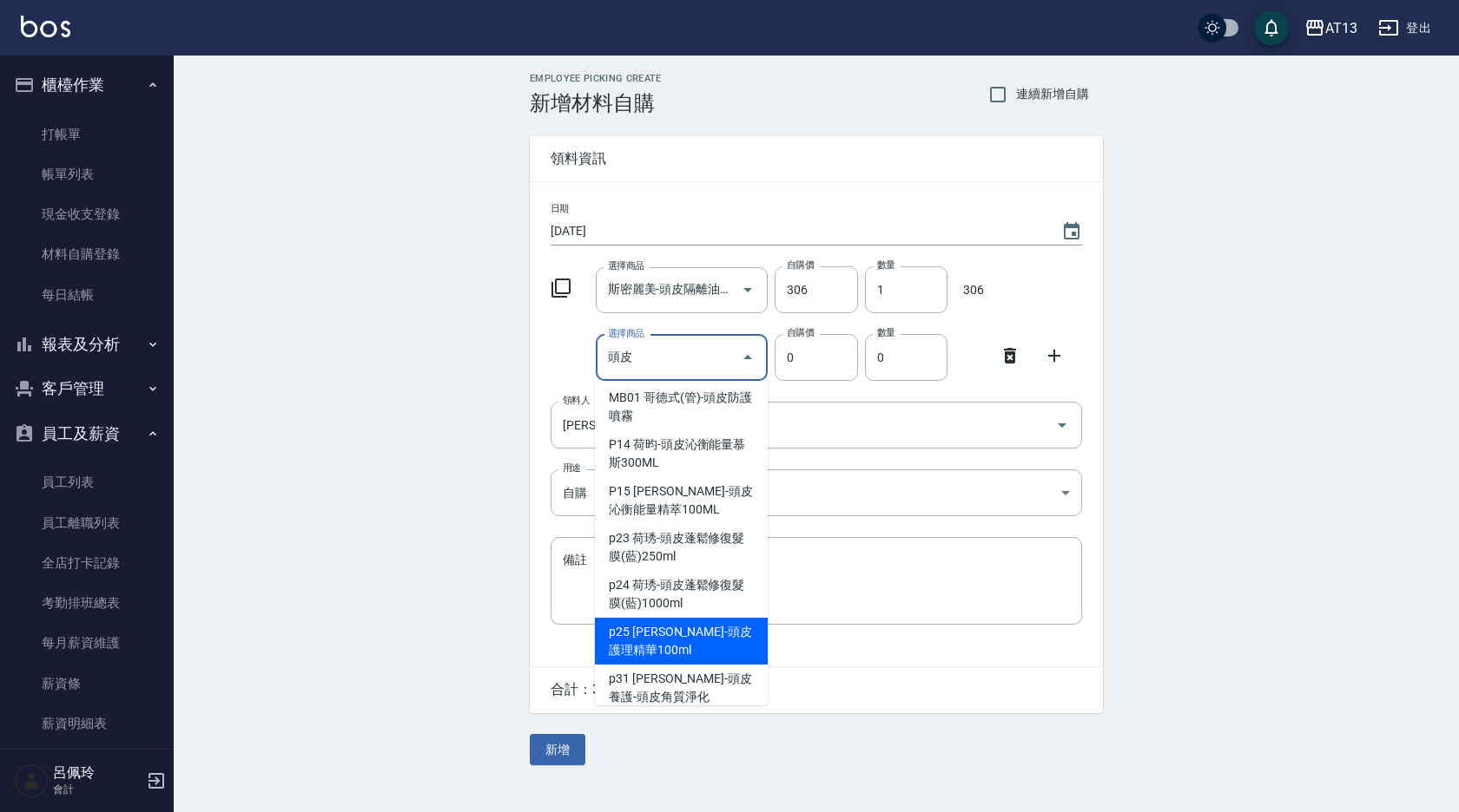
click at [717, 477] on li "P14 荷昀-頭皮沁衡能量慕斯300ML" at bounding box center [681, 454] width 173 height 47
type input "[PERSON_NAME]-頭皮沁衡能量慕斯300ML"
type input "630"
type input "1"
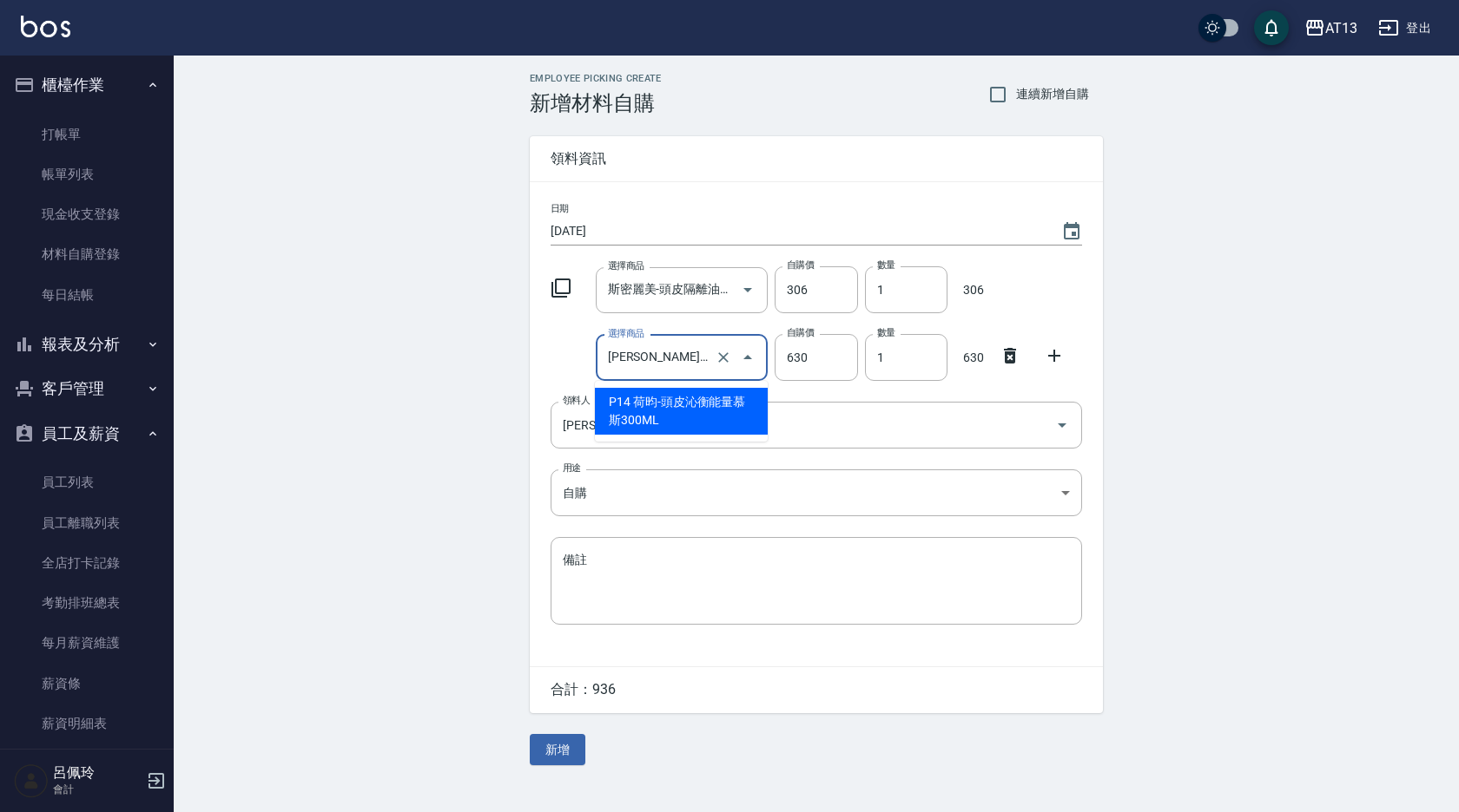
click at [708, 366] on input "[PERSON_NAME]-頭皮沁衡能量慕斯300ML" at bounding box center [658, 358] width 109 height 31
click at [724, 353] on icon "Clear" at bounding box center [722, 357] width 17 height 17
type input "0"
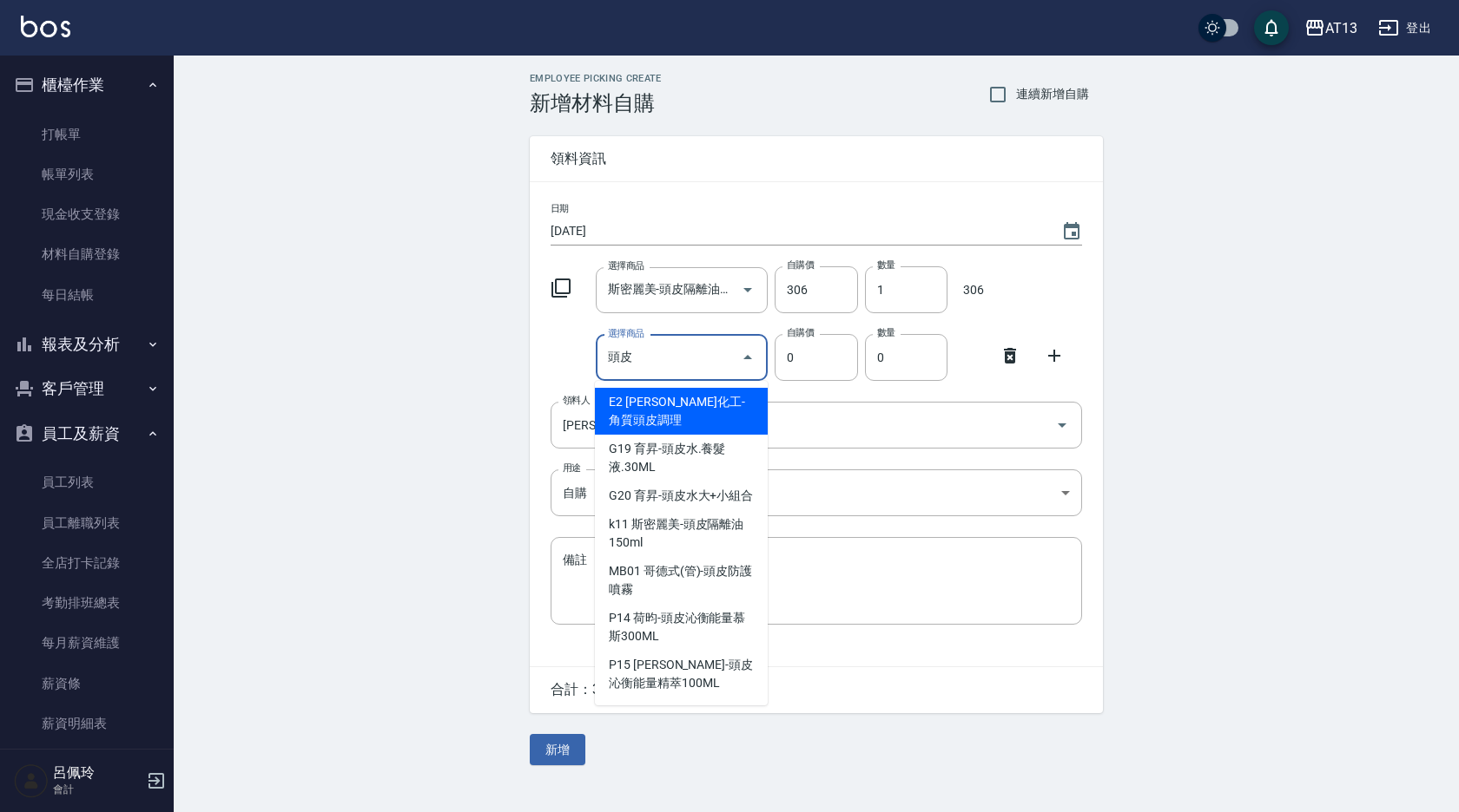
click at [680, 352] on input "頭皮" at bounding box center [669, 358] width 131 height 31
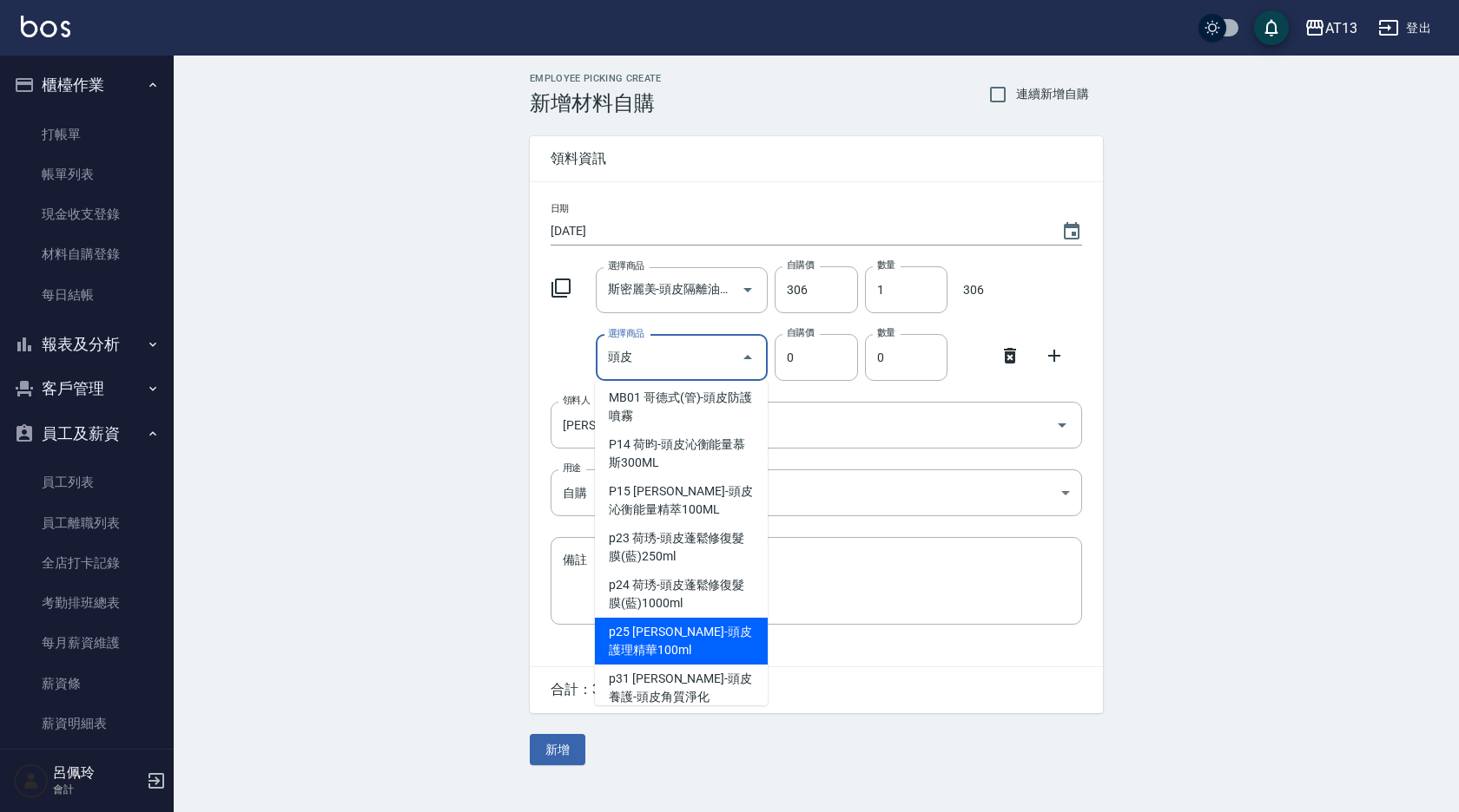
click at [687, 647] on li "p25 [PERSON_NAME]-頭皮護理精華100ml" at bounding box center [681, 641] width 173 height 47
type input "[PERSON_NAME]-頭皮護理精華100ml"
type input "360"
type input "1"
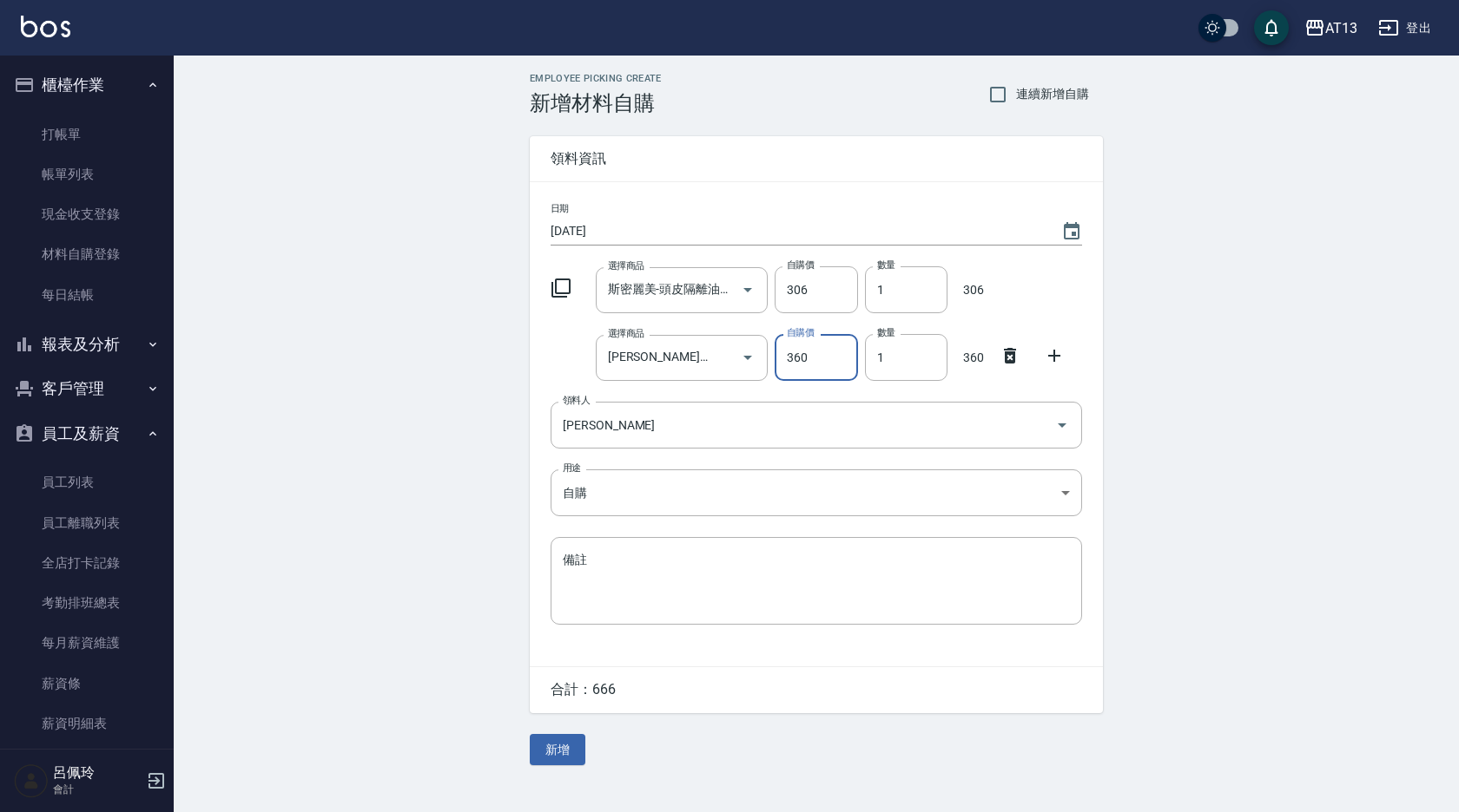
click at [1056, 357] on icon at bounding box center [1054, 356] width 13 height 13
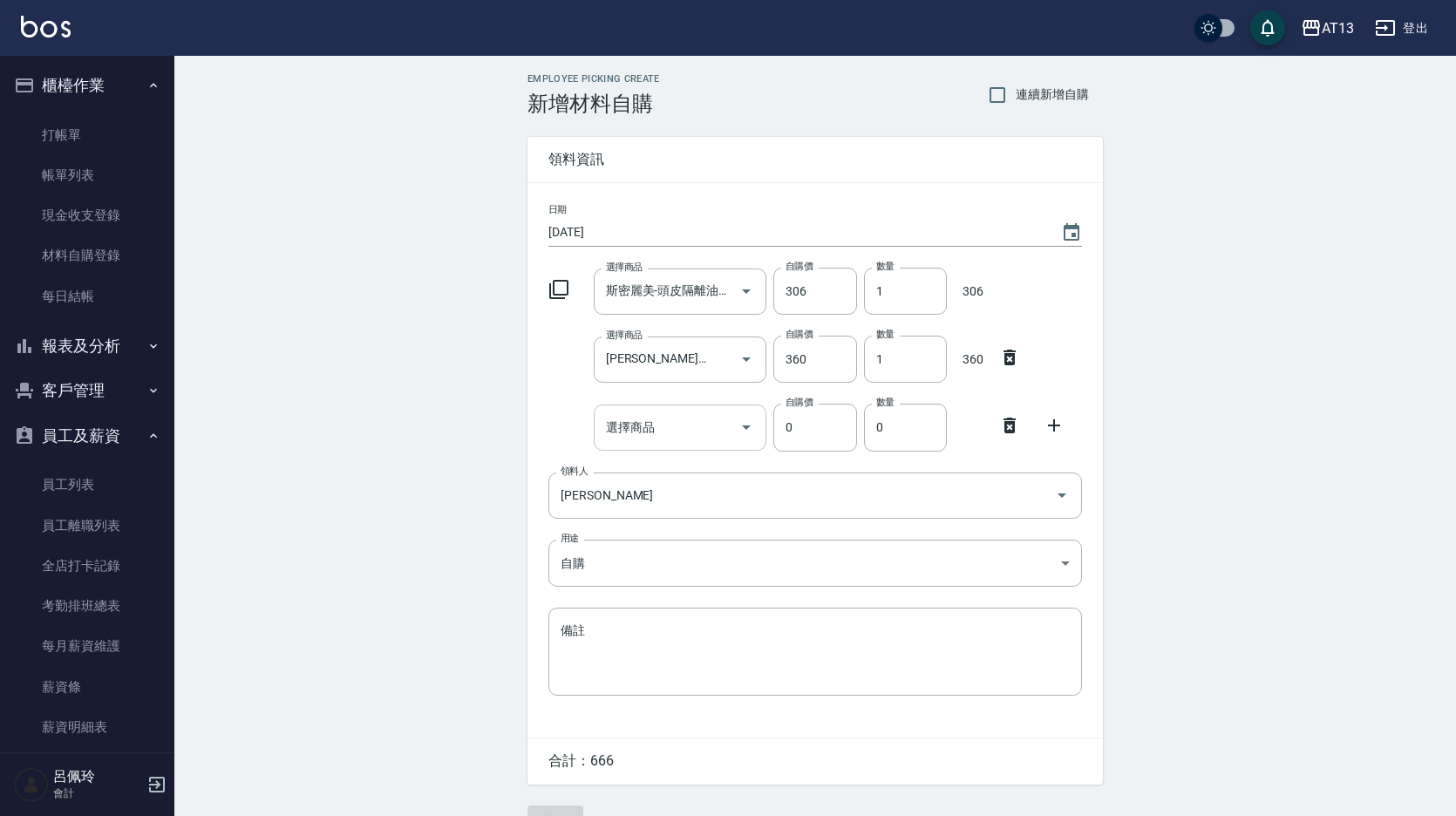
click at [696, 434] on input "選擇商品" at bounding box center [667, 428] width 132 height 31
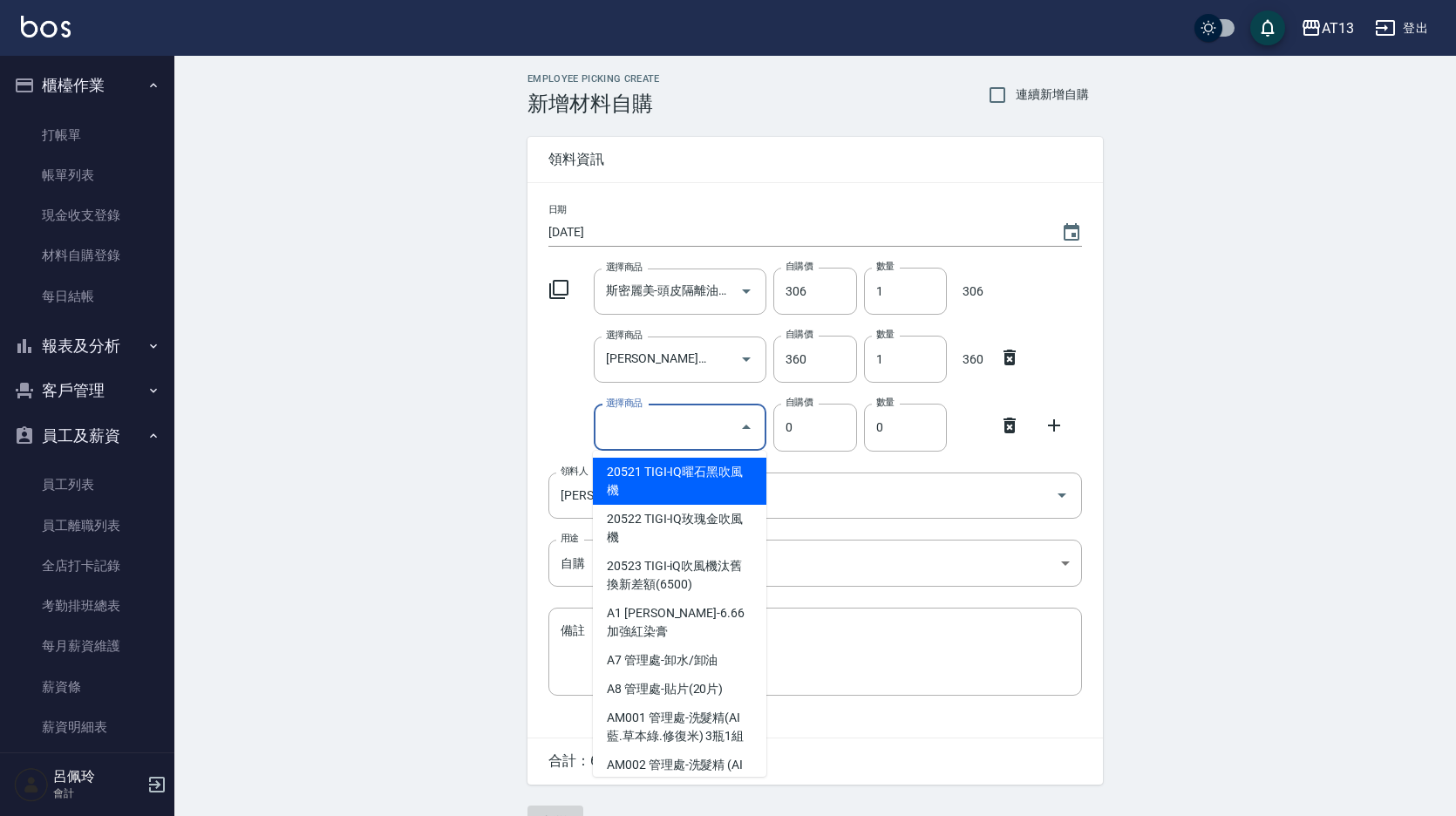
click at [1018, 427] on icon at bounding box center [1009, 425] width 21 height 21
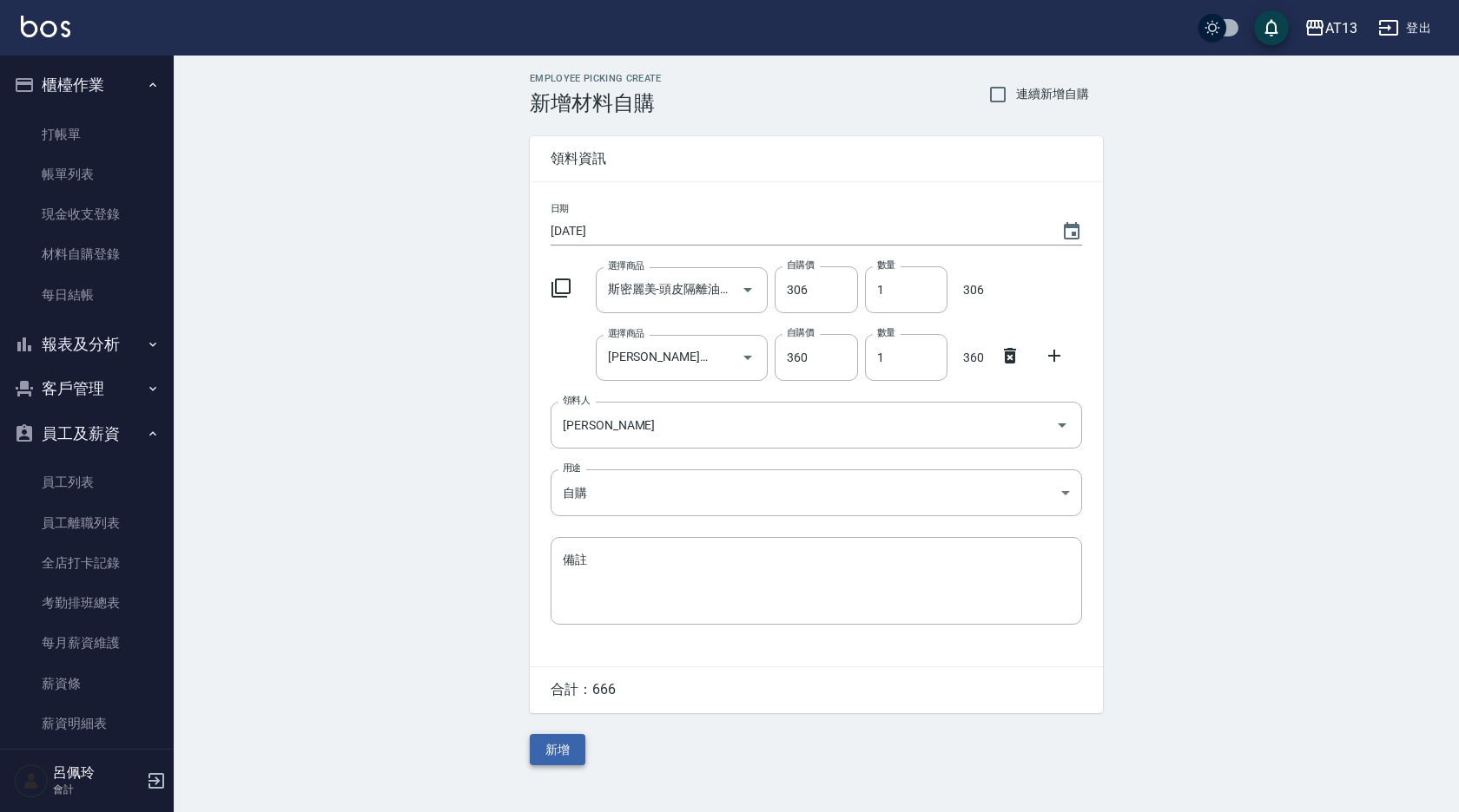
click at [567, 763] on button "新增" at bounding box center [558, 751] width 56 height 32
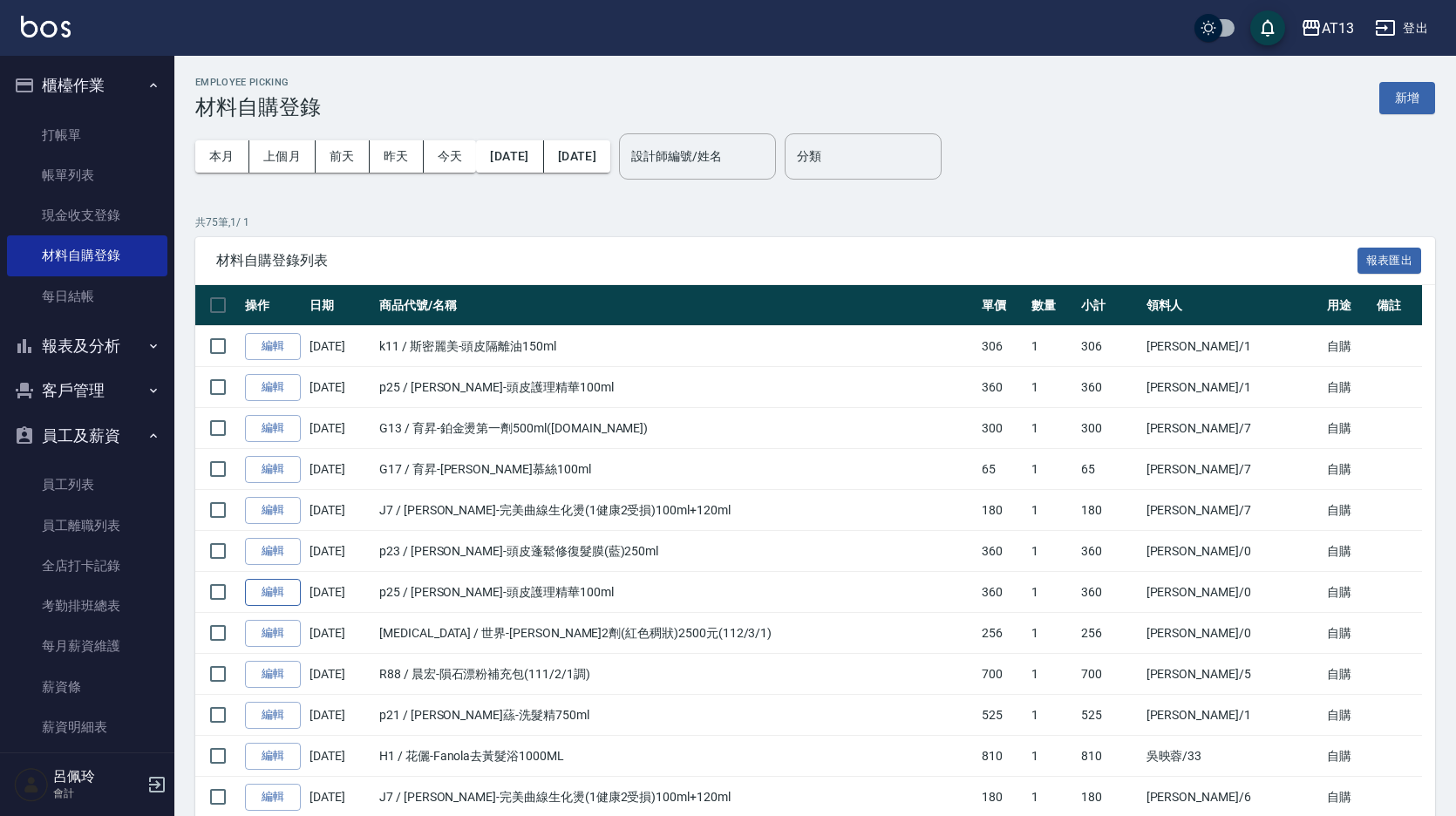
click at [286, 596] on link "編輯" at bounding box center [273, 593] width 56 height 27
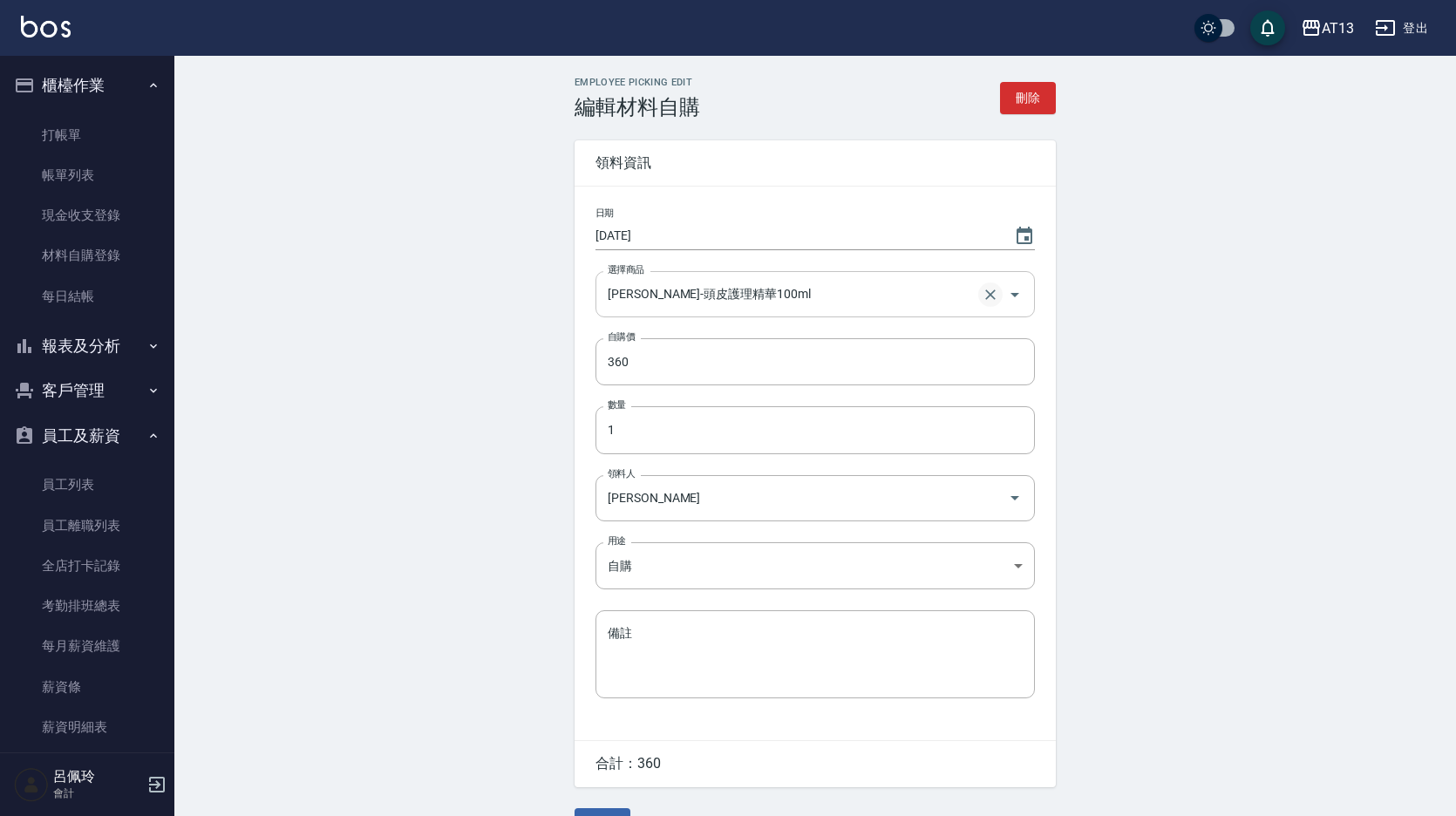
click at [993, 293] on icon "Clear" at bounding box center [990, 295] width 17 height 17
click at [1034, 99] on button "刪除" at bounding box center [1028, 98] width 56 height 33
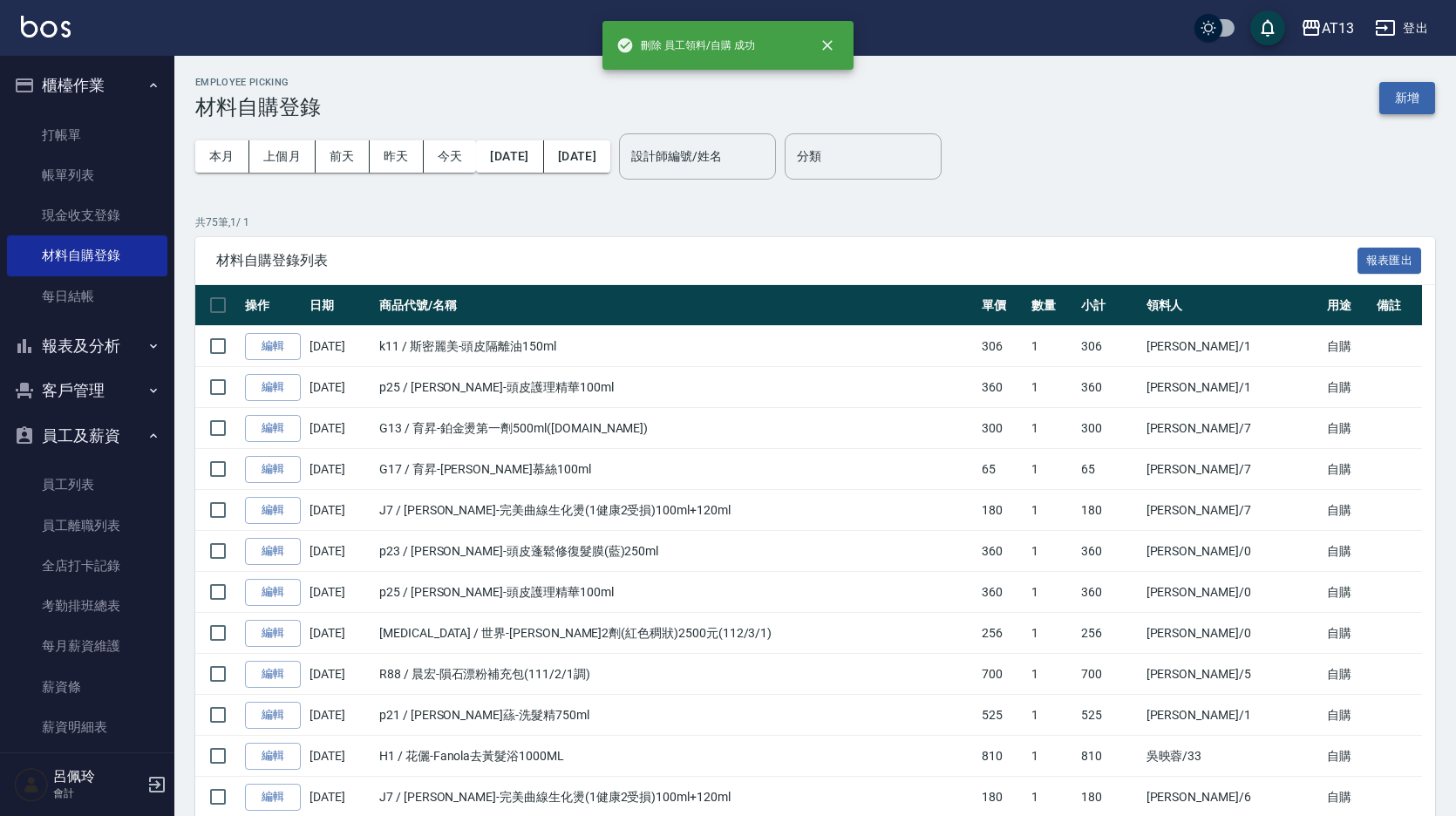
click at [1388, 90] on button "新增" at bounding box center [1407, 98] width 56 height 33
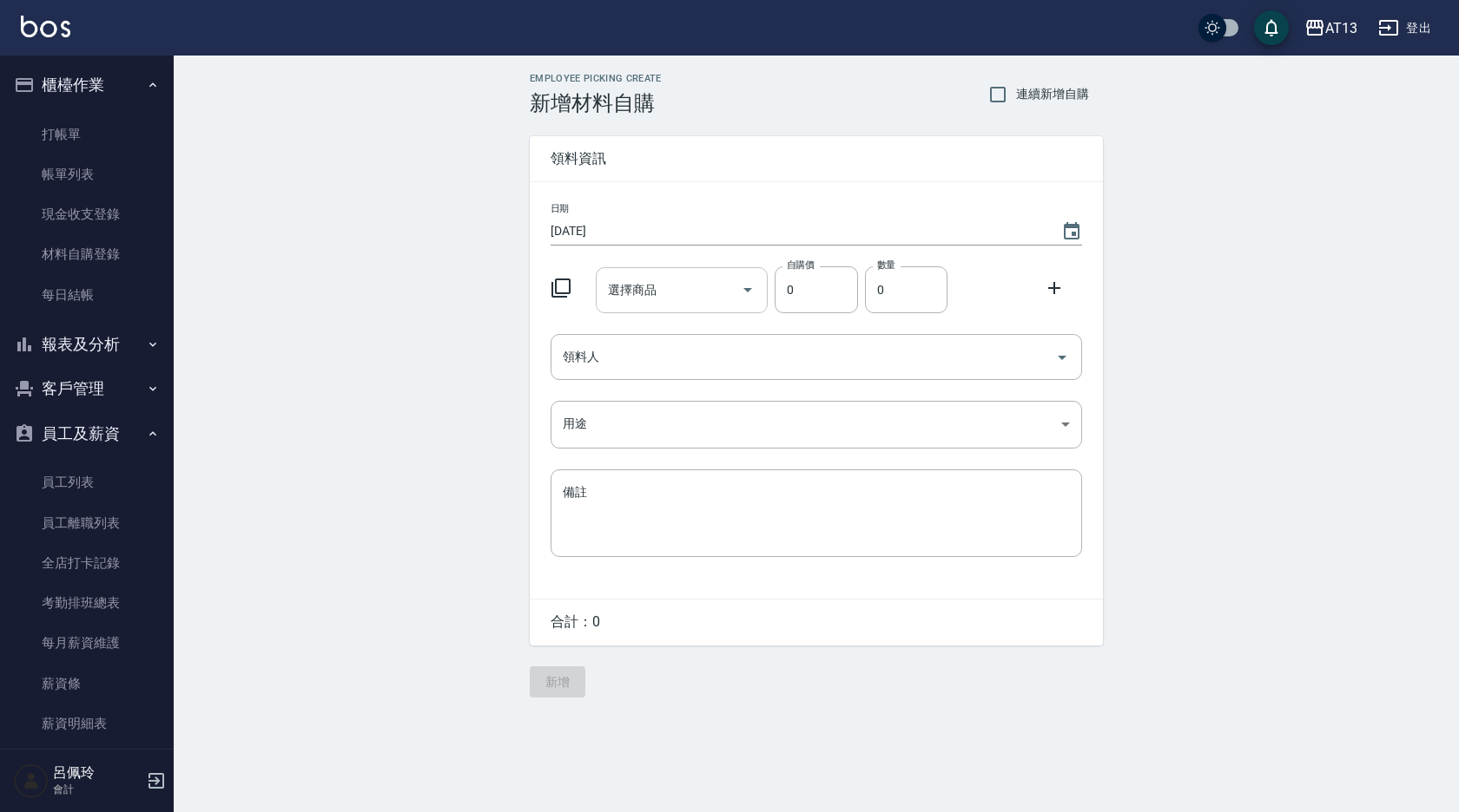
click at [659, 297] on input "選擇商品" at bounding box center [669, 290] width 131 height 31
click at [681, 336] on li "R8 菲靈(管)-頭皮隔離噴霧" at bounding box center [681, 335] width 173 height 29
type input "菲靈(管)-頭皮隔離噴霧"
type input "490"
type input "1"
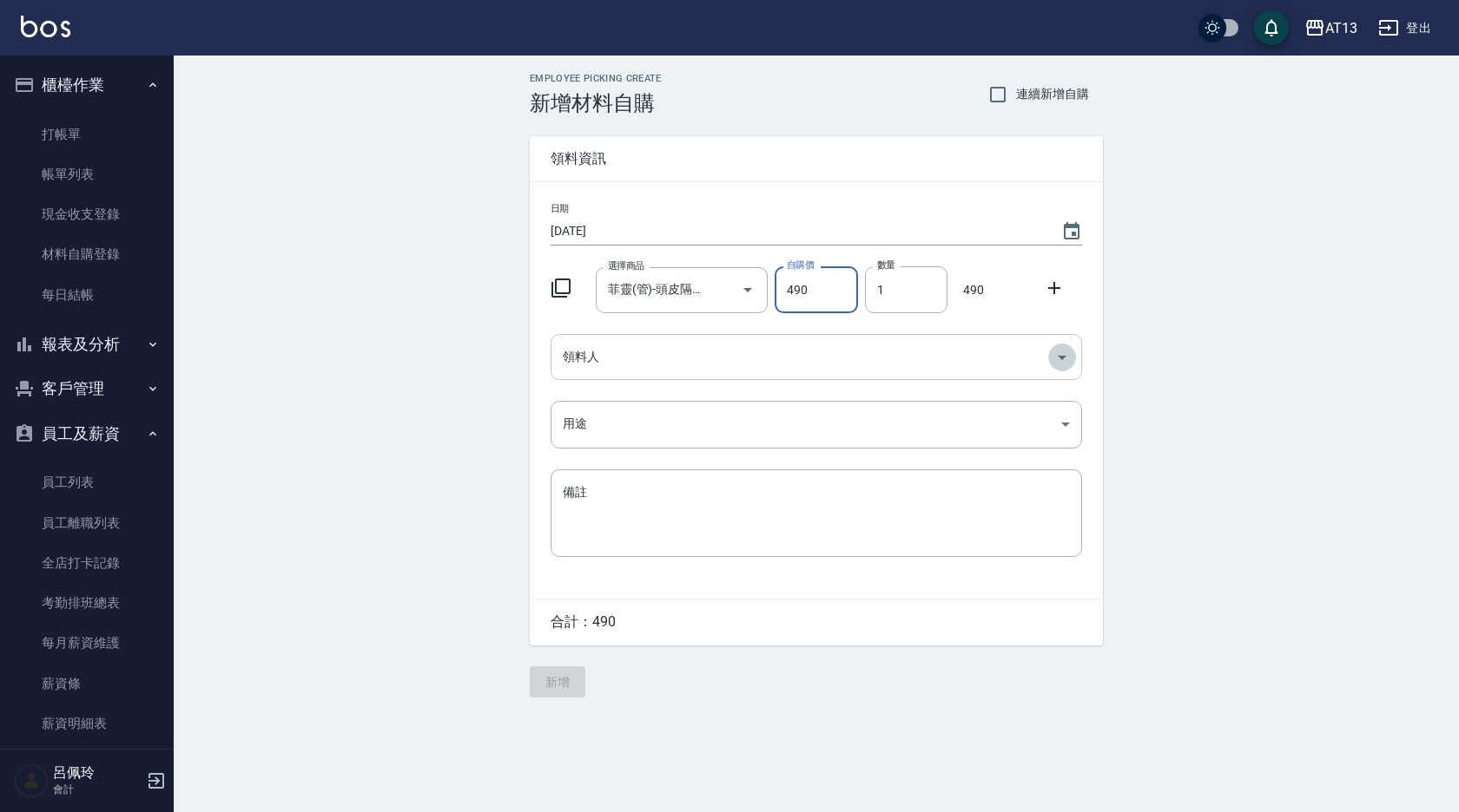
click at [1050, 351] on button "Open" at bounding box center [1061, 357] width 28 height 28
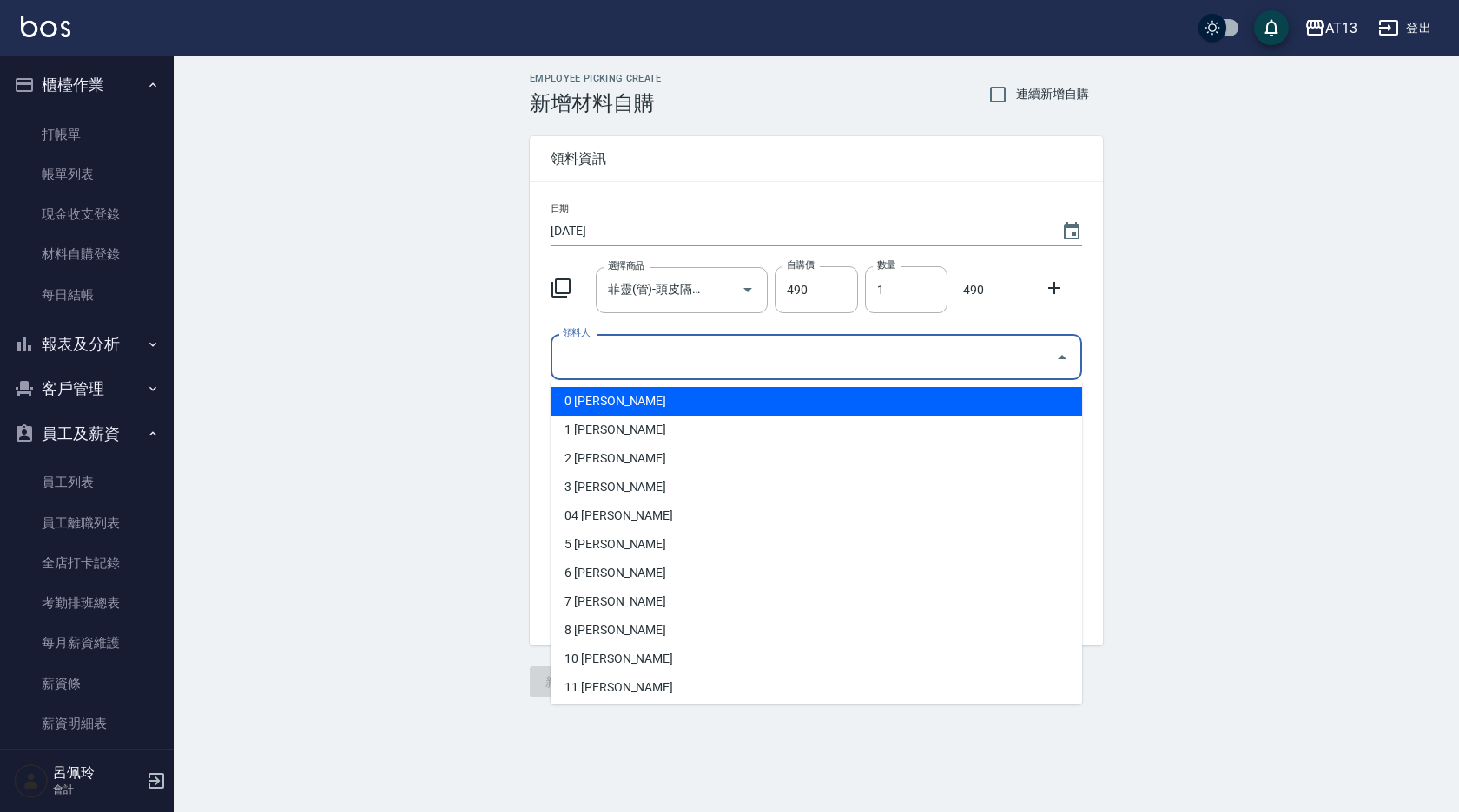
click at [755, 411] on li "0 [PERSON_NAME]" at bounding box center [816, 402] width 532 height 29
type input "[PERSON_NAME]"
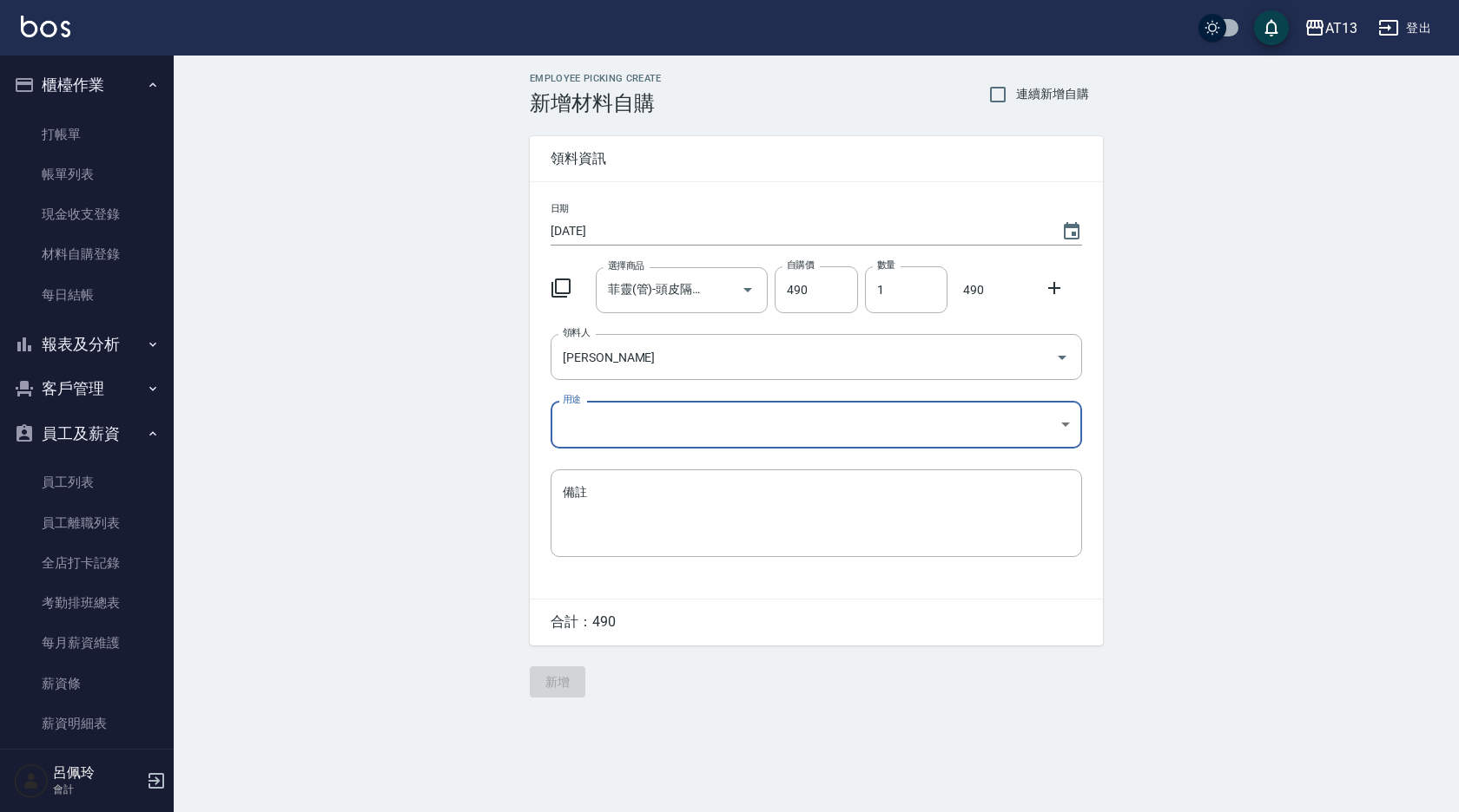
click at [1062, 417] on body "AT13 登出 櫃檯作業 打帳單 帳單列表 現金收支登錄 材料自購登錄 每日結帳 報表及分析 報表目錄 店家區間累計表 店家日報表 互助日報表 互助月報表 互…" at bounding box center [730, 406] width 1459 height 812
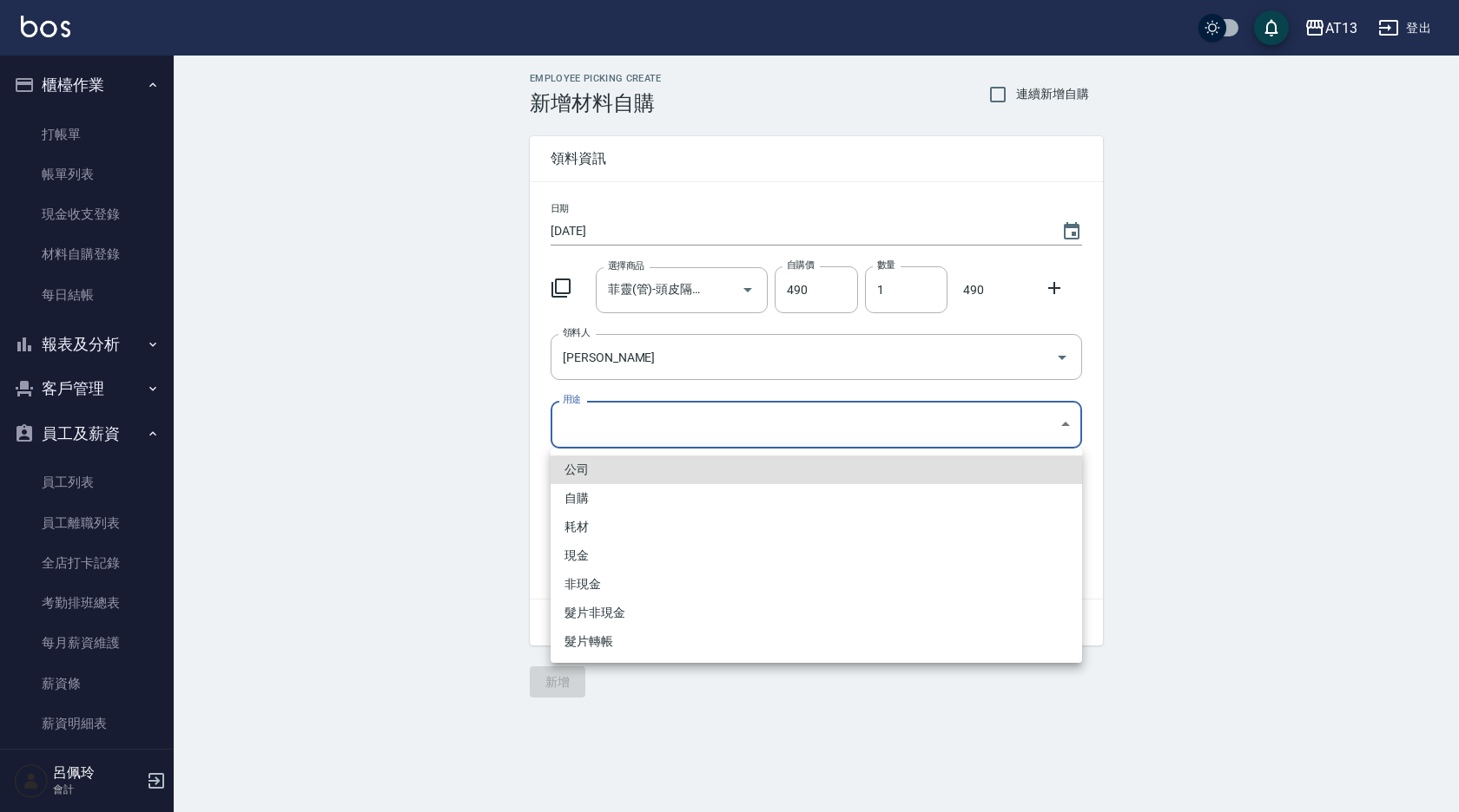
click at [601, 493] on li "自購" at bounding box center [816, 499] width 532 height 29
type input "自購"
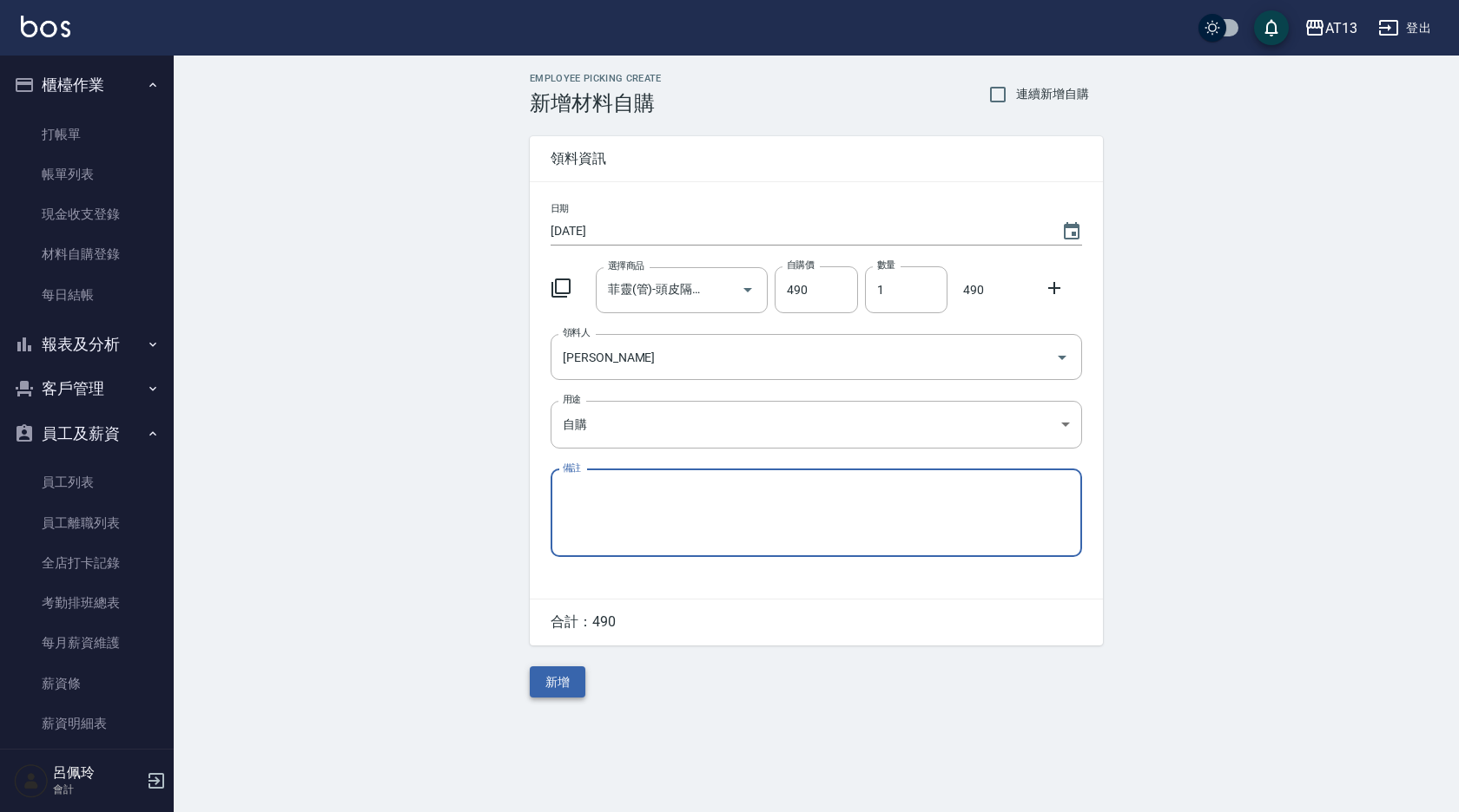
click at [561, 695] on button "新增" at bounding box center [558, 683] width 56 height 32
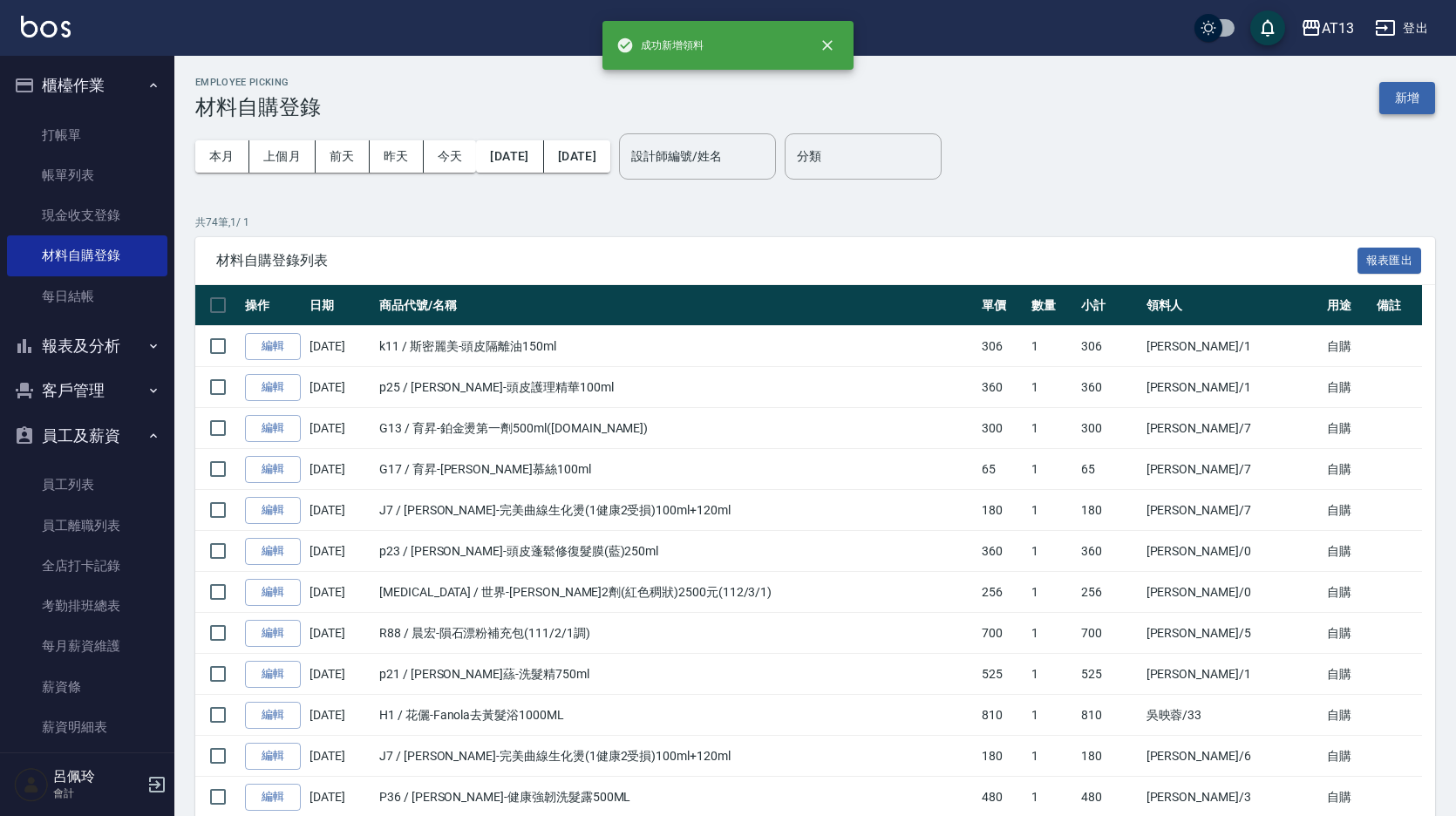
click at [1428, 90] on button "新增" at bounding box center [1407, 98] width 56 height 33
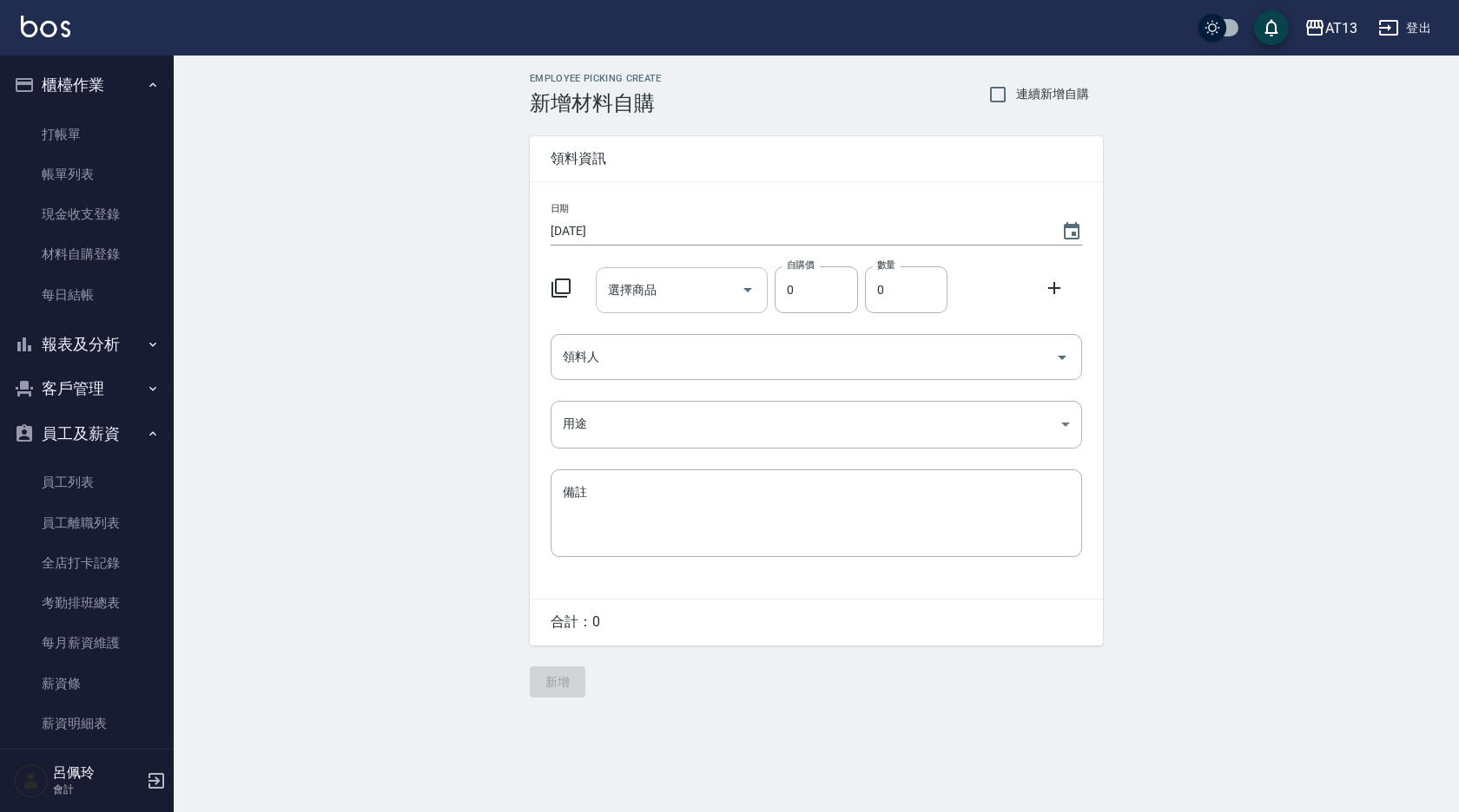
click at [709, 300] on input "選擇商品" at bounding box center [669, 290] width 131 height 31
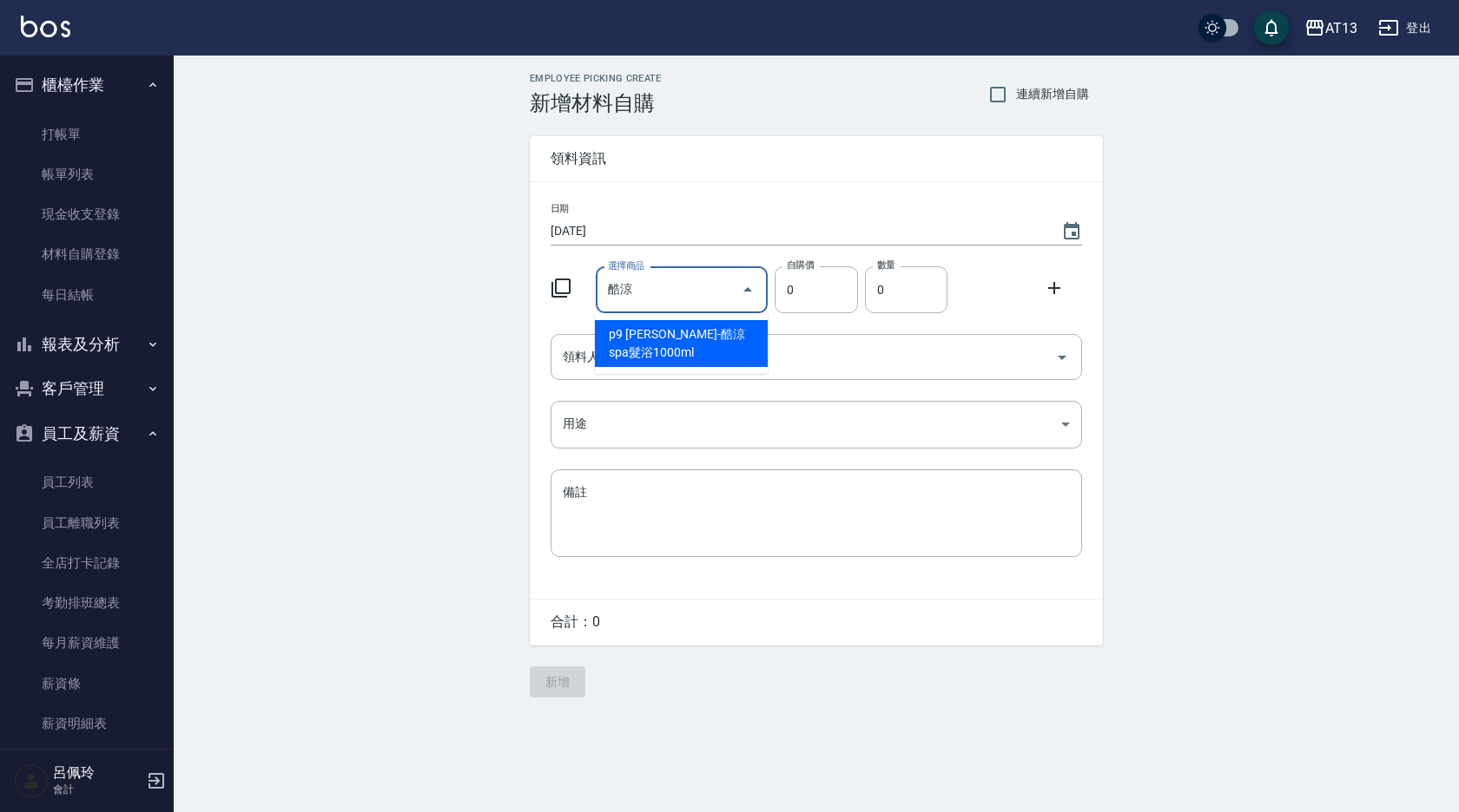
click at [637, 352] on li "p9 [PERSON_NAME]-酷涼spa髮浴1000ml" at bounding box center [681, 344] width 173 height 47
type input "[PERSON_NAME]-酷涼spa髮浴1000ml"
type input "560"
type input "1"
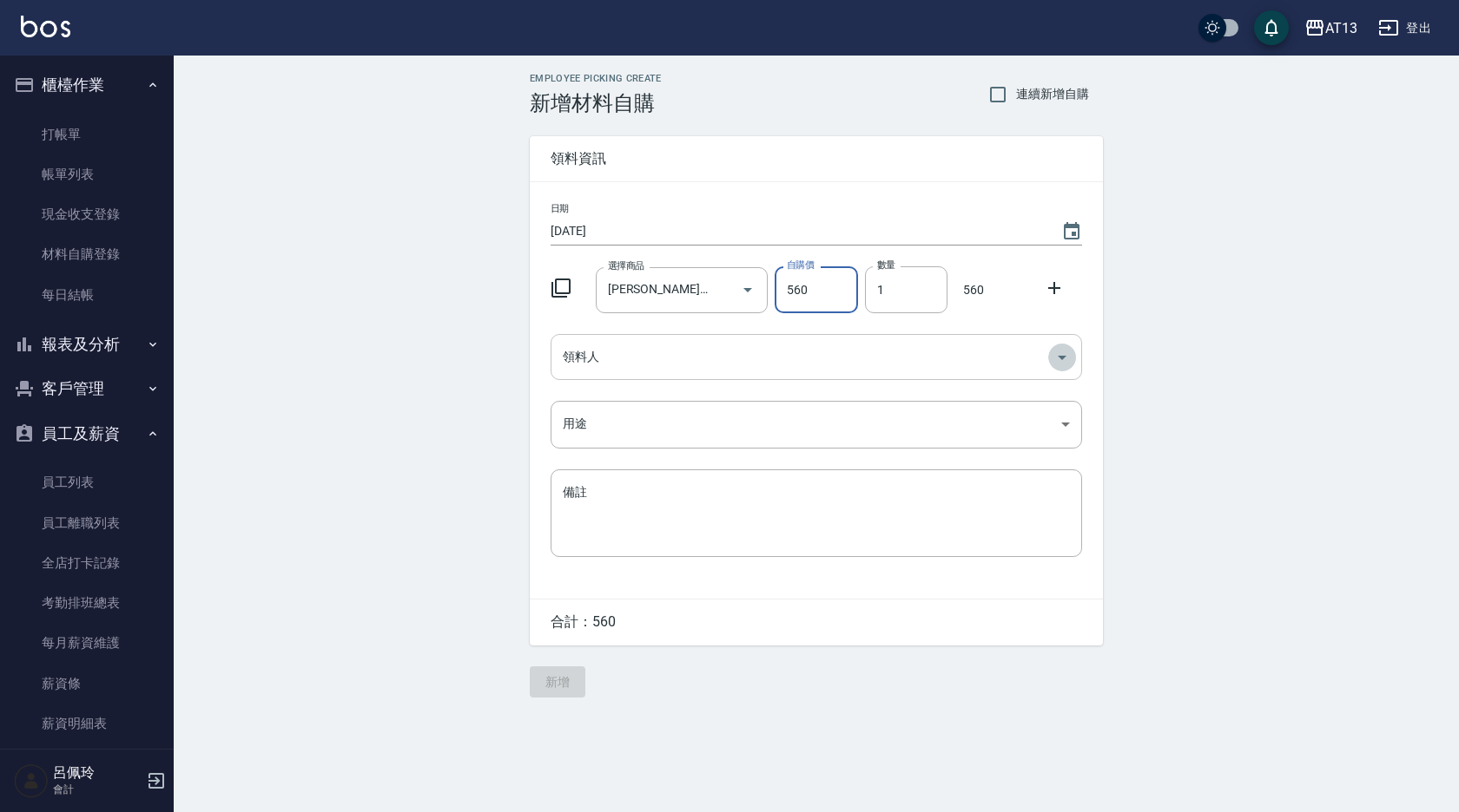
click at [1060, 352] on icon "Open" at bounding box center [1061, 357] width 21 height 21
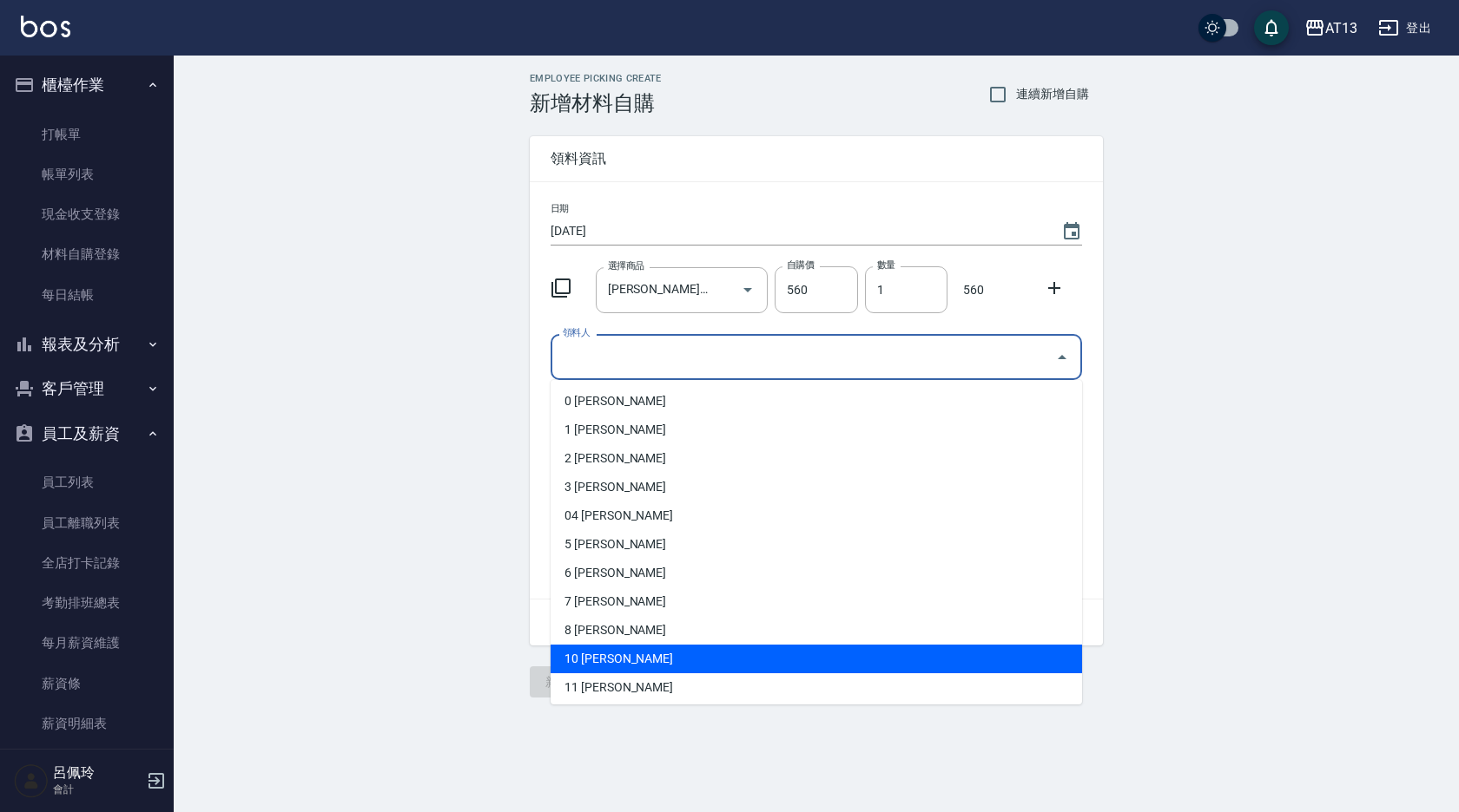
click at [747, 658] on li "10 [PERSON_NAME]" at bounding box center [816, 659] width 532 height 29
type input "[PERSON_NAME]"
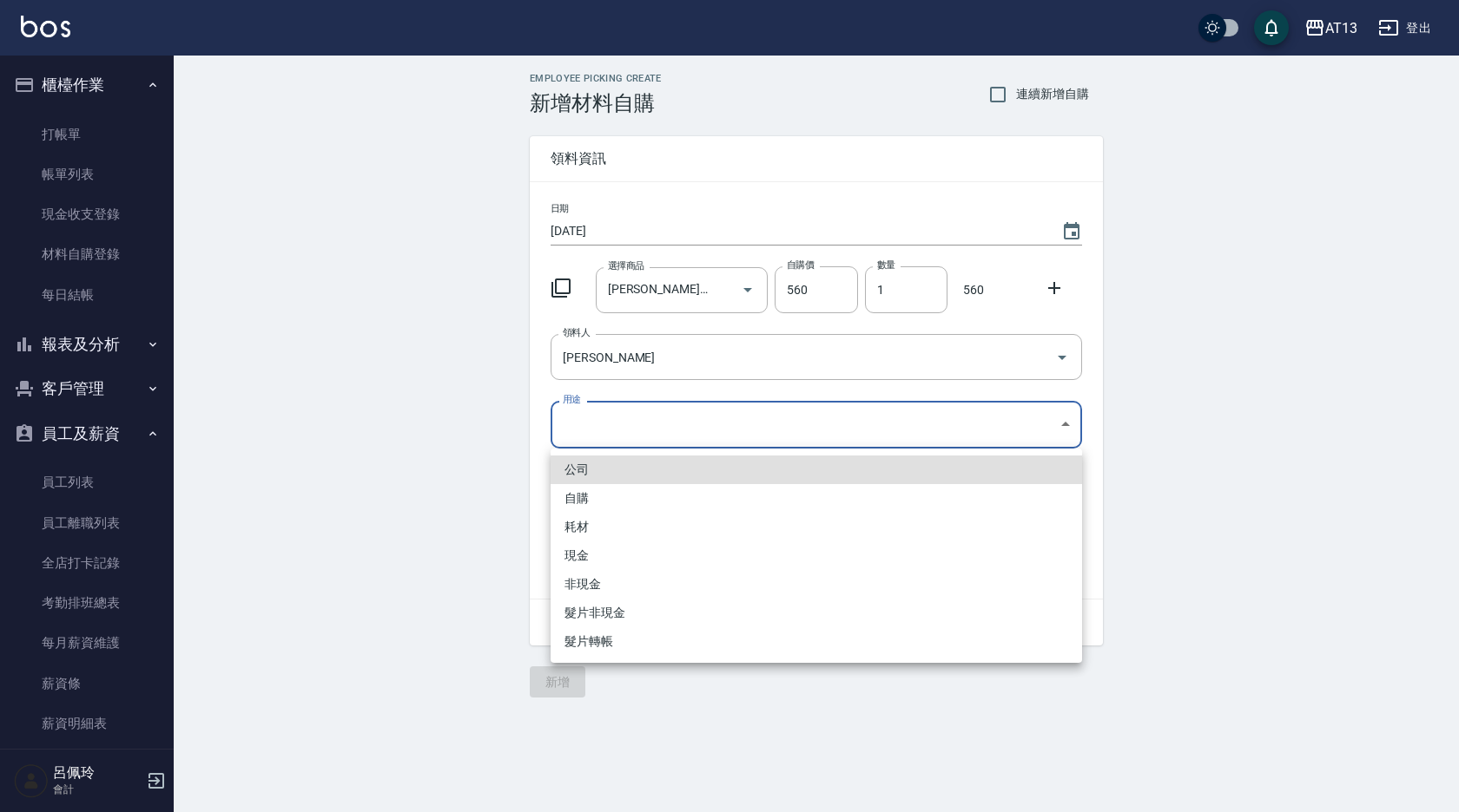
click at [1071, 422] on body "AT13 登出 櫃檯作業 打帳單 帳單列表 現金收支登錄 材料自購登錄 每日結帳 報表及分析 報表目錄 店家區間累計表 店家日報表 互助日報表 互助月報表 互…" at bounding box center [730, 406] width 1459 height 812
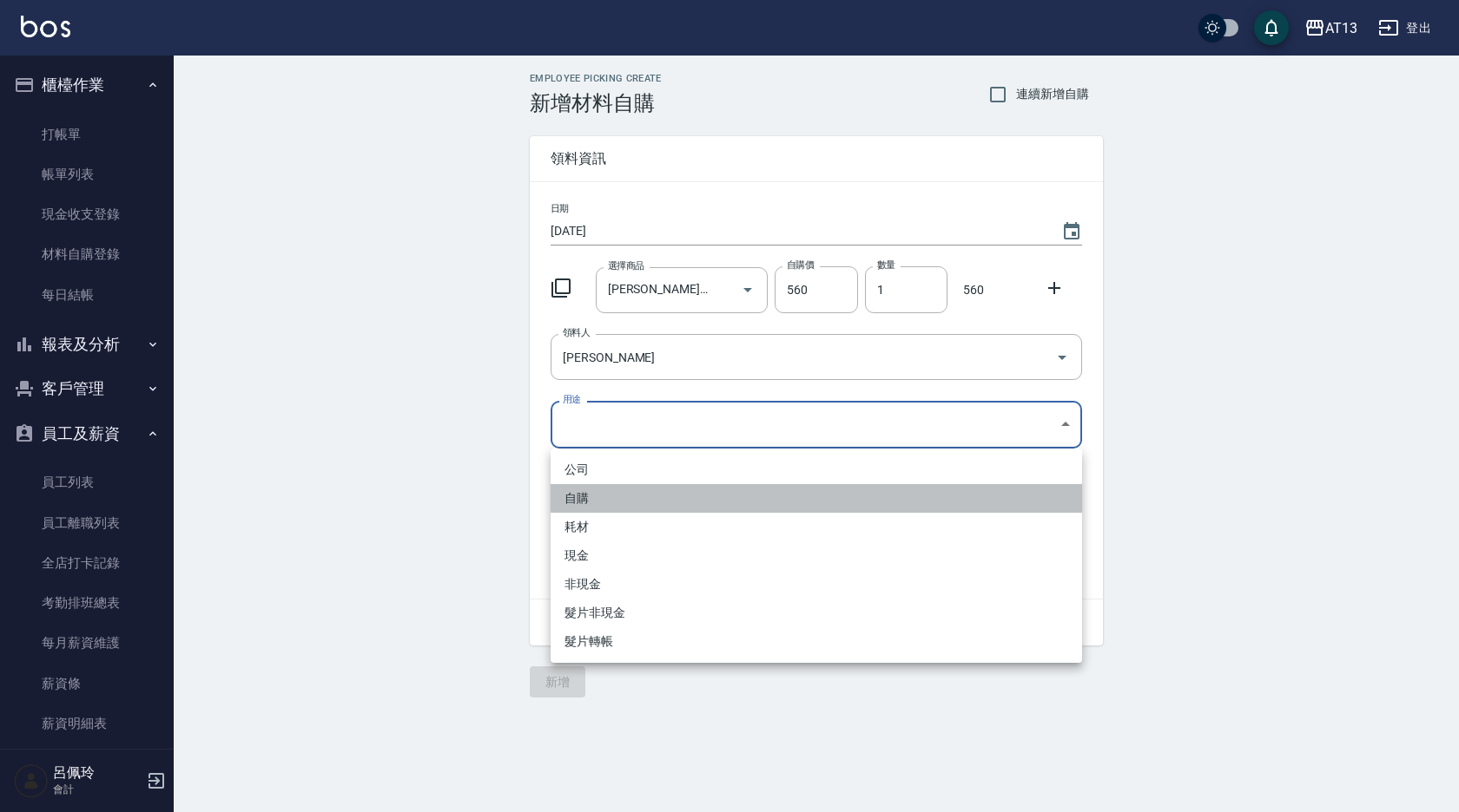
drag, startPoint x: 665, startPoint y: 502, endPoint x: 640, endPoint y: 538, distance: 43.8
click at [664, 502] on li "自購" at bounding box center [816, 499] width 532 height 29
type input "自購"
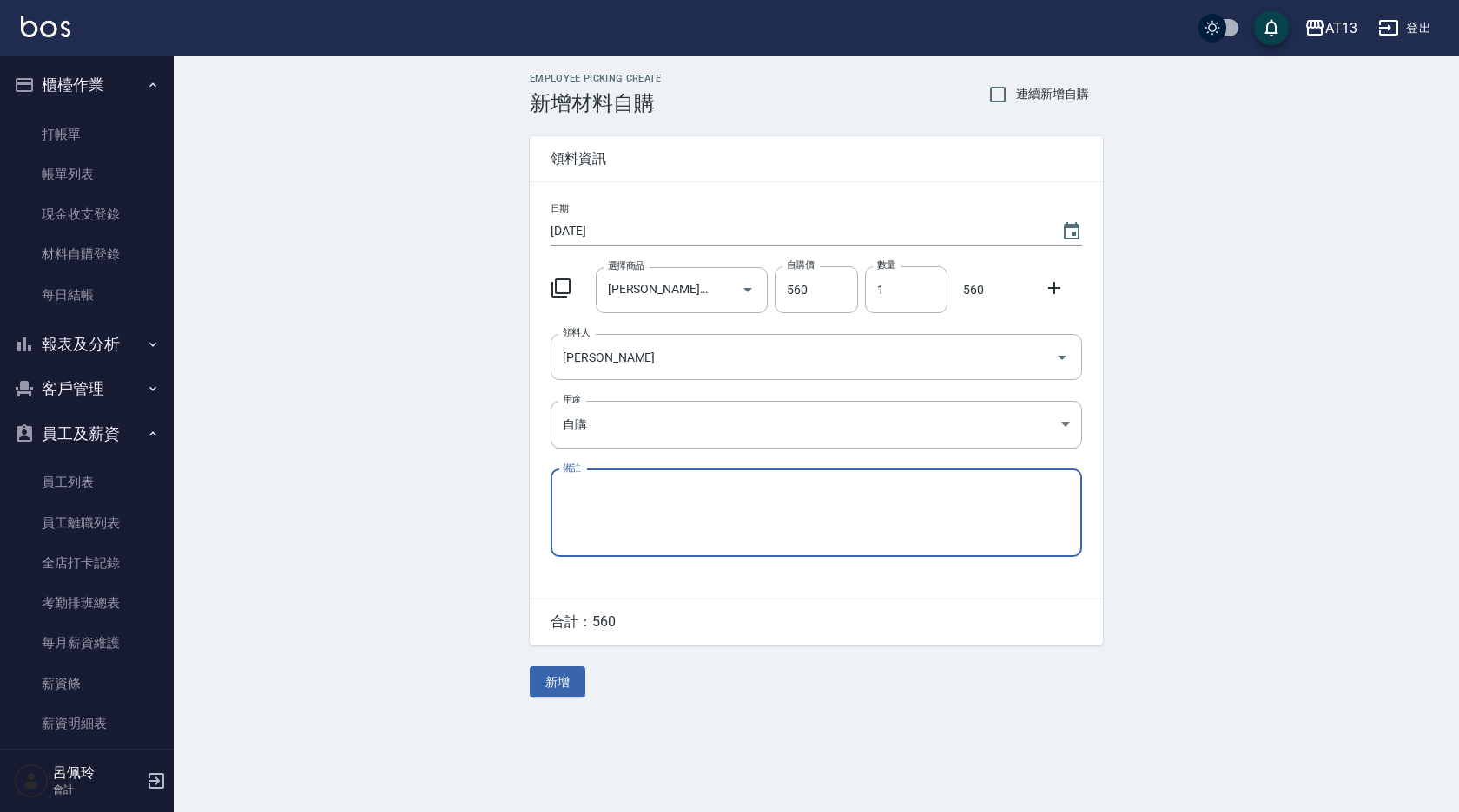
click at [562, 673] on button "新增" at bounding box center [558, 683] width 56 height 32
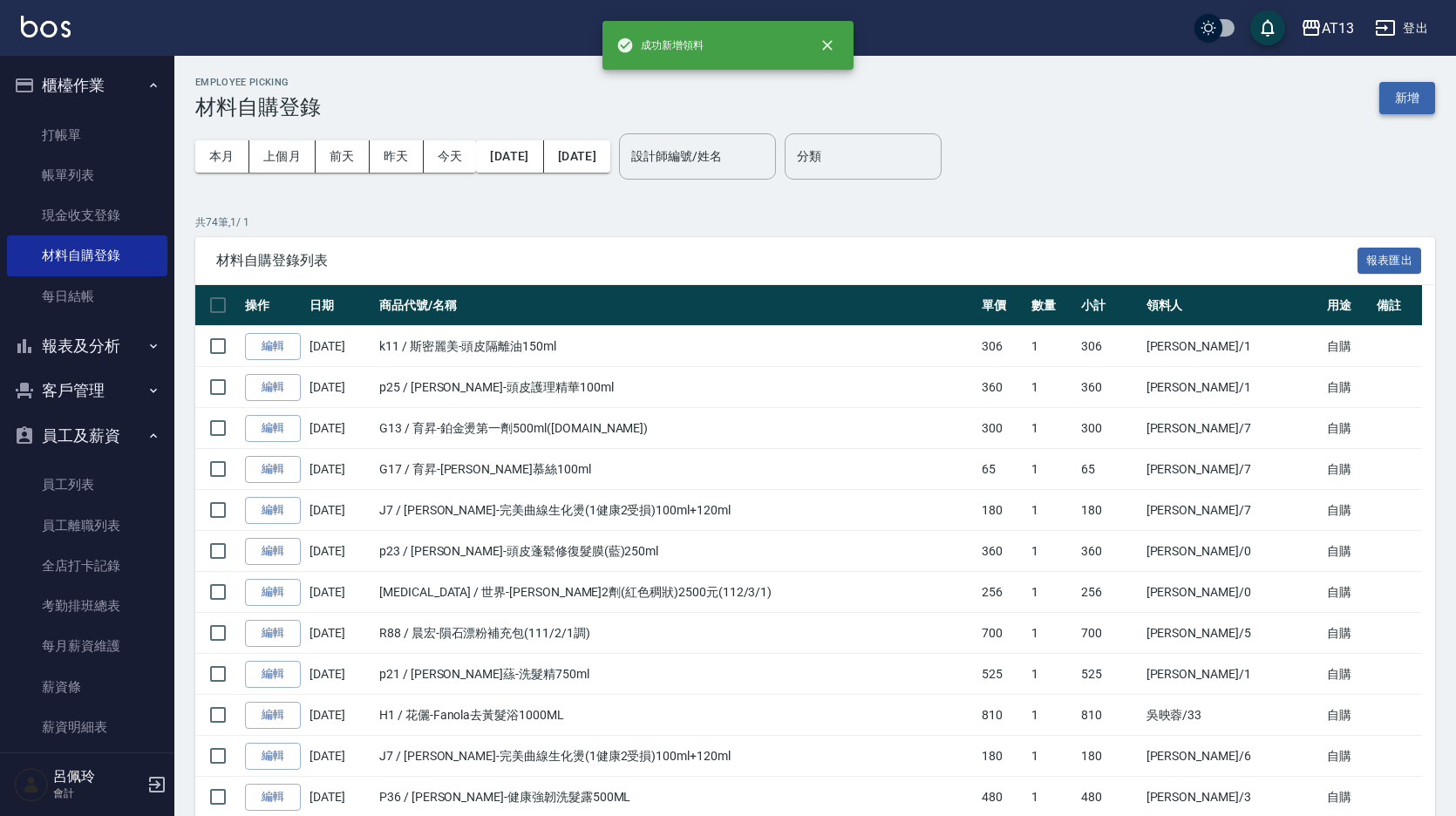
click at [1387, 95] on button "新增" at bounding box center [1407, 98] width 56 height 33
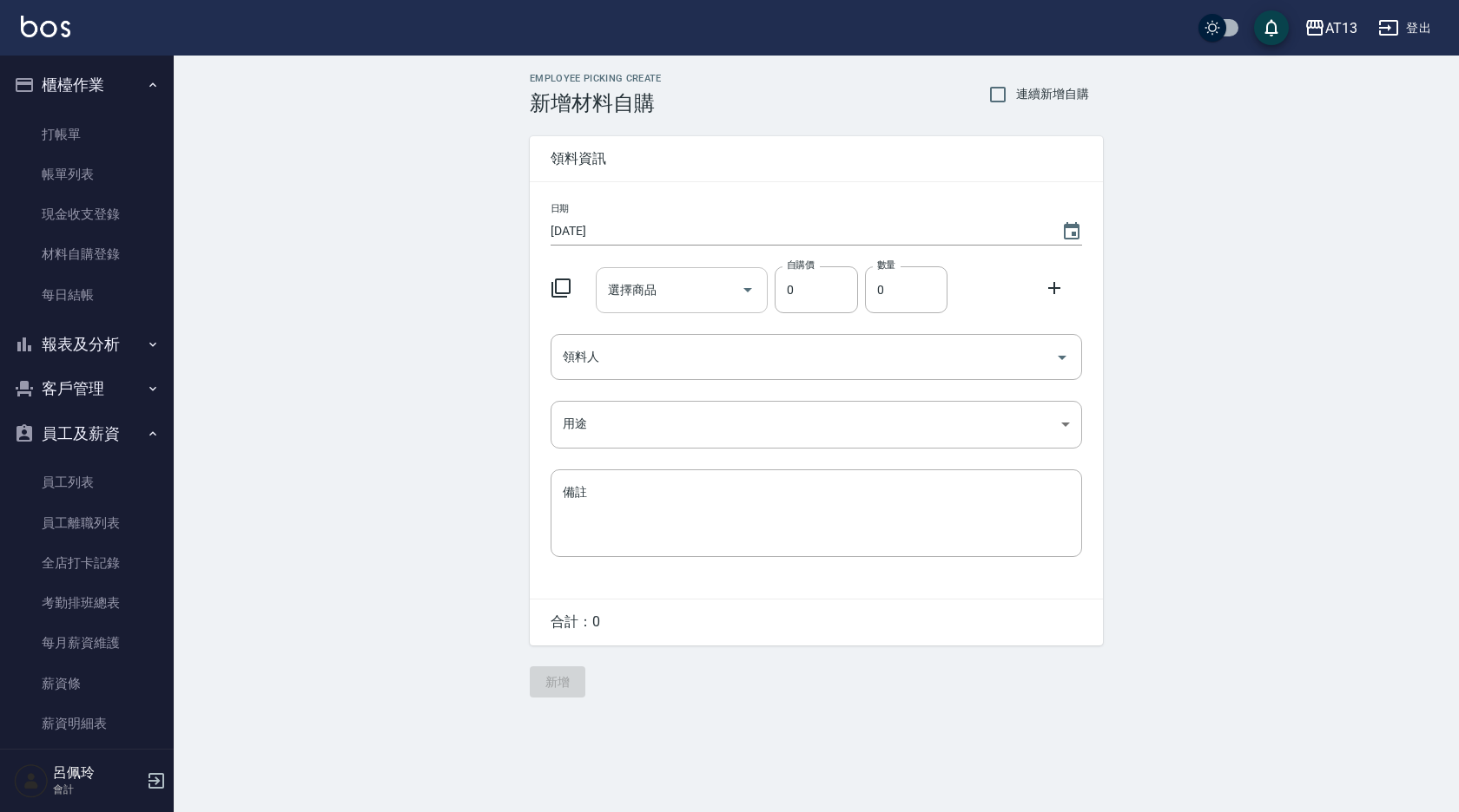
click at [660, 281] on input "選擇商品" at bounding box center [669, 290] width 131 height 31
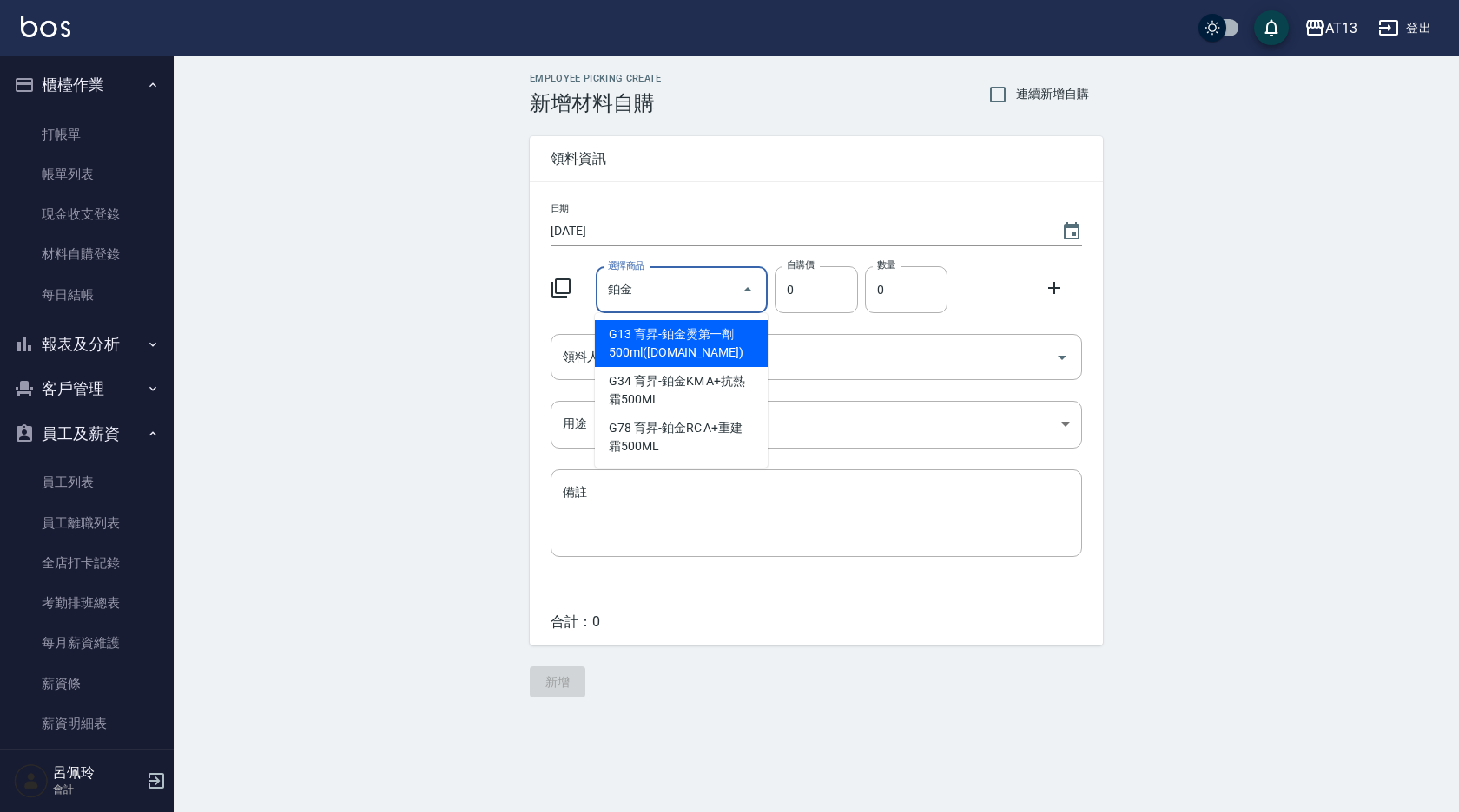
click at [660, 281] on input "鉑金" at bounding box center [669, 290] width 131 height 31
click at [680, 337] on li "G13 育昇-鉑金燙第一劑500ml([DOMAIN_NAME])" at bounding box center [681, 344] width 173 height 47
type input "育昇-鉑金燙第一劑500ml([DOMAIN_NAME])"
type input "300"
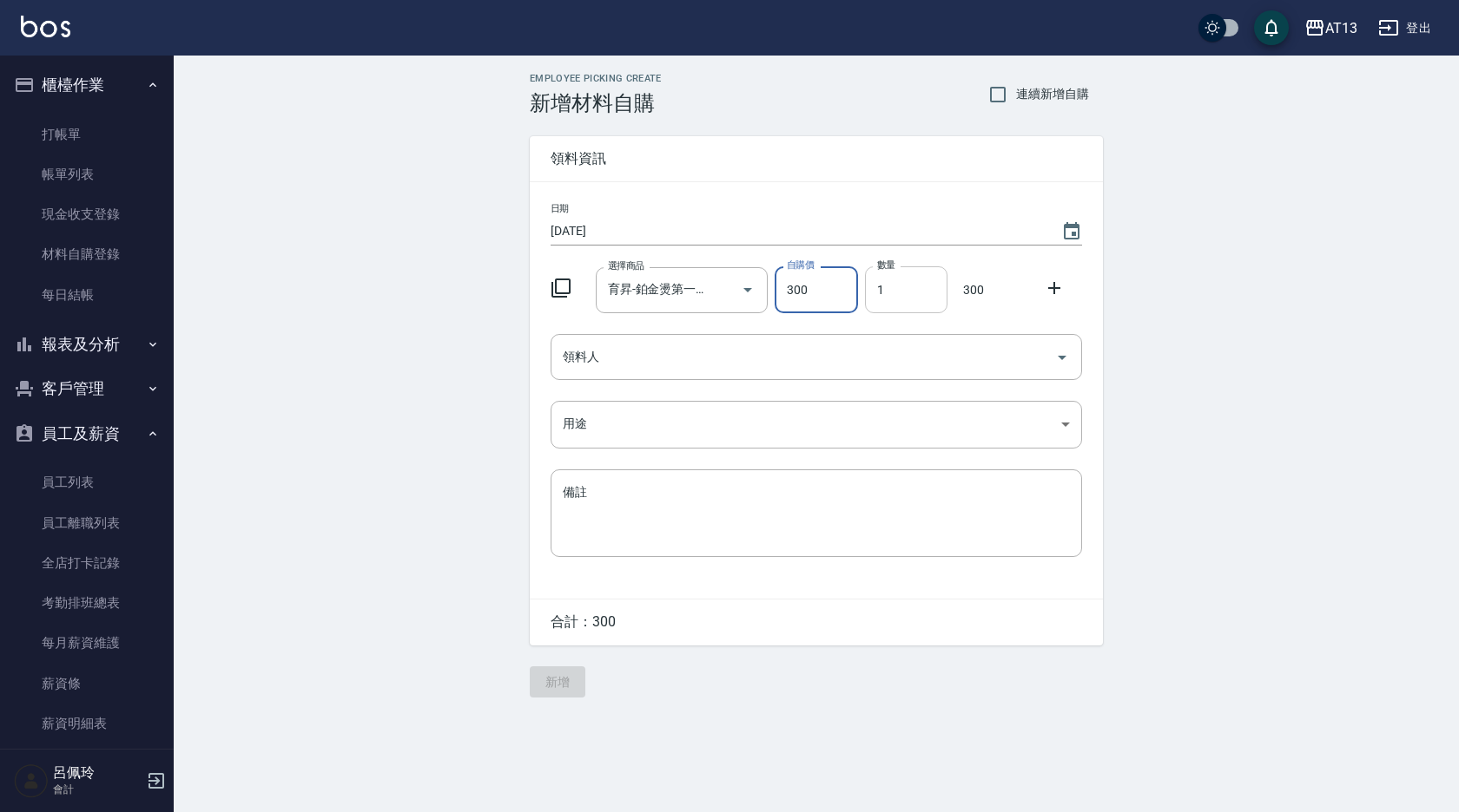
click at [885, 289] on input "1" at bounding box center [906, 290] width 83 height 47
type input "2"
drag, startPoint x: 1277, startPoint y: 320, endPoint x: 1284, endPoint y: 305, distance: 16.6
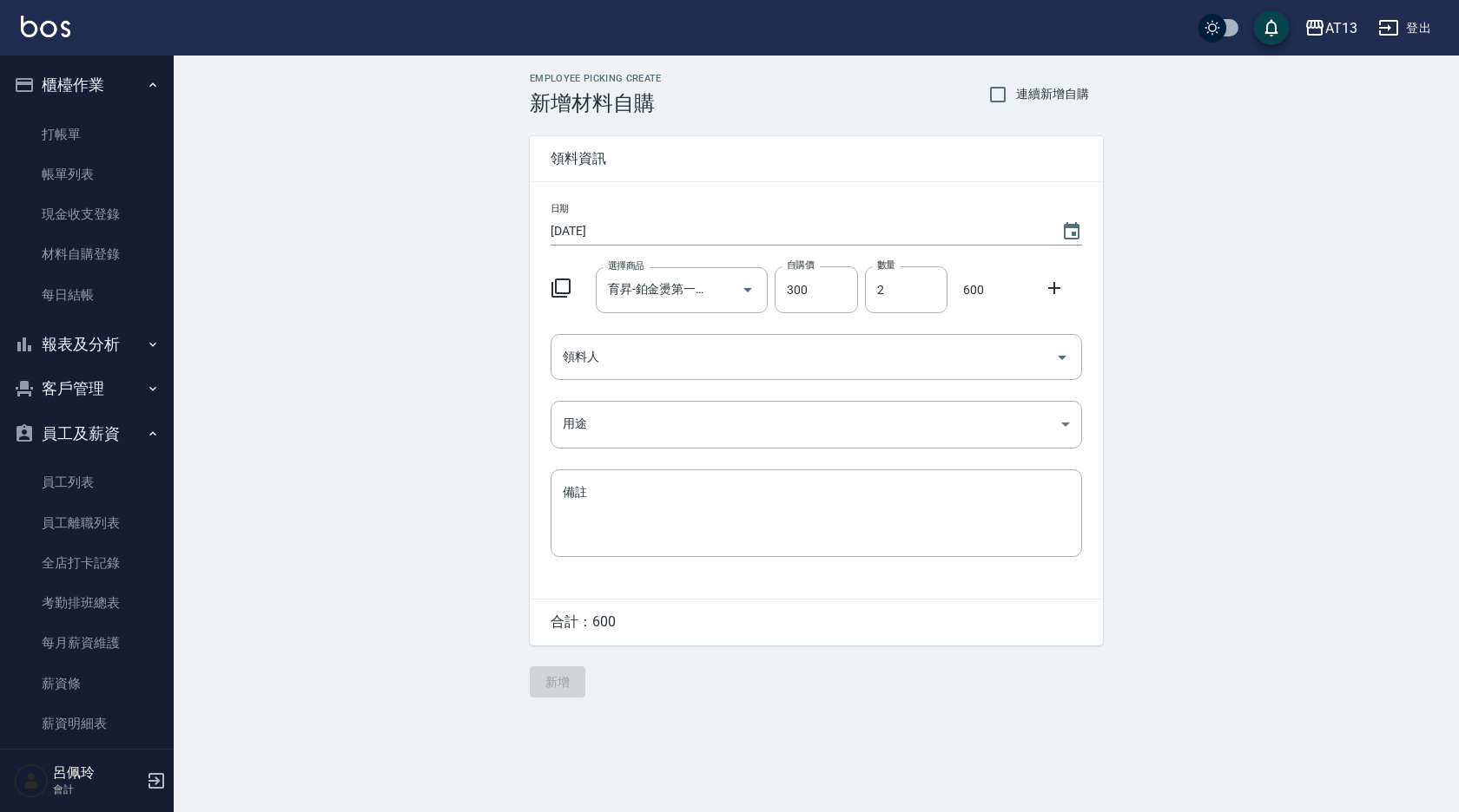
click at [1278, 320] on div "Employee Picking Create 新增材料自購 連續新增自購 領料資訊 日期 [DATE] 選擇商品 育昇-鉑金燙第一劑500ml([DOMAI…" at bounding box center [816, 386] width 1285 height 660
click at [1061, 355] on icon "Open" at bounding box center [1061, 357] width 21 height 21
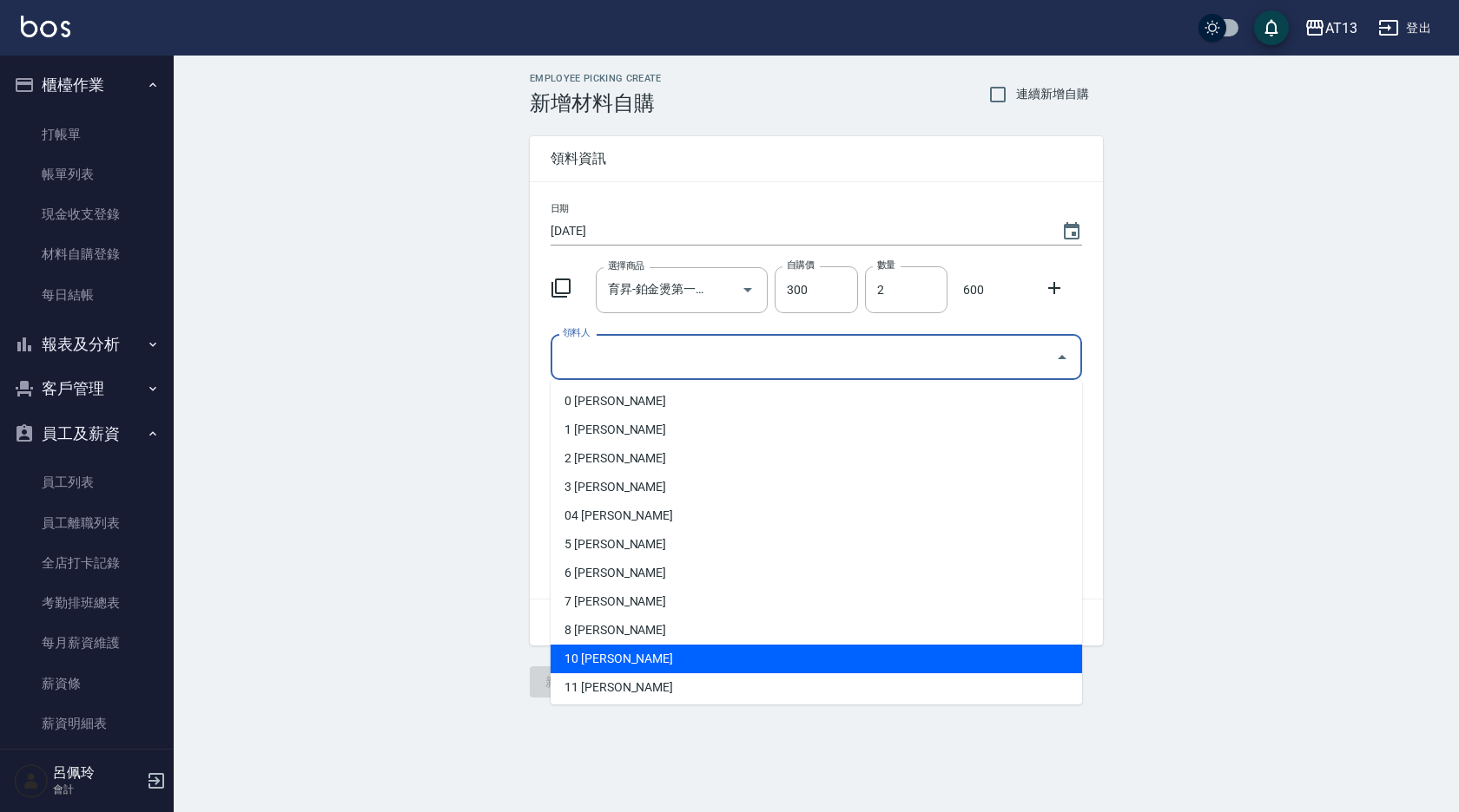
scroll to position [174, 0]
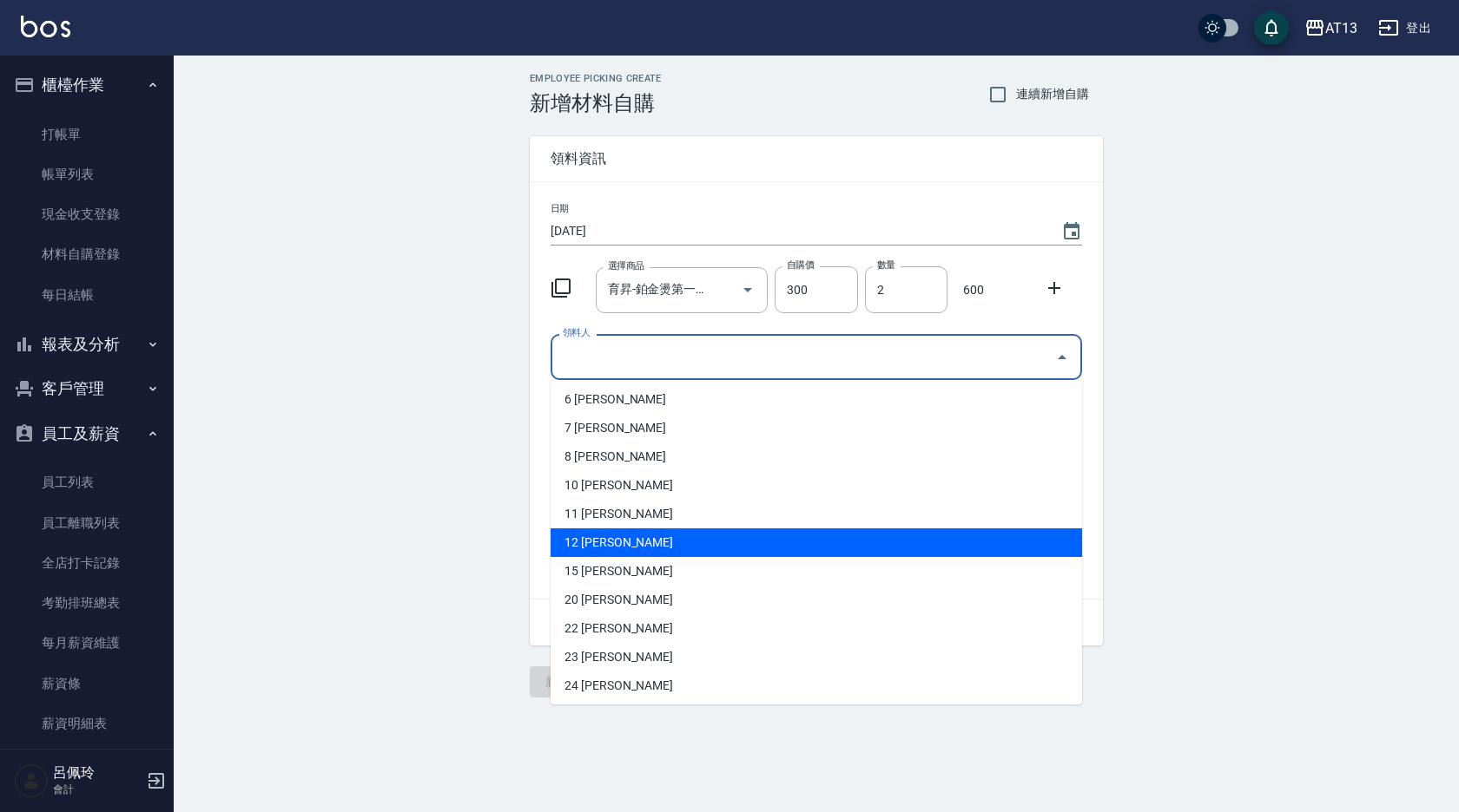
click at [704, 549] on li "12 [PERSON_NAME]" at bounding box center [816, 543] width 532 height 29
type input "[PERSON_NAME]"
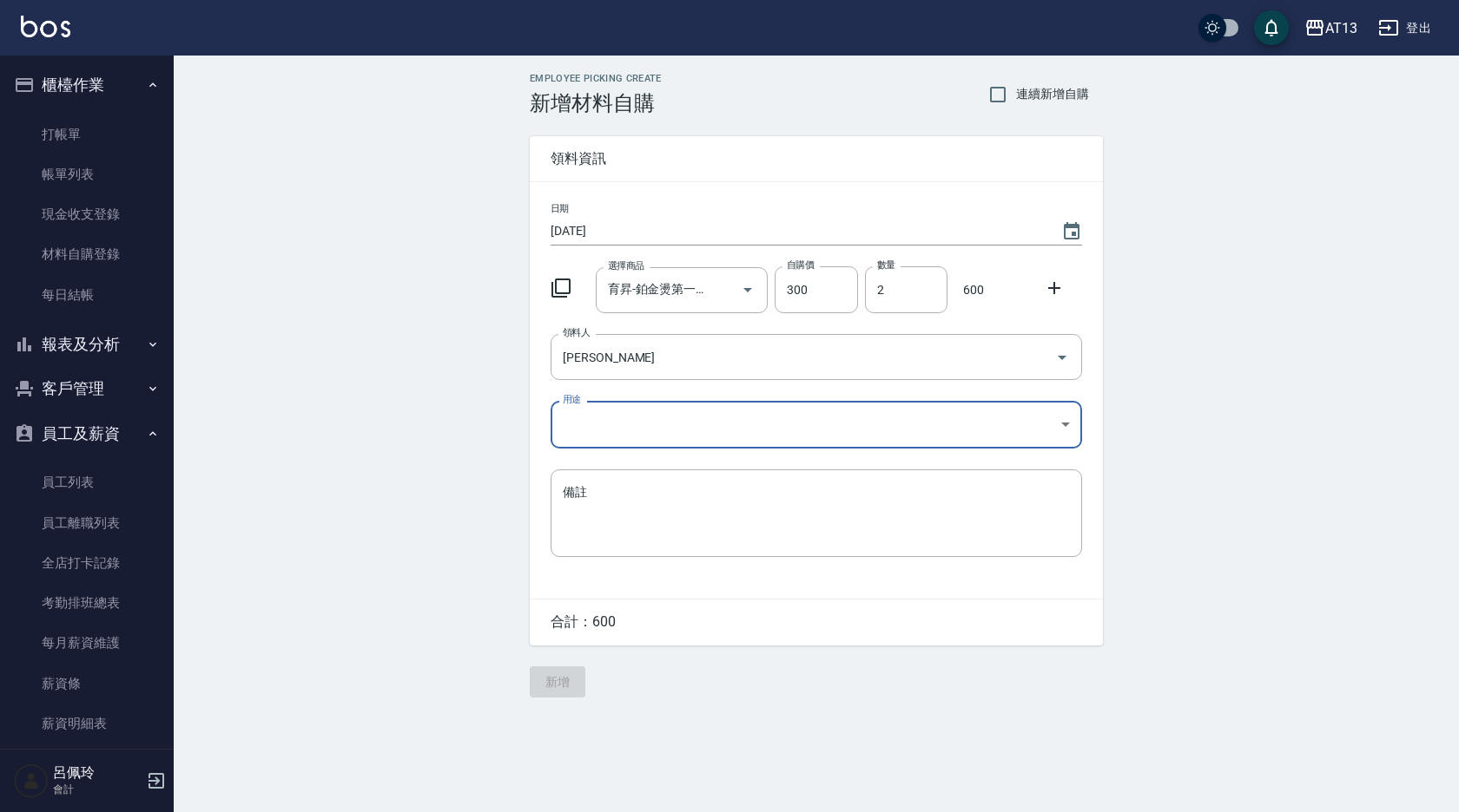
click at [1061, 424] on body "AT13 登出 櫃檯作業 打帳單 帳單列表 現金收支登錄 材料自購登錄 每日結帳 報表及分析 報表目錄 店家區間累計表 店家日報表 互助日報表 互助月報表 互…" at bounding box center [730, 406] width 1459 height 812
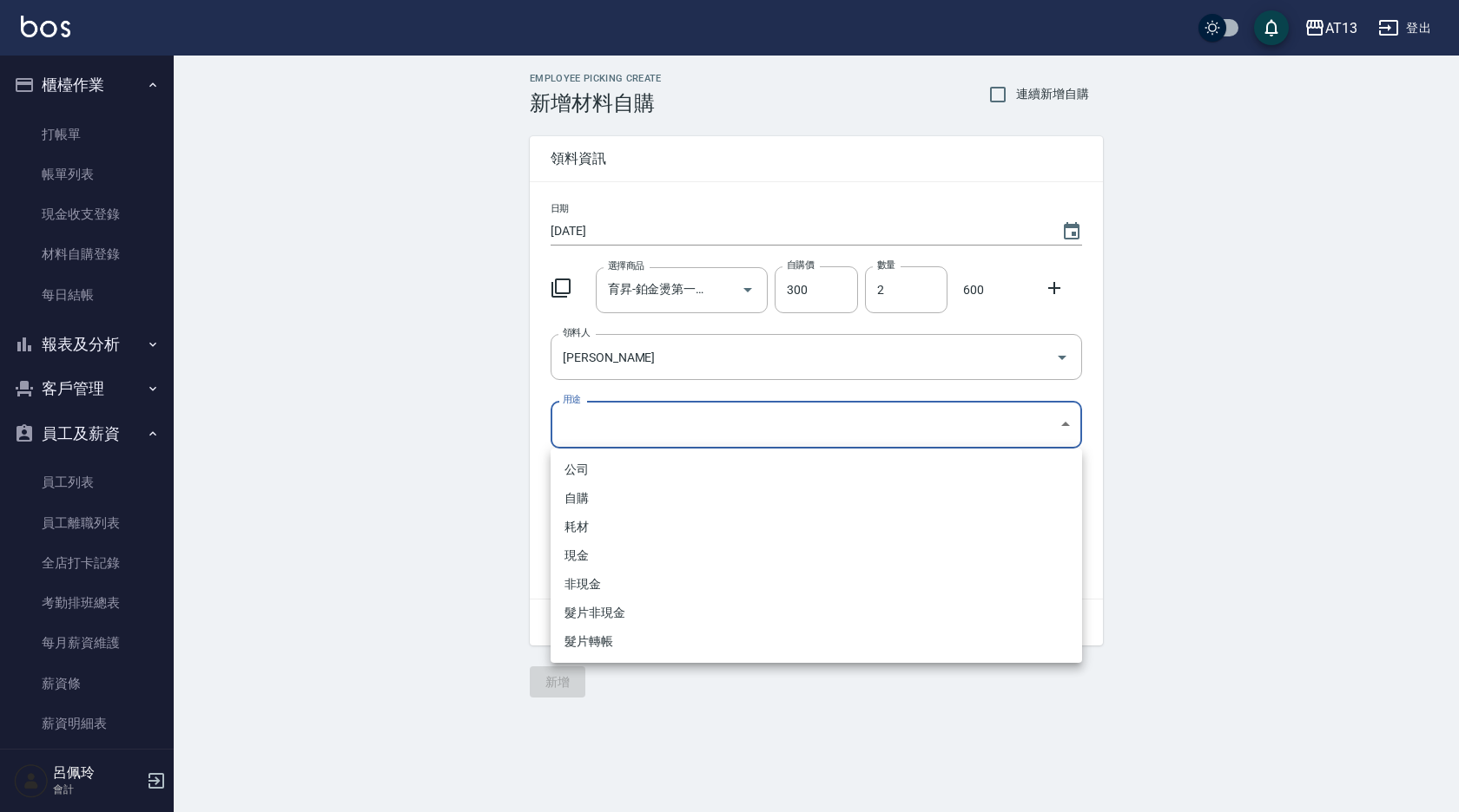
click at [691, 490] on li "自購" at bounding box center [816, 499] width 532 height 29
type input "自購"
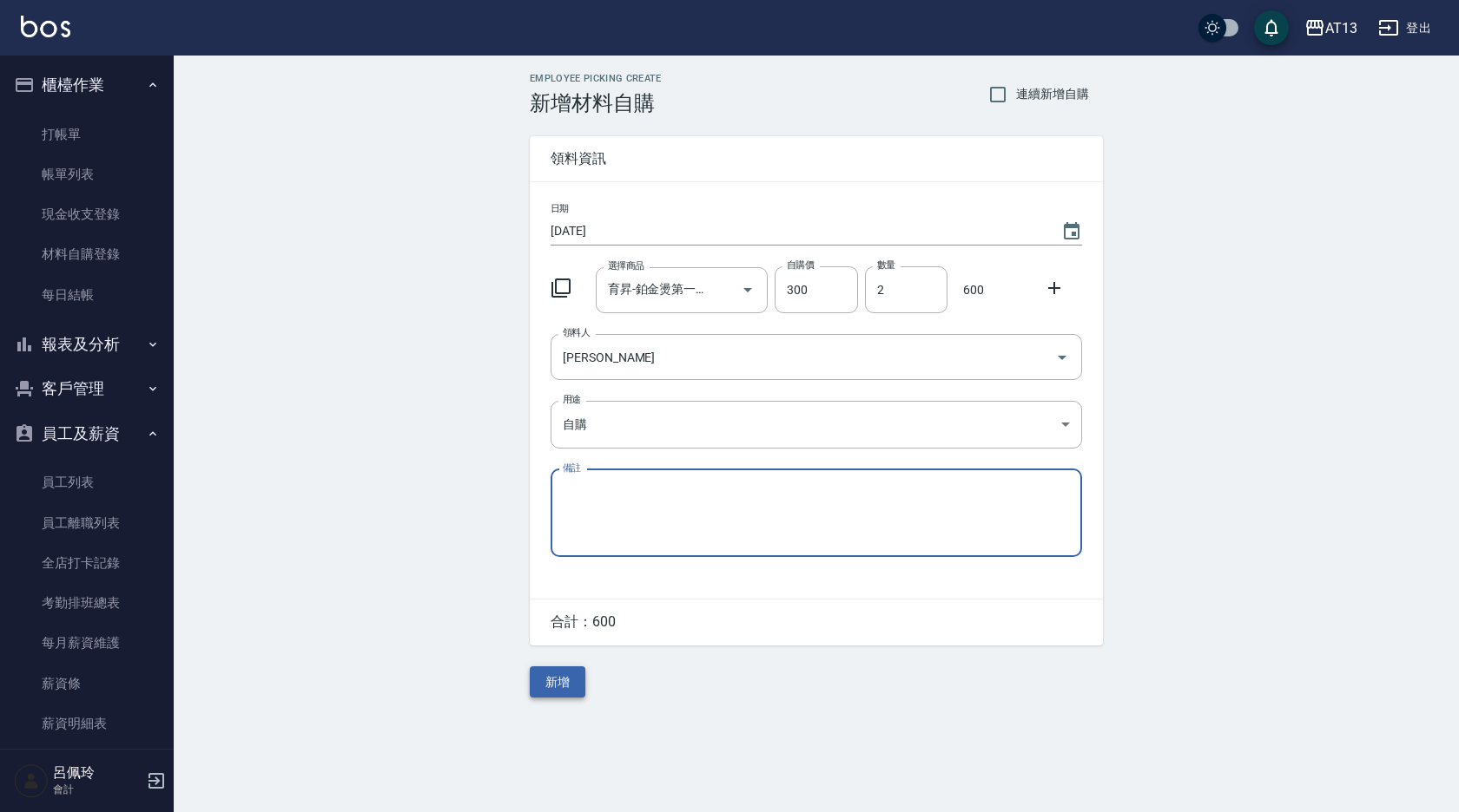
click at [546, 680] on button "新增" at bounding box center [558, 683] width 56 height 32
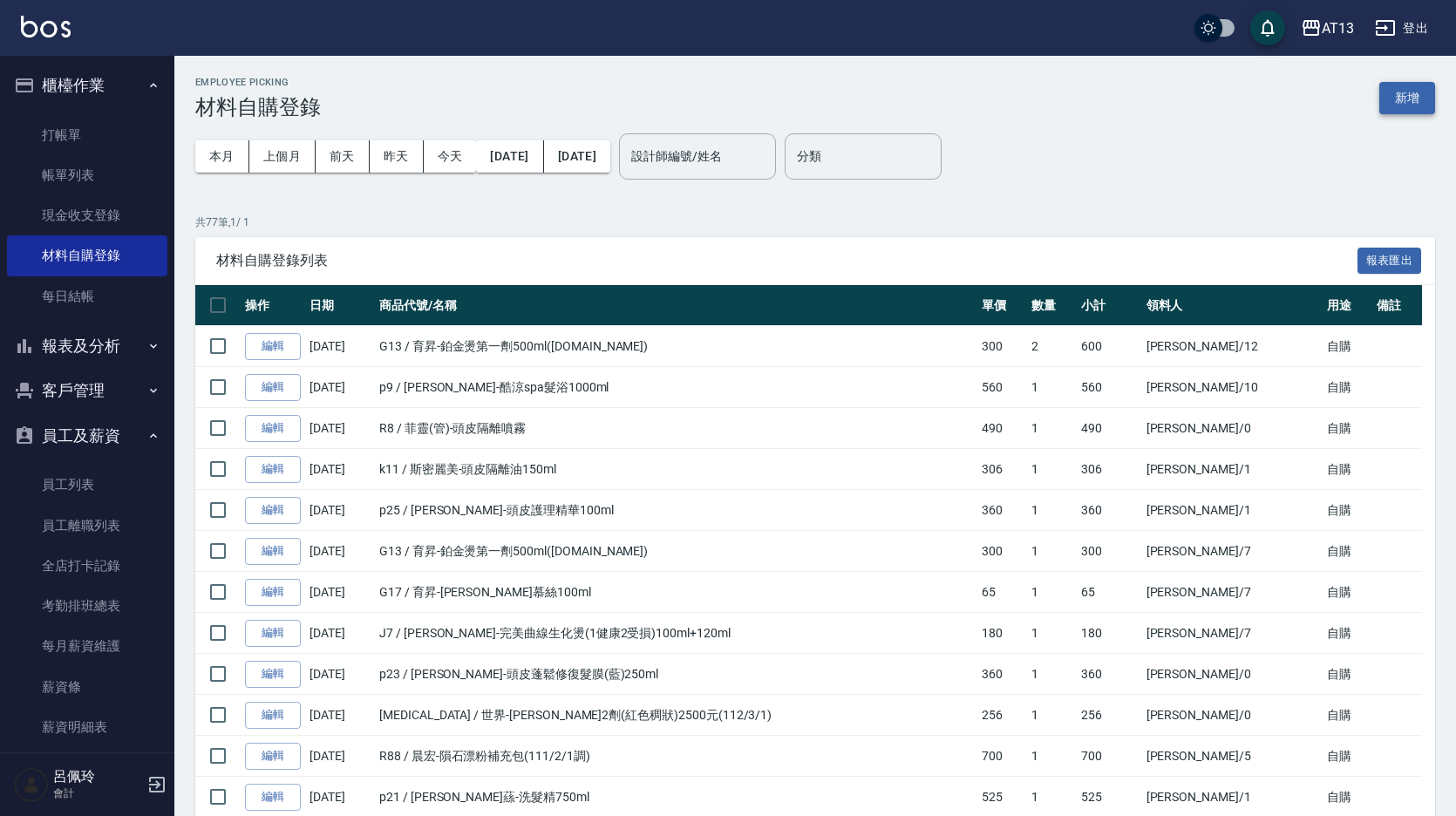
click at [1406, 95] on button "新增" at bounding box center [1407, 98] width 56 height 33
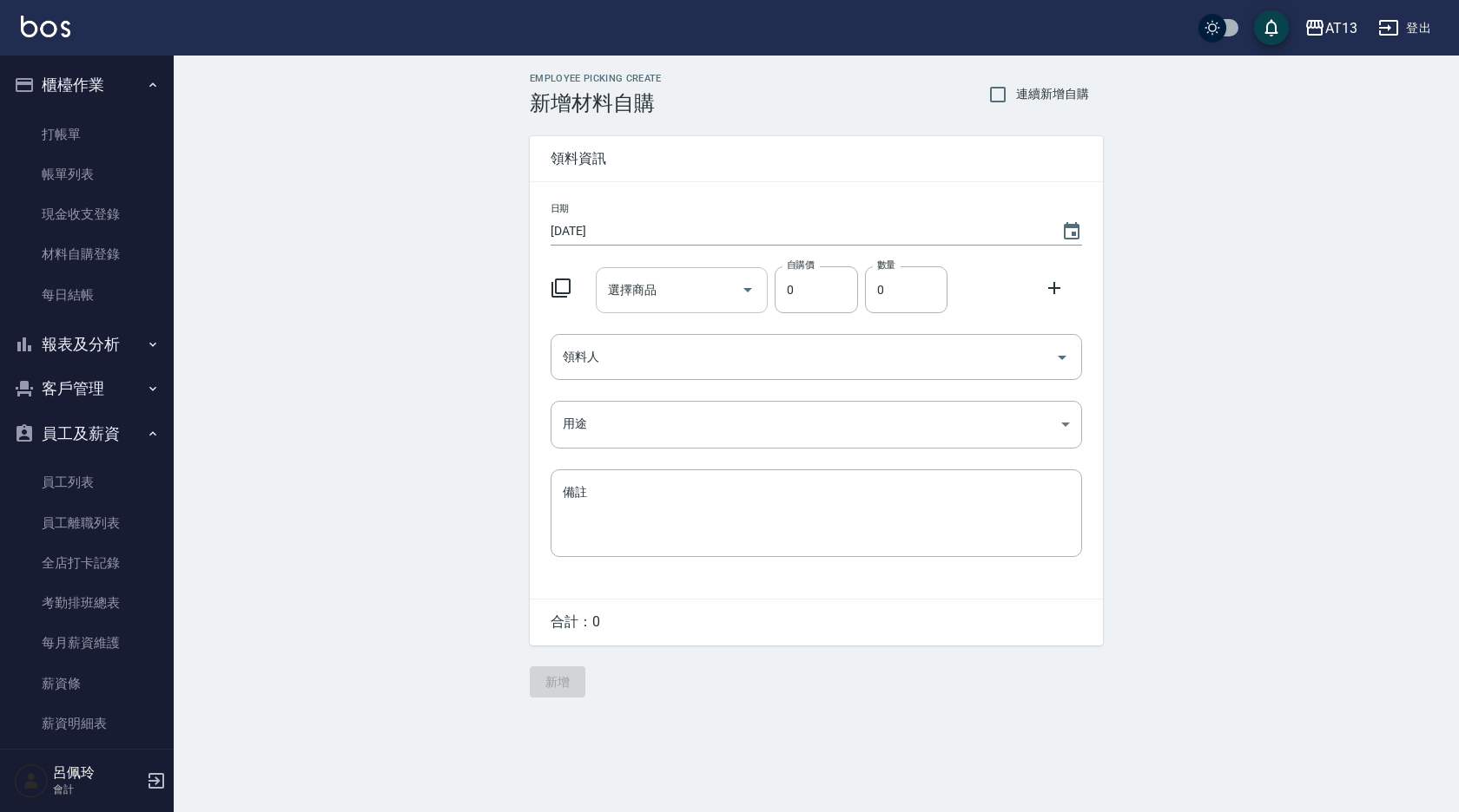
click at [644, 288] on input "選擇商品" at bounding box center [669, 290] width 131 height 31
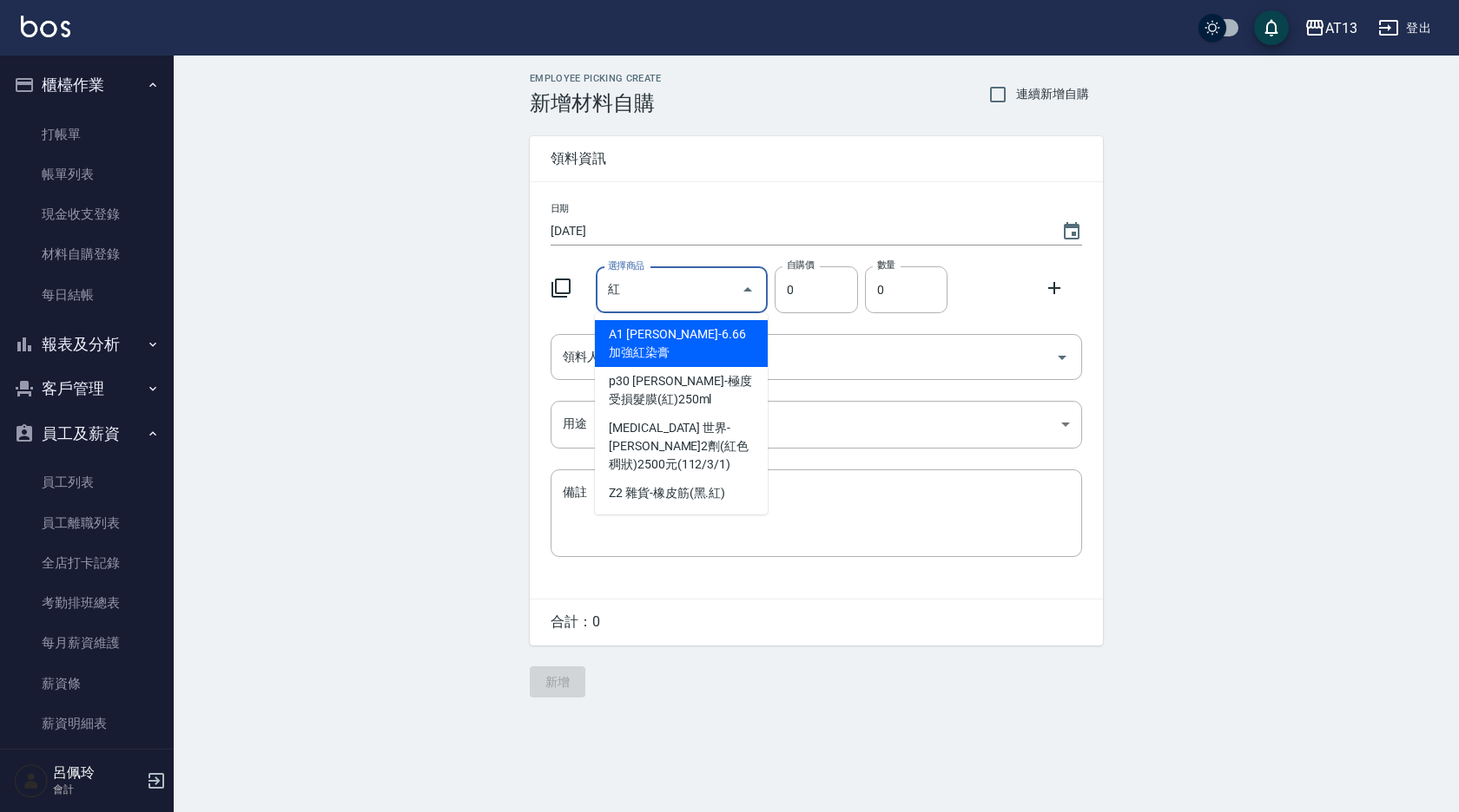
click at [644, 288] on input "紅" at bounding box center [669, 290] width 131 height 31
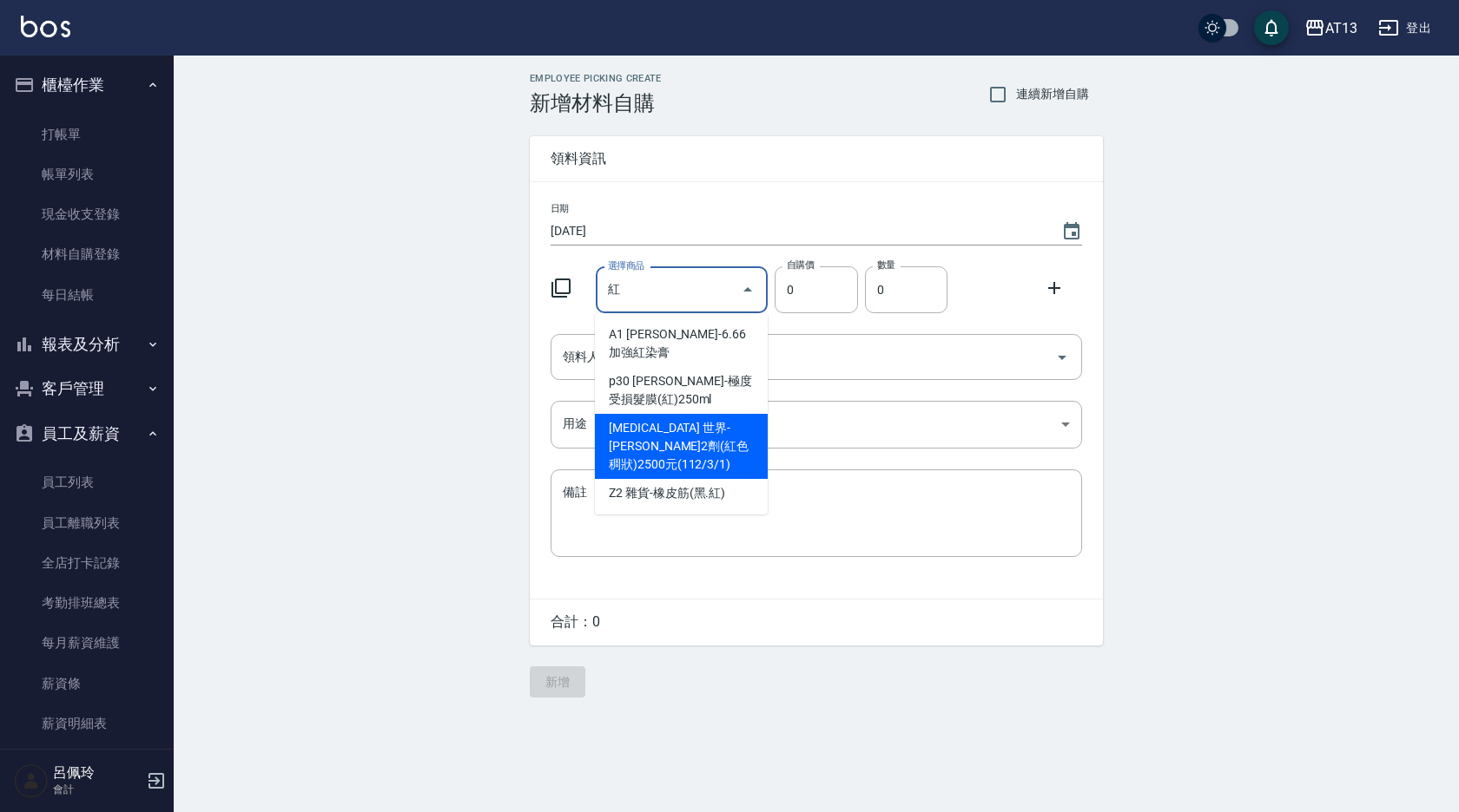
click at [700, 414] on li "[MEDICAL_DATA] 世界-[PERSON_NAME]2劑(紅色稠狀)2500元(112/3/1)" at bounding box center [681, 446] width 173 height 65
type input "世界-[PERSON_NAME]2劑(紅色稠狀)2500元(112/3/1)"
type input "256"
type input "1"
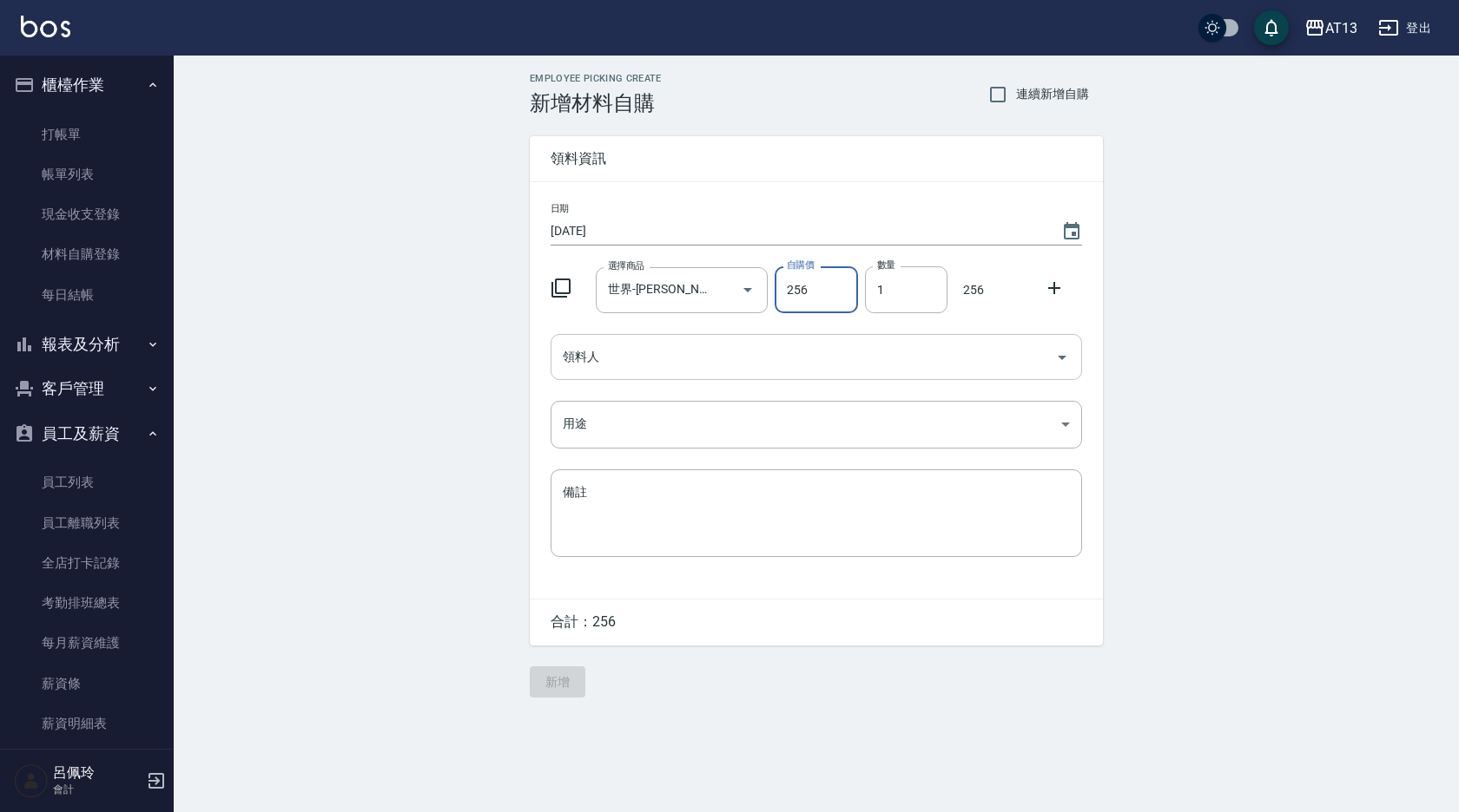
click at [1063, 353] on icon "Open" at bounding box center [1061, 357] width 21 height 21
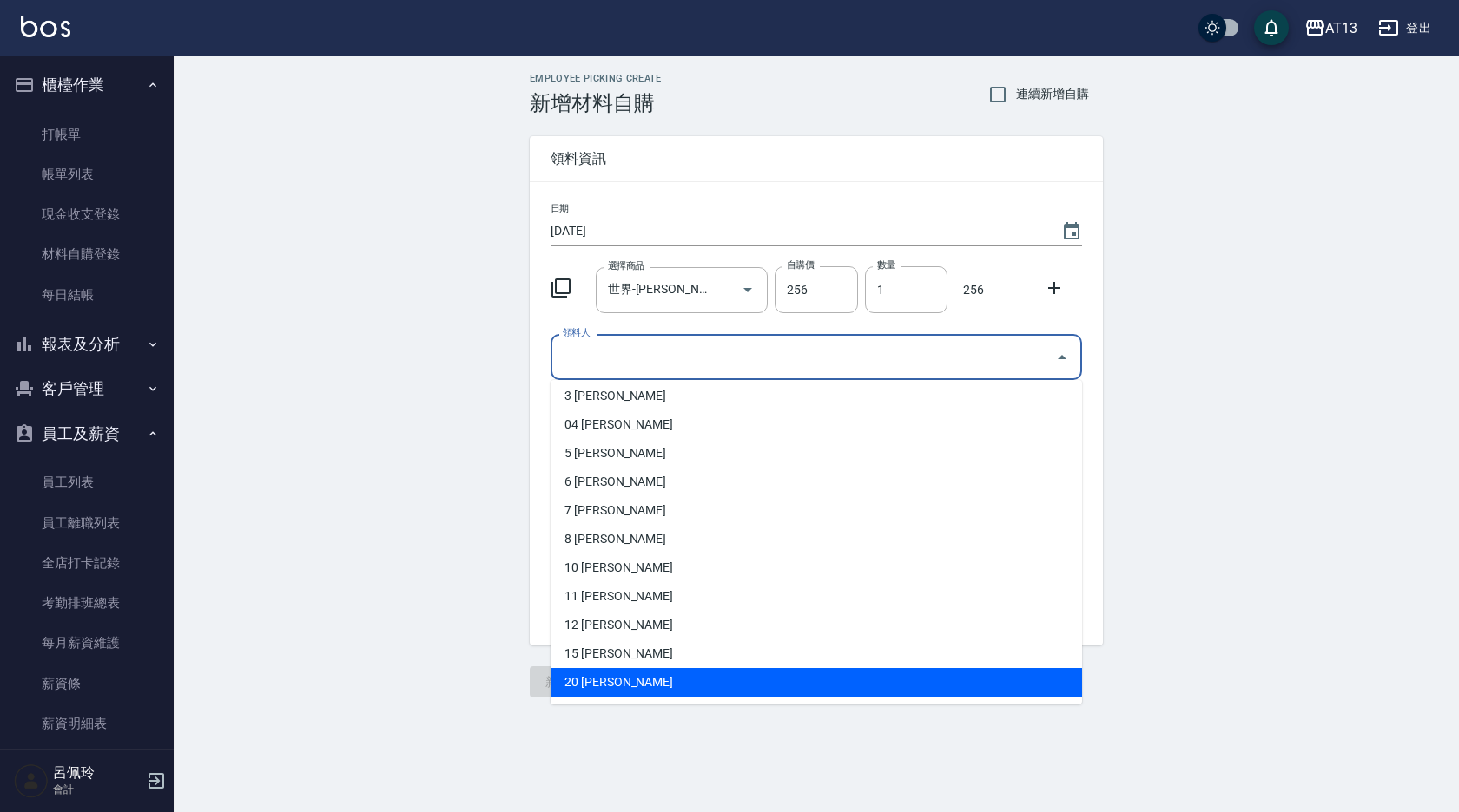
scroll to position [174, 0]
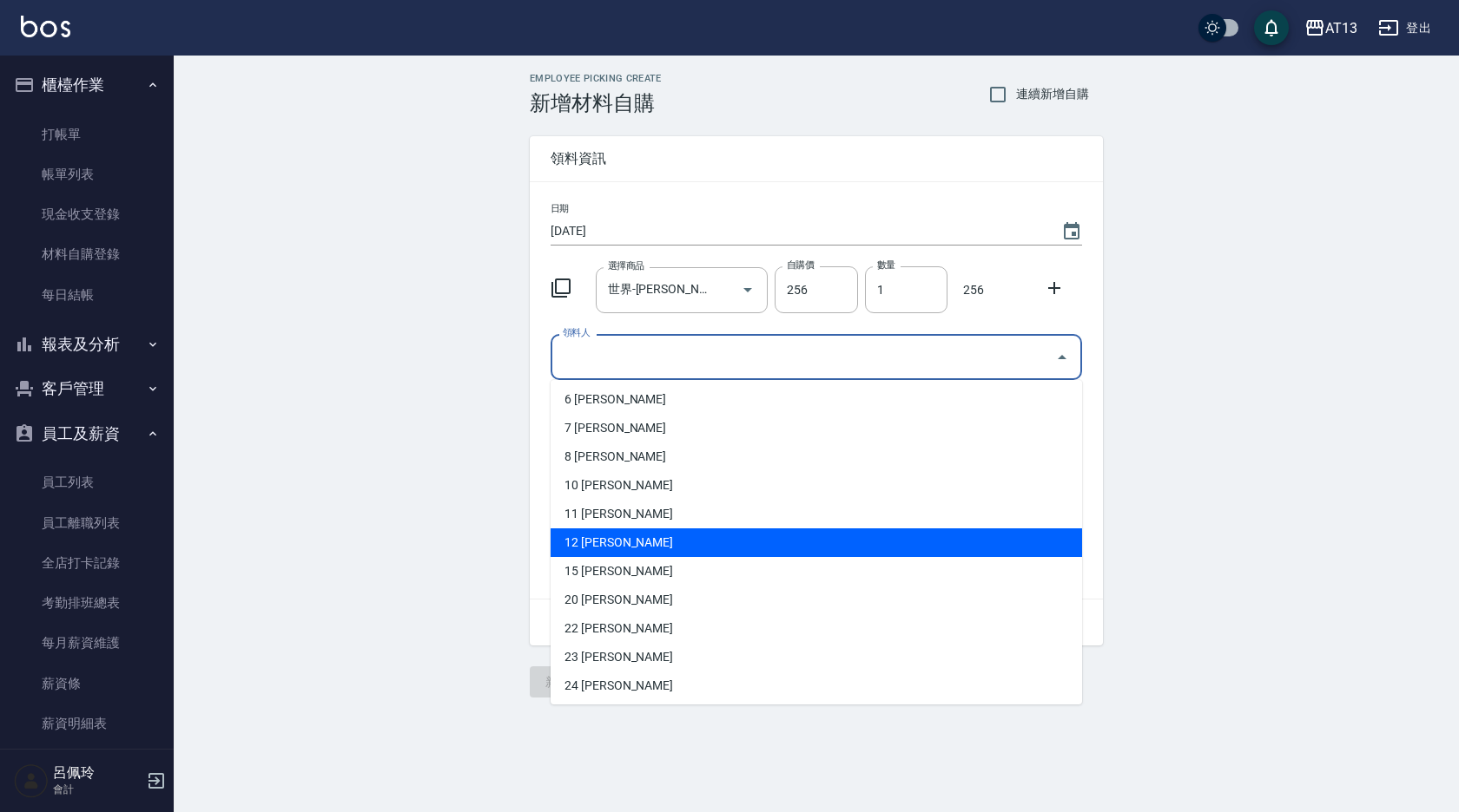
click at [627, 538] on li "12 [PERSON_NAME]" at bounding box center [816, 543] width 532 height 29
type input "[PERSON_NAME]"
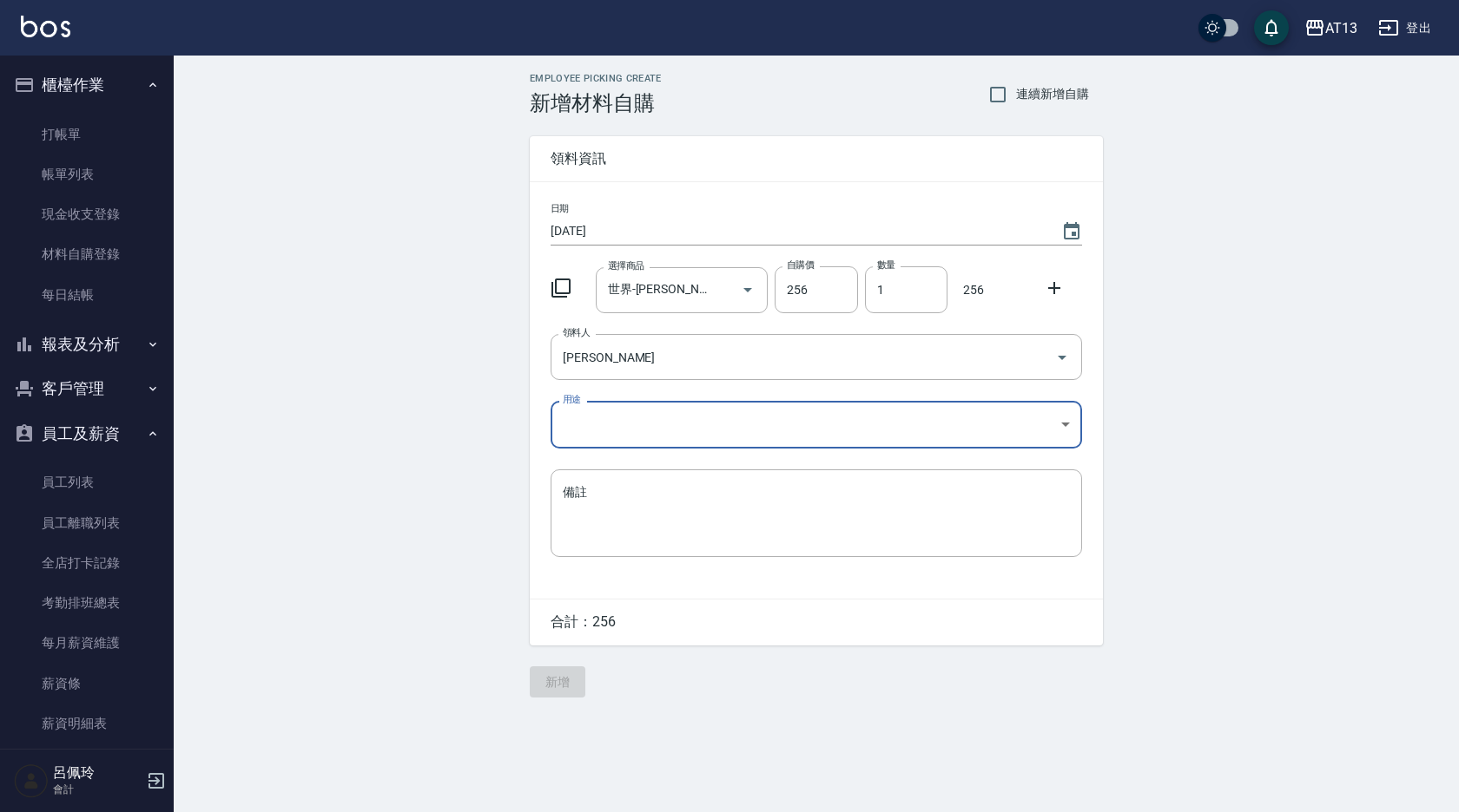
click at [1074, 419] on body "AT13 登出 櫃檯作業 打帳單 帳單列表 現金收支登錄 材料自購登錄 每日結帳 報表及分析 報表目錄 店家區間累計表 店家日報表 互助日報表 互助月報表 互…" at bounding box center [730, 406] width 1459 height 812
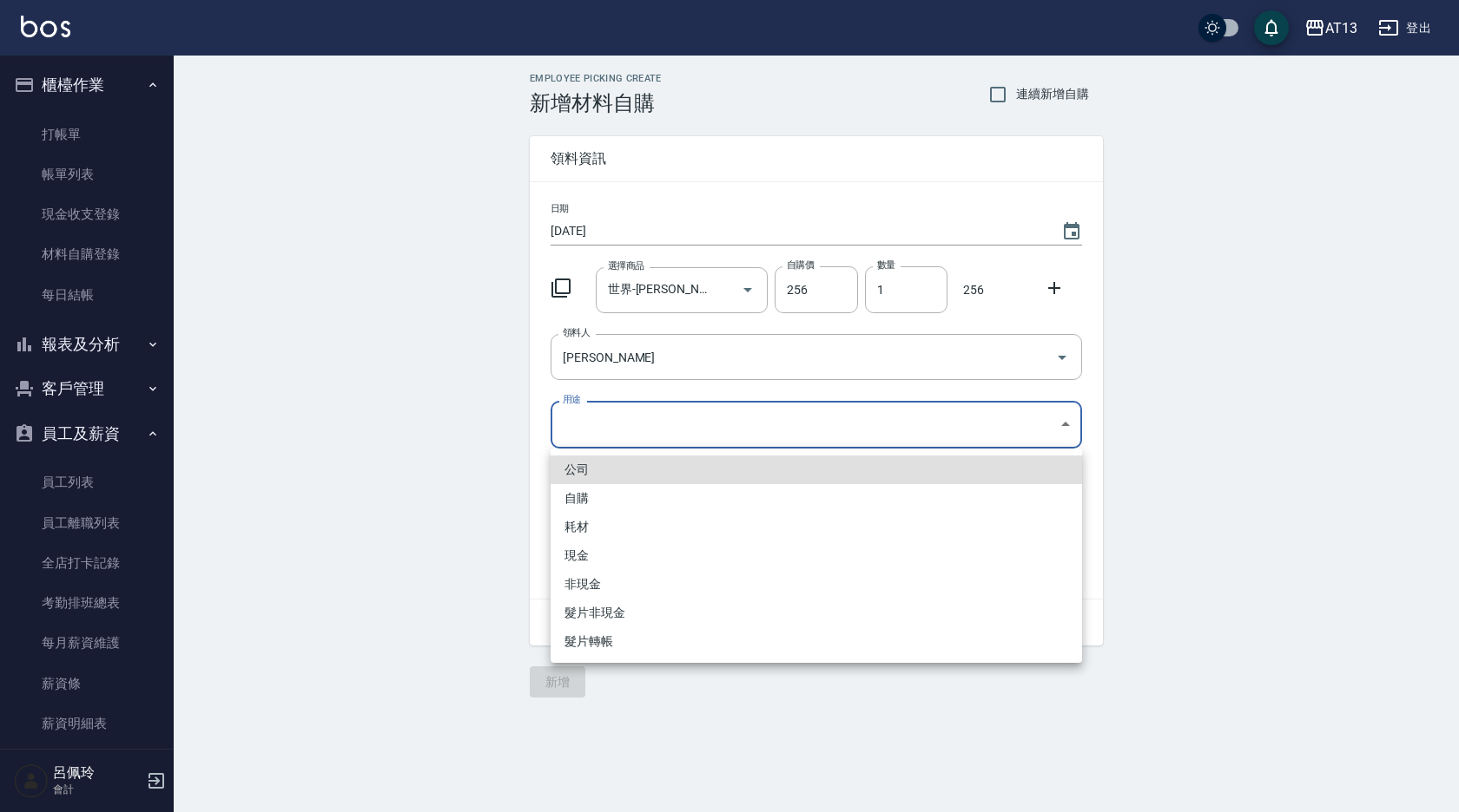
click at [633, 499] on li "自購" at bounding box center [816, 499] width 532 height 29
type input "自購"
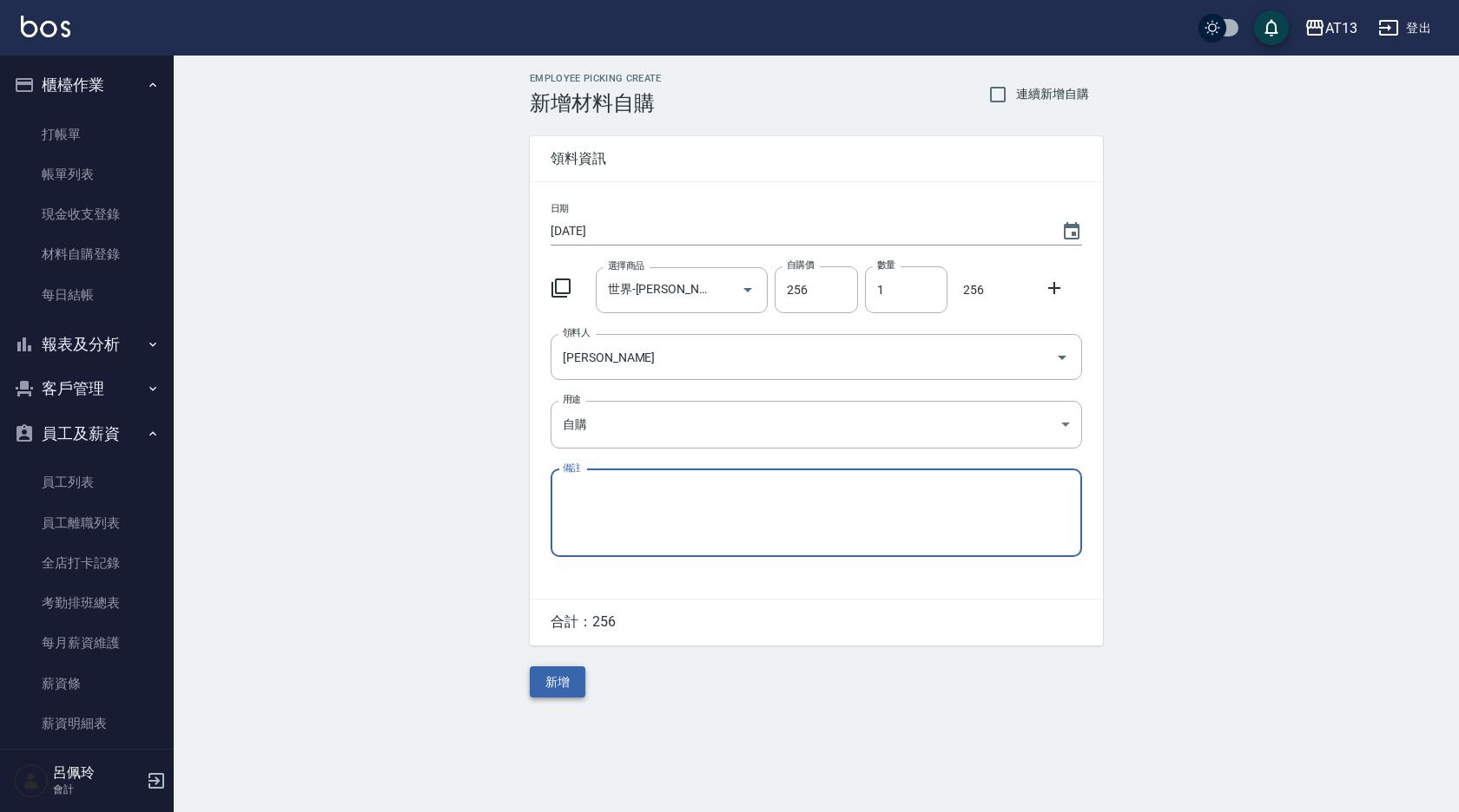
click at [577, 687] on button "新增" at bounding box center [558, 683] width 56 height 32
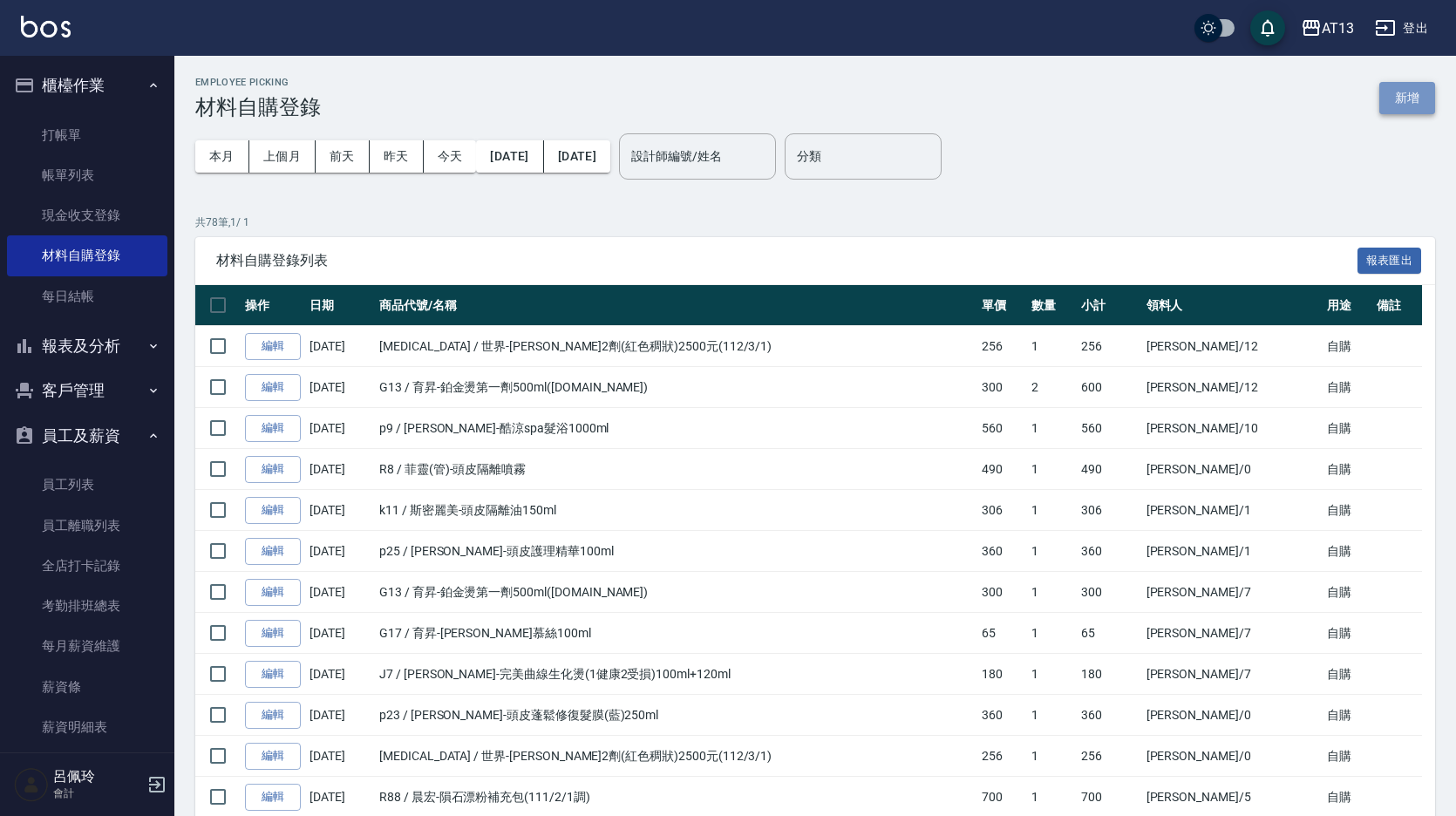
click at [1400, 103] on button "新增" at bounding box center [1407, 98] width 56 height 33
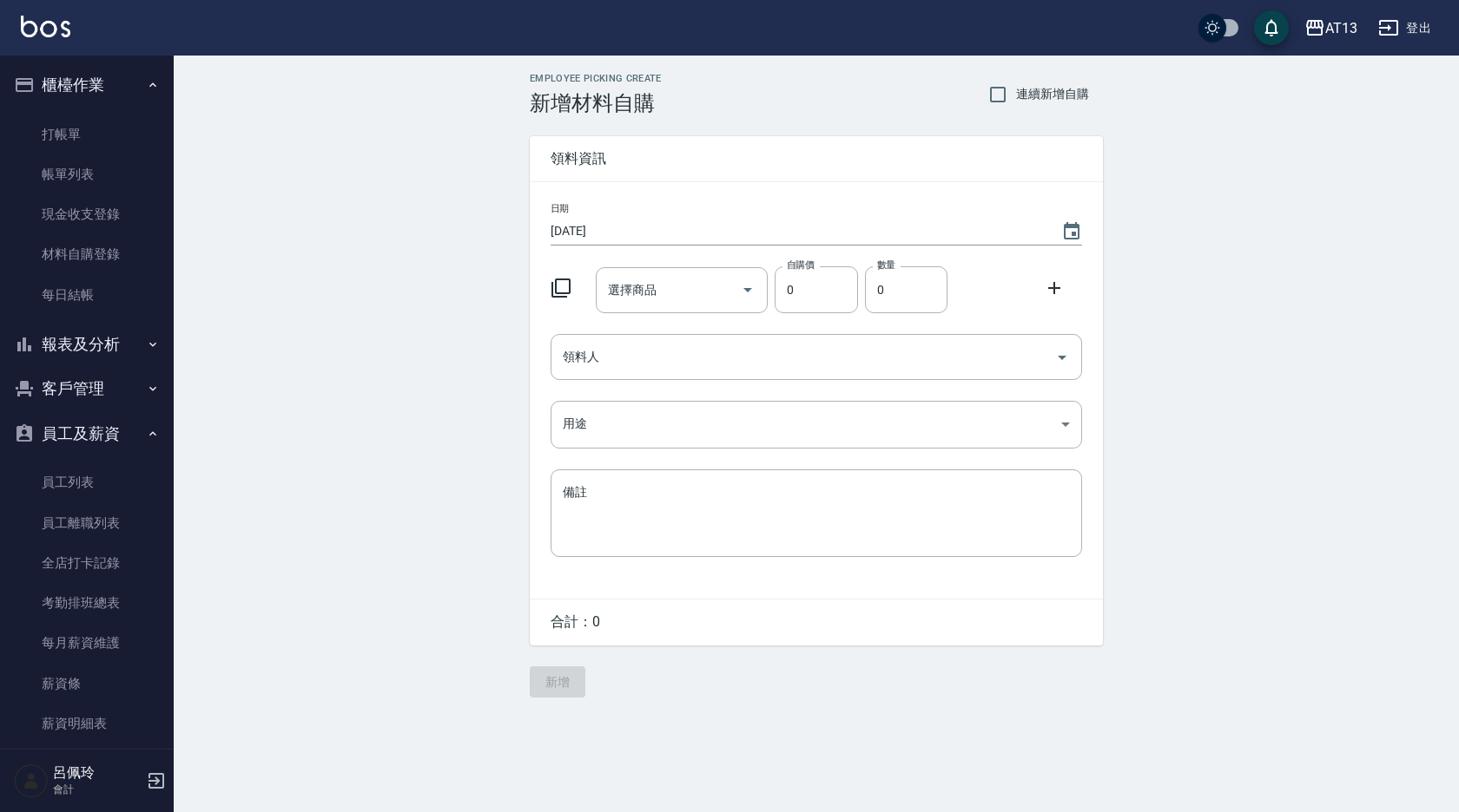
click at [650, 316] on div "日期 [DATE] 選擇商品 選擇商品 自購價 0 自購價 數量 0 數量 領料人 領料人 用途 ​ 用途 備註 x 備註" at bounding box center [816, 390] width 573 height 416
click at [645, 287] on input "選擇商品" at bounding box center [669, 290] width 131 height 31
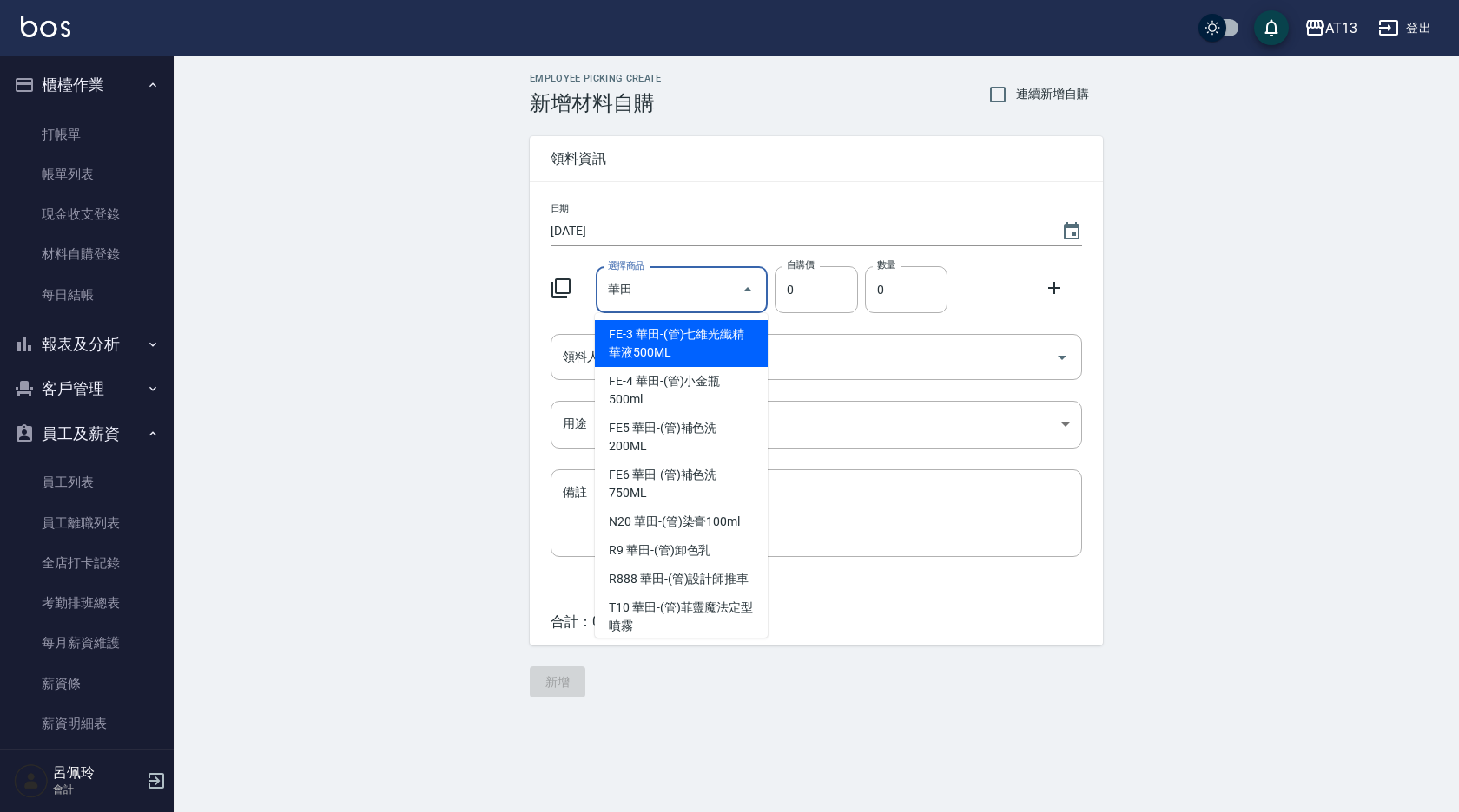
click at [645, 287] on input "華田" at bounding box center [669, 290] width 131 height 31
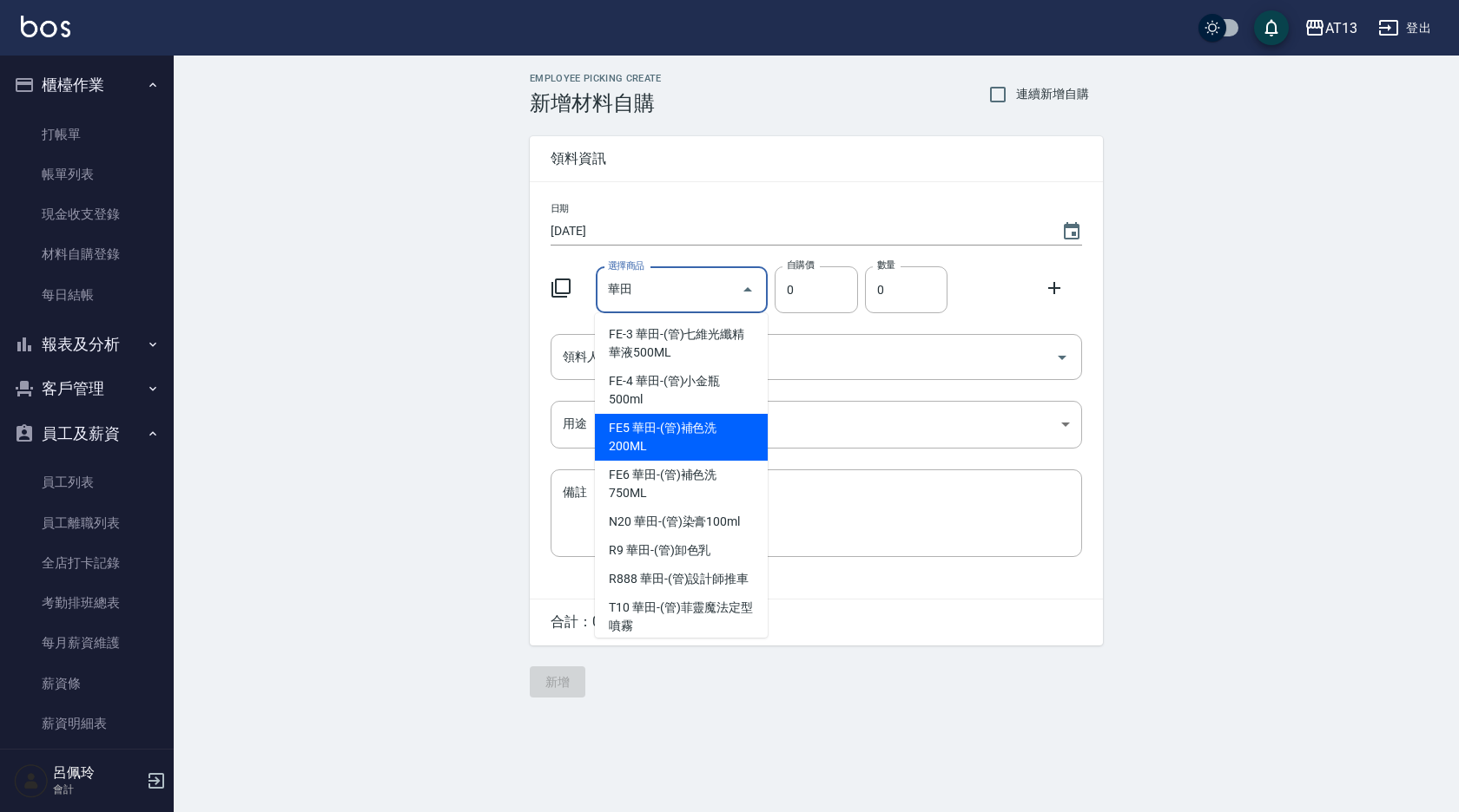
click at [660, 424] on li "FE5 華田-(管)補色洗200ML" at bounding box center [681, 437] width 173 height 47
type input "華田-(管)補色洗200ML"
type input "175"
type input "1"
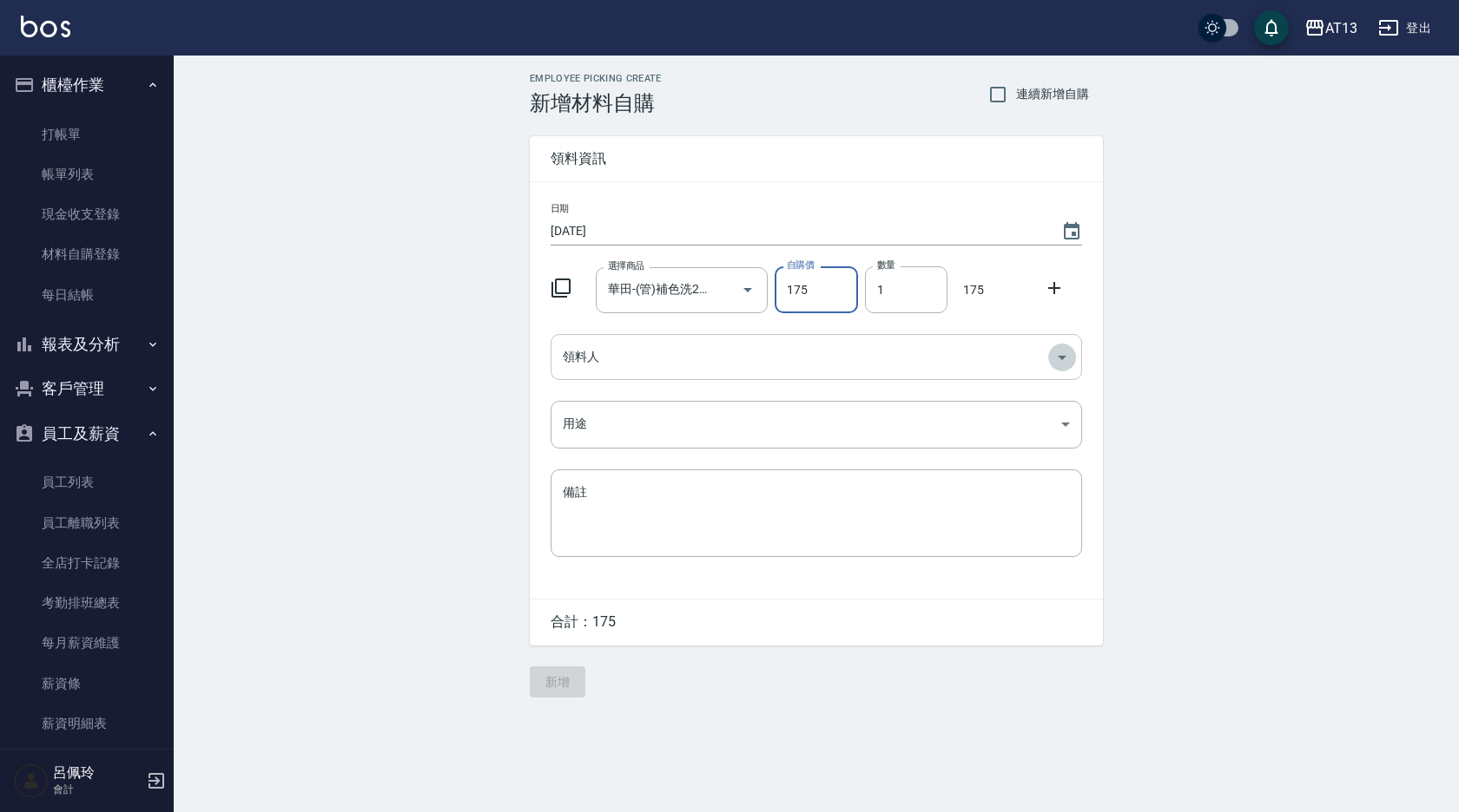
click at [1069, 361] on icon "Open" at bounding box center [1061, 357] width 21 height 21
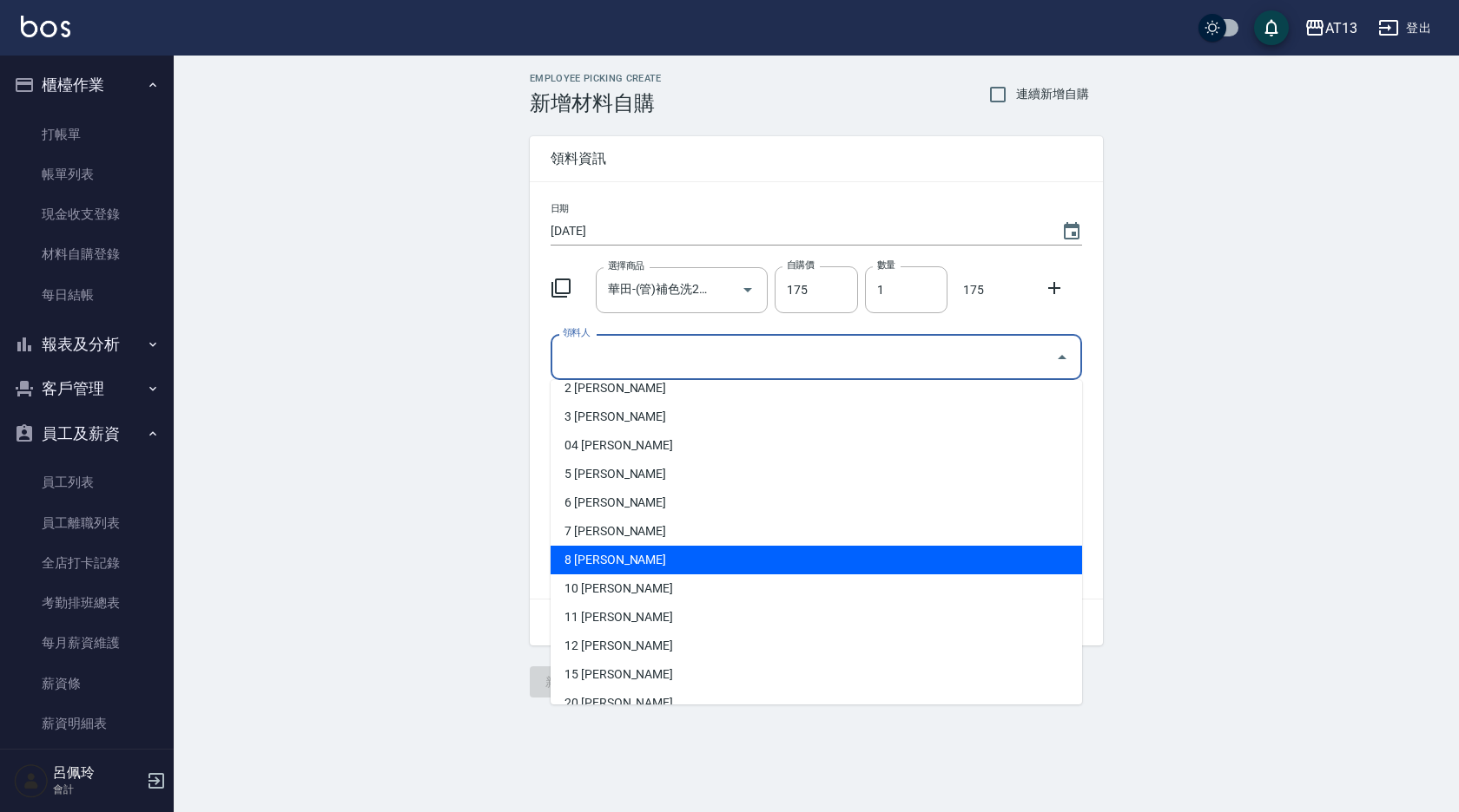
scroll to position [174, 0]
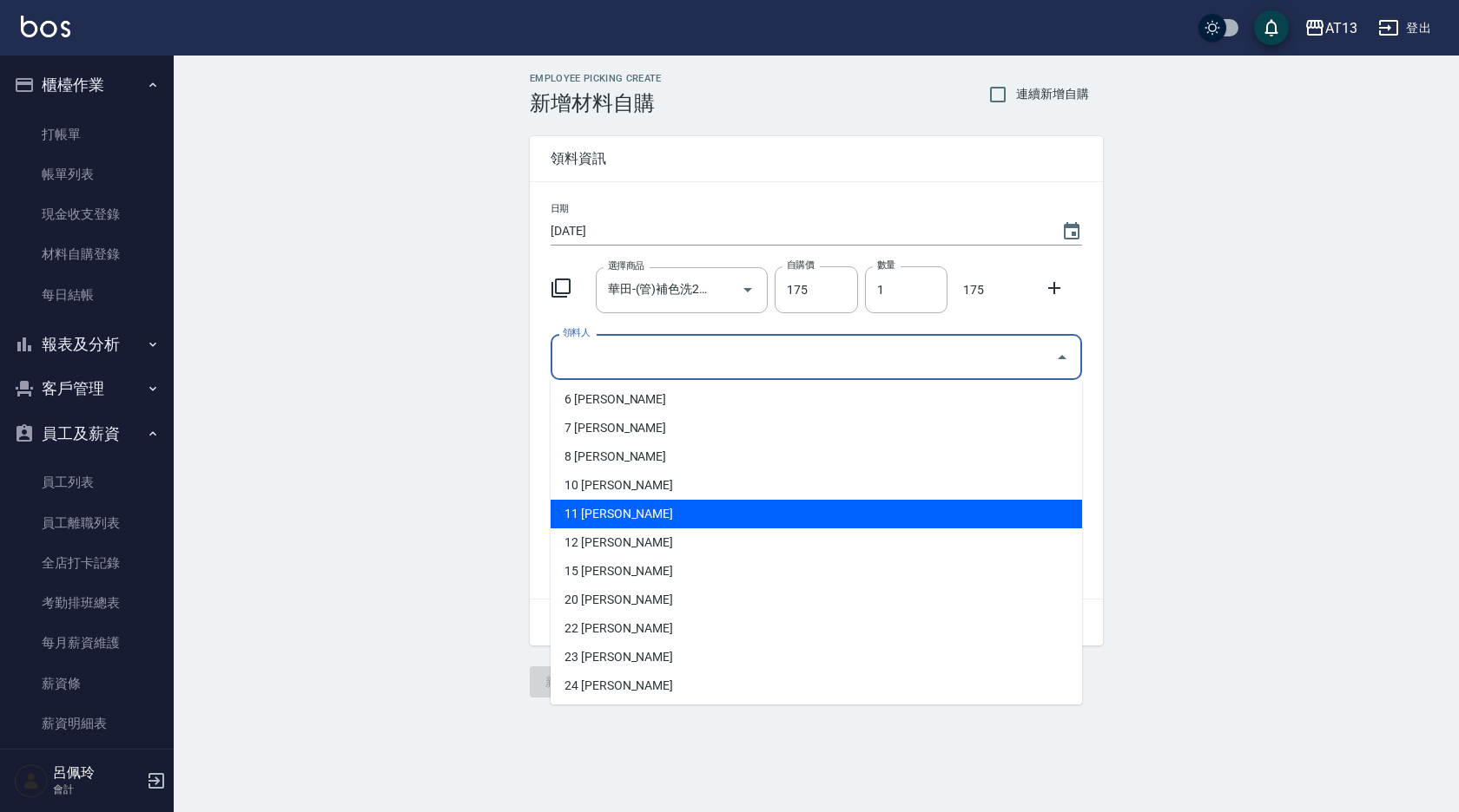
click at [614, 505] on li "11 [PERSON_NAME]" at bounding box center [816, 514] width 532 height 29
type input "[PERSON_NAME]"
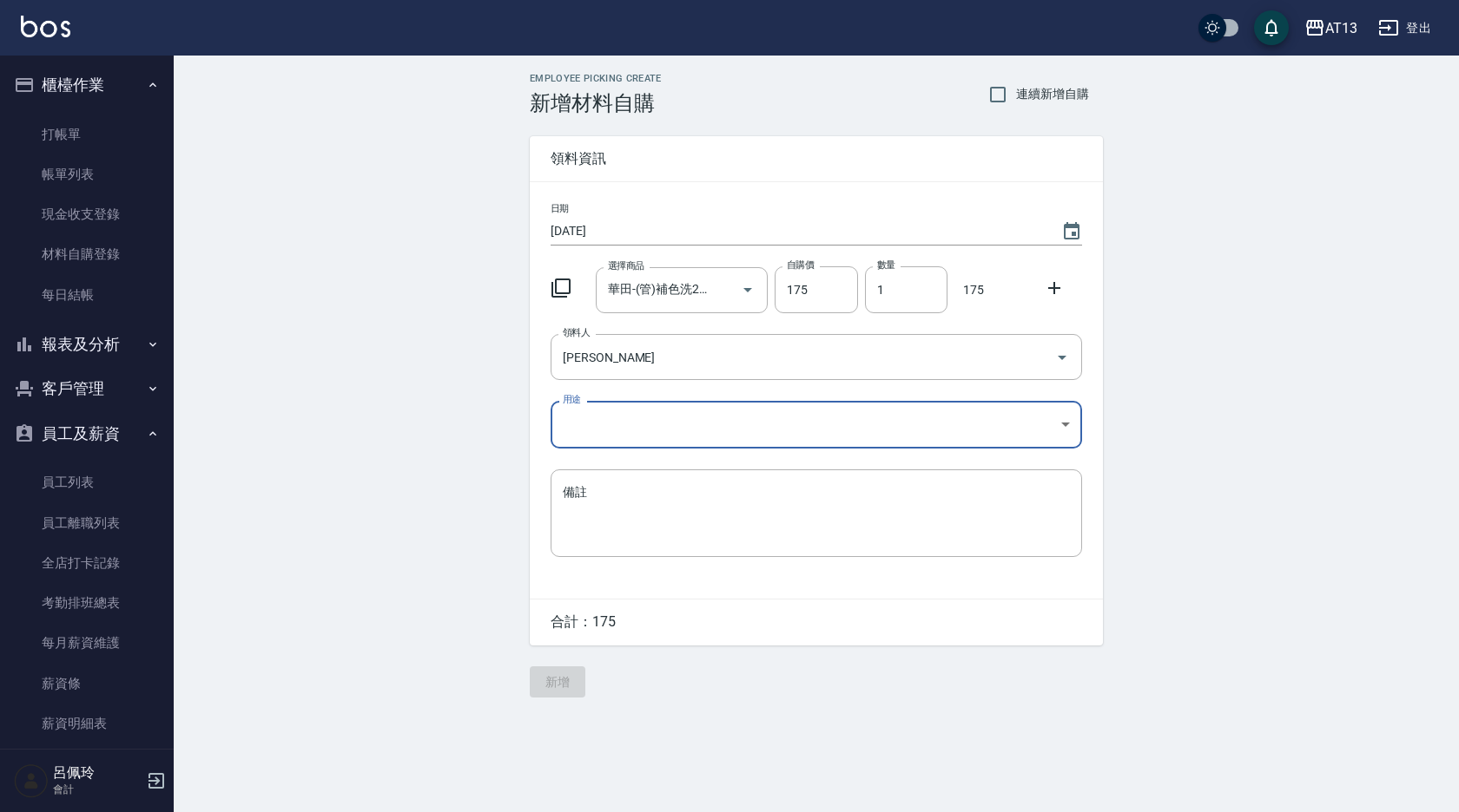
click at [1061, 427] on body "AT13 登出 櫃檯作業 打帳單 帳單列表 現金收支登錄 材料自購登錄 每日結帳 報表及分析 報表目錄 店家區間累計表 店家日報表 互助日報表 互助月報表 互…" at bounding box center [730, 406] width 1459 height 812
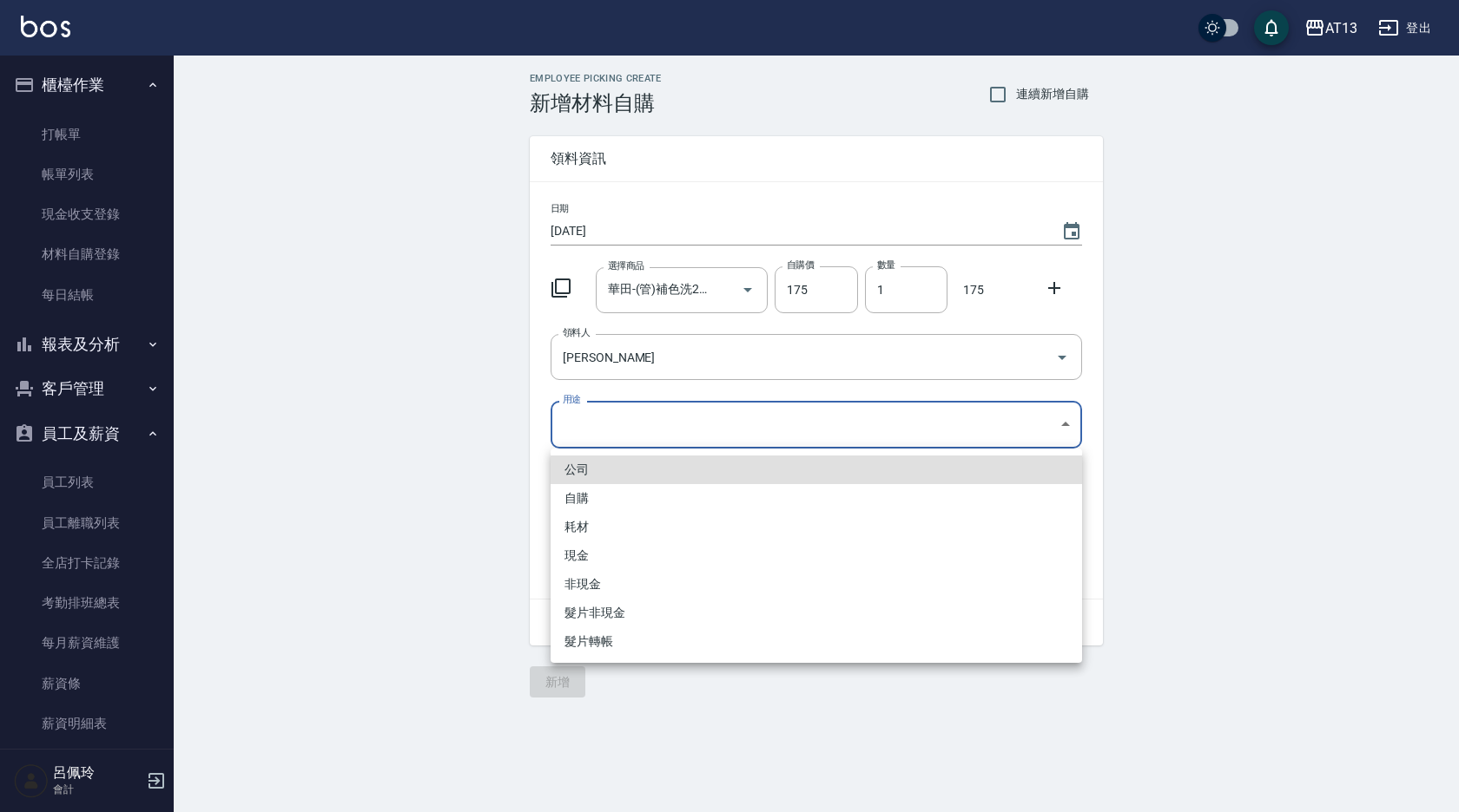
click at [589, 499] on li "自購" at bounding box center [816, 499] width 532 height 29
type input "自購"
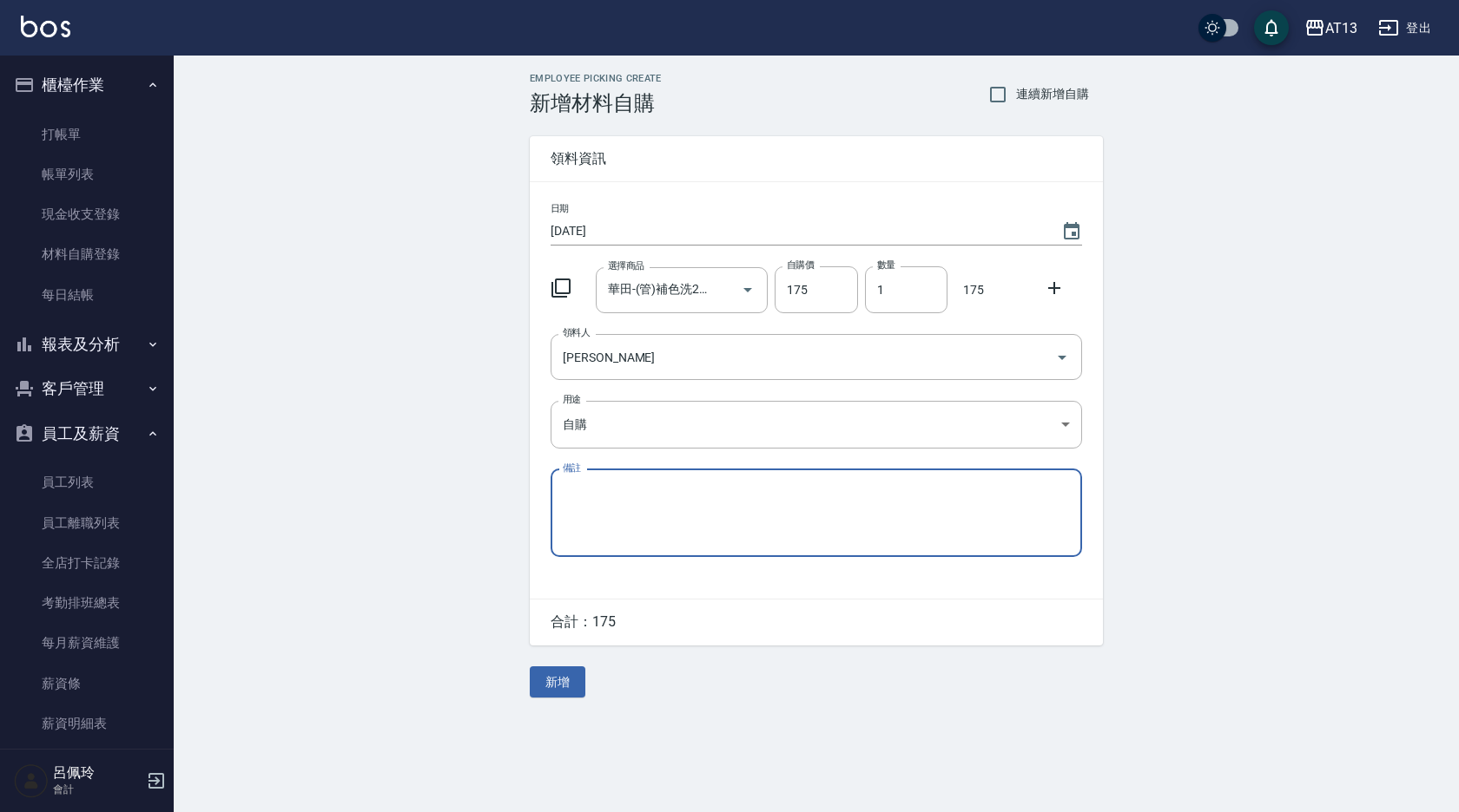
click at [568, 677] on button "新增" at bounding box center [558, 683] width 56 height 32
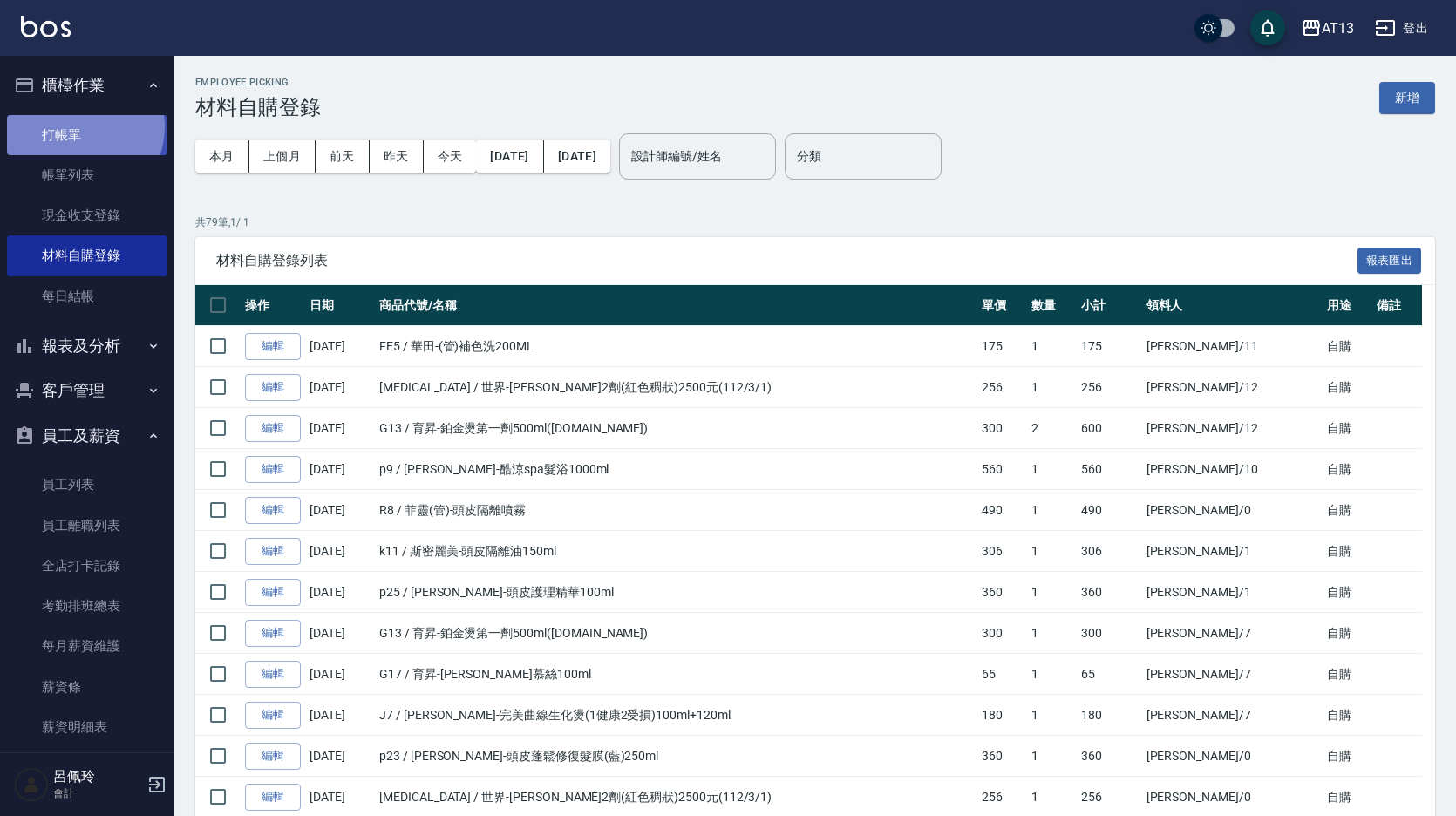
click at [76, 127] on link "打帳單" at bounding box center [88, 135] width 161 height 40
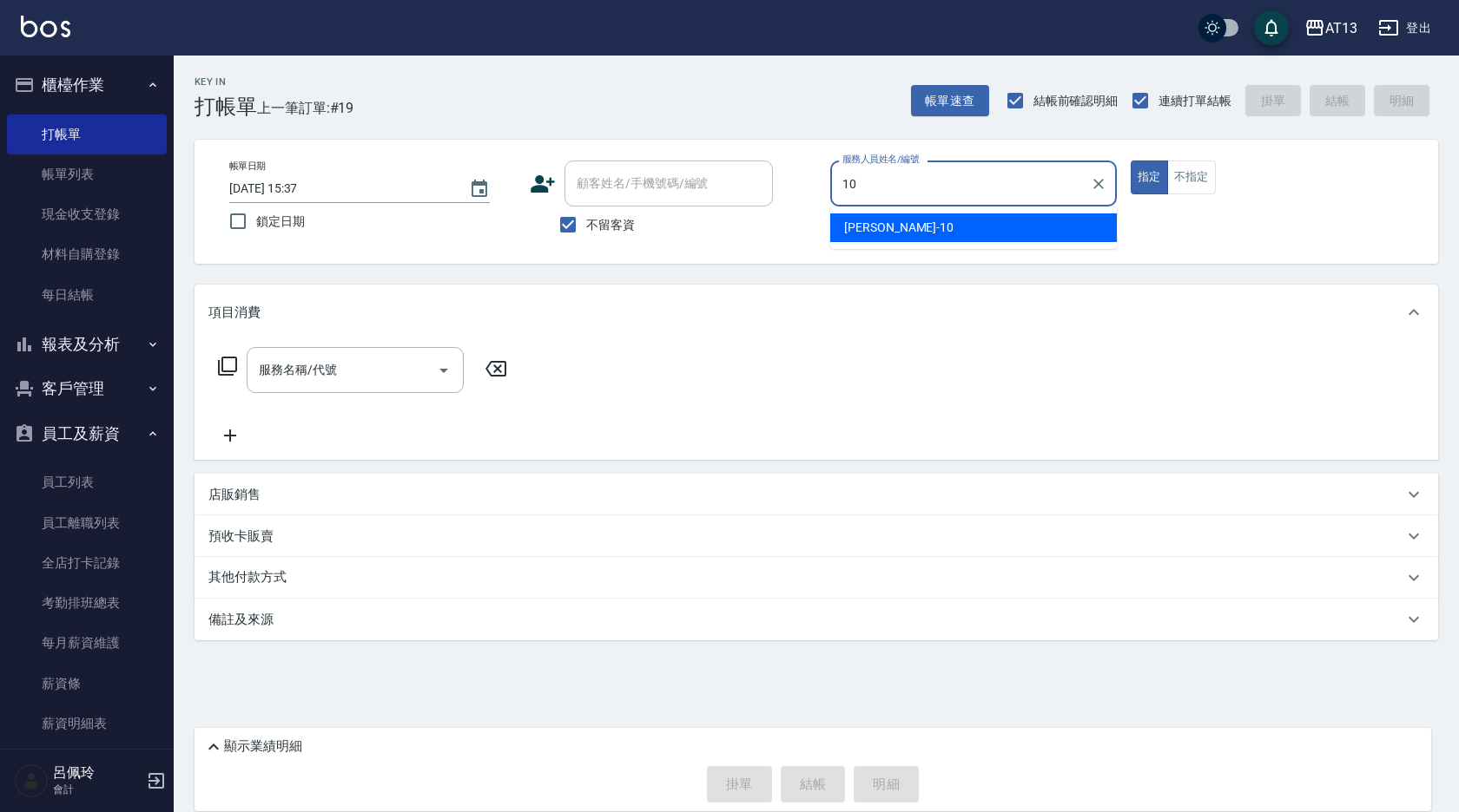
click at [1076, 226] on div "[PERSON_NAME] -10" at bounding box center [973, 228] width 287 height 29
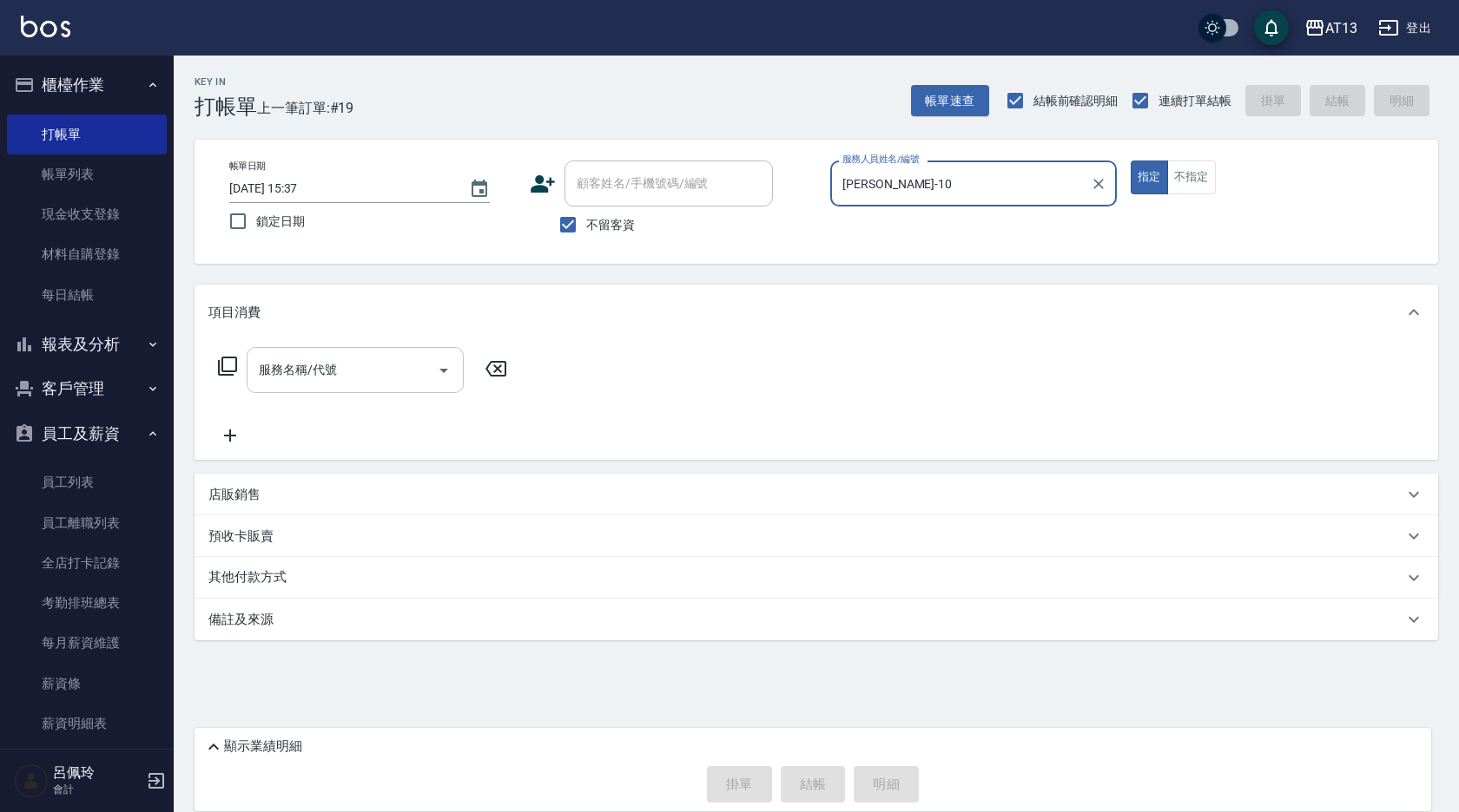
type input "[PERSON_NAME]-10"
click at [385, 370] on input "服務名稱/代號" at bounding box center [342, 370] width 175 height 31
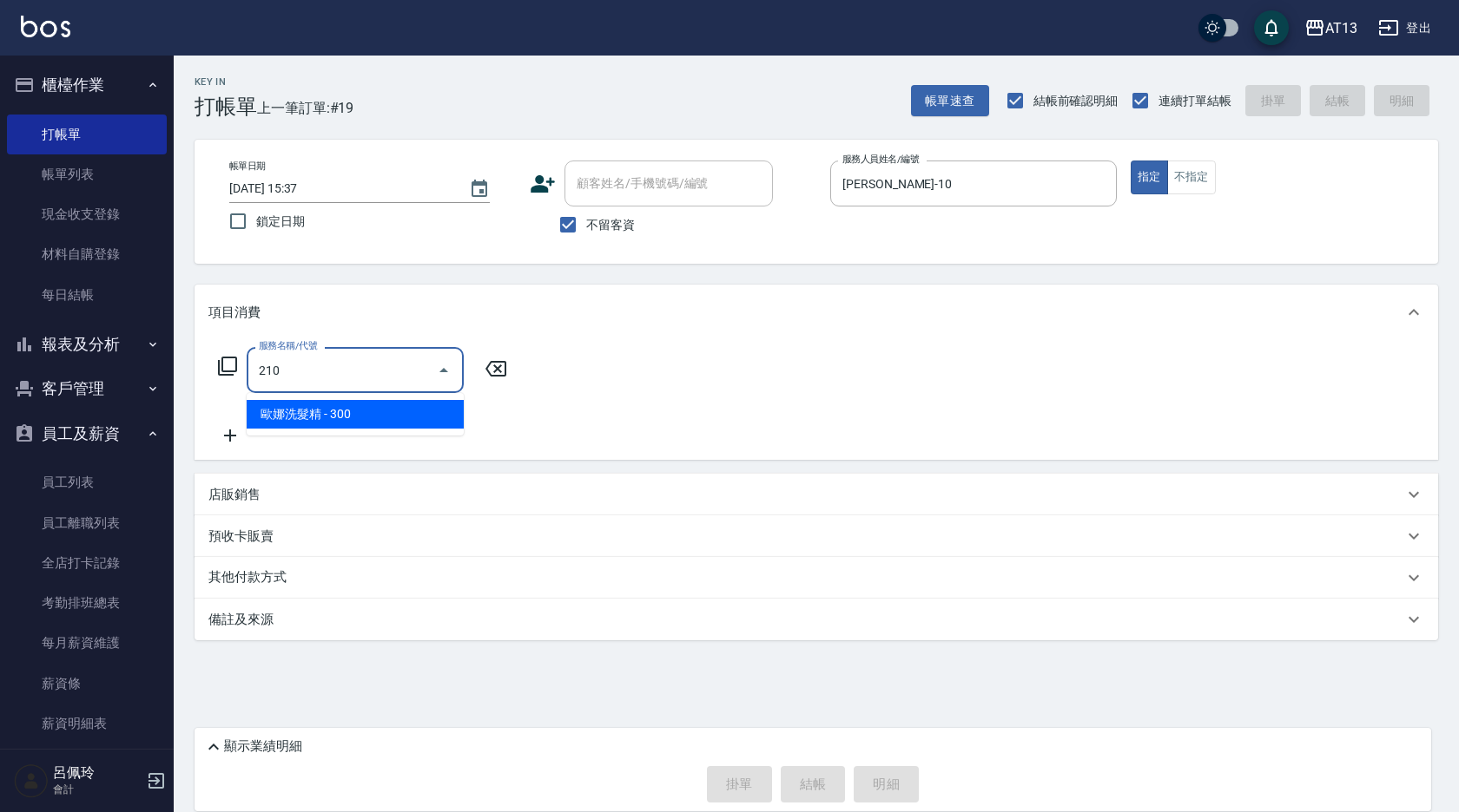
type input "[PERSON_NAME]洗髮精(210)"
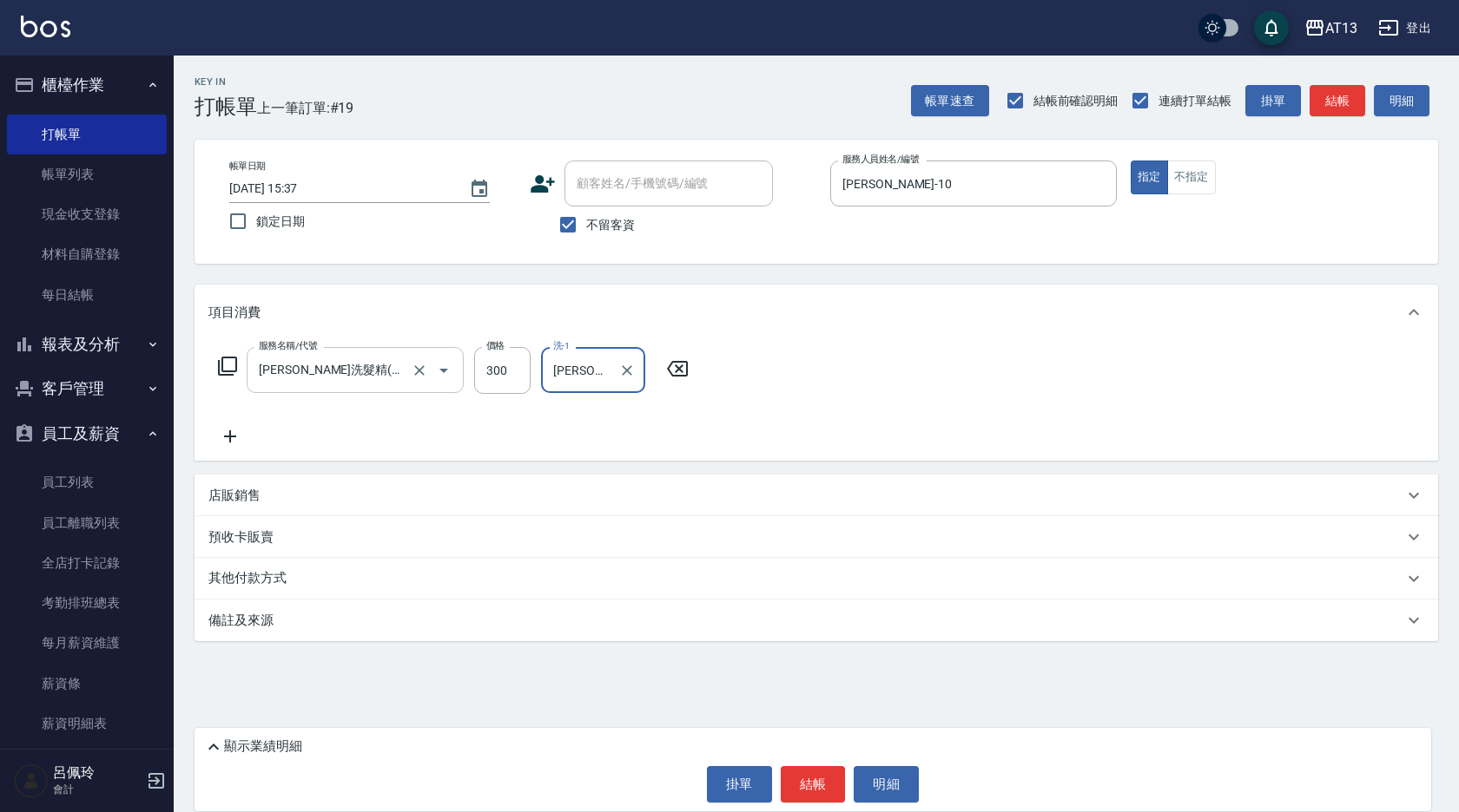
type input "[PERSON_NAME]-11"
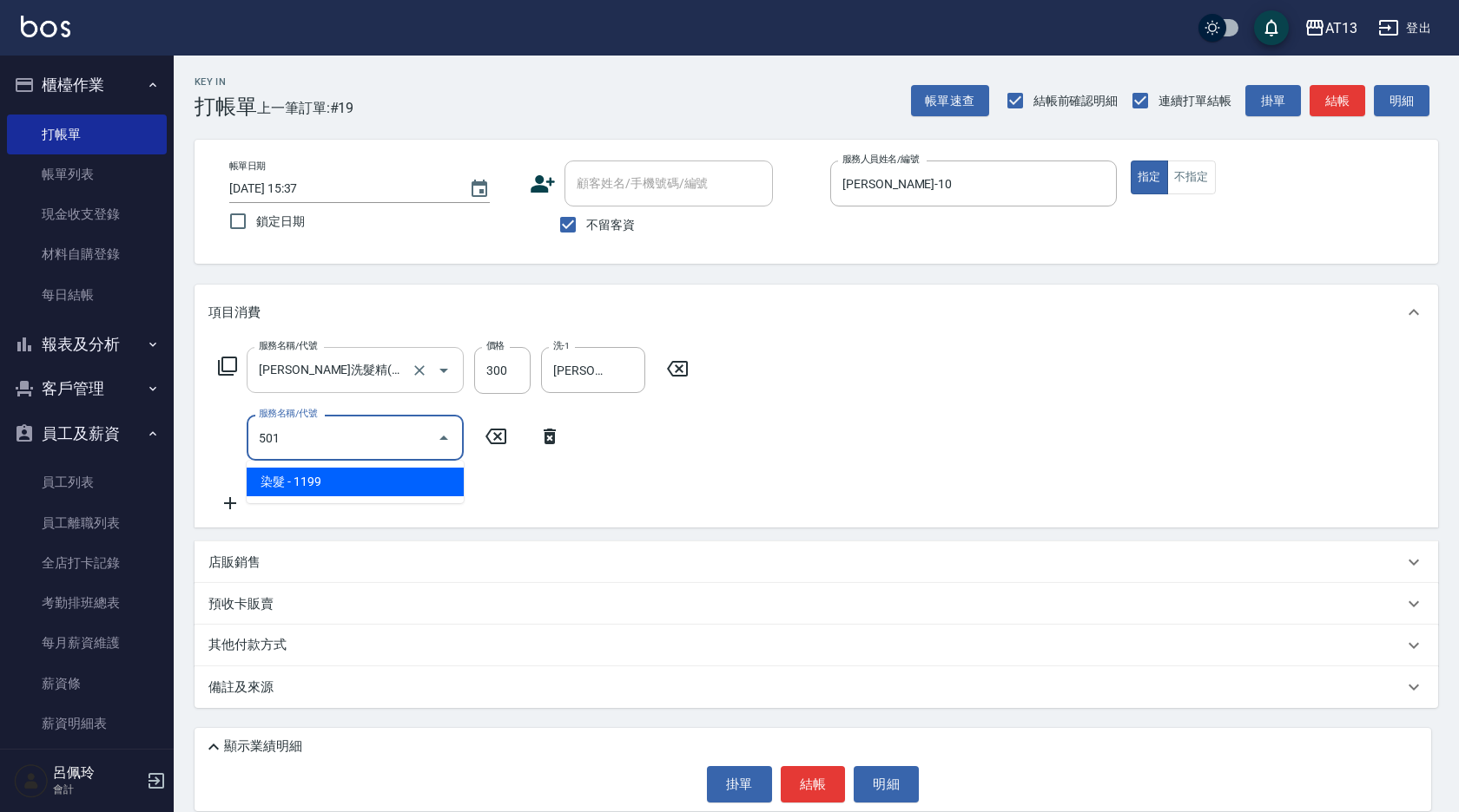
type input "染髮(501)"
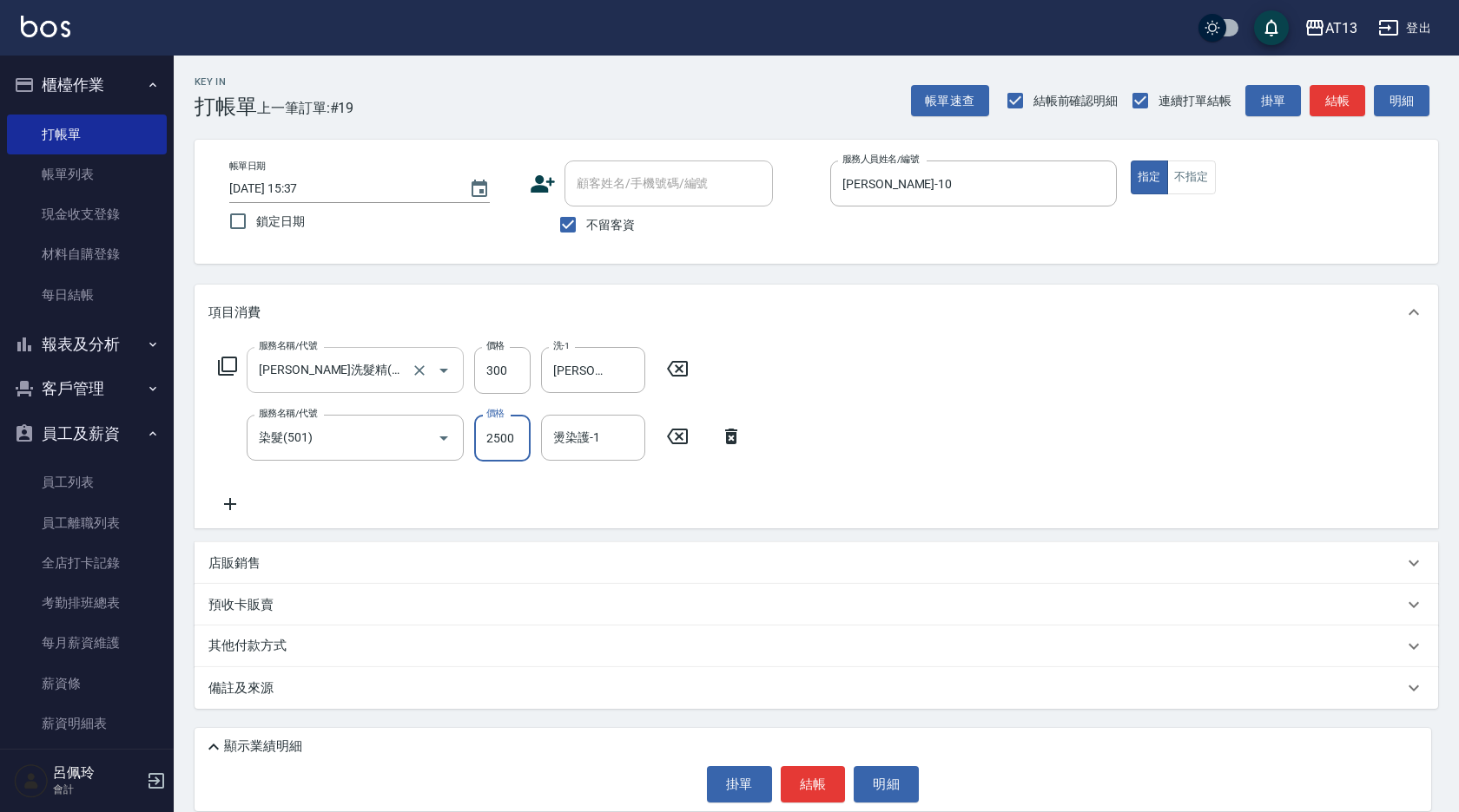
type input "2500"
type input "[PERSON_NAME]-11"
click at [823, 776] on button "結帳" at bounding box center [813, 784] width 65 height 37
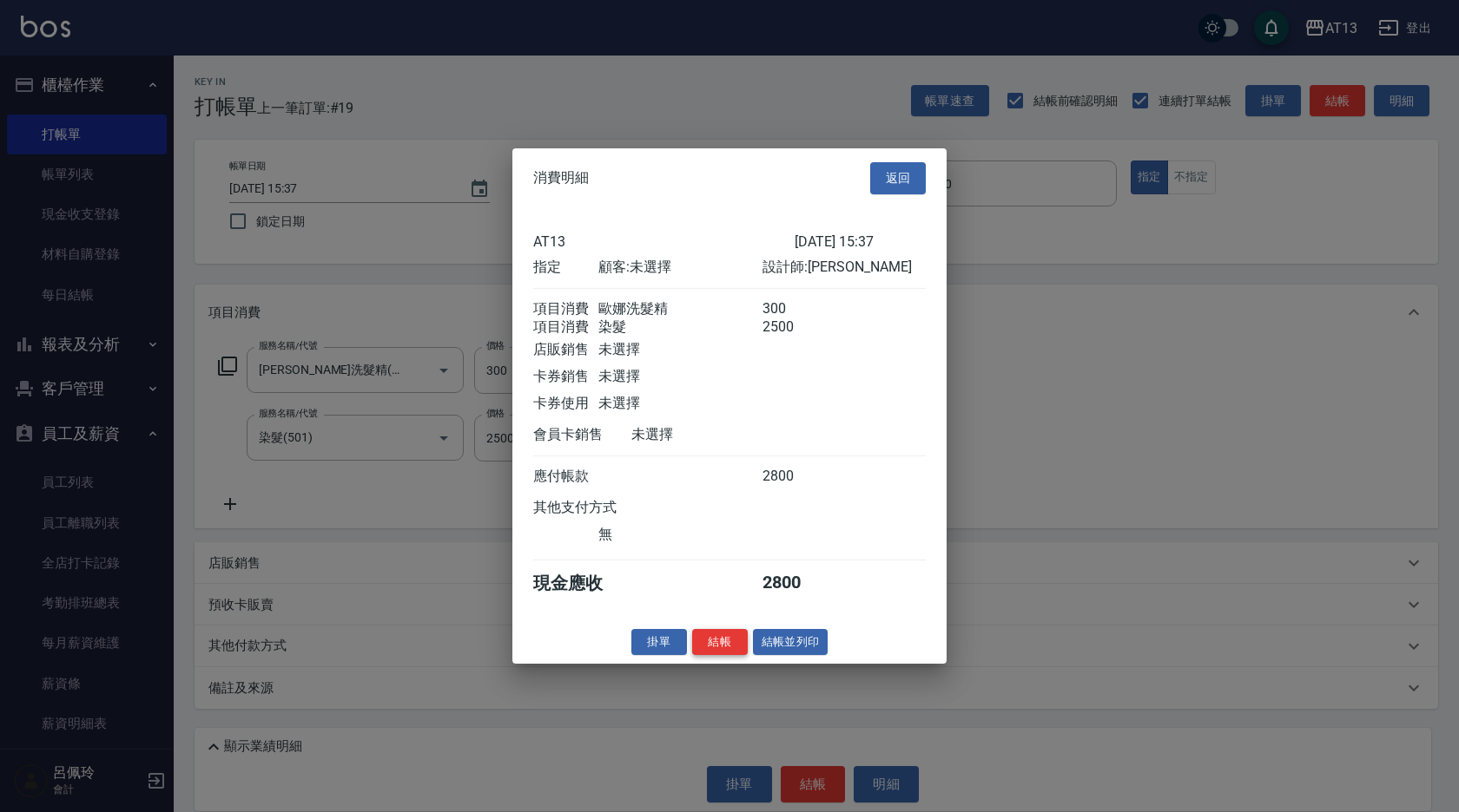
click at [723, 652] on button "結帳" at bounding box center [720, 642] width 56 height 27
